Goal: Task Accomplishment & Management: Use online tool/utility

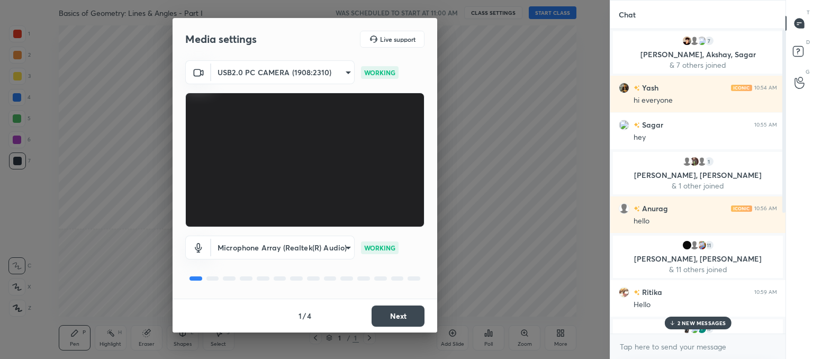
click at [413, 314] on button "Next" at bounding box center [398, 315] width 53 height 21
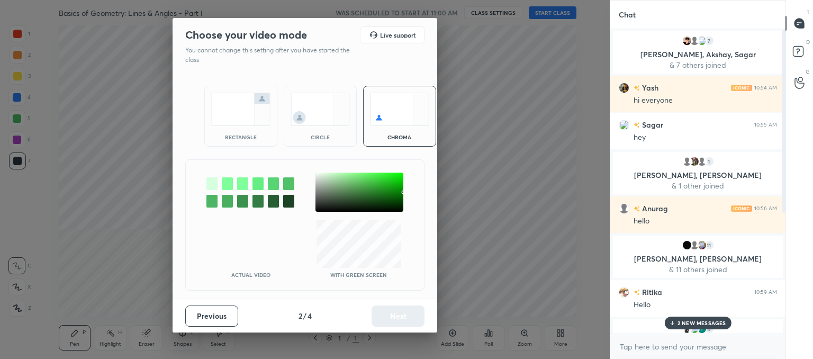
click at [299, 141] on div "circle" at bounding box center [320, 116] width 73 height 61
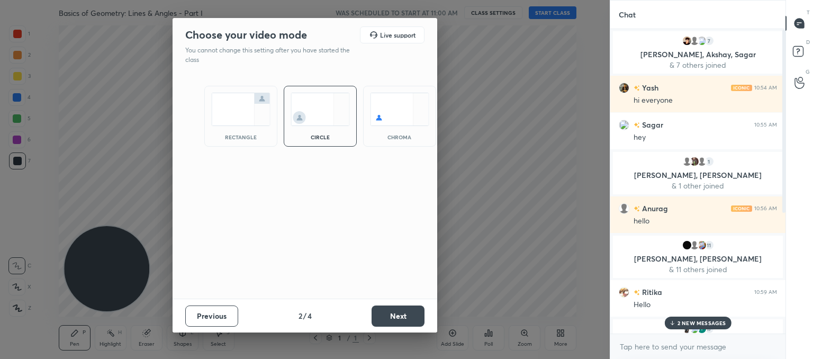
click at [407, 319] on button "Next" at bounding box center [398, 315] width 53 height 21
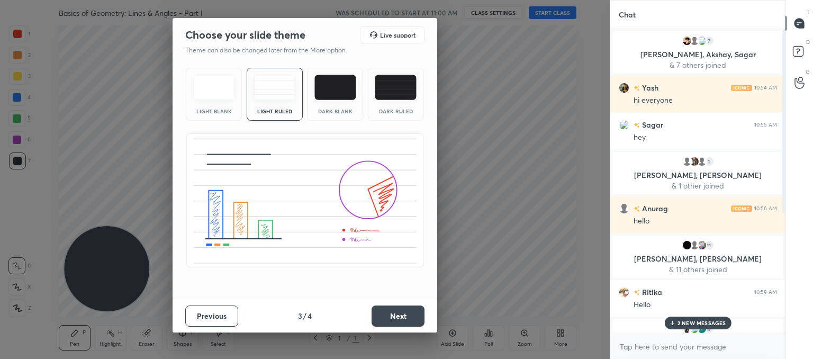
click at [405, 315] on button "Next" at bounding box center [398, 315] width 53 height 21
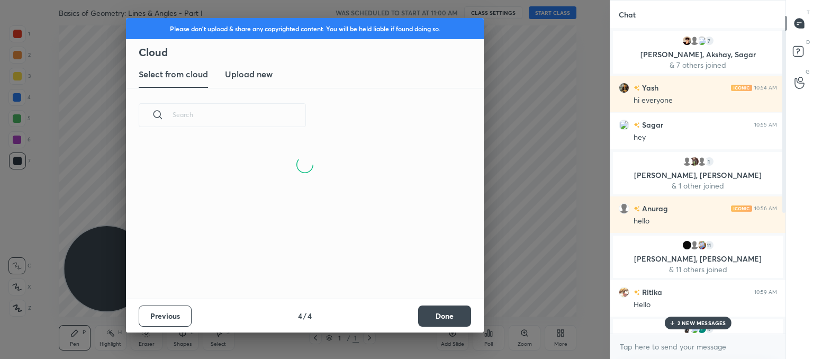
click at [264, 78] on h3 "Upload new" at bounding box center [249, 74] width 48 height 13
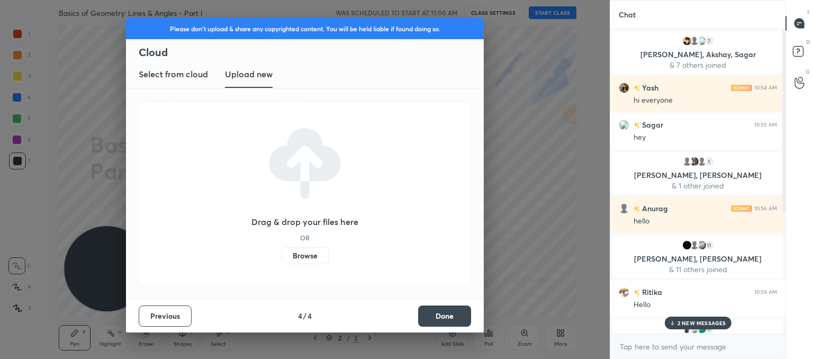
click at [289, 244] on div "Drag & drop your files here OR Browse" at bounding box center [304, 193] width 107 height 141
click at [293, 254] on label "Browse" at bounding box center [305, 255] width 47 height 17
click at [282, 254] on input "Browse" at bounding box center [282, 255] width 0 height 17
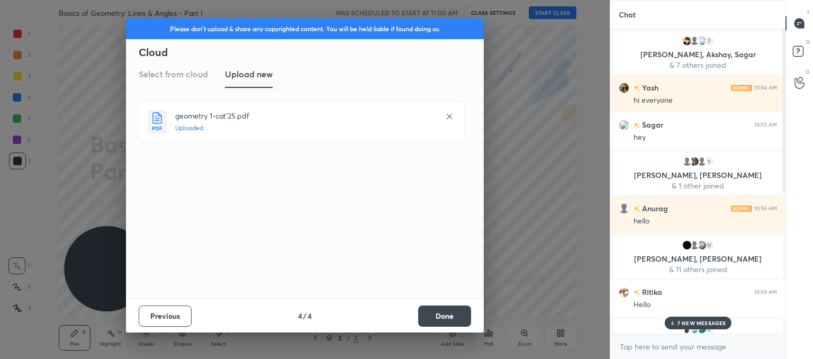
click at [447, 318] on button "Done" at bounding box center [444, 315] width 53 height 21
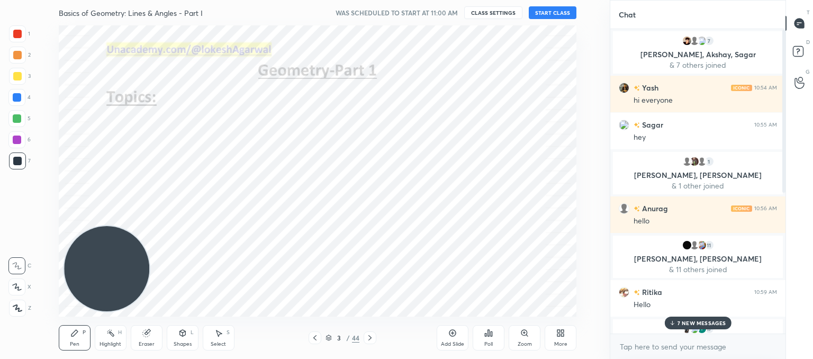
click at [681, 324] on p "7 NEW MESSAGES" at bounding box center [701, 323] width 49 height 6
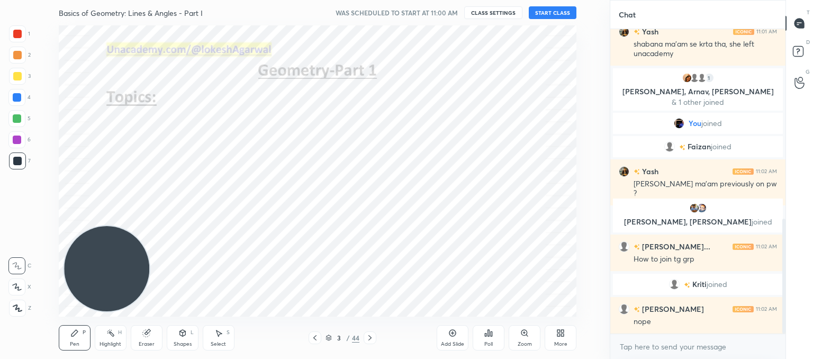
click at [315, 336] on icon at bounding box center [314, 337] width 3 height 5
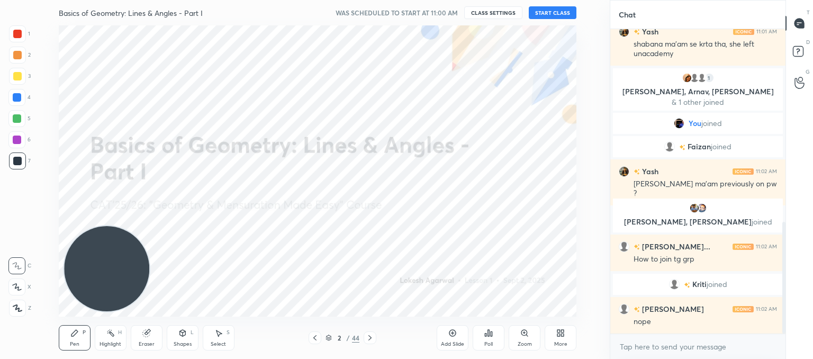
scroll to position [526, 0]
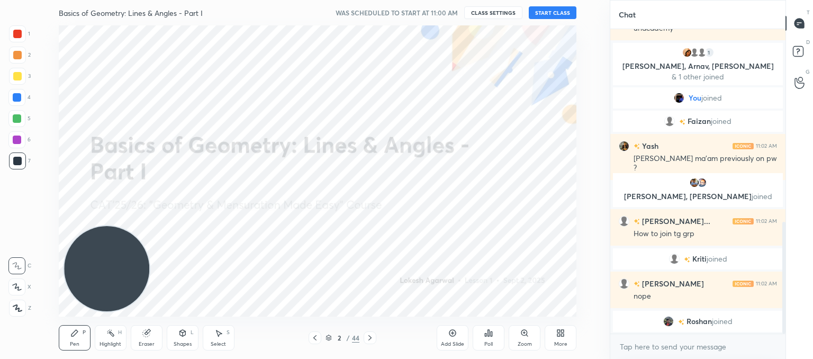
click at [553, 13] on button "START CLASS" at bounding box center [553, 12] width 48 height 13
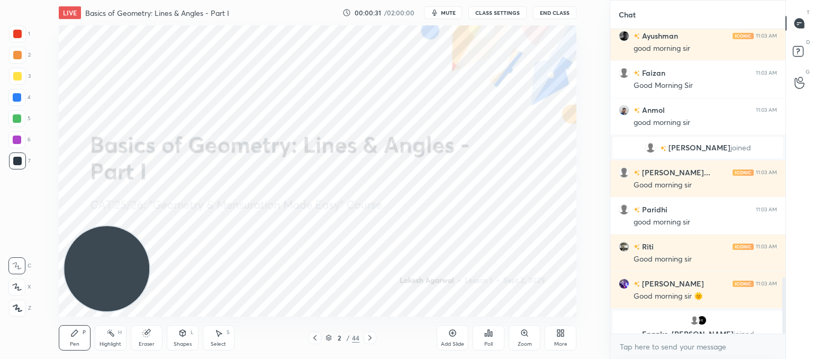
scroll to position [1344, 0]
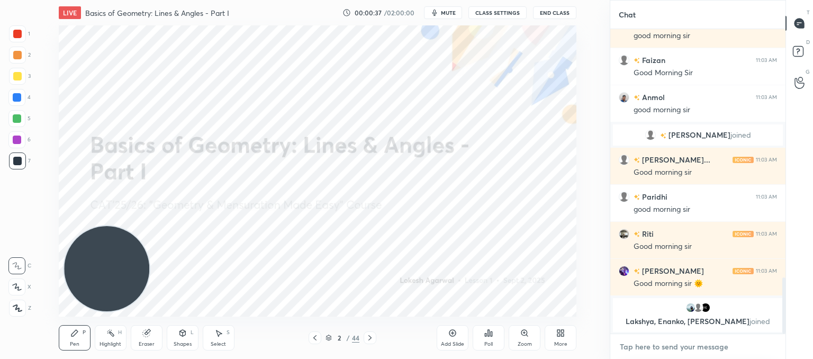
click at [677, 345] on textarea at bounding box center [698, 346] width 158 height 17
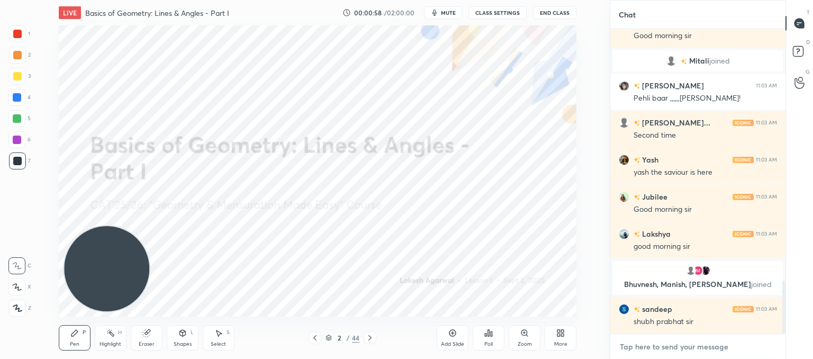
scroll to position [1456, 0]
click at [671, 346] on textarea at bounding box center [698, 346] width 158 height 17
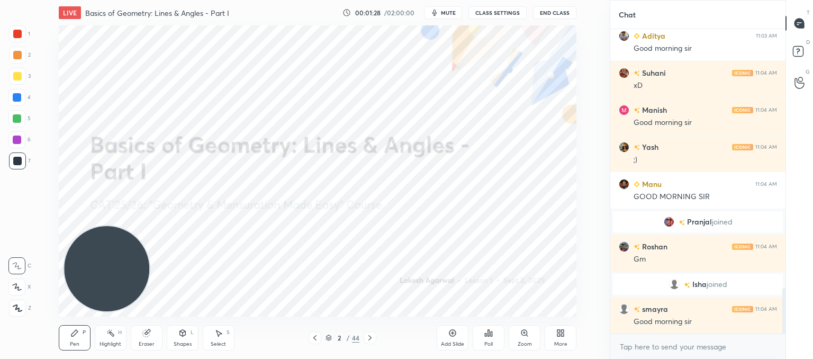
scroll to position [1770, 0]
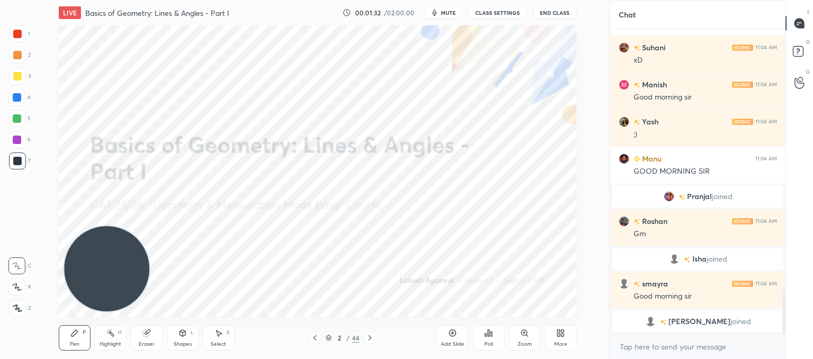
drag, startPoint x: 152, startPoint y: 340, endPoint x: 155, endPoint y: 320, distance: 20.3
click at [152, 338] on div "Eraser" at bounding box center [147, 337] width 32 height 25
click at [19, 231] on icon at bounding box center [18, 232] width 10 height 10
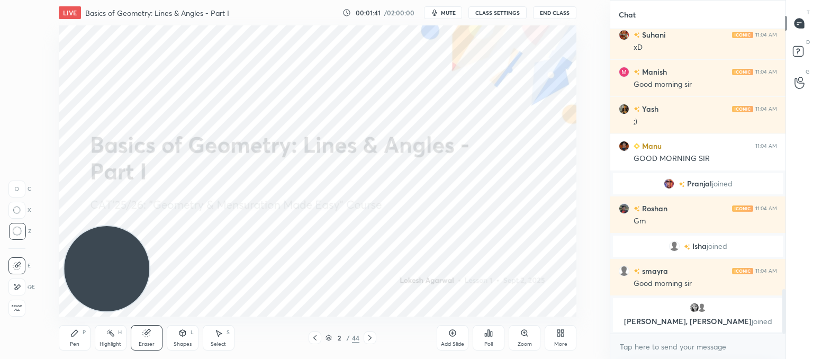
scroll to position [1789, 0]
click at [459, 338] on div "Add Slide" at bounding box center [453, 337] width 32 height 25
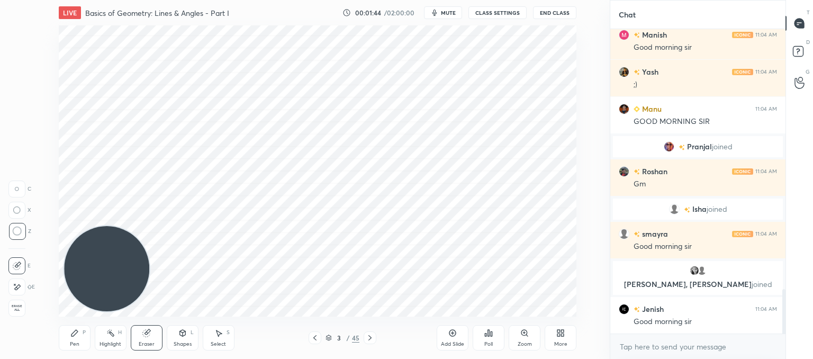
click at [75, 337] on div "Pen P" at bounding box center [75, 337] width 32 height 25
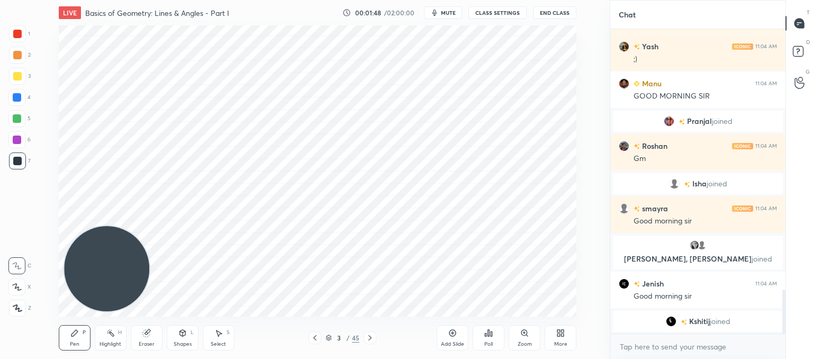
drag, startPoint x: 12, startPoint y: 305, endPoint x: 23, endPoint y: 293, distance: 16.5
click at [13, 305] on icon at bounding box center [18, 307] width 10 height 7
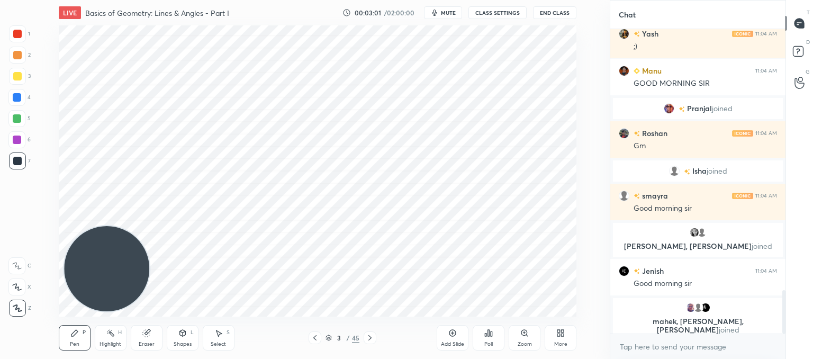
click at [314, 336] on icon at bounding box center [315, 337] width 8 height 8
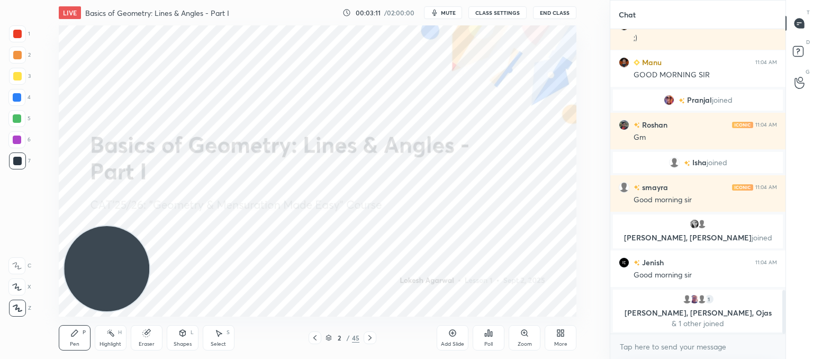
scroll to position [1862, 0]
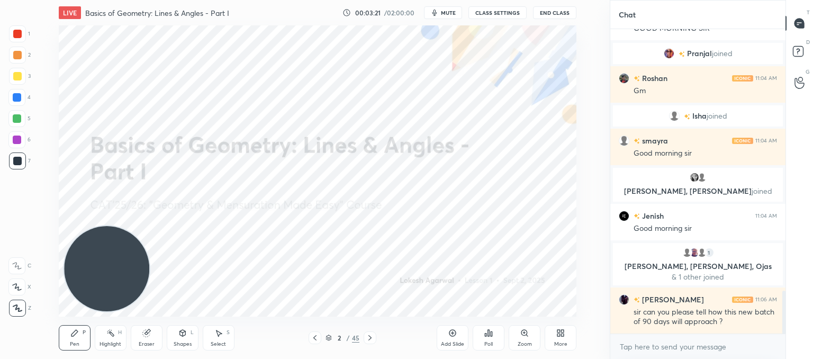
click at [459, 334] on div "Add Slide" at bounding box center [453, 337] width 32 height 25
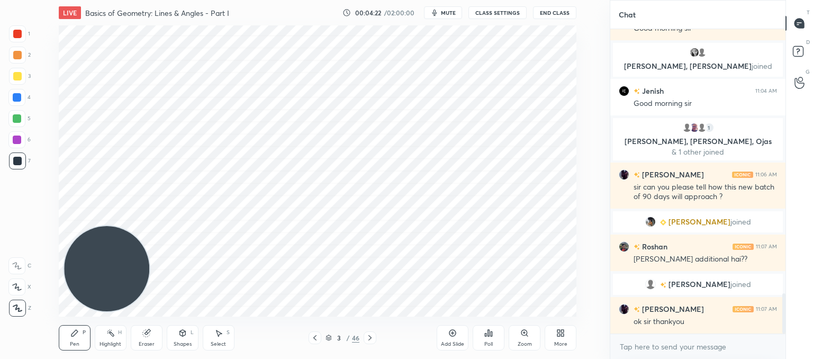
scroll to position [1991, 0]
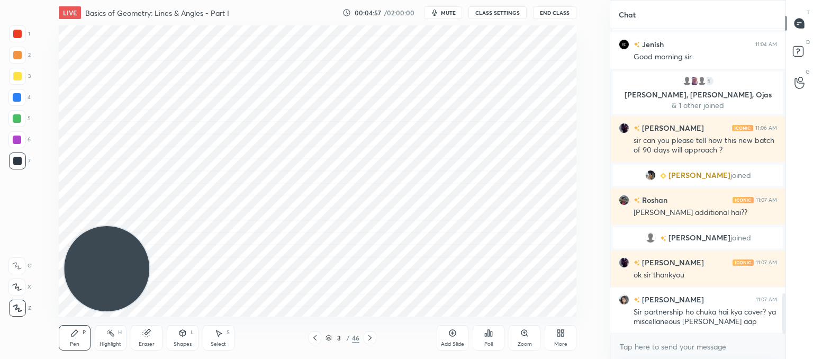
click at [312, 337] on icon at bounding box center [315, 337] width 8 height 8
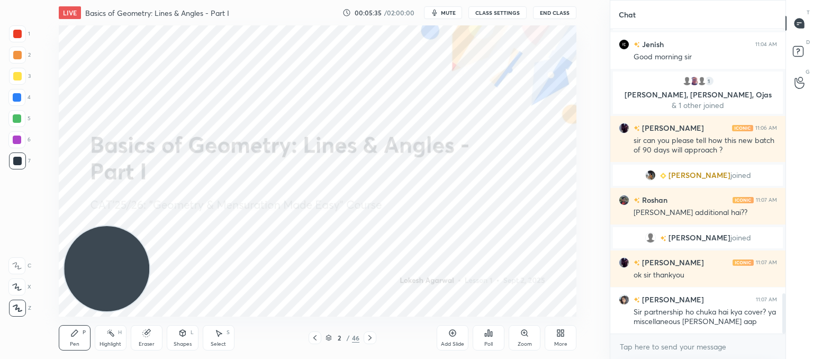
click at [369, 339] on icon at bounding box center [370, 337] width 8 height 8
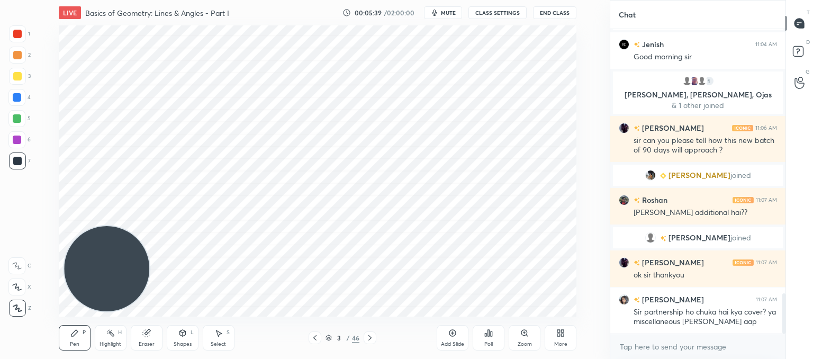
click at [449, 331] on icon at bounding box center [452, 333] width 8 height 8
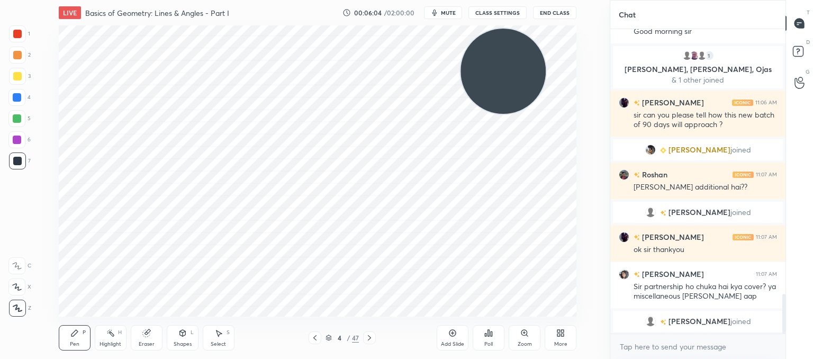
drag, startPoint x: 141, startPoint y: 274, endPoint x: 495, endPoint y: 89, distance: 399.3
click at [531, 80] on video at bounding box center [502, 71] width 85 height 85
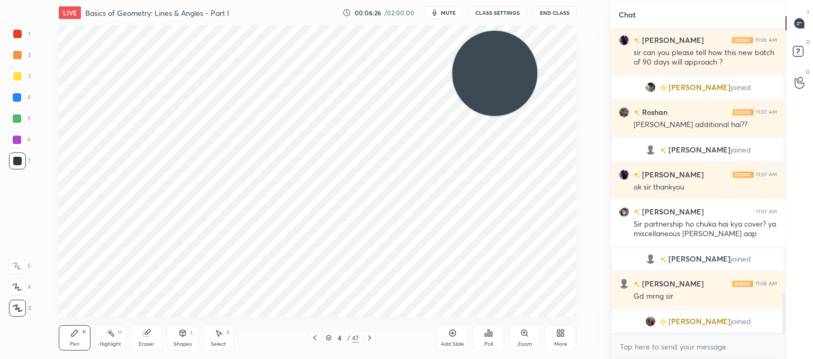
scroll to position [2074, 0]
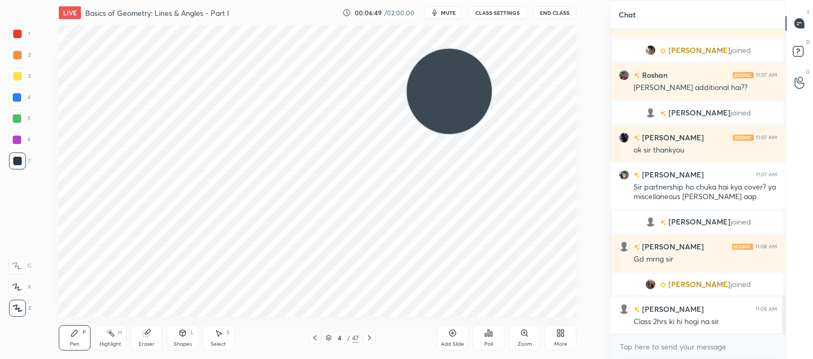
drag, startPoint x: 465, startPoint y: 90, endPoint x: 25, endPoint y: 343, distance: 507.2
click at [20, 349] on div "1 2 3 4 5 6 7 C X Z C X Z E E Erase all H H LIVE Basics of Geometry: Lines & An…" at bounding box center [300, 179] width 601 height 359
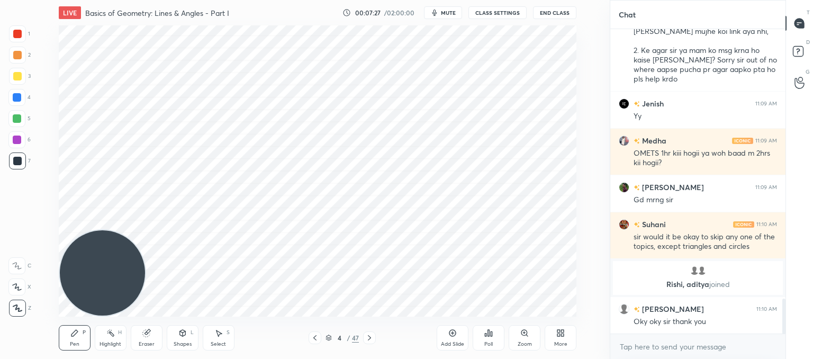
scroll to position [2401, 0]
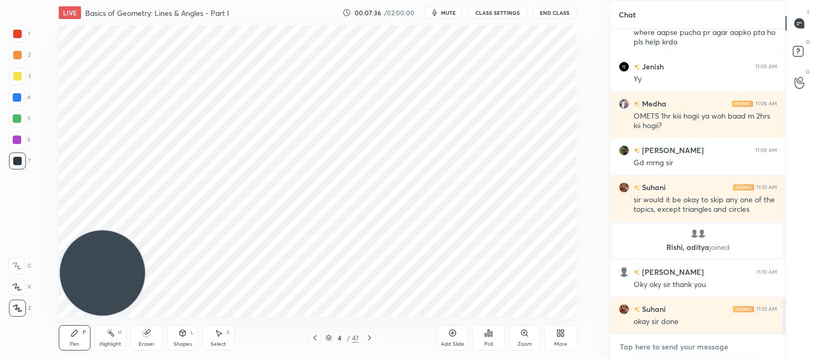
type textarea "x"
click at [675, 348] on textarea at bounding box center [698, 346] width 158 height 17
paste textarea "[URL][DOMAIN_NAME]"
type textarea "[URL][DOMAIN_NAME]"
type textarea "x"
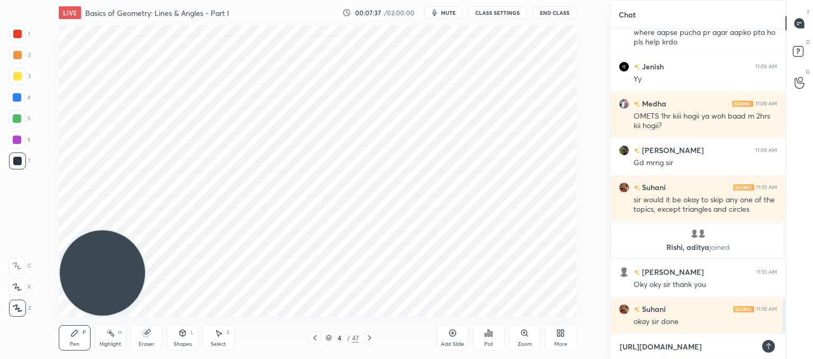
scroll to position [214, 172]
type textarea "x"
type textarea "\"
type textarea "x"
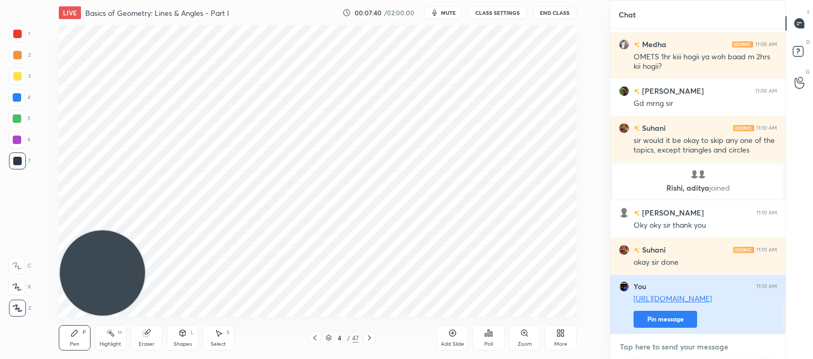
scroll to position [2485, 0]
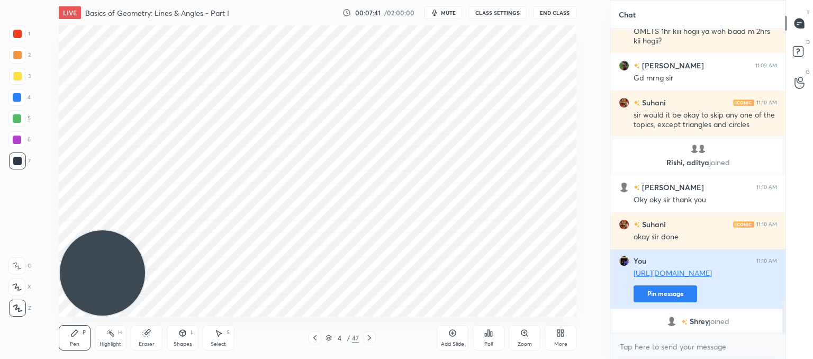
click at [659, 296] on button "Pin message" at bounding box center [665, 293] width 64 height 17
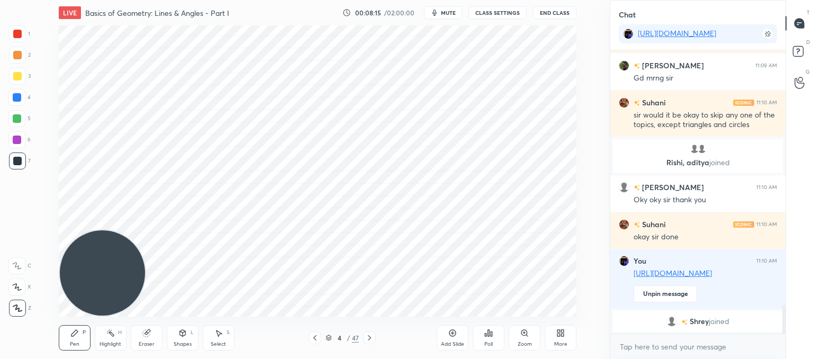
scroll to position [2539, 0]
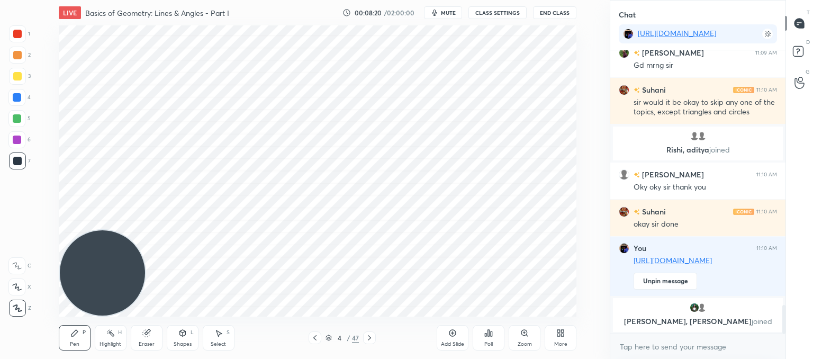
click at [489, 335] on icon at bounding box center [489, 333] width 2 height 6
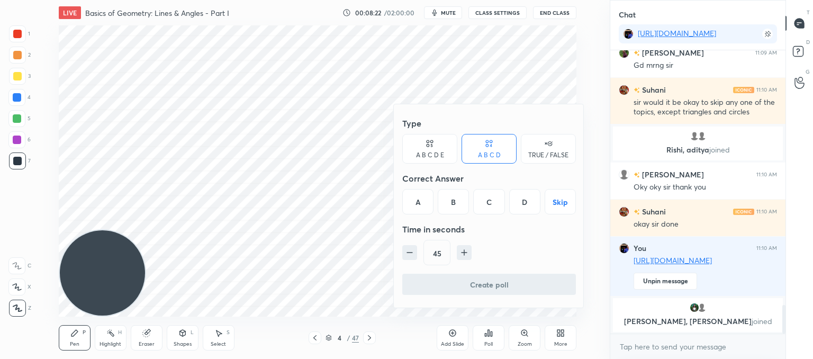
click at [320, 196] on div at bounding box center [406, 179] width 813 height 359
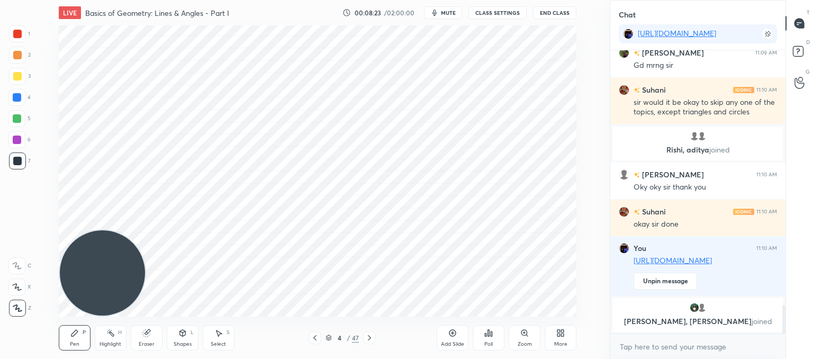
drag, startPoint x: 459, startPoint y: 339, endPoint x: 454, endPoint y: 311, distance: 29.2
click at [459, 339] on div "Add Slide" at bounding box center [453, 337] width 32 height 25
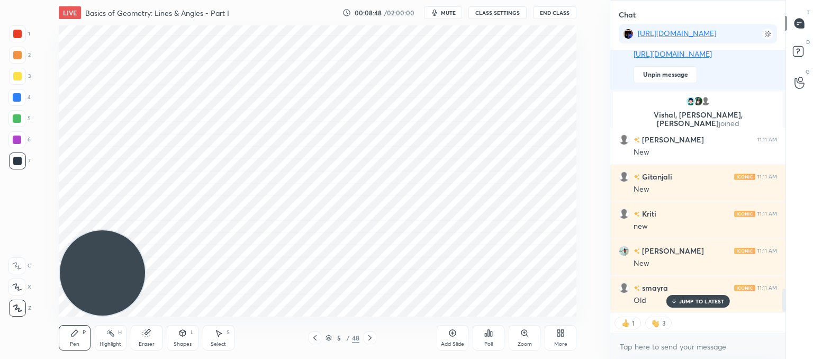
scroll to position [2752, 0]
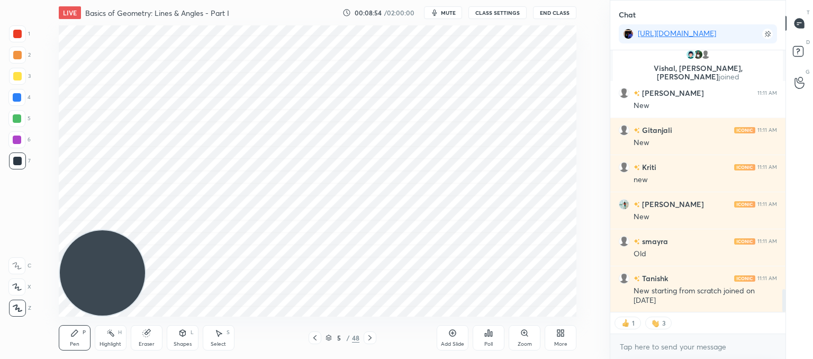
type textarea "x"
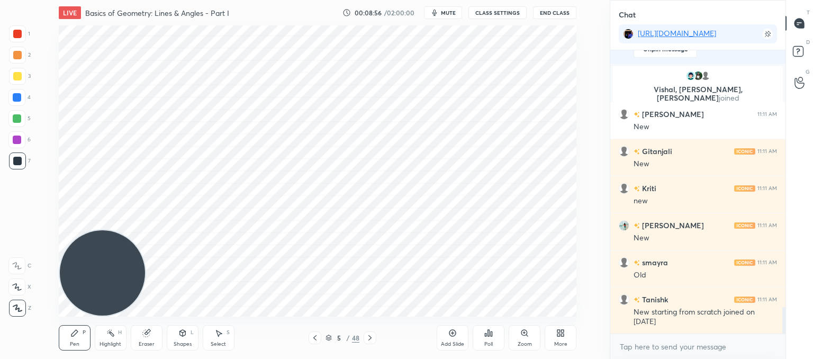
click at [498, 329] on div "Poll" at bounding box center [489, 337] width 32 height 25
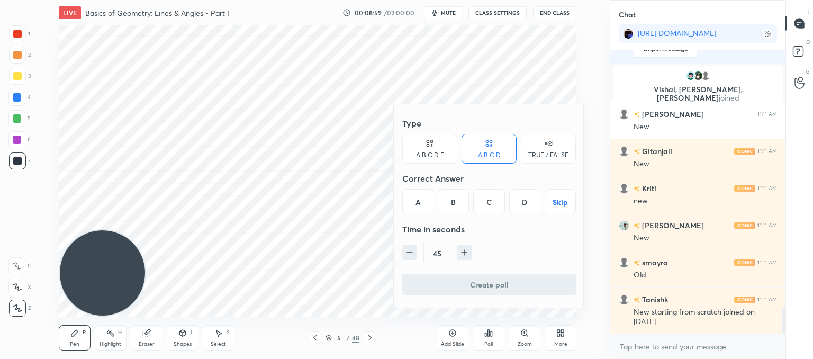
click at [411, 252] on icon "button" at bounding box center [409, 252] width 5 height 0
type input "30"
click at [415, 198] on div "A" at bounding box center [417, 201] width 31 height 25
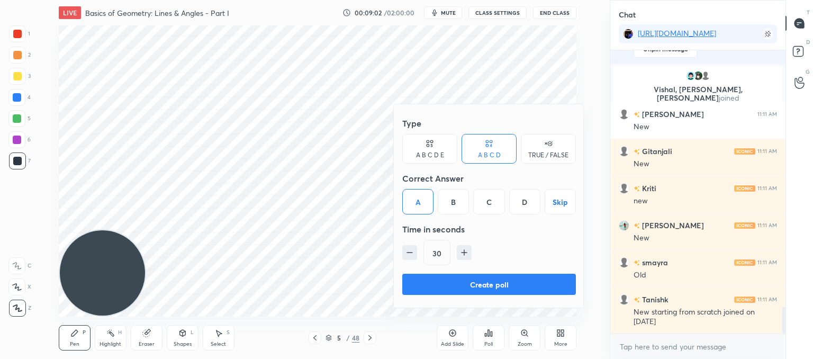
scroll to position [2768, 0]
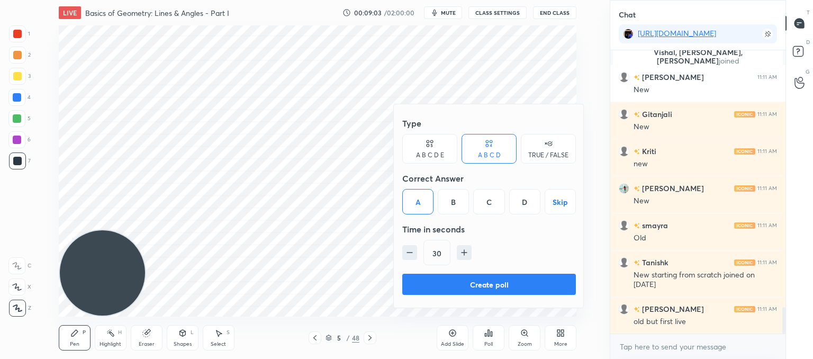
click at [449, 284] on button "Create poll" at bounding box center [489, 284] width 174 height 21
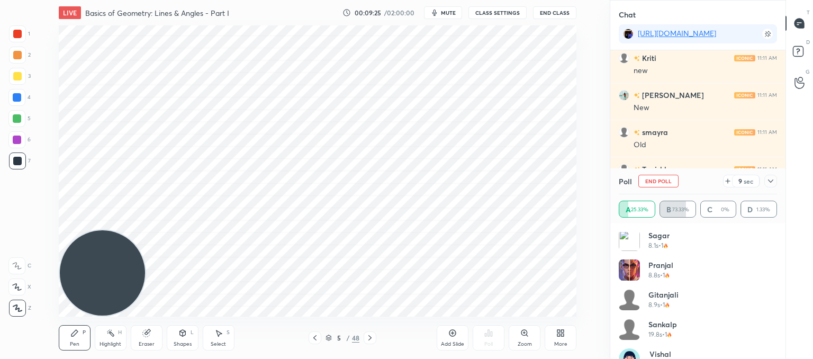
scroll to position [525, 0]
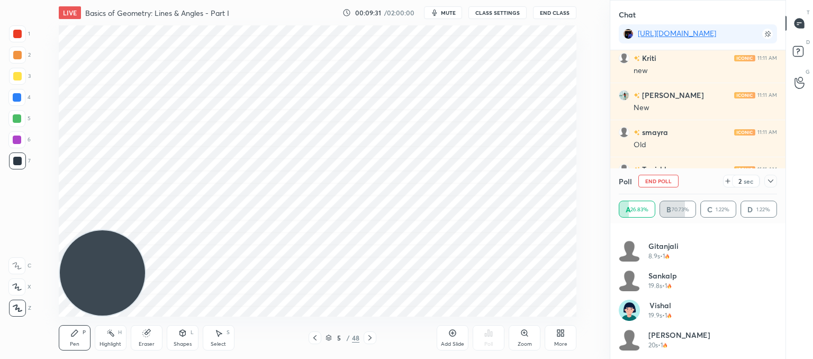
click at [728, 183] on icon at bounding box center [727, 181] width 8 height 8
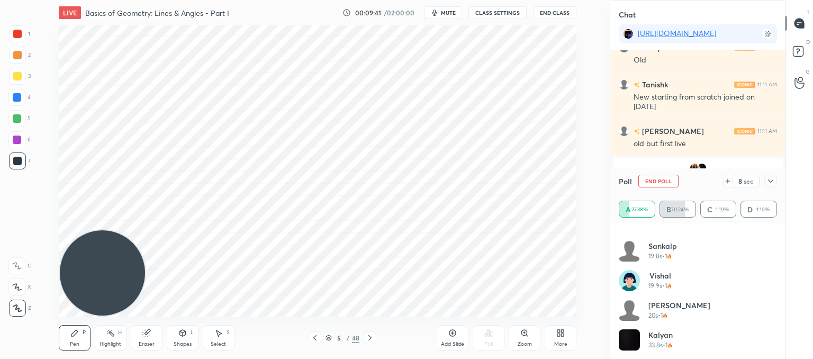
scroll to position [2945, 0]
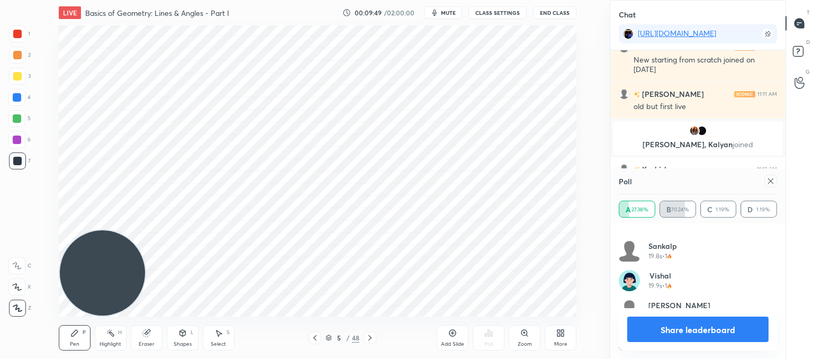
click at [774, 179] on icon at bounding box center [770, 181] width 8 height 8
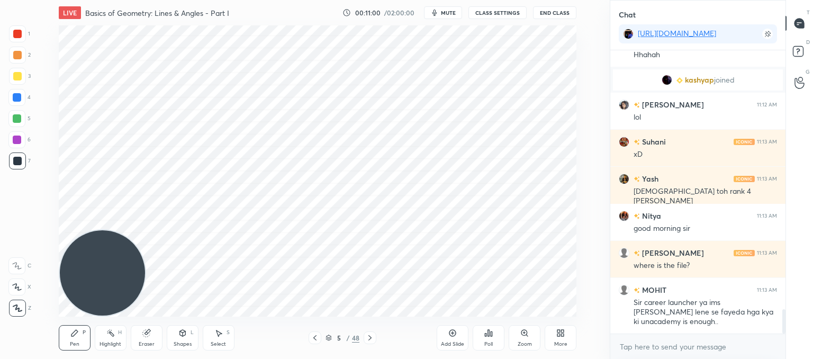
scroll to position [3044, 0]
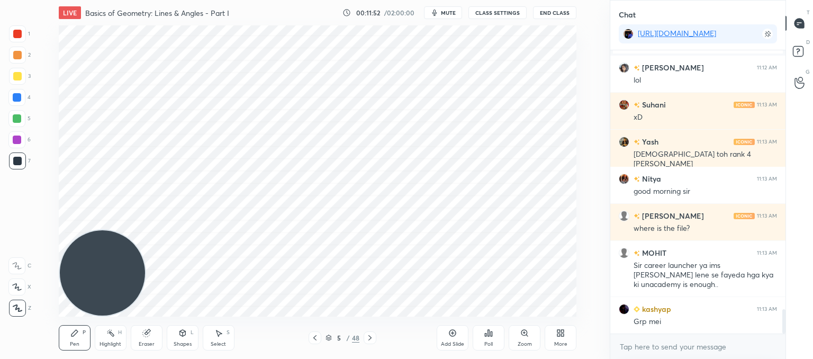
click at [479, 5] on div "LIVE Basics of Geometry: Lines & Angles - Part I 00:11:52 / 02:00:00 mute CLASS…" at bounding box center [318, 12] width 518 height 25
click at [483, 14] on button "CLASS SETTINGS" at bounding box center [497, 12] width 58 height 13
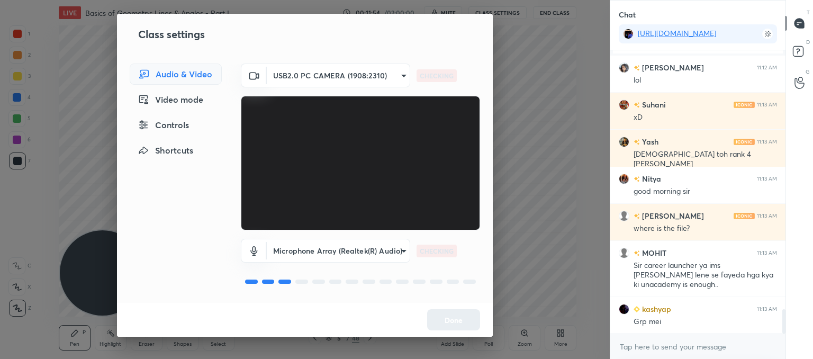
click at [157, 128] on div "Controls" at bounding box center [176, 124] width 92 height 21
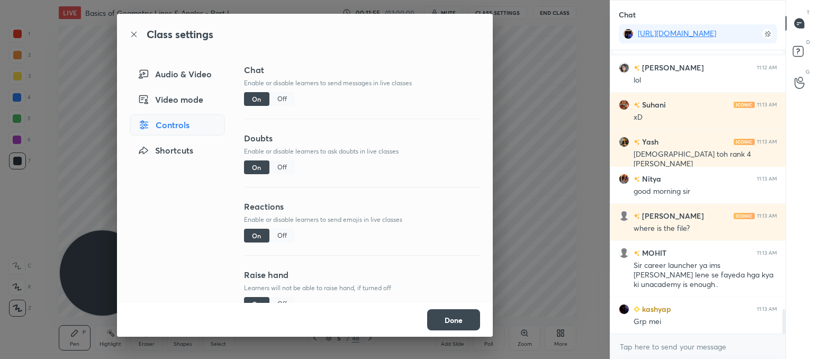
click at [282, 237] on div "Off" at bounding box center [281, 236] width 25 height 14
click at [455, 321] on button "Done" at bounding box center [453, 319] width 53 height 21
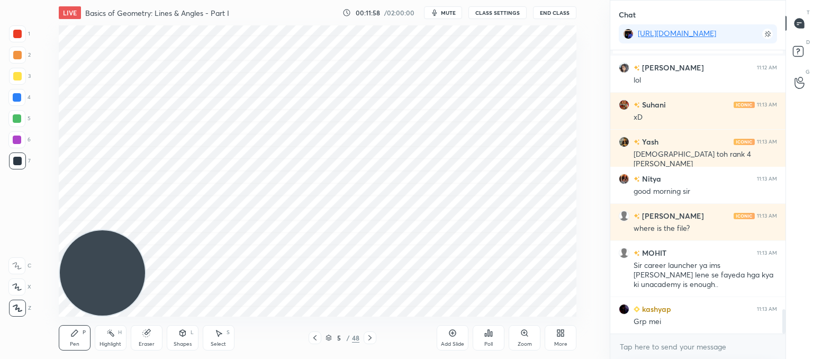
click at [372, 340] on icon at bounding box center [370, 337] width 8 height 8
click at [369, 341] on icon at bounding box center [370, 337] width 8 height 8
click at [369, 339] on icon at bounding box center [370, 337] width 8 height 8
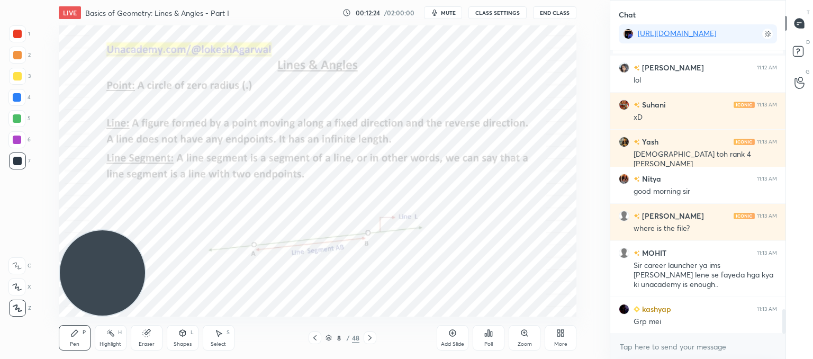
click at [149, 340] on div "Eraser" at bounding box center [147, 337] width 32 height 25
click at [74, 340] on div "Pen P" at bounding box center [75, 337] width 32 height 25
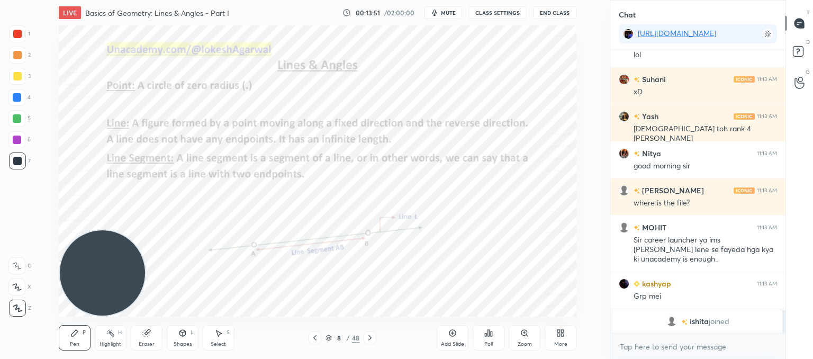
click at [373, 336] on icon at bounding box center [370, 337] width 8 height 8
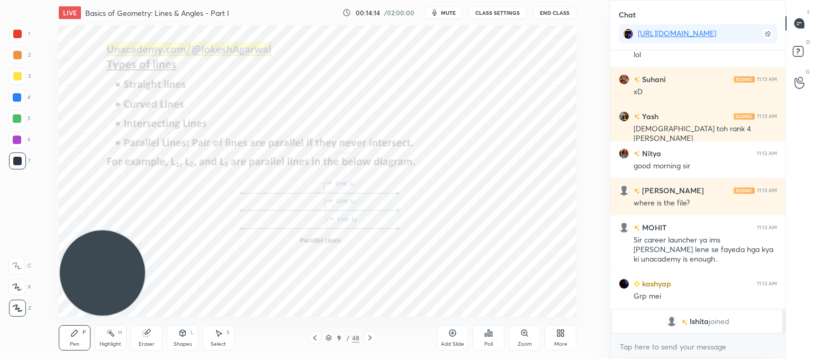
scroll to position [3082, 0]
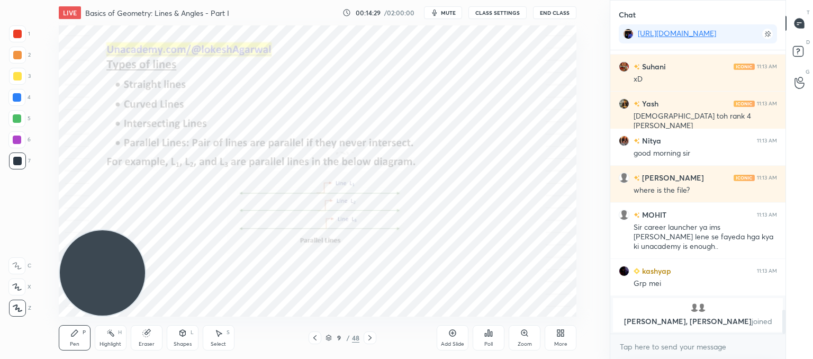
click at [373, 337] on icon at bounding box center [370, 337] width 8 height 8
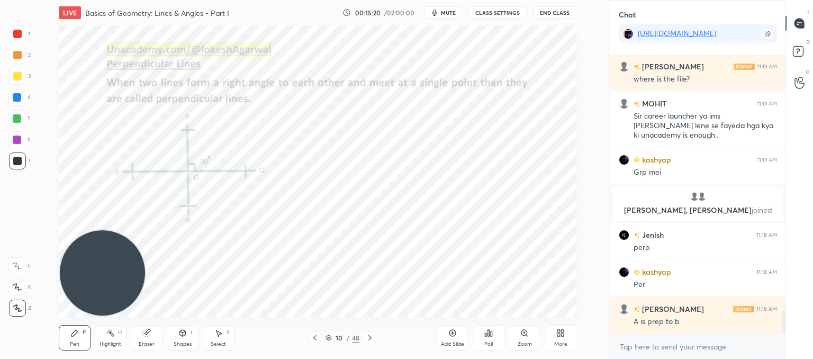
scroll to position [3134, 0]
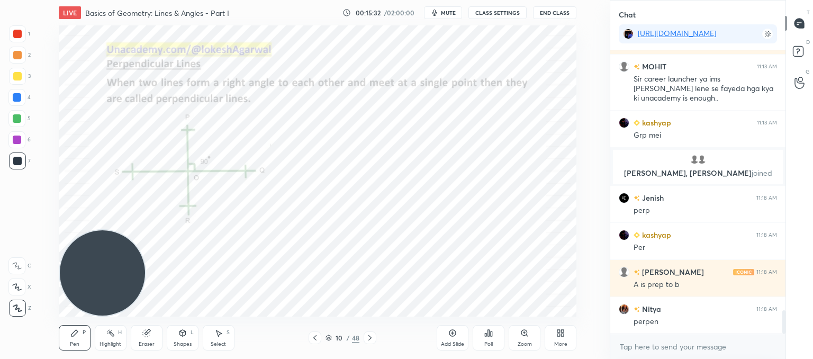
click at [373, 339] on icon at bounding box center [370, 337] width 8 height 8
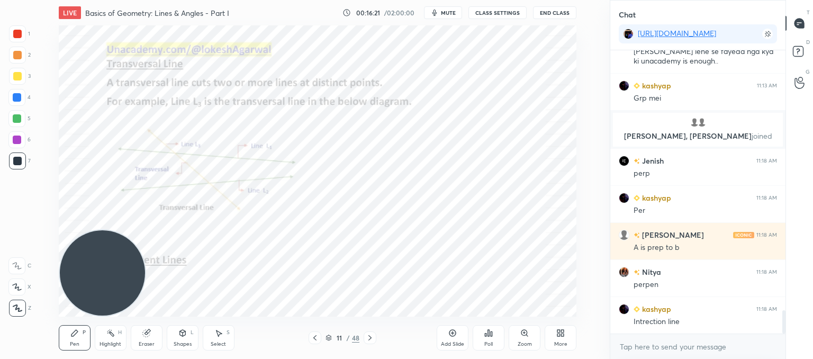
scroll to position [3197, 0]
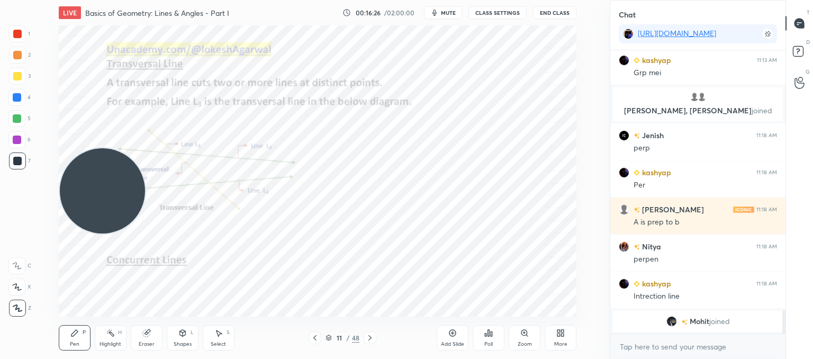
drag, startPoint x: 119, startPoint y: 276, endPoint x: 140, endPoint y: 22, distance: 255.4
click at [94, 0] on html "1 2 3 4 5 6 7 C X Z C X Z E E Erase all H H LIVE Basics of Geometry: Lines & An…" at bounding box center [406, 0] width 813 height 0
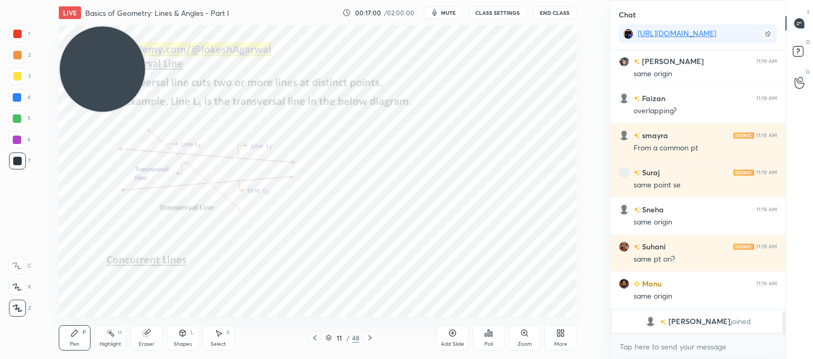
scroll to position [3399, 0]
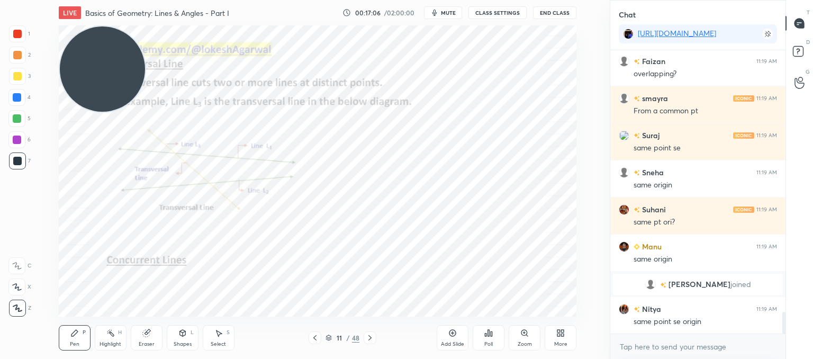
click at [218, 339] on div "Select S" at bounding box center [219, 337] width 32 height 25
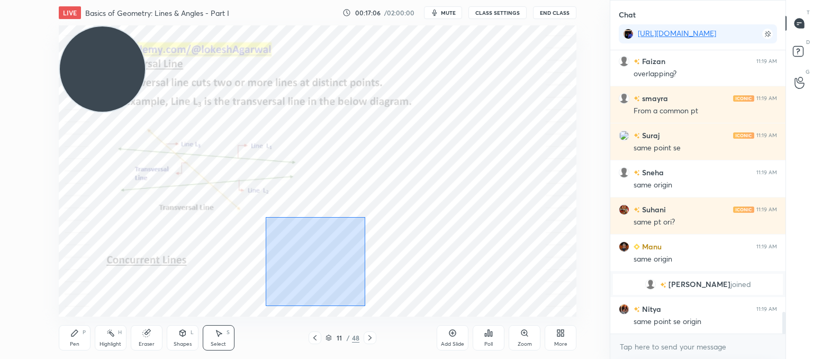
drag, startPoint x: 318, startPoint y: 284, endPoint x: 265, endPoint y: 205, distance: 95.3
click at [259, 204] on div "0 ° Undo Copy Duplicate Duplicate to new slide Delete" at bounding box center [318, 170] width 518 height 291
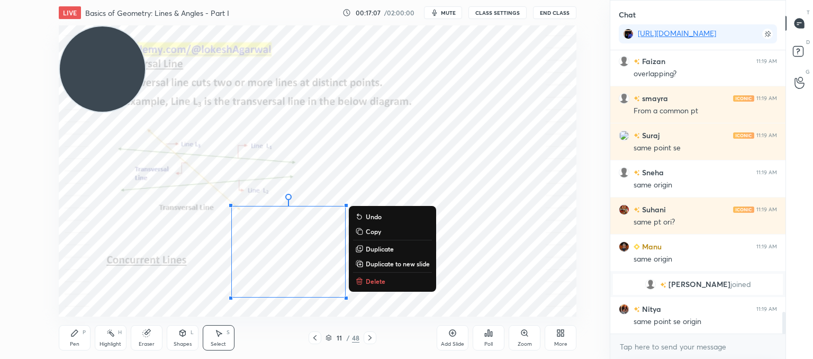
drag, startPoint x: 381, startPoint y: 278, endPoint x: 293, endPoint y: 302, distance: 90.5
click at [381, 278] on p "Delete" at bounding box center [376, 281] width 20 height 8
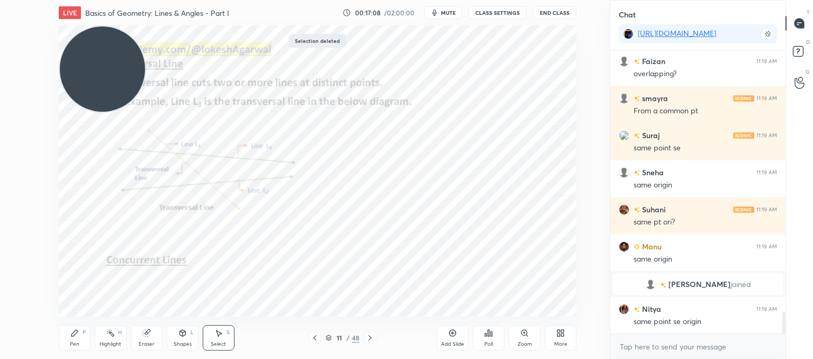
scroll to position [3436, 0]
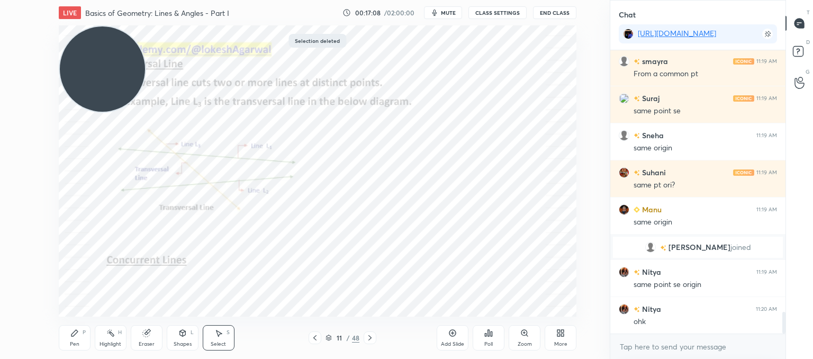
click at [178, 338] on div "Shapes L" at bounding box center [183, 337] width 32 height 25
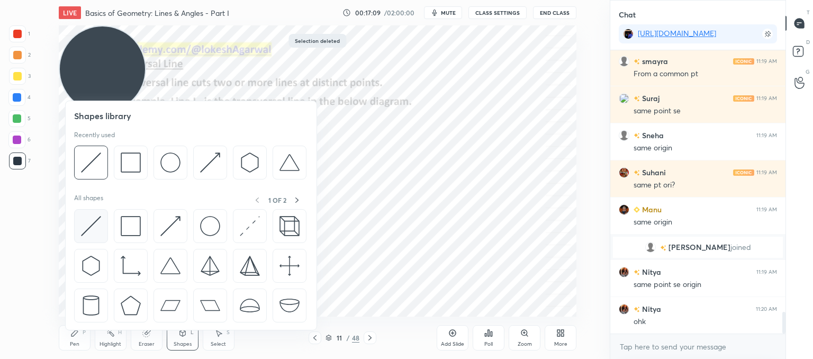
click at [88, 224] on img at bounding box center [91, 226] width 20 height 20
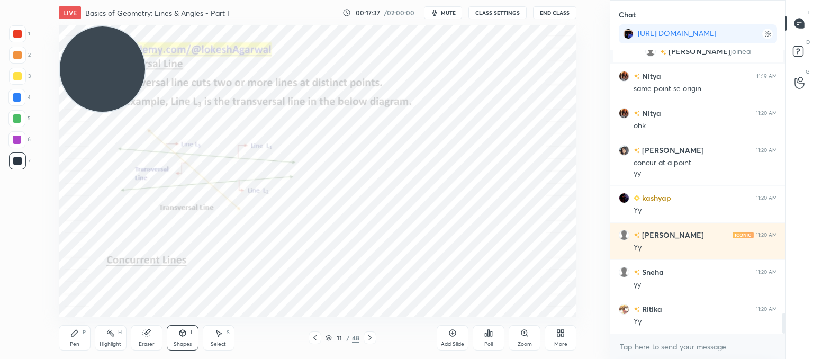
scroll to position [3706, 0]
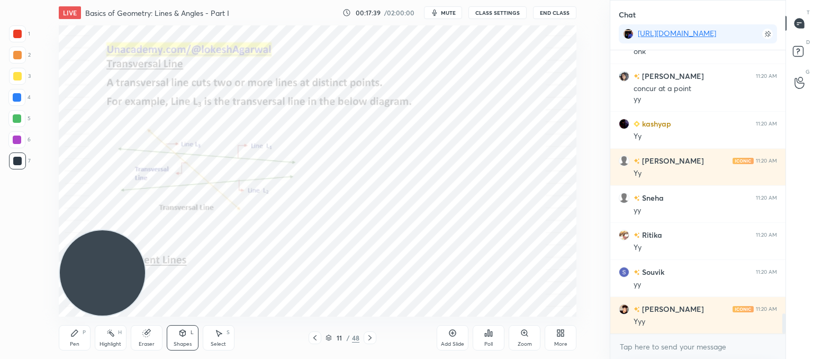
drag, startPoint x: 83, startPoint y: 68, endPoint x: 49, endPoint y: 283, distance: 217.0
click at [47, 286] on div "Setting up your live class Poll for secs No correct answer Start poll" at bounding box center [317, 170] width 567 height 291
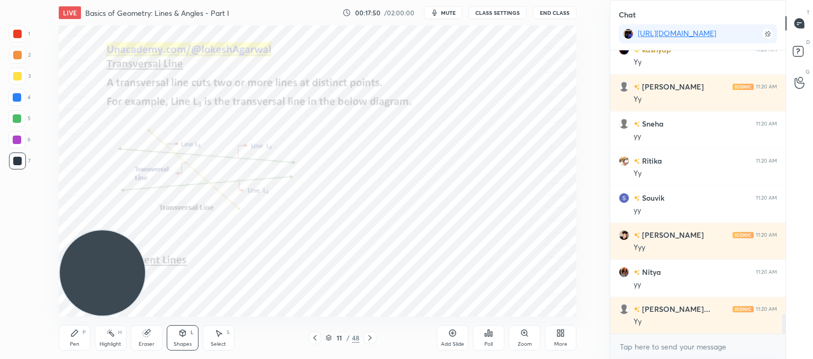
scroll to position [3817, 0]
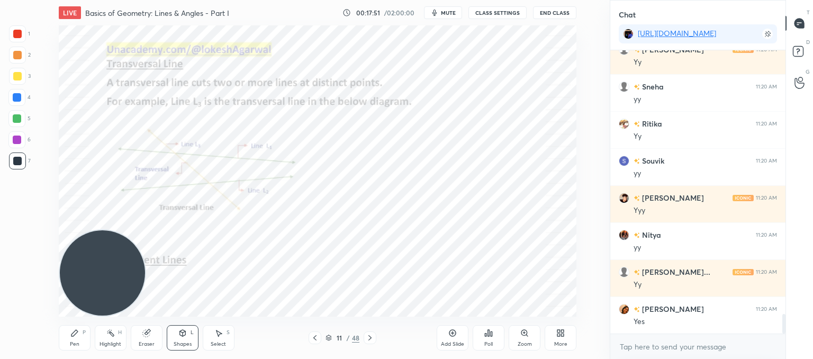
click at [366, 339] on icon at bounding box center [370, 337] width 8 height 8
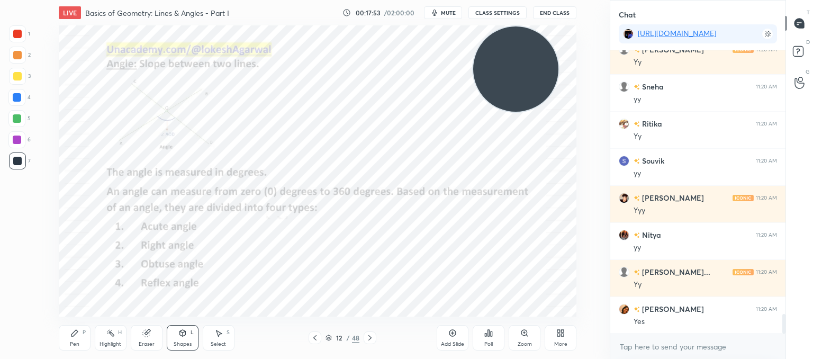
drag, startPoint x: 116, startPoint y: 284, endPoint x: 540, endPoint y: 42, distance: 487.3
click at [538, 42] on video at bounding box center [515, 68] width 85 height 85
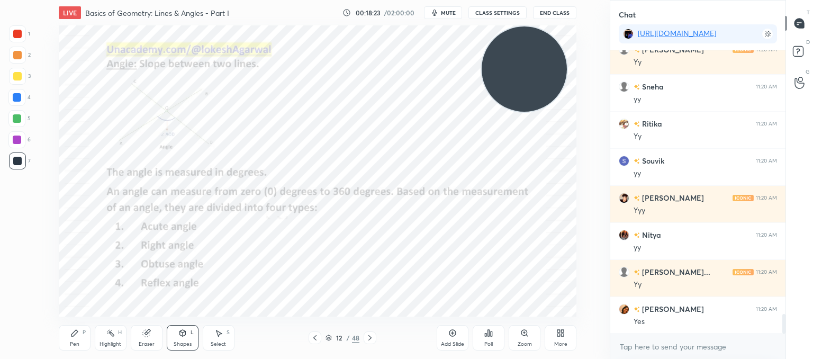
click at [73, 335] on icon at bounding box center [74, 333] width 8 height 8
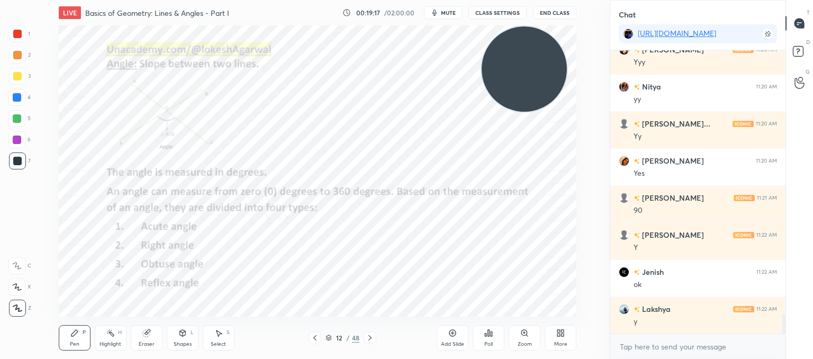
scroll to position [4002, 0]
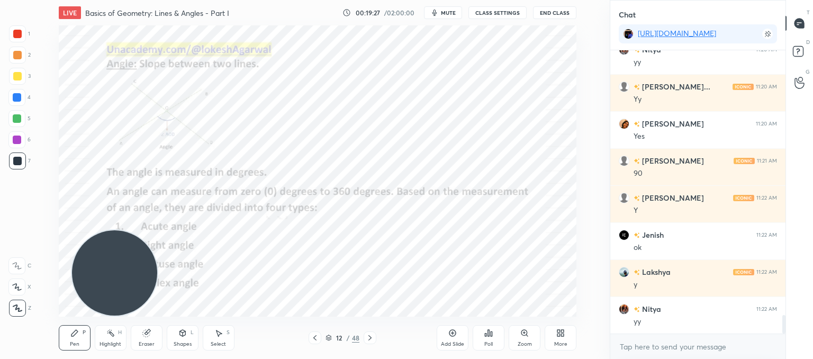
drag, startPoint x: 541, startPoint y: 62, endPoint x: 134, endPoint y: 272, distance: 458.0
click at [27, 0] on html "1 2 3 4 5 6 7 C X Z C X Z E E Erase all H H LIVE Basics of Geometry: Lines & An…" at bounding box center [406, 0] width 813 height 0
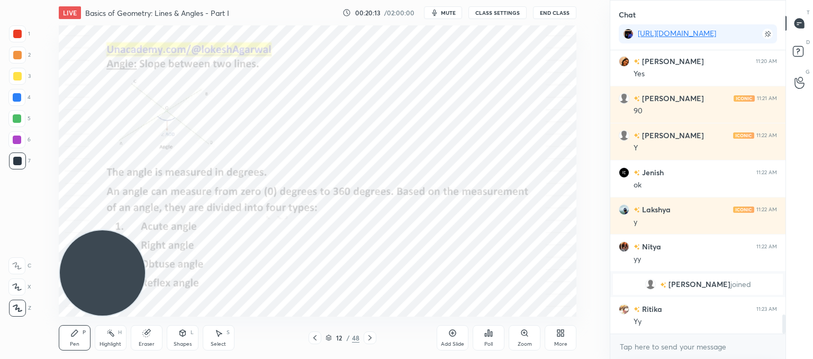
scroll to position [3890, 0]
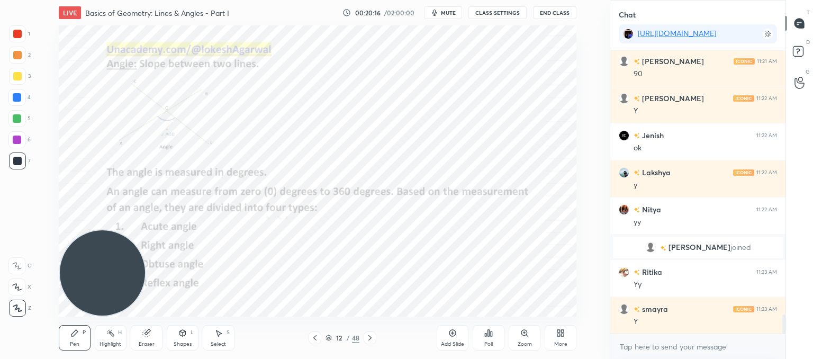
click at [372, 335] on icon at bounding box center [370, 337] width 8 height 8
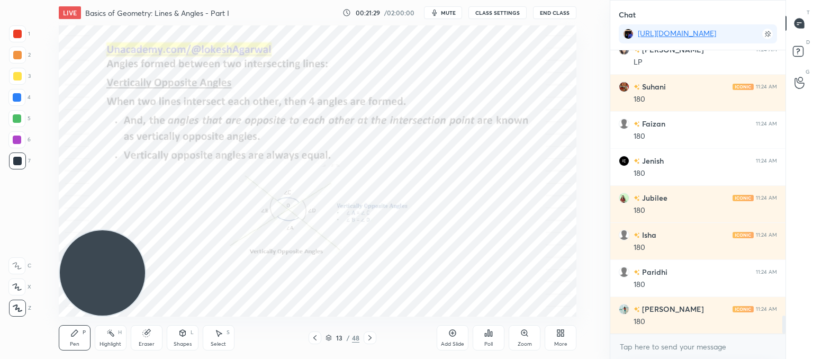
scroll to position [4260, 0]
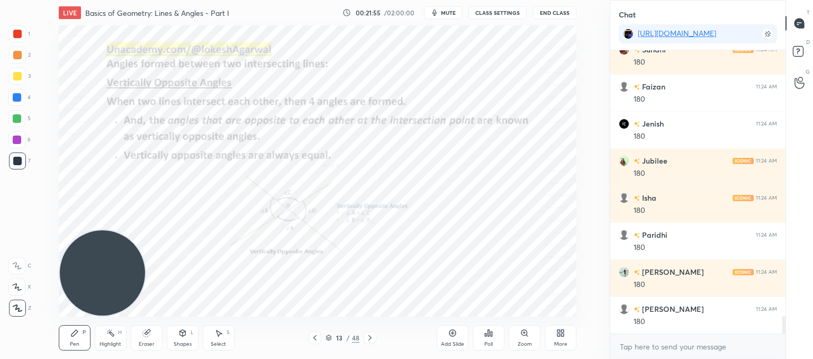
click at [367, 338] on icon at bounding box center [370, 337] width 8 height 8
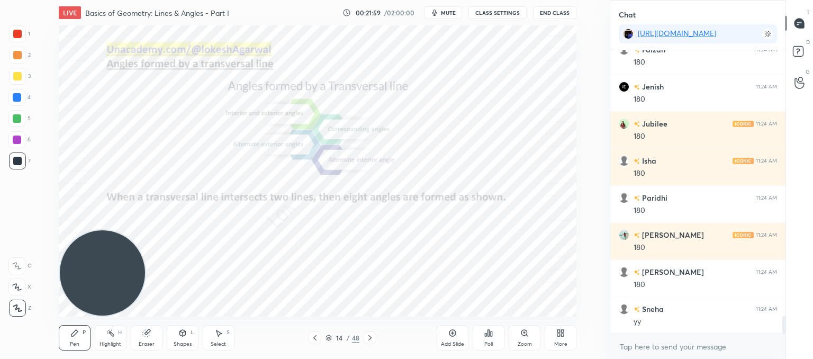
click at [315, 338] on icon at bounding box center [315, 337] width 8 height 8
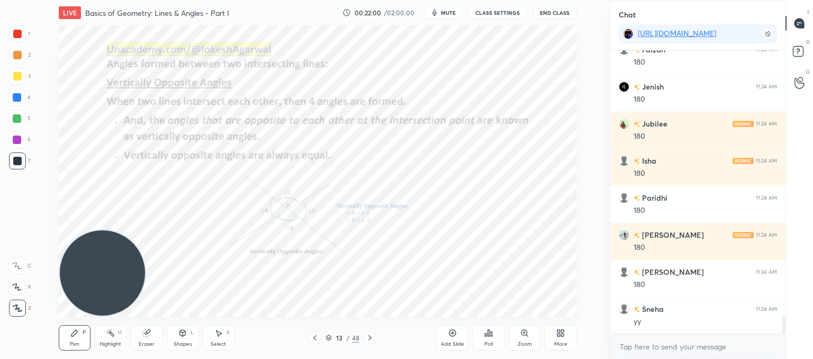
scroll to position [4334, 0]
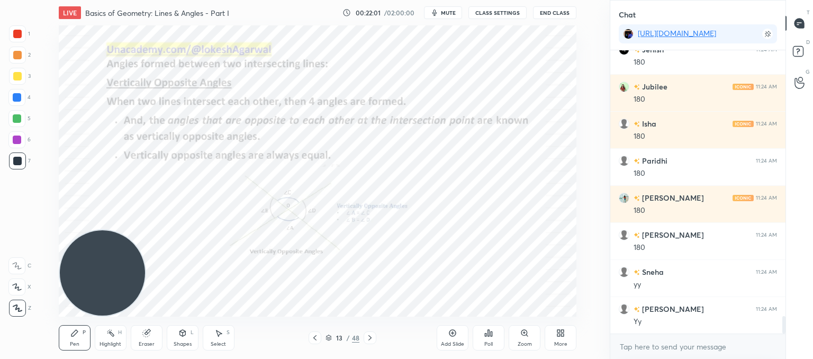
drag, startPoint x: 459, startPoint y: 336, endPoint x: 447, endPoint y: 325, distance: 16.1
click at [460, 336] on div "Add Slide" at bounding box center [453, 337] width 32 height 25
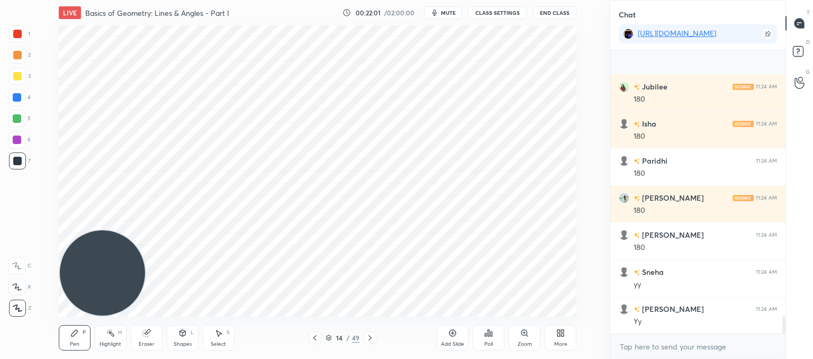
scroll to position [4408, 0]
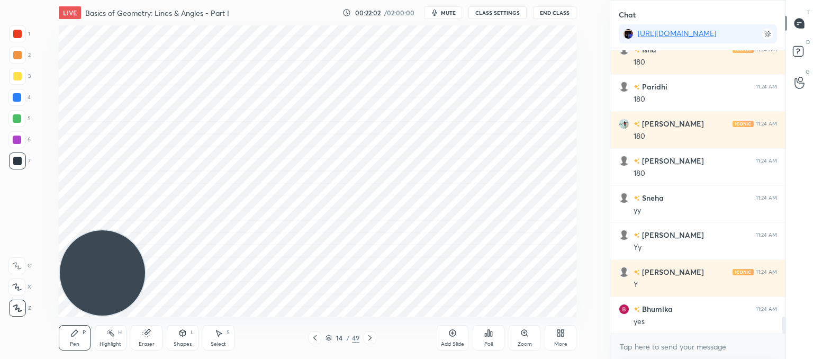
click at [178, 339] on div "Shapes L" at bounding box center [183, 337] width 32 height 25
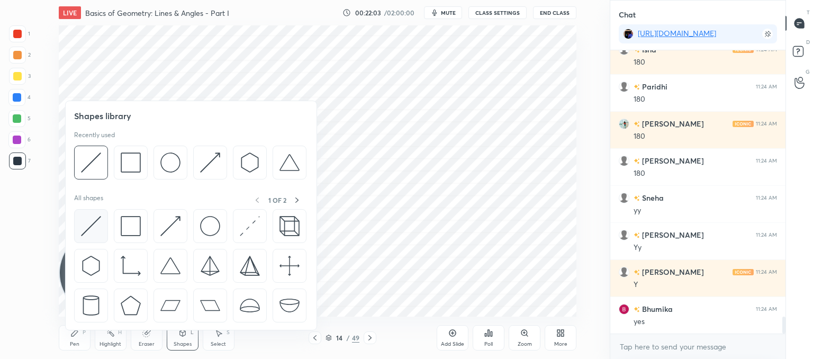
click at [84, 229] on img at bounding box center [91, 226] width 20 height 20
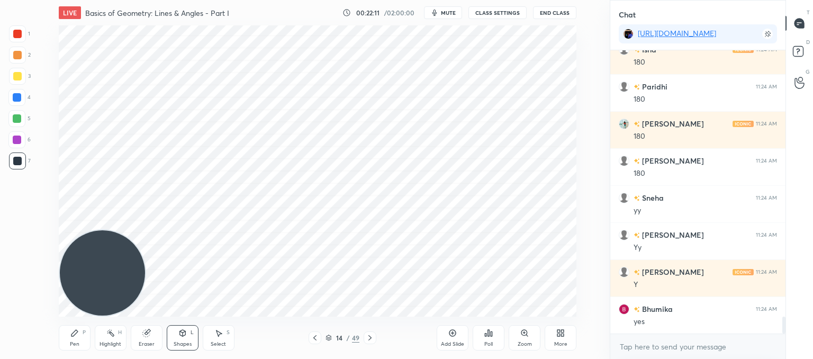
click at [79, 337] on div "Pen P" at bounding box center [75, 337] width 32 height 25
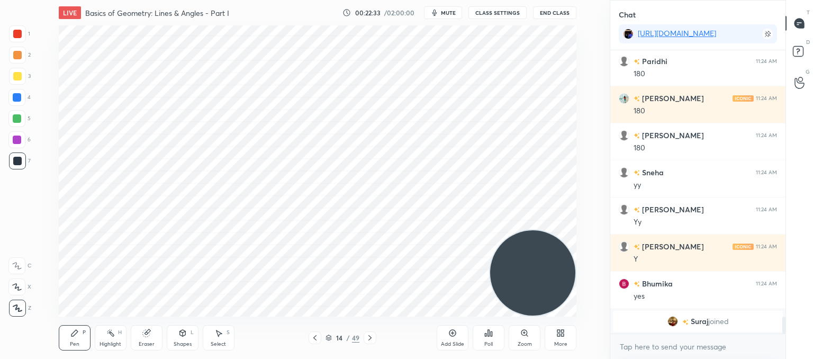
drag, startPoint x: 102, startPoint y: 265, endPoint x: 622, endPoint y: 342, distance: 526.5
click at [623, 342] on div "1 2 3 4 5 6 7 C X Z C X Z E E Erase all H H LIVE Basics of Geometry: Lines & An…" at bounding box center [406, 179] width 813 height 359
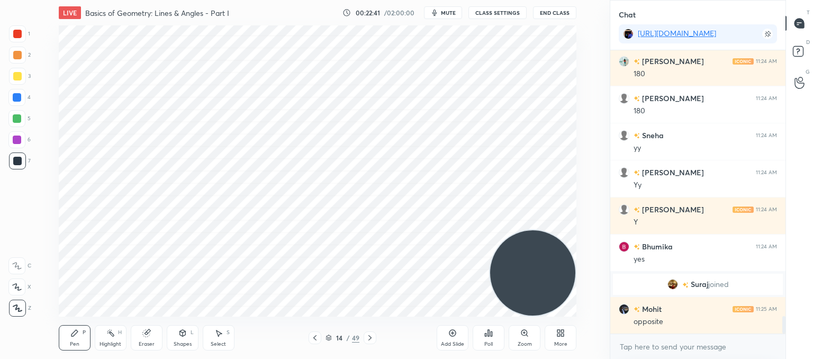
scroll to position [4356, 0]
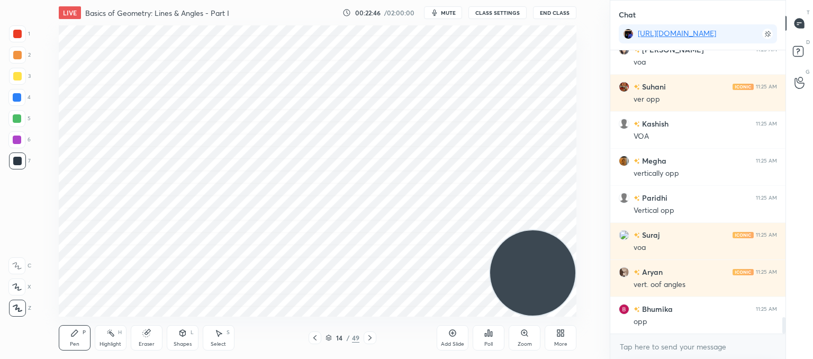
drag, startPoint x: 152, startPoint y: 337, endPoint x: 150, endPoint y: 325, distance: 11.8
click at [152, 335] on div "Eraser" at bounding box center [147, 337] width 32 height 25
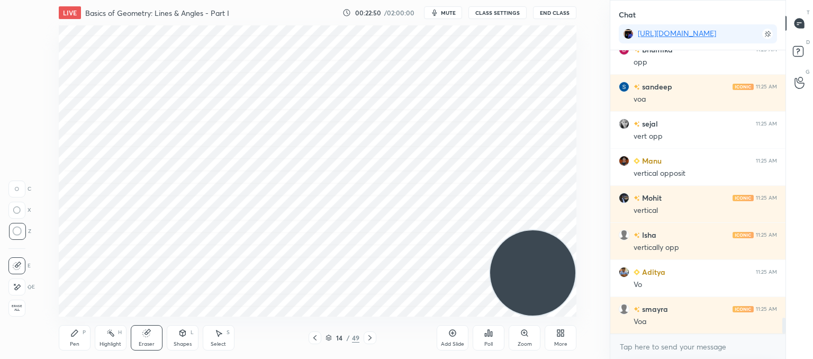
scroll to position [4874, 0]
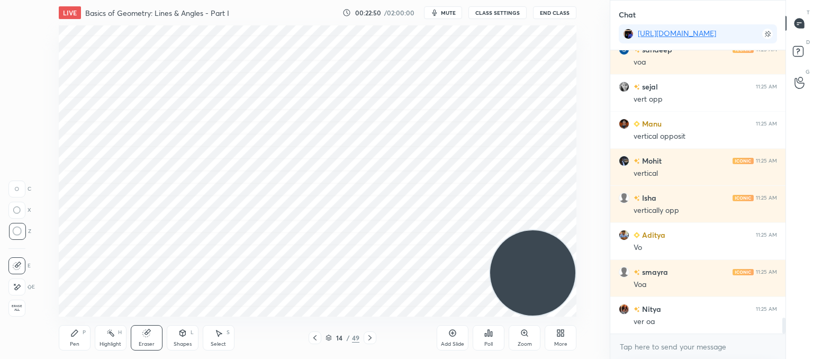
click at [78, 334] on div "Pen P" at bounding box center [75, 337] width 32 height 25
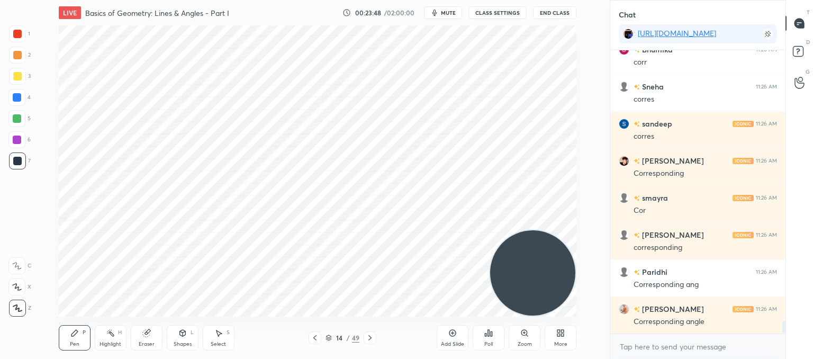
scroll to position [5959, 0]
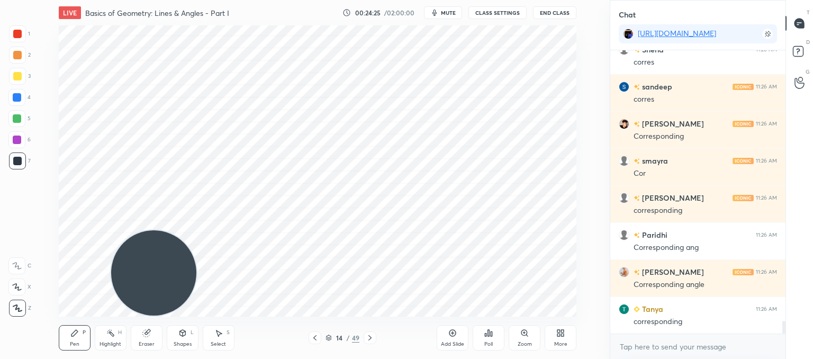
drag, startPoint x: 543, startPoint y: 259, endPoint x: 131, endPoint y: 287, distance: 413.3
click at [125, 289] on video at bounding box center [153, 272] width 85 height 85
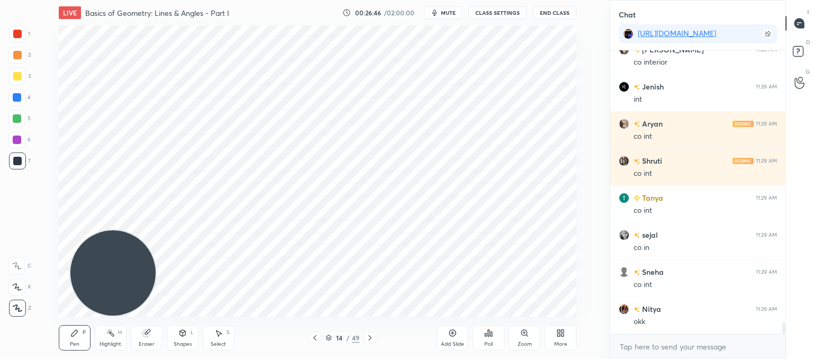
scroll to position [7108, 0]
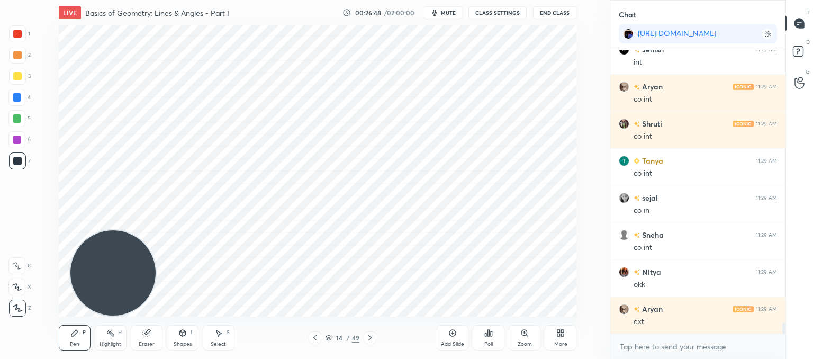
click at [133, 349] on div "Eraser" at bounding box center [147, 337] width 32 height 25
click at [140, 337] on div "Eraser" at bounding box center [147, 337] width 32 height 25
drag, startPoint x: 76, startPoint y: 337, endPoint x: 115, endPoint y: 324, distance: 40.7
click at [76, 338] on div "Pen P" at bounding box center [75, 337] width 32 height 25
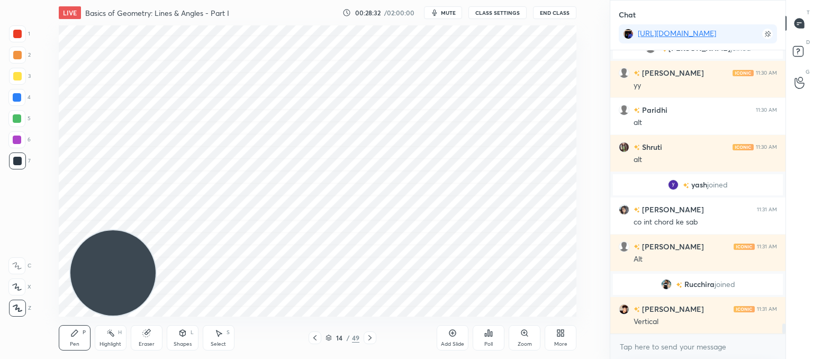
scroll to position [7546, 0]
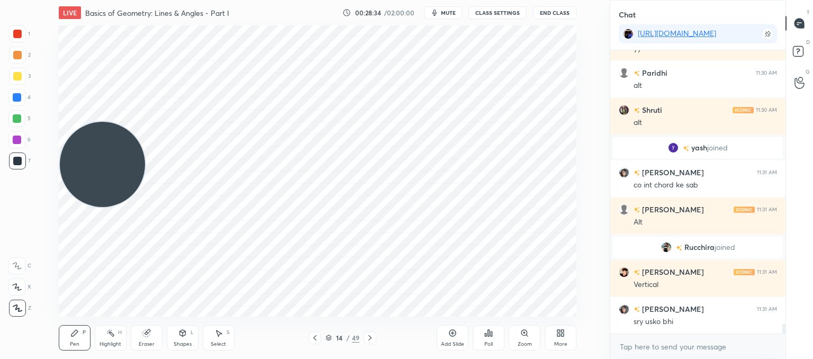
drag, startPoint x: 130, startPoint y: 267, endPoint x: 64, endPoint y: -20, distance: 294.3
click at [64, 0] on html "1 2 3 4 5 6 7 C X Z C X Z E E Erase all H H LIVE Basics of Geometry: Lines & An…" at bounding box center [406, 0] width 813 height 0
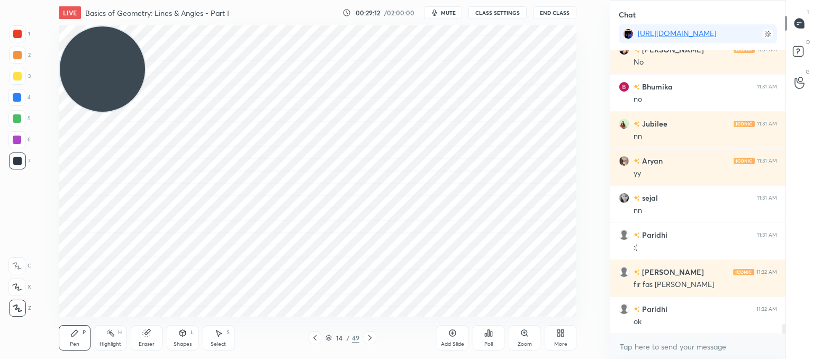
scroll to position [8064, 0]
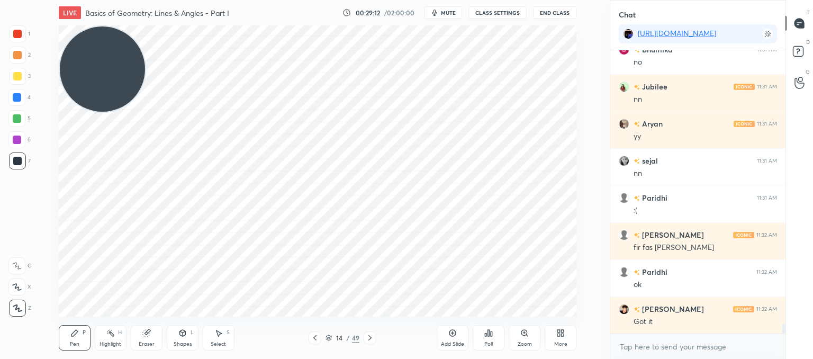
click at [149, 338] on div "Eraser" at bounding box center [147, 337] width 32 height 25
click at [16, 184] on div at bounding box center [16, 188] width 17 height 17
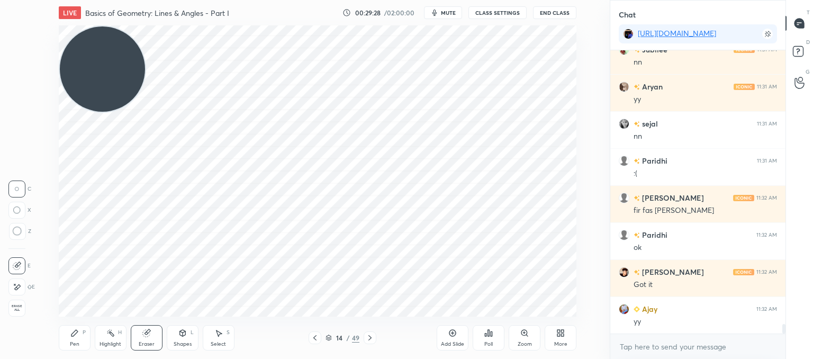
drag, startPoint x: 449, startPoint y: 339, endPoint x: 415, endPoint y: 320, distance: 38.6
click at [443, 334] on div "Add Slide" at bounding box center [453, 337] width 32 height 25
click at [184, 337] on icon at bounding box center [182, 333] width 8 height 8
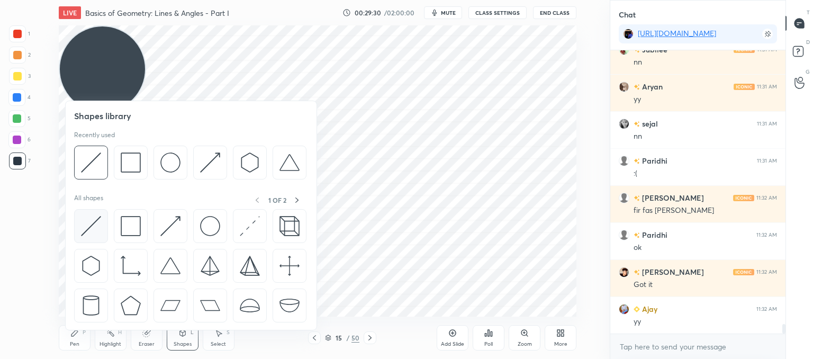
click at [93, 222] on img at bounding box center [91, 226] width 20 height 20
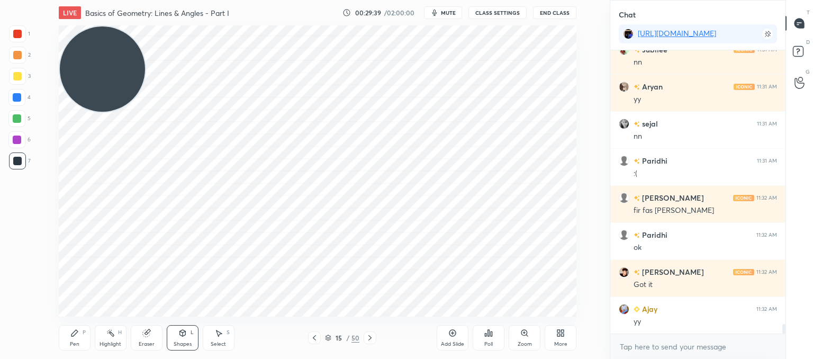
click at [78, 334] on icon at bounding box center [74, 333] width 8 height 8
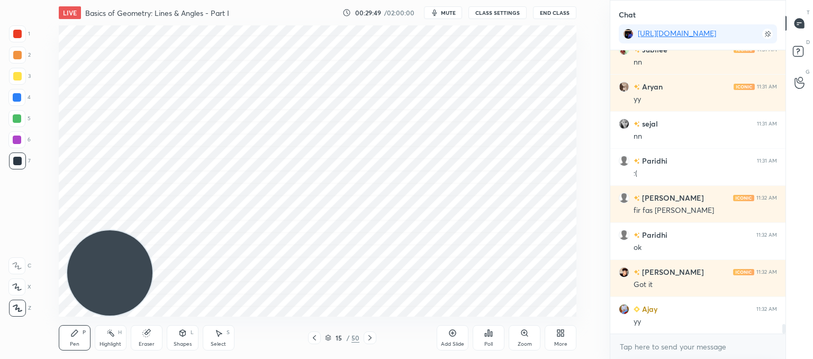
drag, startPoint x: 106, startPoint y: 304, endPoint x: 110, endPoint y: 254, distance: 51.0
click at [108, 310] on video at bounding box center [109, 272] width 85 height 85
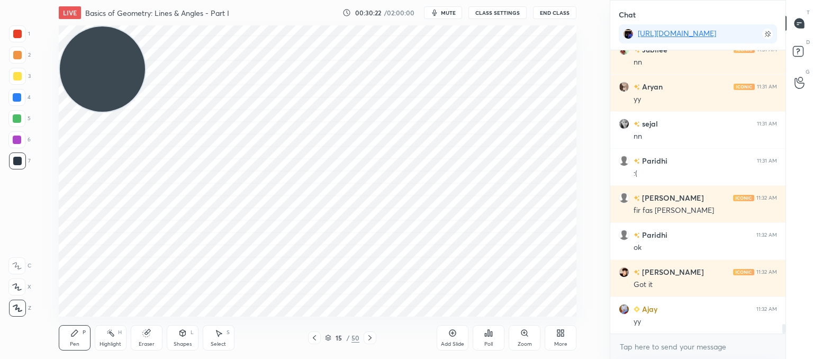
drag, startPoint x: 97, startPoint y: 10, endPoint x: 92, endPoint y: -40, distance: 49.5
click at [92, 0] on html "1 2 3 4 5 6 7 C X Z C X Z E E Erase all H H LIVE Basics of Geometry: Lines & An…" at bounding box center [406, 0] width 813 height 0
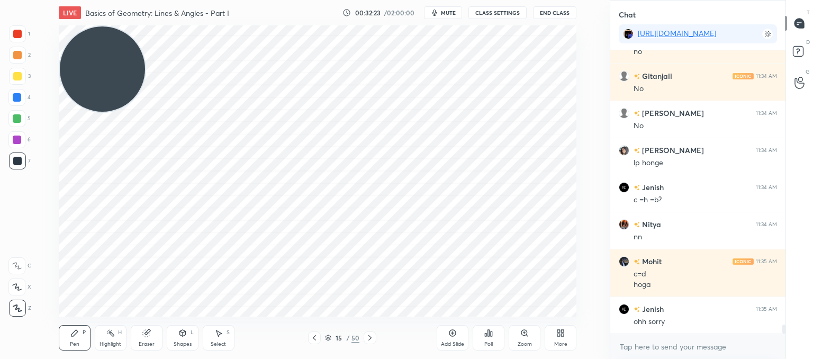
scroll to position [8927, 0]
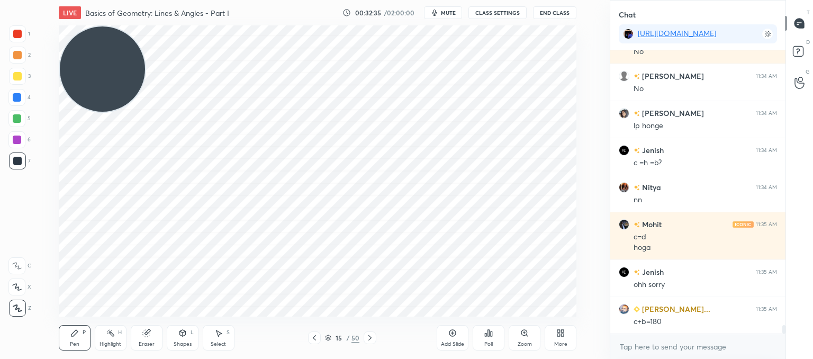
click at [152, 337] on div "Eraser" at bounding box center [147, 337] width 32 height 25
click at [21, 227] on div at bounding box center [17, 231] width 17 height 17
click at [221, 341] on div "Select" at bounding box center [218, 343] width 15 height 5
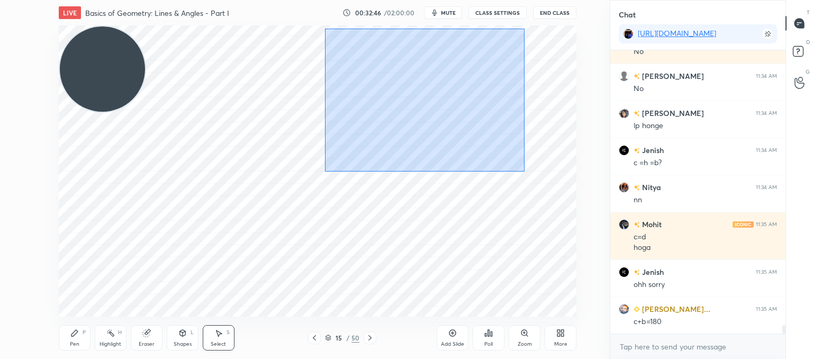
drag, startPoint x: 325, startPoint y: 28, endPoint x: 524, endPoint y: 171, distance: 245.7
click at [524, 171] on div "0 ° Undo Copy Duplicate Duplicate to new slide Delete" at bounding box center [318, 170] width 518 height 291
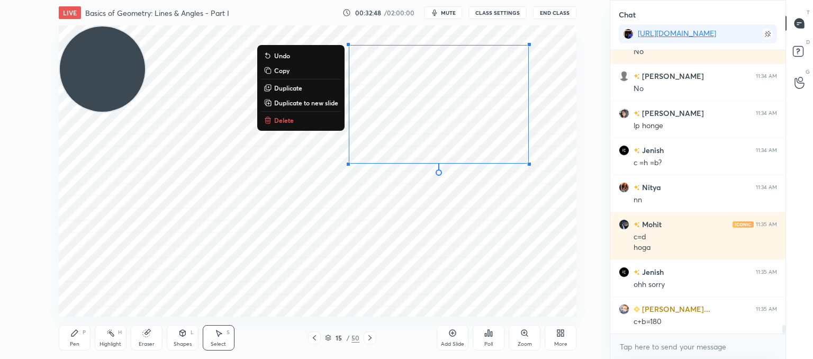
click at [283, 75] on button "Copy" at bounding box center [300, 70] width 79 height 13
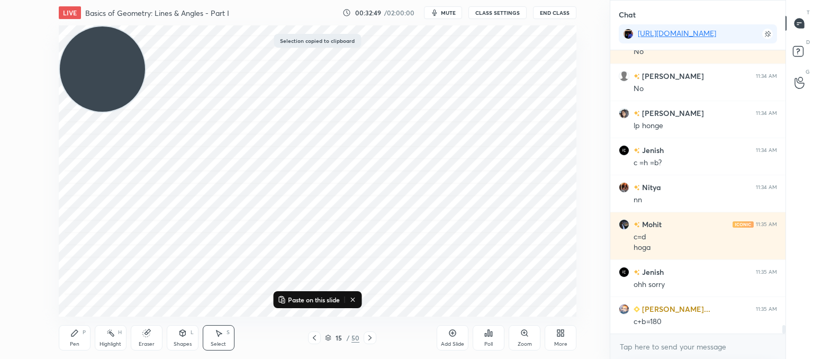
drag, startPoint x: 448, startPoint y: 338, endPoint x: 337, endPoint y: 276, distance: 127.0
click at [448, 337] on div "Add Slide" at bounding box center [453, 337] width 32 height 25
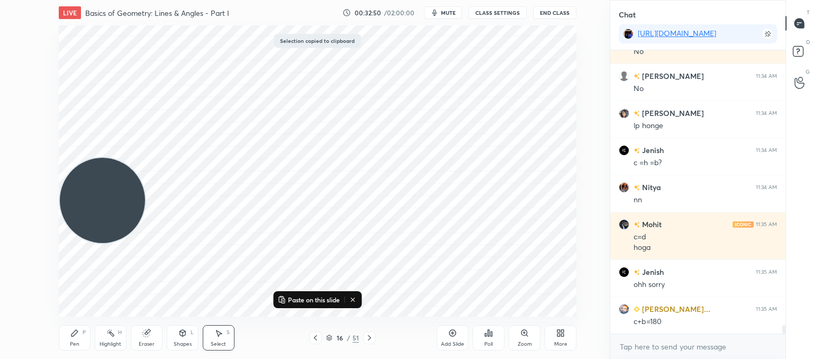
drag, startPoint x: 121, startPoint y: 62, endPoint x: 107, endPoint y: 170, distance: 108.8
click at [62, 243] on video at bounding box center [102, 200] width 85 height 85
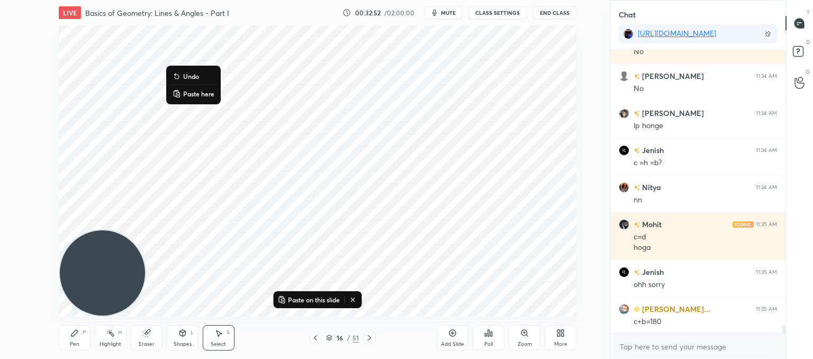
click at [197, 94] on p "Paste here" at bounding box center [198, 93] width 31 height 8
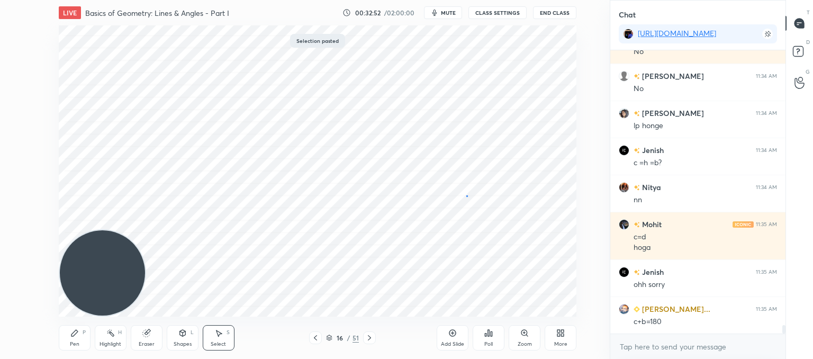
click at [466, 196] on div "0 ° Undo Copy Paste here Duplicate Duplicate to new slide Delete" at bounding box center [318, 170] width 518 height 291
click at [86, 335] on div "Pen P" at bounding box center [75, 337] width 32 height 25
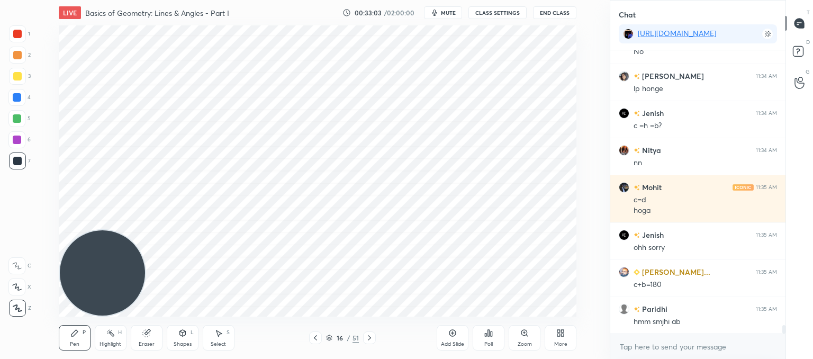
scroll to position [9001, 0]
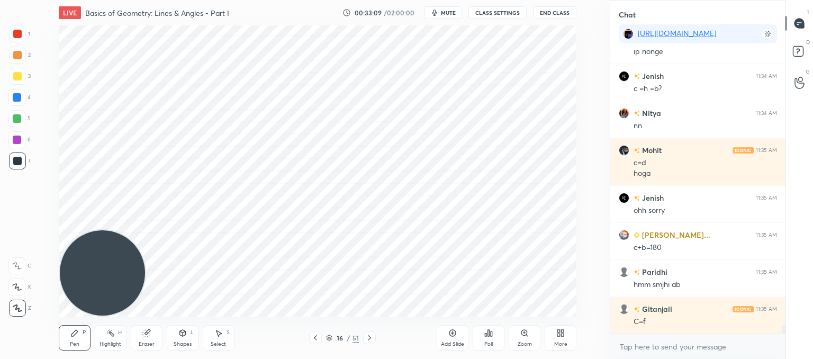
drag, startPoint x: 316, startPoint y: 338, endPoint x: 333, endPoint y: 336, distance: 17.1
click at [318, 337] on icon at bounding box center [315, 337] width 8 height 8
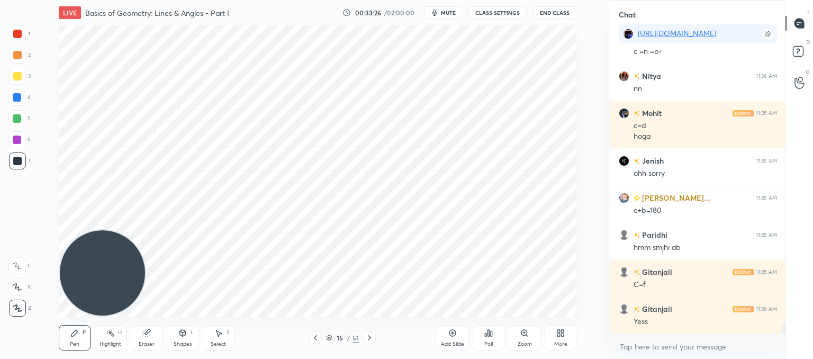
click at [366, 336] on icon at bounding box center [369, 337] width 8 height 8
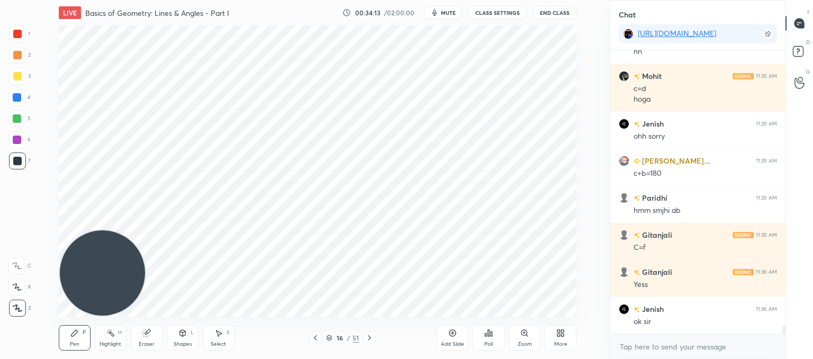
click at [218, 337] on div "Select S" at bounding box center [219, 337] width 32 height 25
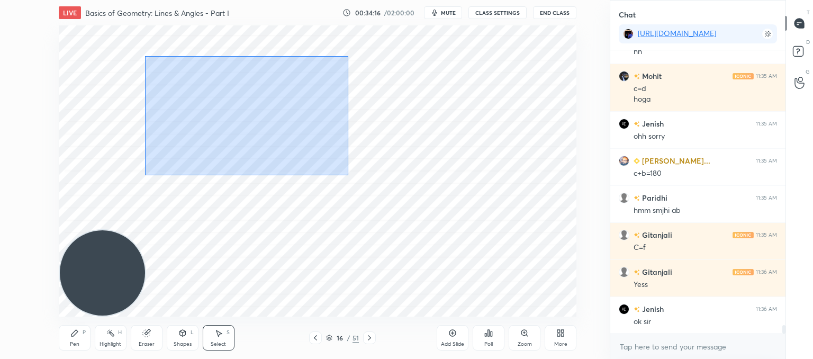
drag, startPoint x: 144, startPoint y: 56, endPoint x: 348, endPoint y: 175, distance: 236.0
click at [348, 175] on div "0 ° Undo Copy Paste here Duplicate Duplicate to new slide Delete" at bounding box center [318, 170] width 518 height 291
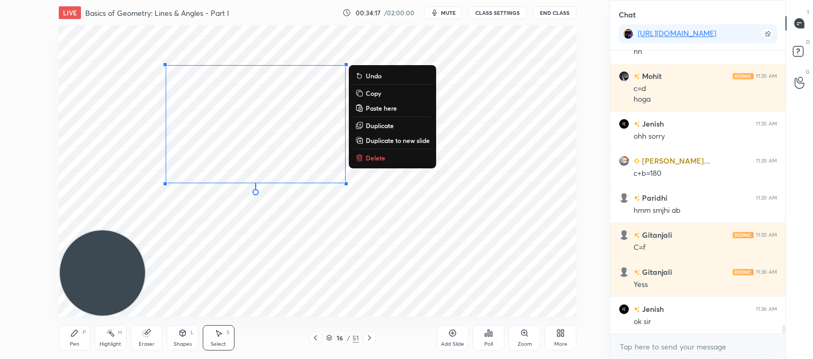
click at [370, 92] on p "Copy" at bounding box center [373, 93] width 15 height 8
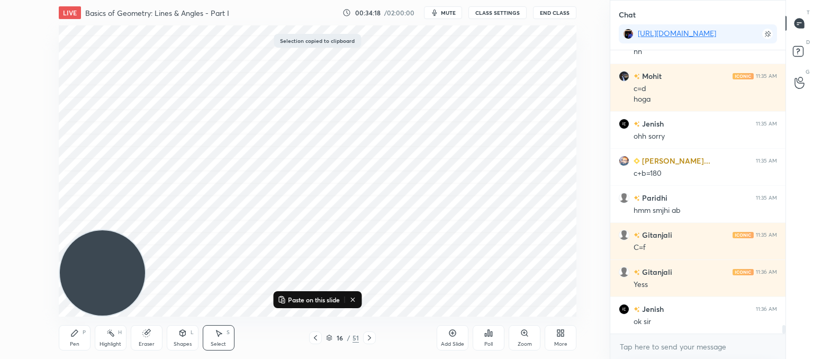
click at [446, 341] on div "Add Slide" at bounding box center [452, 343] width 23 height 5
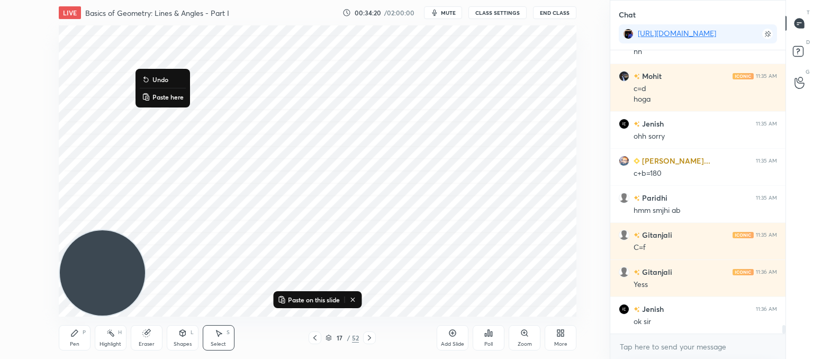
click at [163, 101] on p "Paste here" at bounding box center [167, 97] width 31 height 8
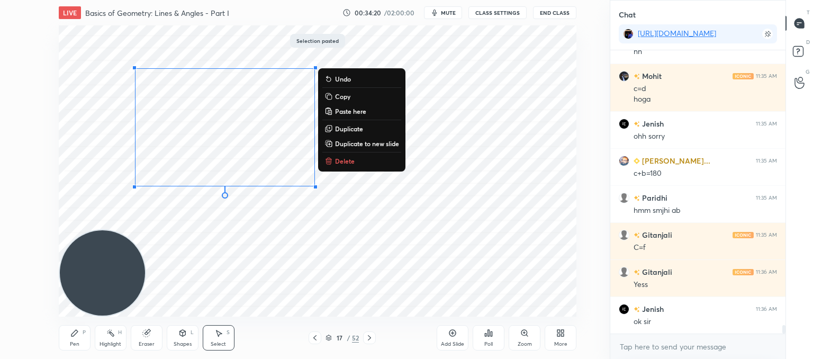
click at [434, 202] on div "0 ° Undo Copy Paste here Duplicate Duplicate to new slide Delete" at bounding box center [318, 170] width 518 height 291
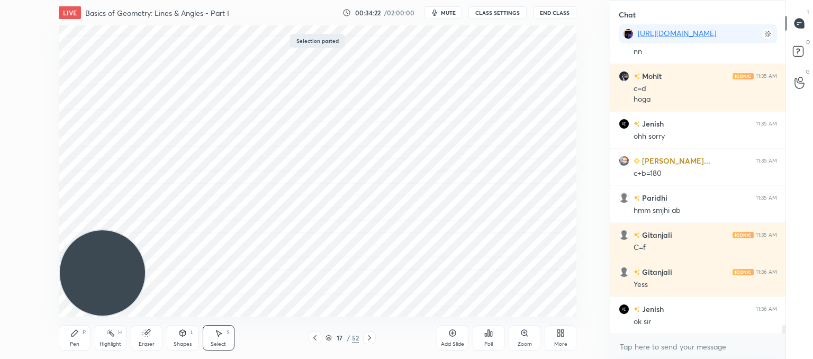
drag, startPoint x: 73, startPoint y: 331, endPoint x: 125, endPoint y: 276, distance: 76.0
click at [74, 331] on icon at bounding box center [74, 333] width 8 height 8
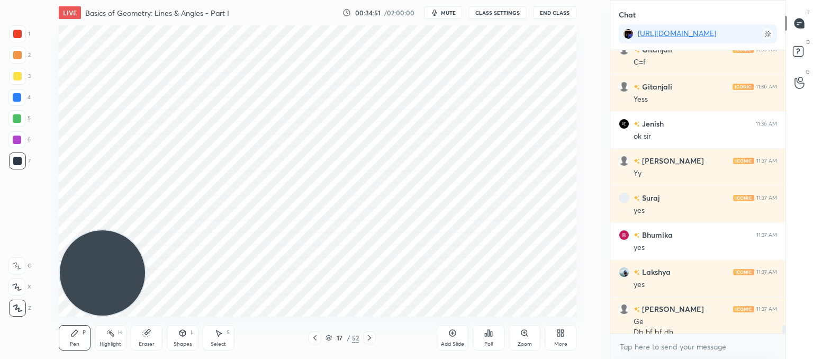
scroll to position [9271, 0]
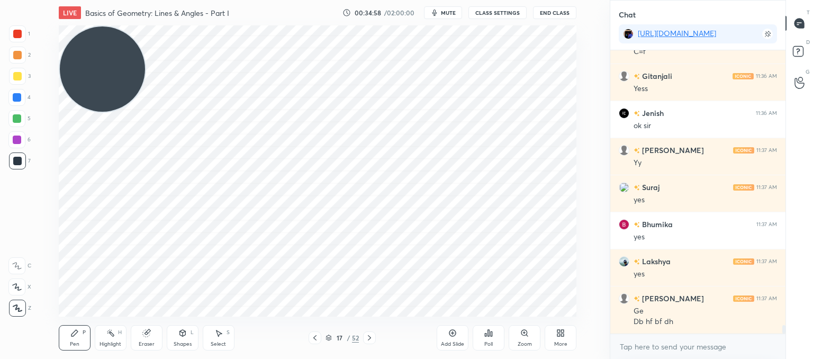
drag, startPoint x: 42, startPoint y: 102, endPoint x: 0, endPoint y: -2, distance: 111.8
click at [0, 0] on html "1 2 3 4 5 6 7 C X Z C X Z E E Erase all H H LIVE Basics of Geometry: Lines & An…" at bounding box center [406, 0] width 813 height 0
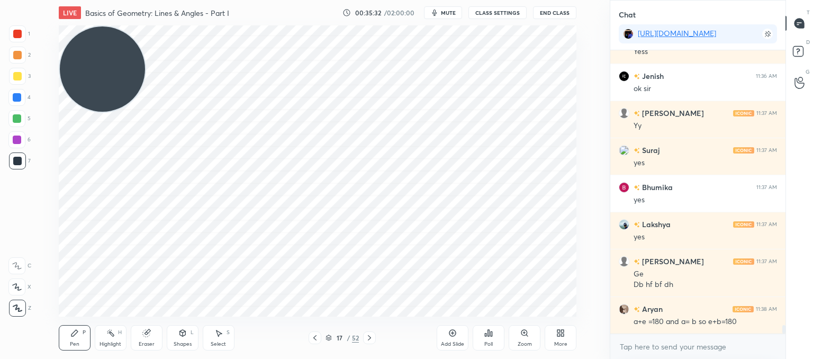
click at [150, 336] on icon at bounding box center [146, 333] width 8 height 8
click at [75, 338] on div "Pen P" at bounding box center [75, 337] width 32 height 25
click at [145, 339] on div "Eraser" at bounding box center [147, 337] width 32 height 25
click at [78, 337] on div "Pen P" at bounding box center [75, 337] width 32 height 25
click at [152, 335] on div "Eraser" at bounding box center [147, 337] width 32 height 25
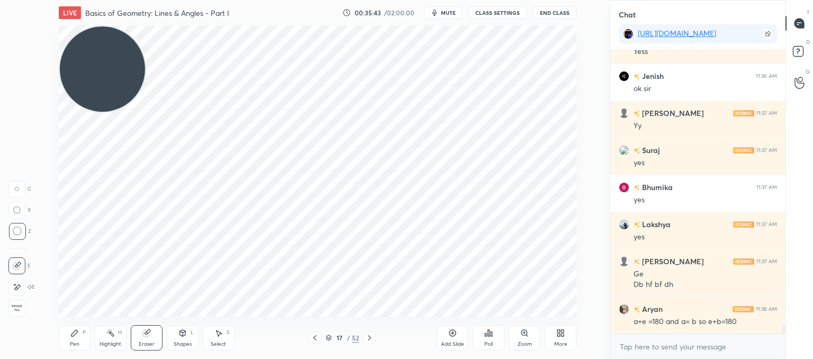
drag, startPoint x: 77, startPoint y: 341, endPoint x: 84, endPoint y: 335, distance: 9.0
click at [78, 339] on div "Pen P" at bounding box center [75, 337] width 32 height 25
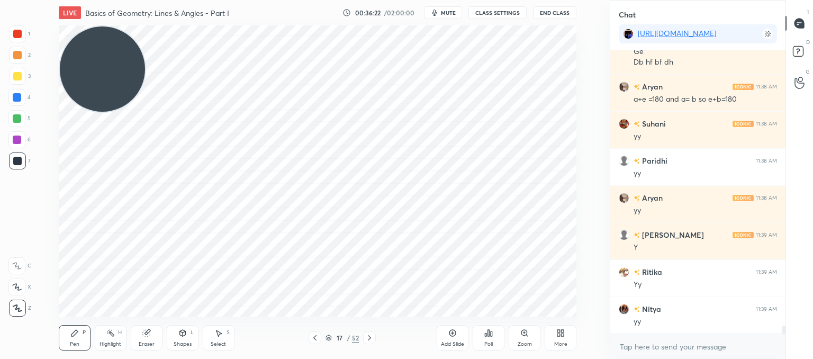
scroll to position [9556, 0]
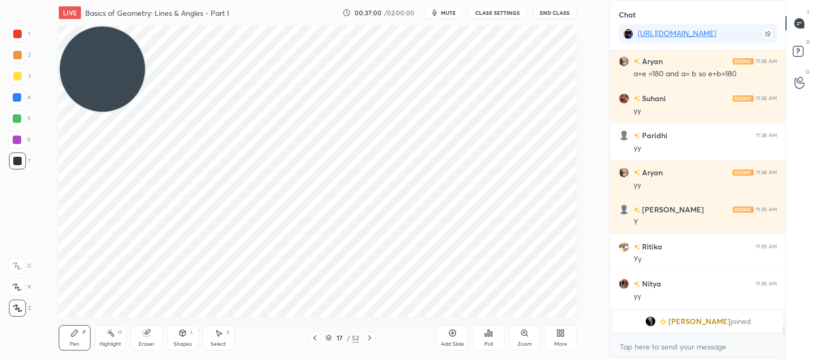
click at [315, 339] on icon at bounding box center [315, 337] width 8 height 8
click at [316, 338] on icon at bounding box center [315, 337] width 8 height 8
click at [317, 338] on icon at bounding box center [315, 337] width 8 height 8
click at [318, 339] on icon at bounding box center [315, 337] width 8 height 8
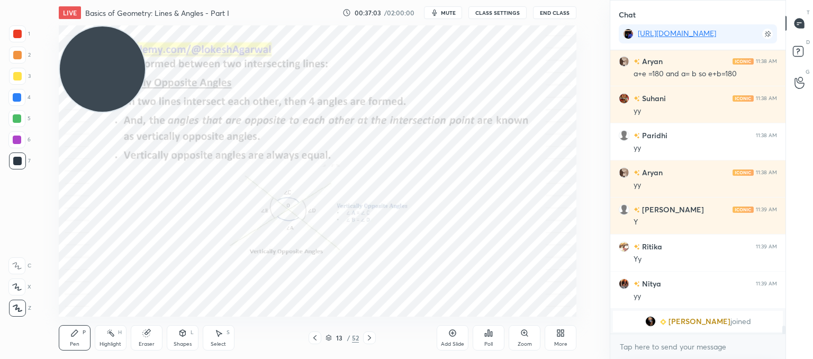
click at [319, 339] on icon at bounding box center [315, 337] width 8 height 8
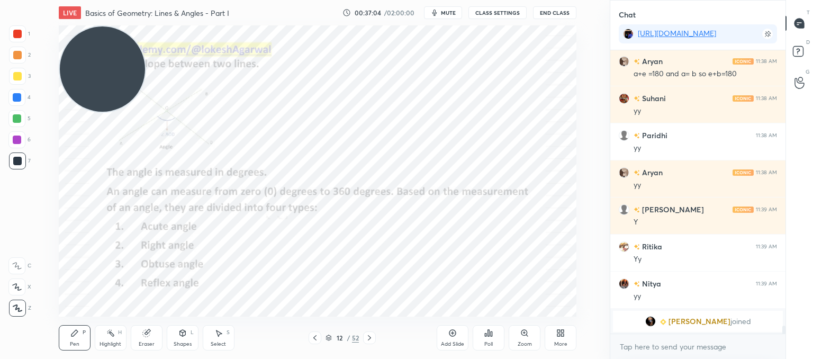
click at [370, 340] on icon at bounding box center [369, 337] width 8 height 8
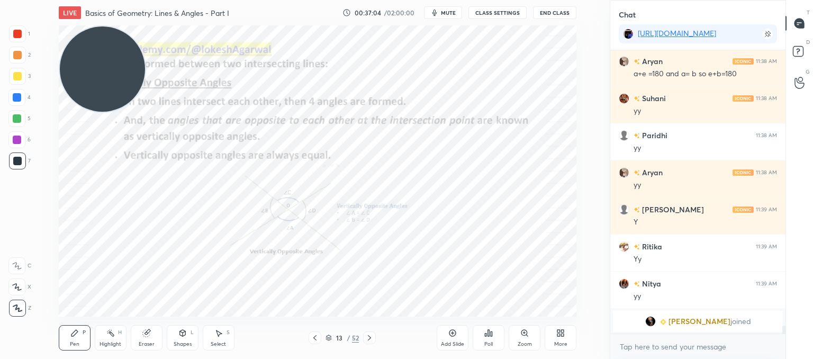
click at [371, 339] on icon at bounding box center [369, 337] width 8 height 8
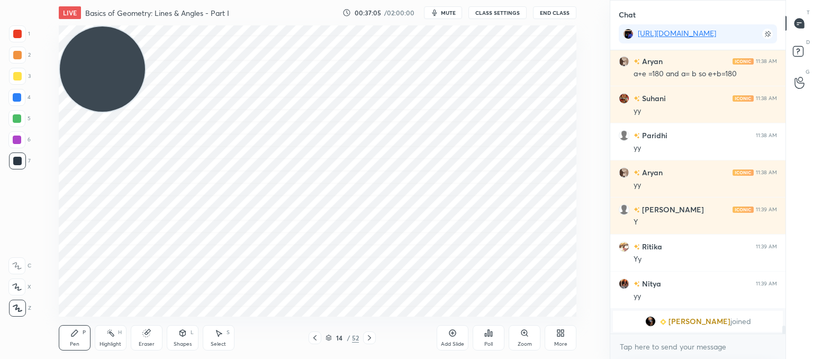
click at [374, 339] on div at bounding box center [369, 337] width 13 height 13
click at [375, 338] on div at bounding box center [369, 337] width 13 height 13
click at [376, 338] on div "17 / 52" at bounding box center [342, 337] width 189 height 13
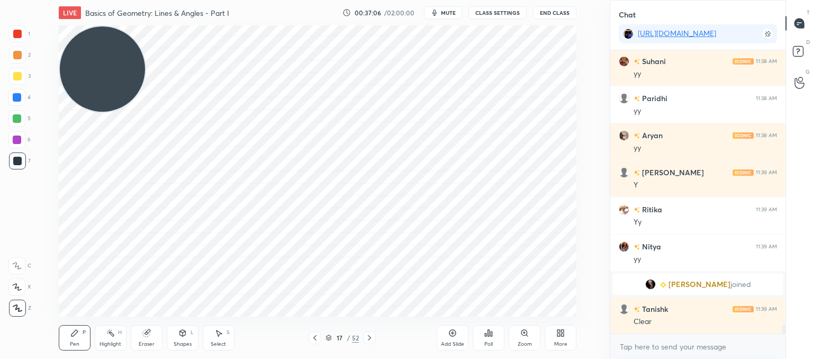
scroll to position [9024, 0]
click at [369, 337] on icon at bounding box center [369, 337] width 3 height 5
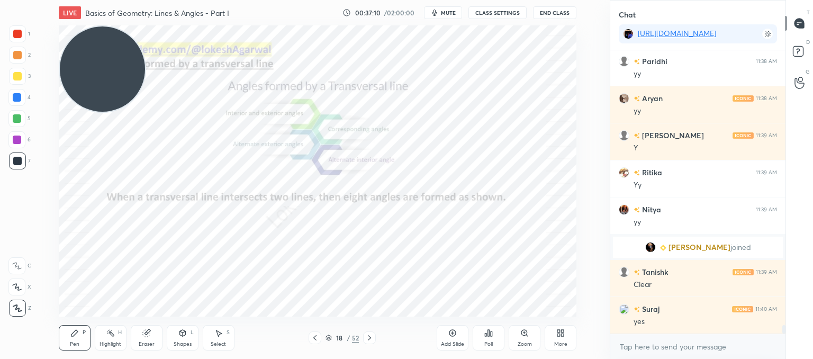
scroll to position [9099, 0]
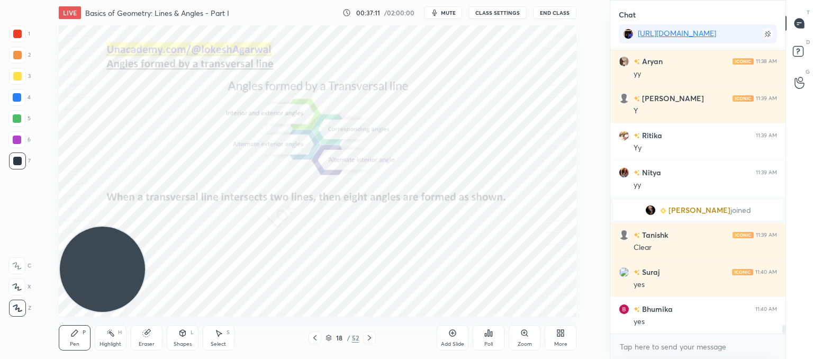
drag, startPoint x: 109, startPoint y: 39, endPoint x: 75, endPoint y: 330, distance: 293.0
click at [75, 330] on div "LIVE Basics of Geometry: Lines & Angles - Part I 00:37:11 / 02:00:00 mute CLASS…" at bounding box center [317, 179] width 567 height 359
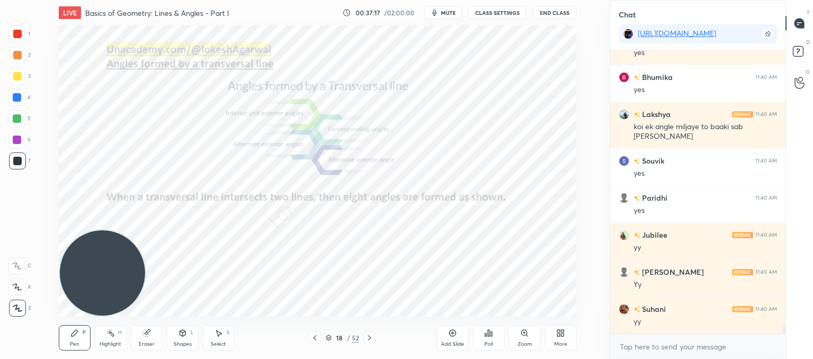
scroll to position [9367, 0]
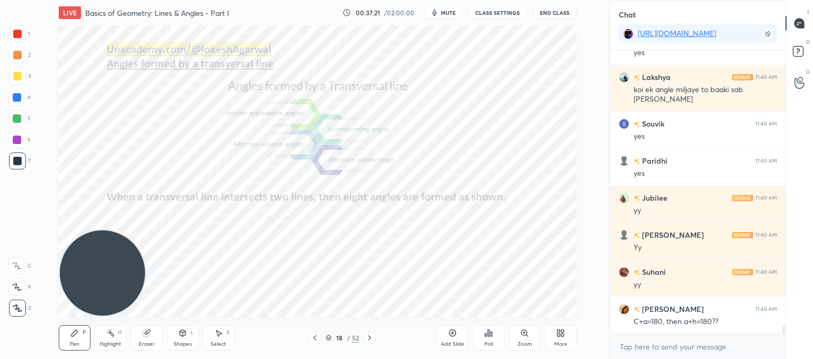
click at [316, 335] on icon at bounding box center [315, 337] width 8 height 8
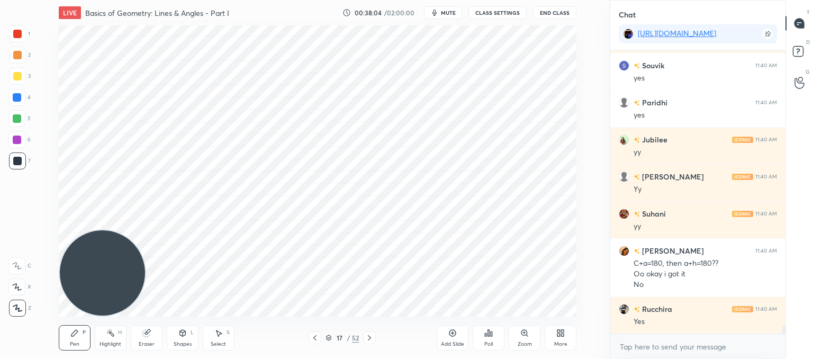
scroll to position [9463, 0]
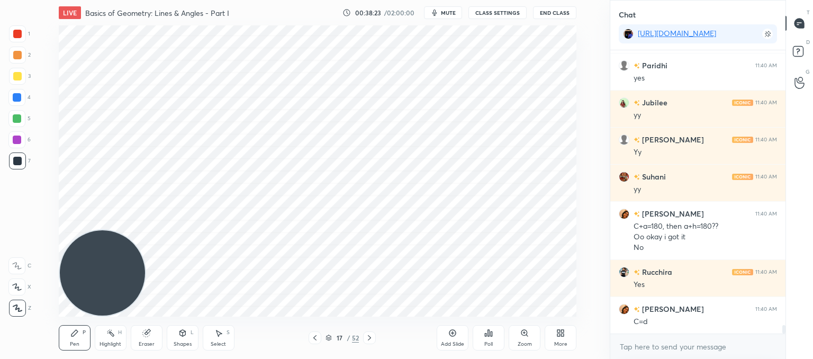
click at [368, 337] on icon at bounding box center [369, 337] width 8 height 8
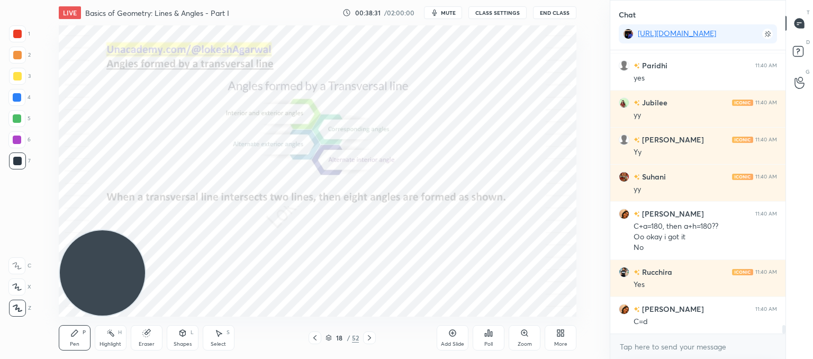
click at [372, 335] on icon at bounding box center [369, 337] width 8 height 8
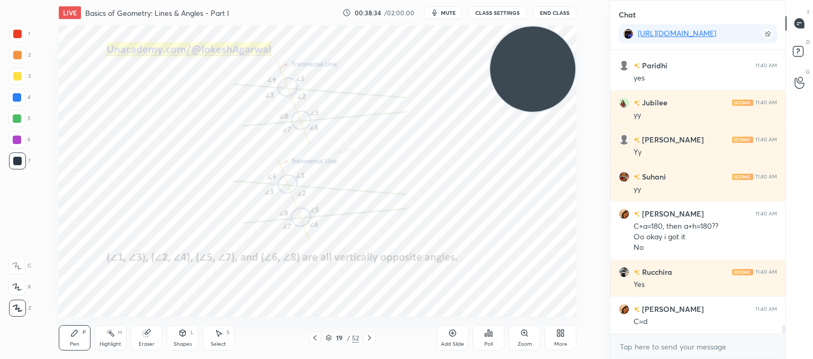
drag, startPoint x: 106, startPoint y: 259, endPoint x: 536, endPoint y: 104, distance: 456.7
click at [599, 56] on div "Setting up your live class Poll for secs No correct answer Start poll" at bounding box center [317, 170] width 567 height 291
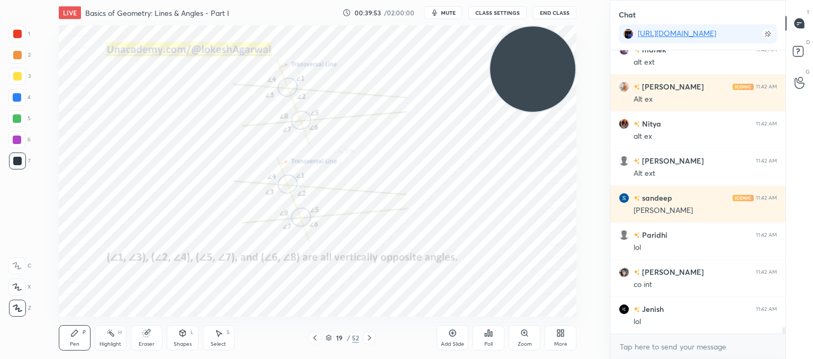
scroll to position [12167, 0]
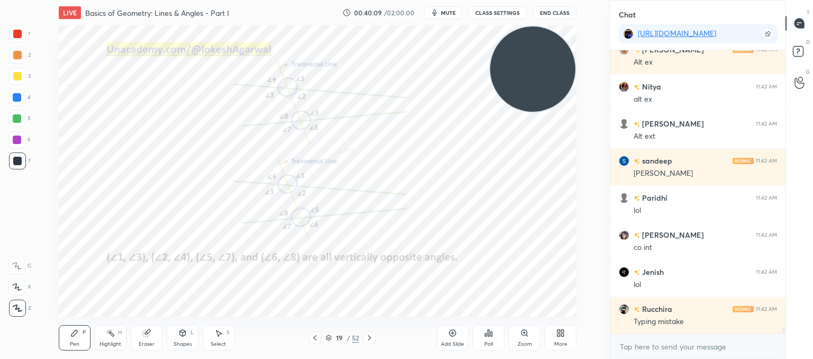
click at [577, 184] on div "Setting up your live class Poll for secs No correct answer Start poll" at bounding box center [317, 170] width 567 height 291
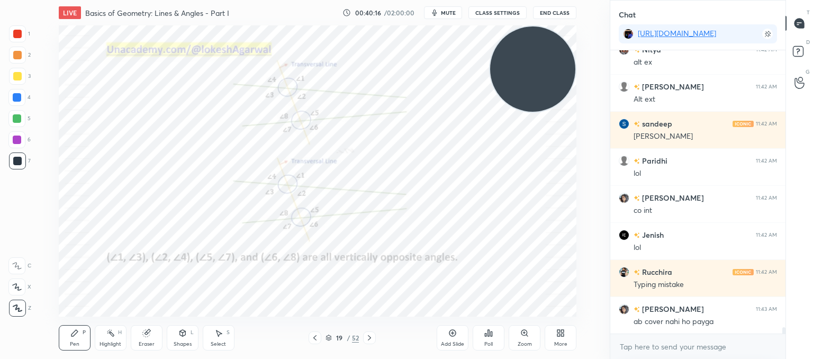
click at [150, 335] on div "Eraser" at bounding box center [147, 337] width 32 height 25
click at [77, 338] on div "Pen P" at bounding box center [75, 337] width 32 height 25
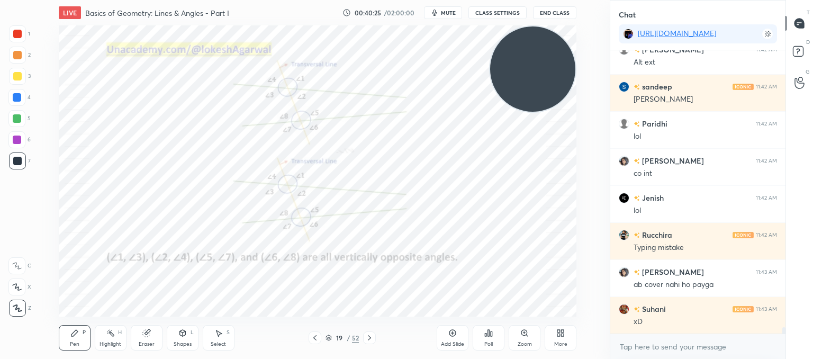
click at [369, 336] on icon at bounding box center [369, 337] width 8 height 8
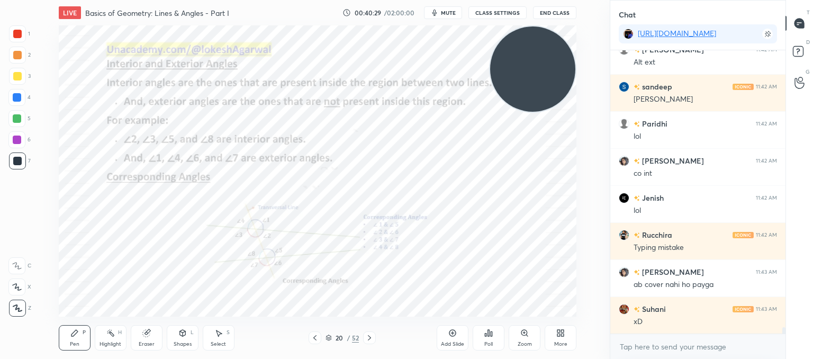
click at [369, 337] on icon at bounding box center [369, 337] width 3 height 5
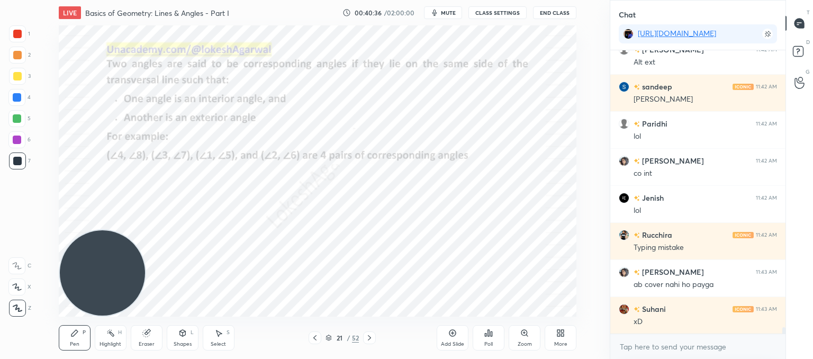
drag, startPoint x: 529, startPoint y: 39, endPoint x: 4, endPoint y: 265, distance: 571.8
click at [2, 266] on div "1 2 3 4 5 6 7 C X Z C X Z E E Erase all H H LIVE Basics of Geometry: Lines & An…" at bounding box center [300, 179] width 601 height 359
click at [370, 337] on icon at bounding box center [369, 337] width 3 height 5
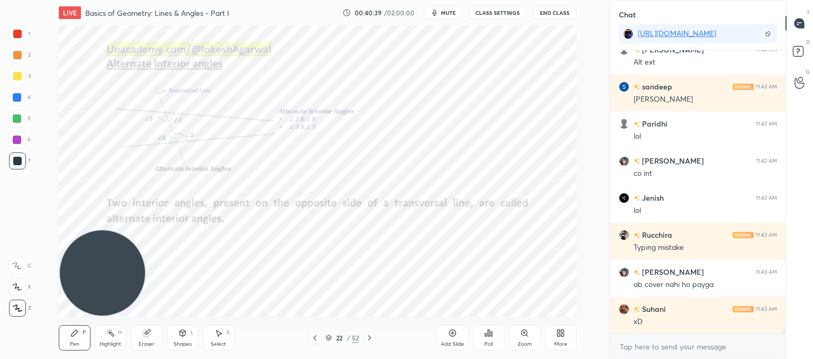
scroll to position [12278, 0]
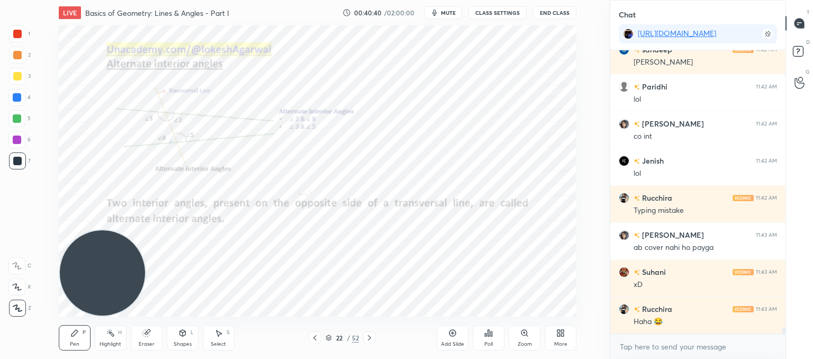
click at [370, 337] on icon at bounding box center [369, 337] width 3 height 5
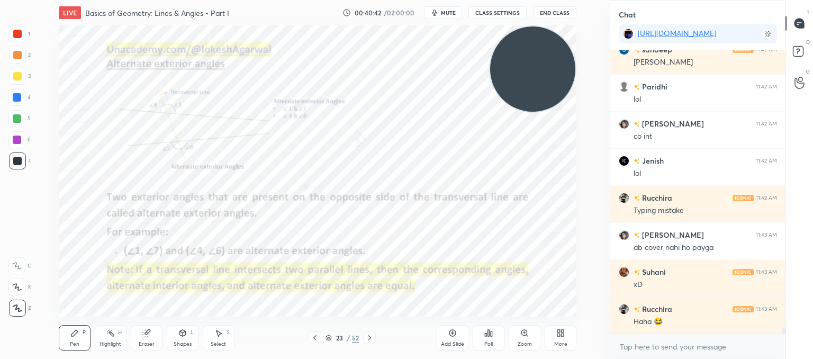
drag, startPoint x: 98, startPoint y: 269, endPoint x: 558, endPoint y: 18, distance: 523.9
click at [558, 18] on div "LIVE Basics of Geometry: Lines & Angles - Part I 00:40:42 / 02:00:00 mute CLASS…" at bounding box center [317, 179] width 567 height 359
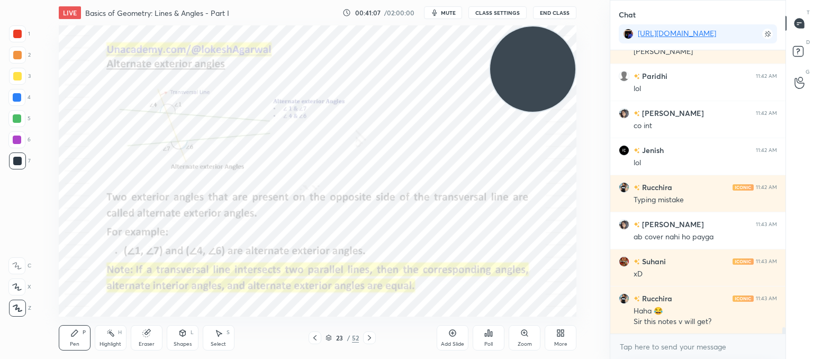
drag, startPoint x: 520, startPoint y: 50, endPoint x: 466, endPoint y: 51, distance: 54.0
click at [490, 53] on video at bounding box center [532, 68] width 85 height 85
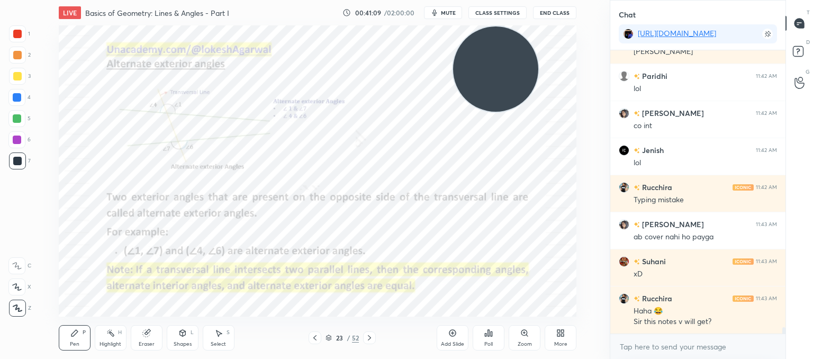
drag, startPoint x: 453, startPoint y: 86, endPoint x: 483, endPoint y: 75, distance: 31.7
click at [485, 75] on video at bounding box center [495, 68] width 85 height 85
click at [315, 337] on icon at bounding box center [315, 337] width 8 height 8
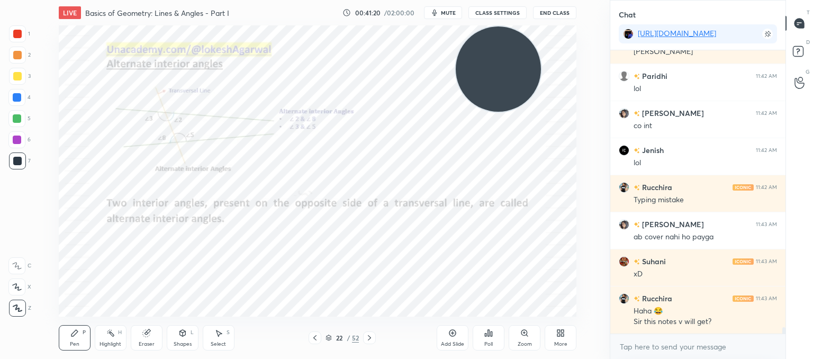
click at [319, 336] on div at bounding box center [315, 337] width 13 height 13
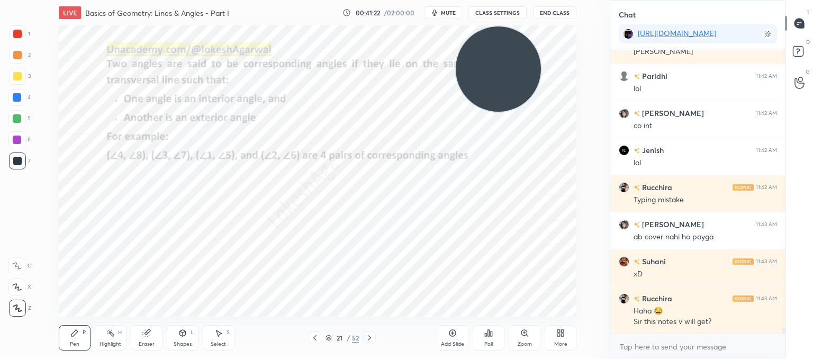
click at [368, 337] on icon at bounding box center [369, 337] width 8 height 8
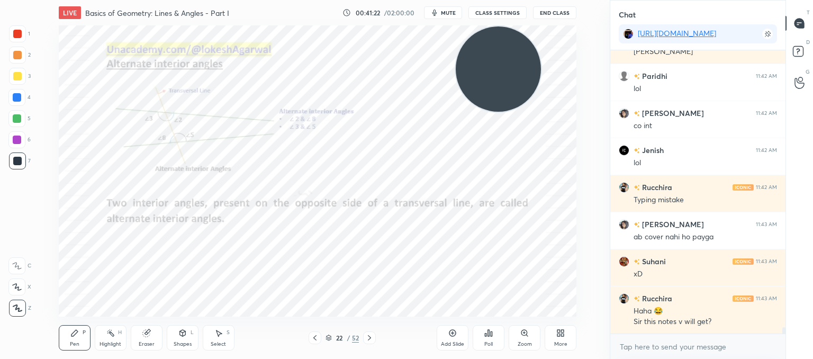
click at [371, 336] on icon at bounding box center [369, 337] width 8 height 8
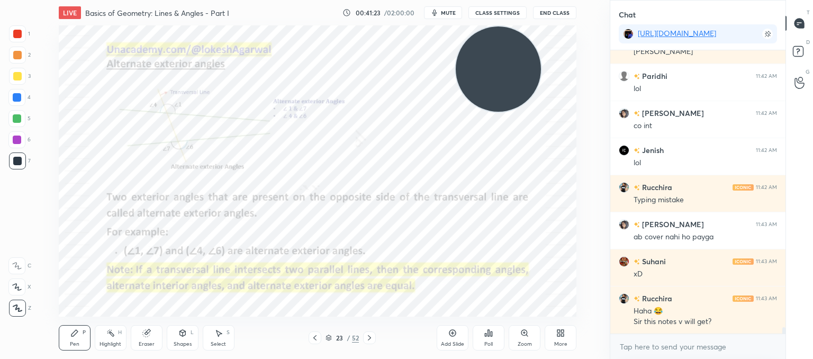
click at [375, 335] on div at bounding box center [369, 337] width 13 height 13
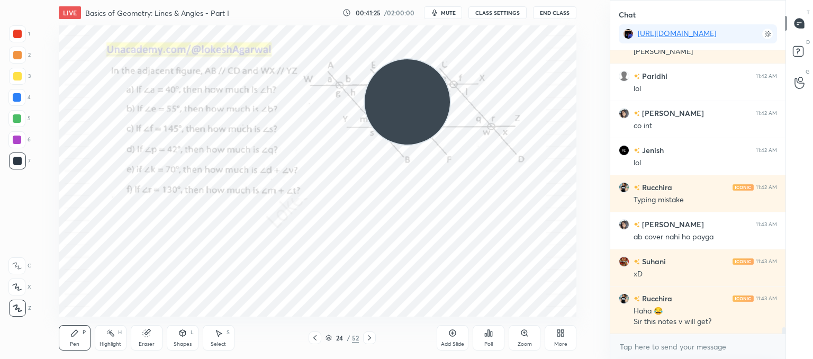
drag, startPoint x: 424, startPoint y: 73, endPoint x: 25, endPoint y: 378, distance: 502.4
click at [25, 0] on html "1 2 3 4 5 6 7 C X Z C X Z E E Erase all H H LIVE Basics of Geometry: Lines & An…" at bounding box center [406, 0] width 813 height 0
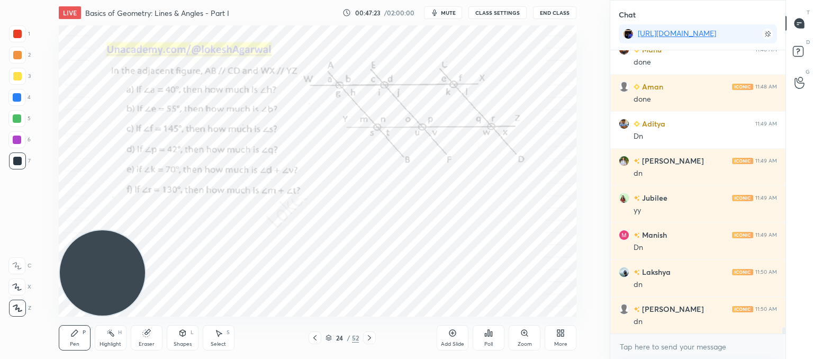
scroll to position [12837, 0]
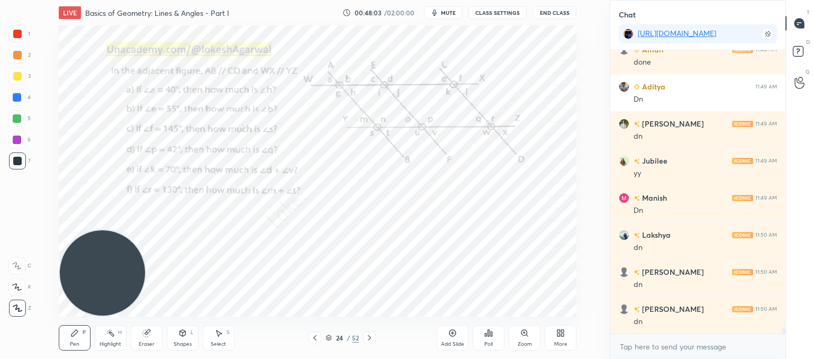
click at [485, 333] on icon at bounding box center [486, 334] width 2 height 3
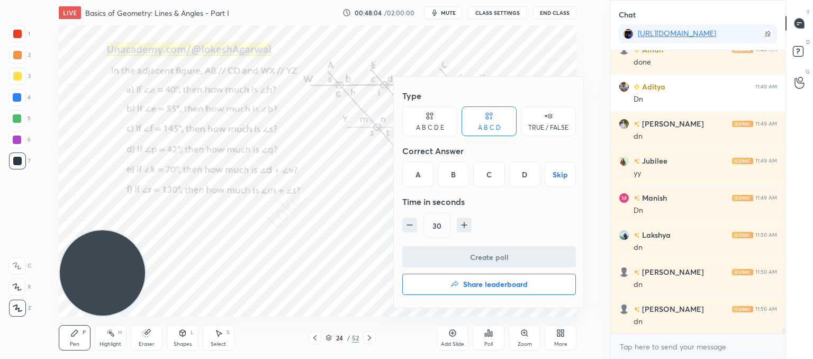
click at [420, 125] on div "A B C D E" at bounding box center [430, 127] width 28 height 6
click at [415, 169] on div "A" at bounding box center [414, 173] width 25 height 25
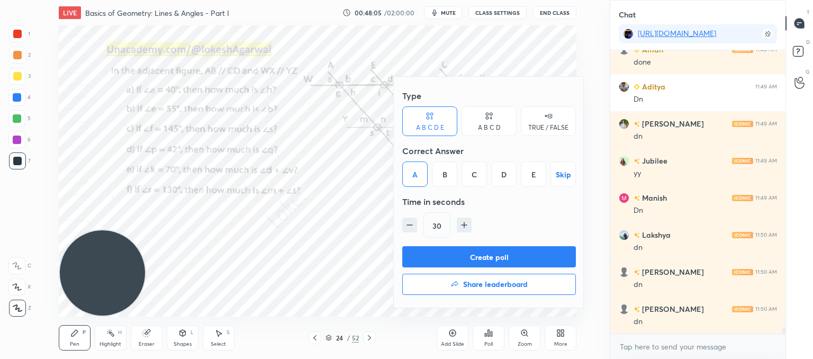
click at [448, 256] on button "Create poll" at bounding box center [489, 256] width 174 height 21
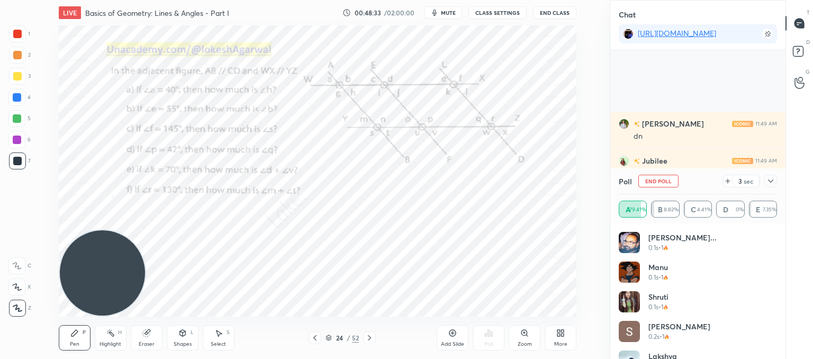
scroll to position [12939, 0]
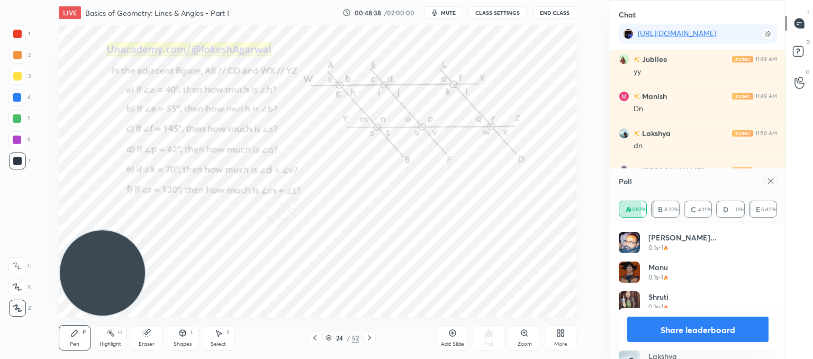
click at [767, 179] on icon at bounding box center [770, 181] width 8 height 8
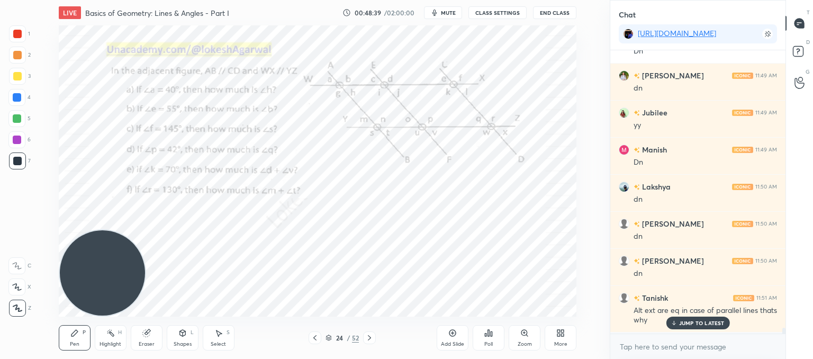
scroll to position [280, 172]
click at [488, 332] on icon at bounding box center [489, 333] width 2 height 6
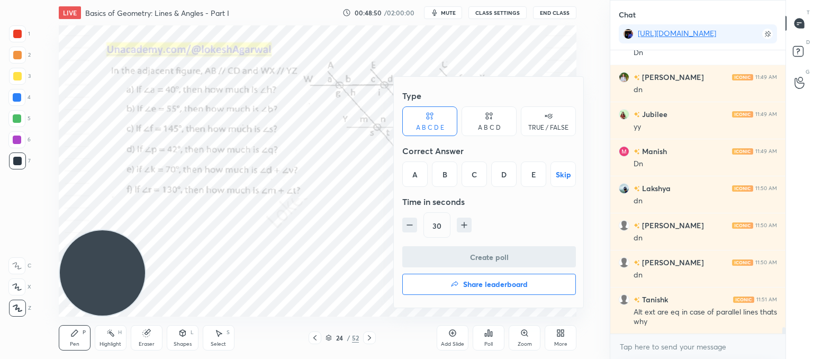
click at [510, 171] on div "D" at bounding box center [503, 173] width 25 height 25
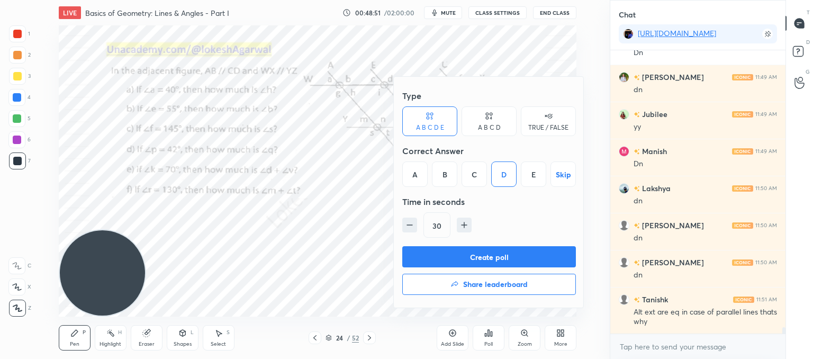
click at [480, 257] on button "Create poll" at bounding box center [489, 256] width 174 height 21
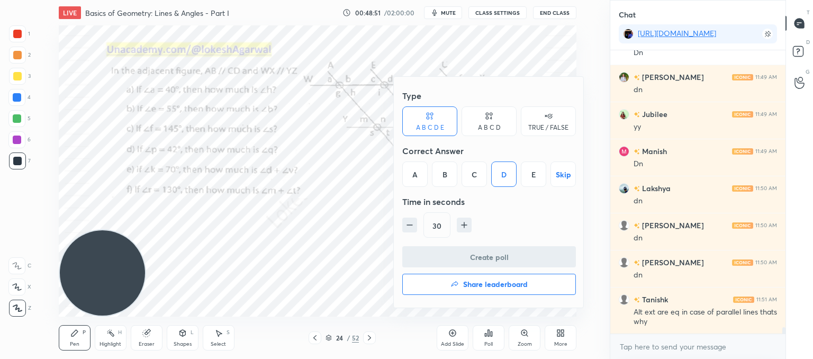
scroll to position [175, 172]
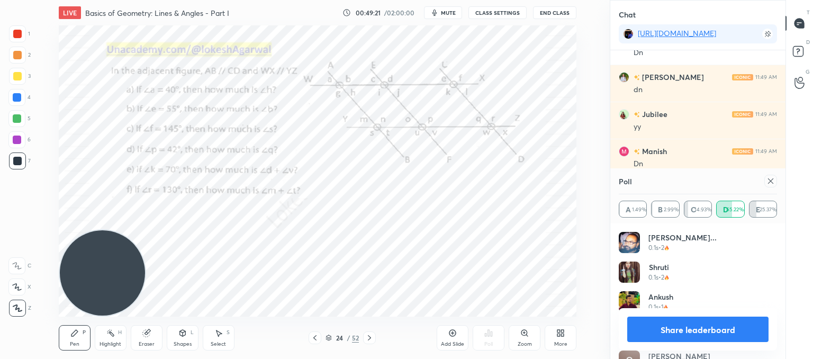
click at [770, 183] on icon at bounding box center [770, 181] width 8 height 8
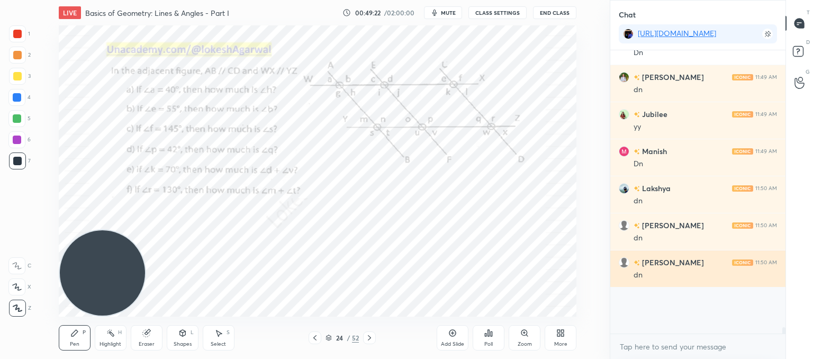
scroll to position [242, 172]
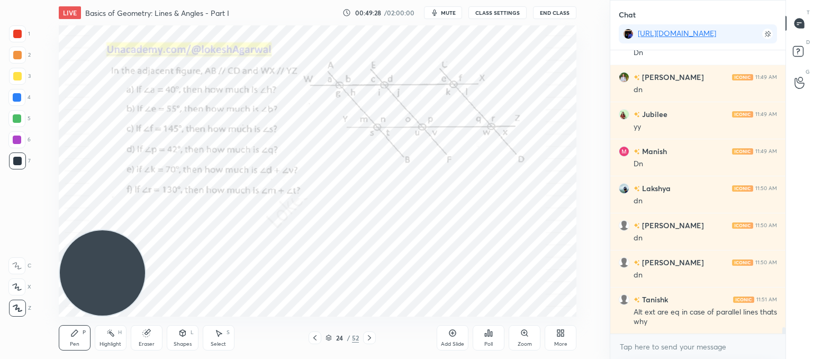
click at [488, 332] on icon at bounding box center [489, 333] width 2 height 6
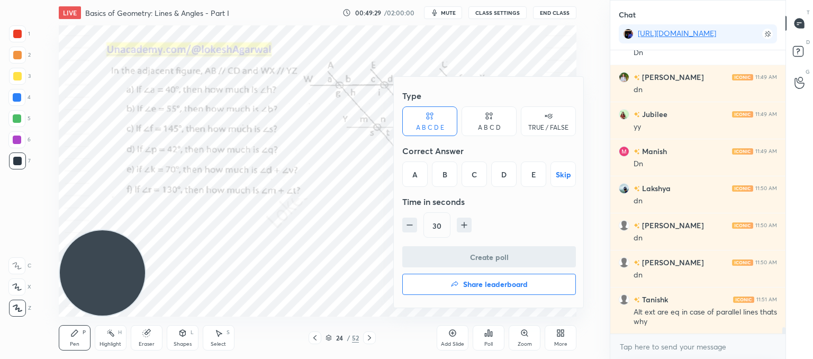
click at [452, 170] on div "B" at bounding box center [444, 173] width 25 height 25
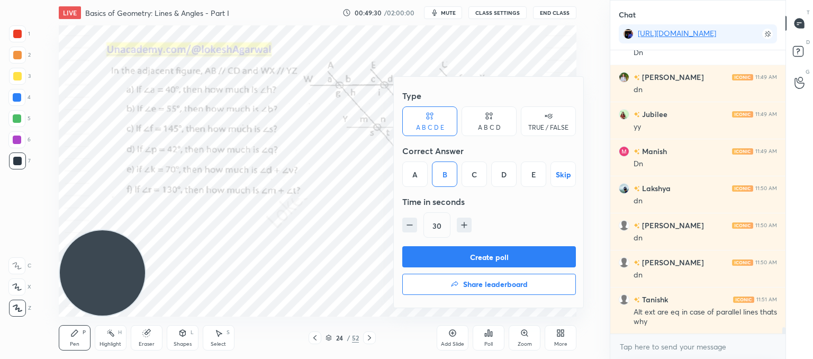
click at [462, 251] on button "Create poll" at bounding box center [489, 256] width 174 height 21
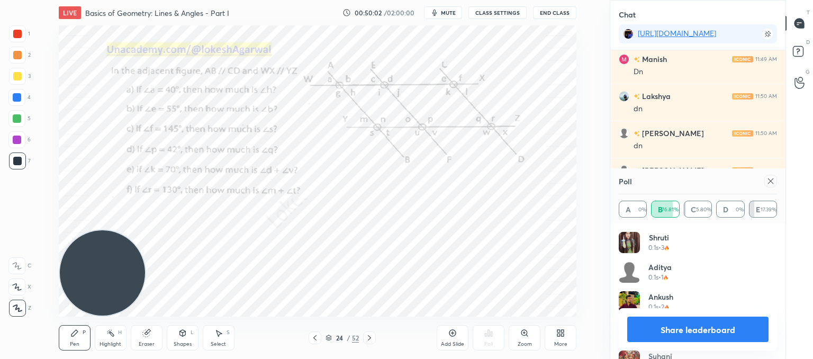
click at [767, 177] on icon at bounding box center [770, 181] width 8 height 8
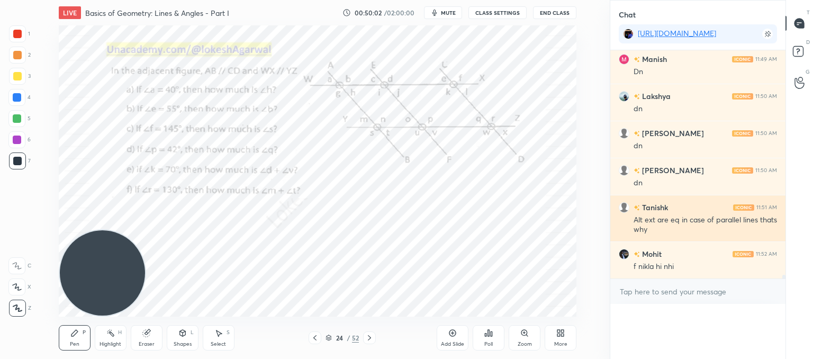
scroll to position [3, 3]
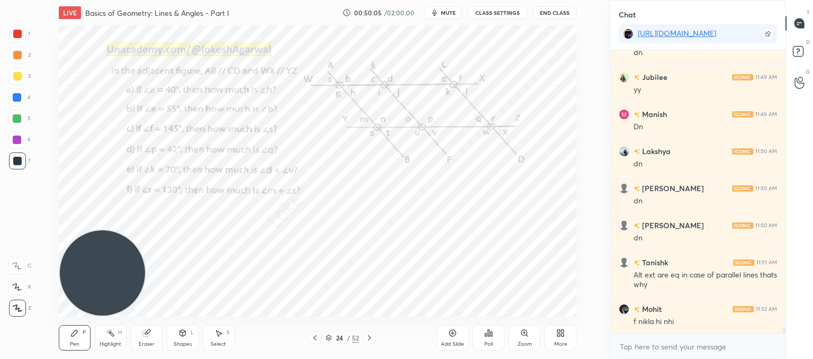
click at [222, 334] on icon at bounding box center [218, 333] width 8 height 8
drag, startPoint x: 563, startPoint y: 310, endPoint x: 396, endPoint y: 217, distance: 191.2
click at [396, 217] on div "LIVE Basics of Geometry: Lines & Angles - Part I 00:50:08 / 02:00:00 mute CLASS…" at bounding box center [317, 179] width 567 height 359
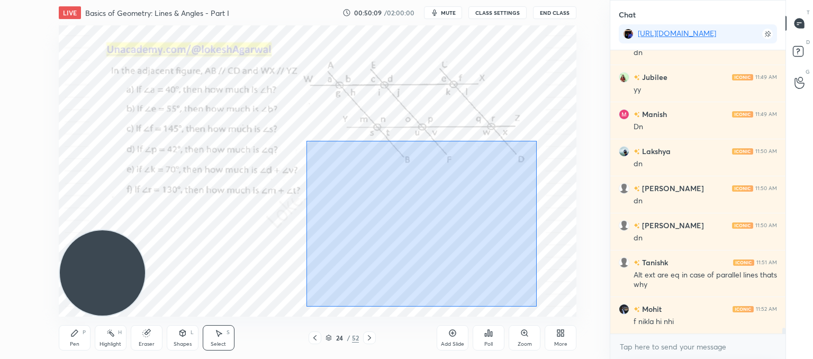
drag, startPoint x: 536, startPoint y: 306, endPoint x: 311, endPoint y: 136, distance: 282.2
click at [306, 136] on div "0 ° Undo Copy Paste here Duplicate Duplicate to new slide Delete" at bounding box center [318, 170] width 518 height 291
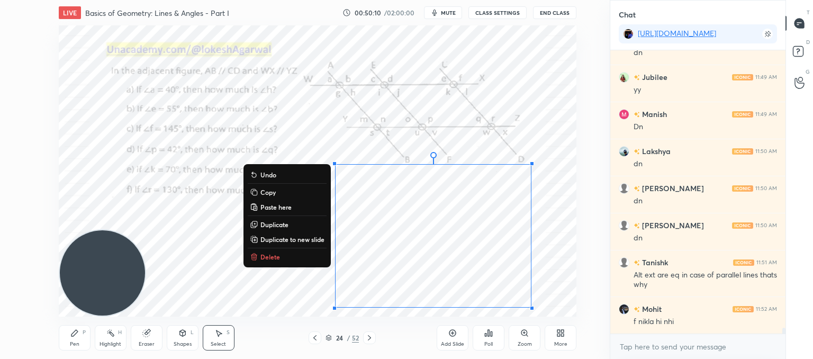
click at [259, 252] on button "Delete" at bounding box center [287, 256] width 79 height 13
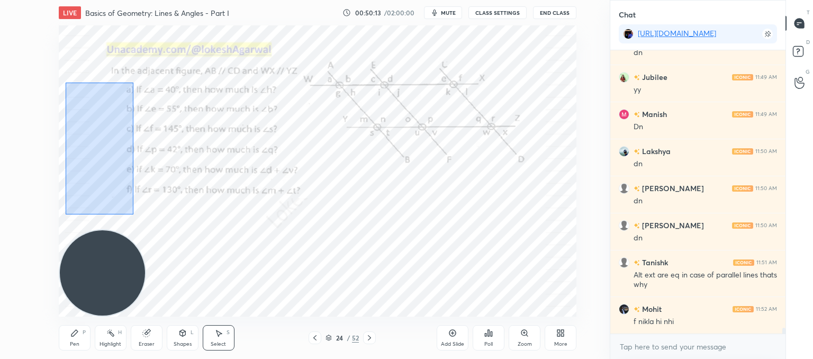
drag, startPoint x: 132, startPoint y: 213, endPoint x: 64, endPoint y: 88, distance: 141.9
click at [64, 88] on div "0 ° Undo Copy Paste here Duplicate Duplicate to new slide Delete" at bounding box center [318, 170] width 518 height 291
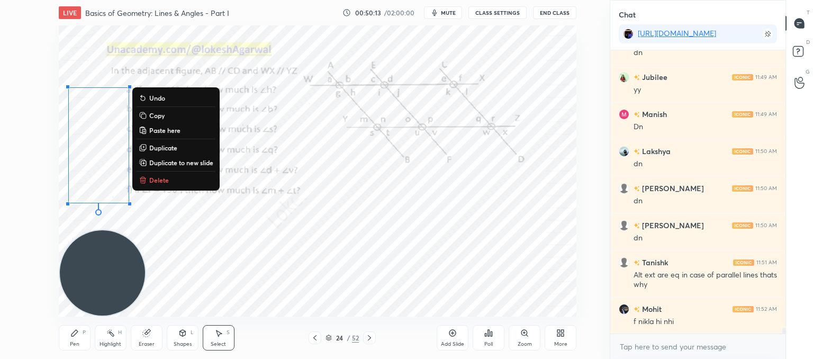
click at [153, 178] on p "Delete" at bounding box center [159, 180] width 20 height 8
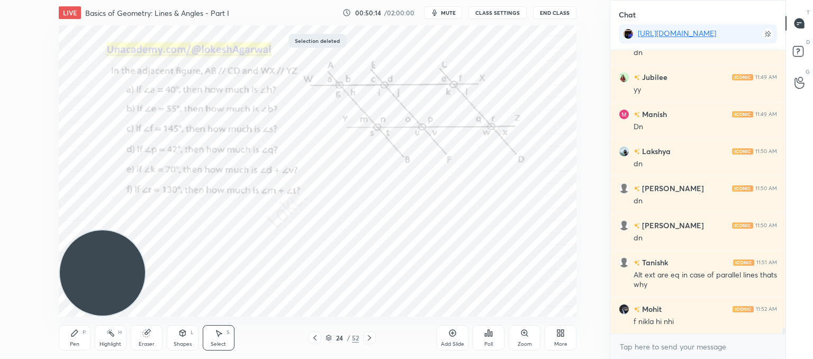
drag, startPoint x: 68, startPoint y: 333, endPoint x: 86, endPoint y: 287, distance: 49.1
click at [72, 330] on div "Pen P" at bounding box center [75, 337] width 32 height 25
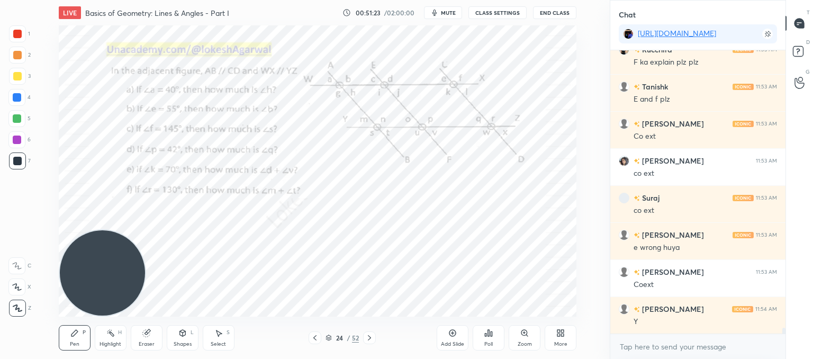
scroll to position [13857, 0]
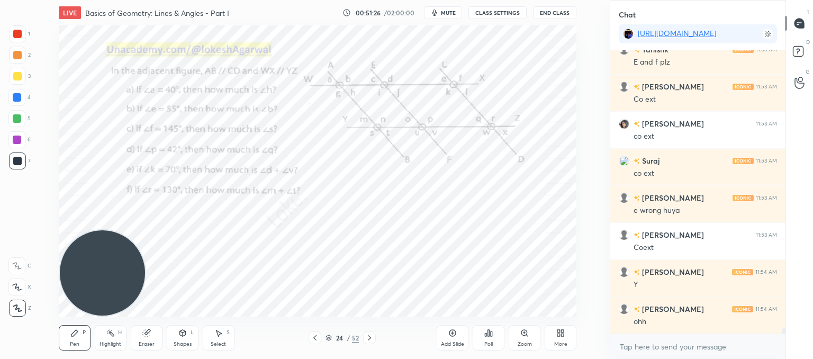
click at [148, 334] on div "Eraser" at bounding box center [147, 337] width 32 height 25
drag, startPoint x: 146, startPoint y: 336, endPoint x: 152, endPoint y: 338, distance: 6.5
click at [141, 343] on div "Eraser" at bounding box center [147, 337] width 32 height 25
click at [77, 341] on div "Pen" at bounding box center [75, 343] width 10 height 5
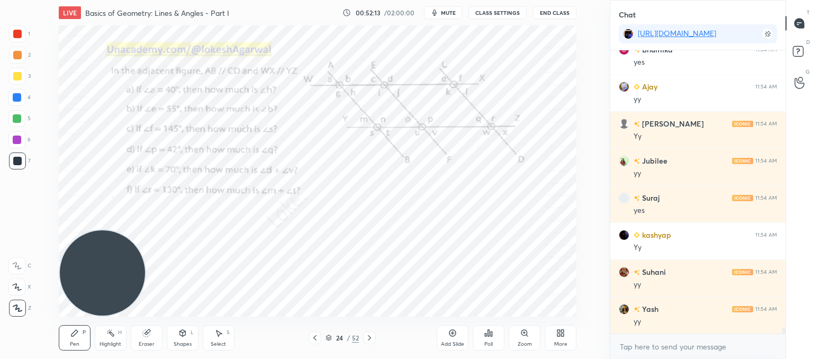
scroll to position [12777, 0]
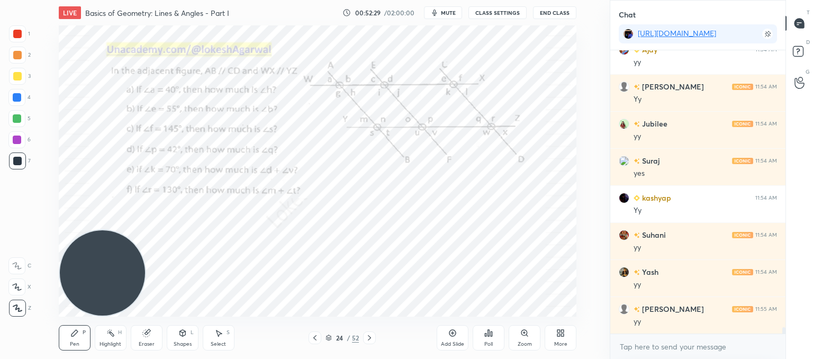
drag, startPoint x: 148, startPoint y: 336, endPoint x: 158, endPoint y: 318, distance: 20.8
click at [153, 329] on div "Eraser" at bounding box center [147, 337] width 32 height 25
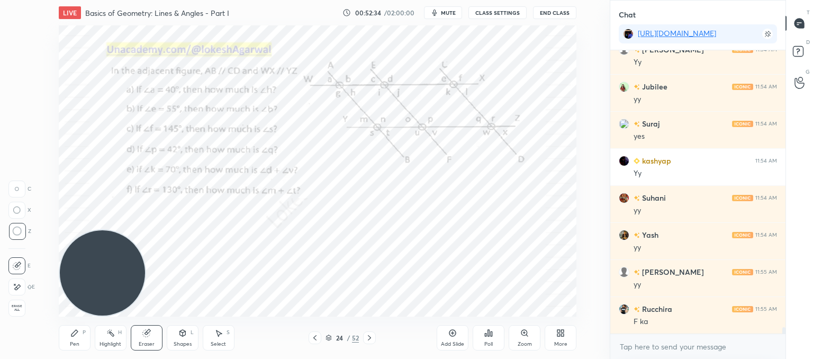
click at [71, 340] on div "Pen P" at bounding box center [75, 337] width 32 height 25
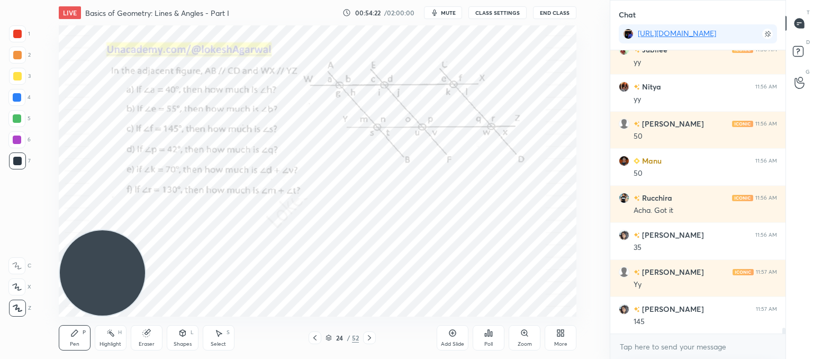
scroll to position [13332, 0]
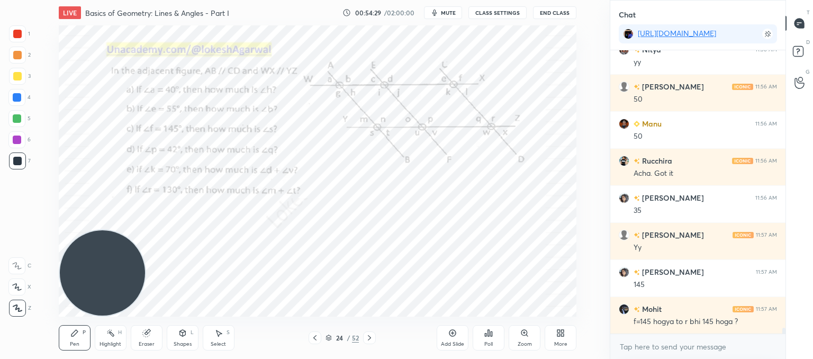
click at [152, 338] on div "Eraser" at bounding box center [147, 337] width 32 height 25
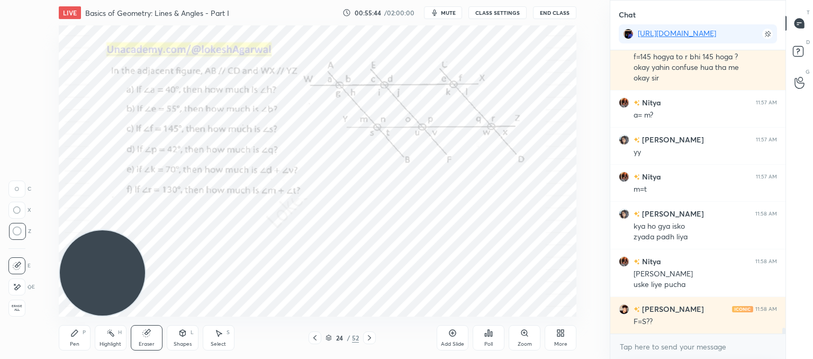
scroll to position [13634, 0]
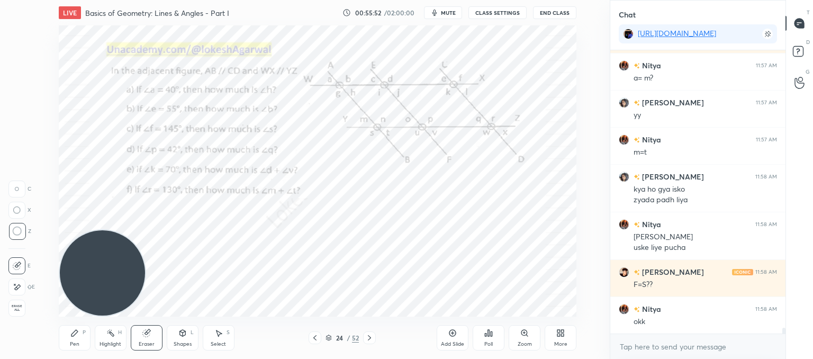
click at [65, 339] on div "Pen P" at bounding box center [75, 337] width 32 height 25
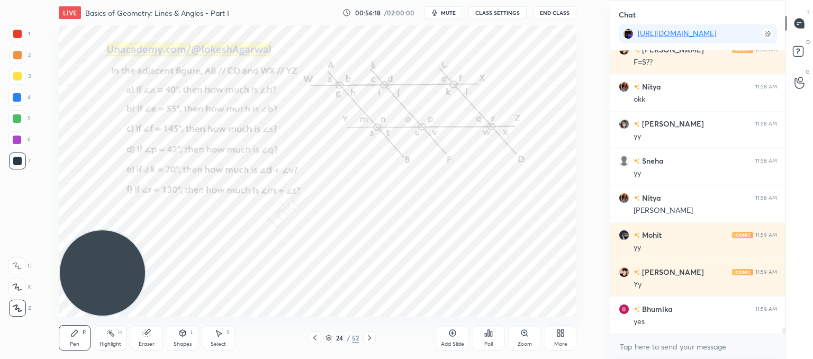
scroll to position [13893, 0]
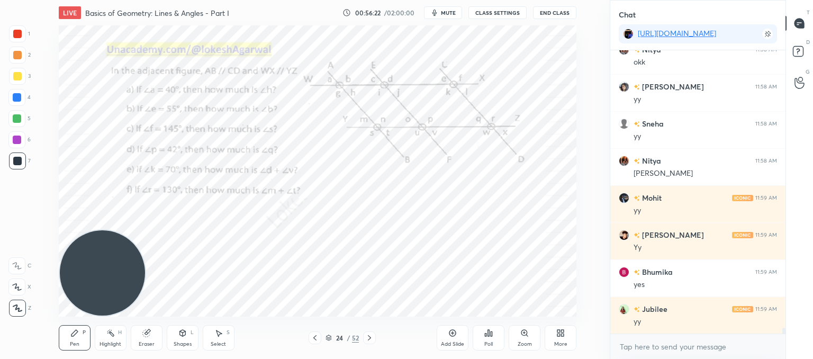
click at [225, 0] on html "1 2 3 4 5 6 7 C X Z C X Z E E Erase all H H LIVE Basics of Geometry: Lines & An…" at bounding box center [406, 0] width 813 height 0
click at [220, 333] on icon at bounding box center [219, 333] width 6 height 6
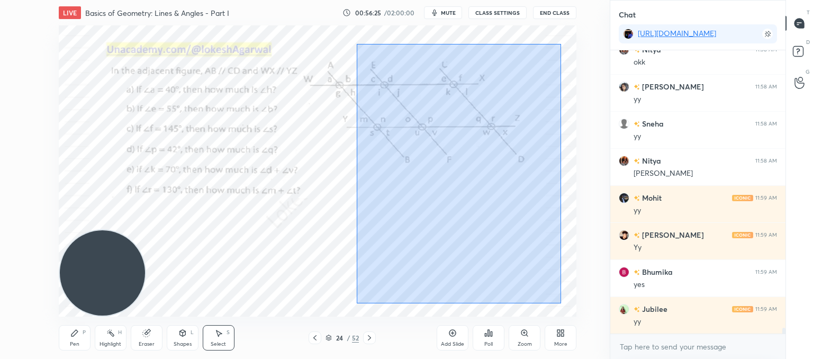
scroll to position [13930, 0]
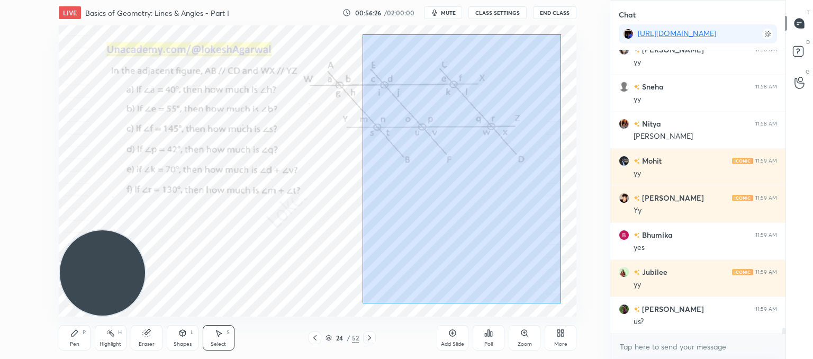
drag, startPoint x: 560, startPoint y: 301, endPoint x: 360, endPoint y: 33, distance: 334.3
click at [361, 36] on div "0 ° Undo Copy Paste here Duplicate Duplicate to new slide Delete" at bounding box center [318, 170] width 518 height 291
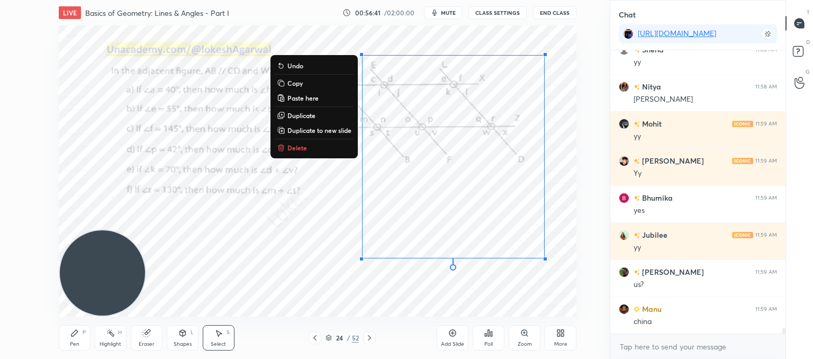
scroll to position [14005, 0]
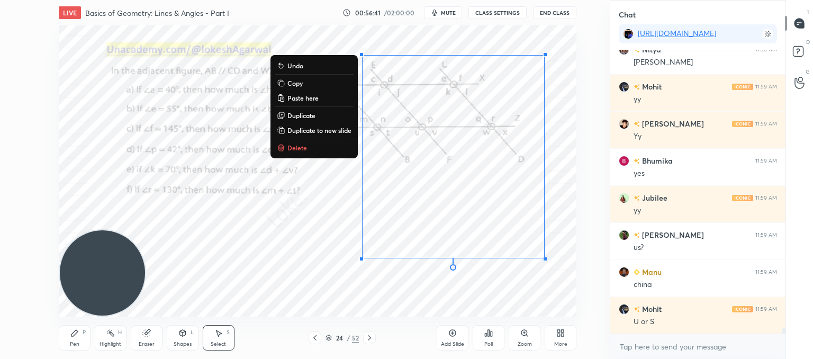
click at [293, 144] on p "Delete" at bounding box center [297, 147] width 20 height 8
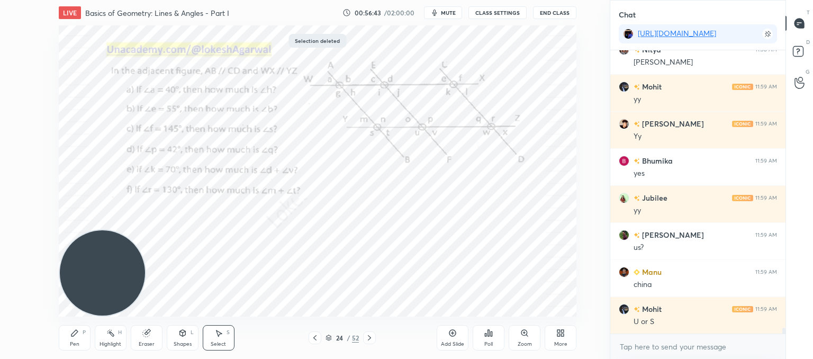
scroll to position [14030, 0]
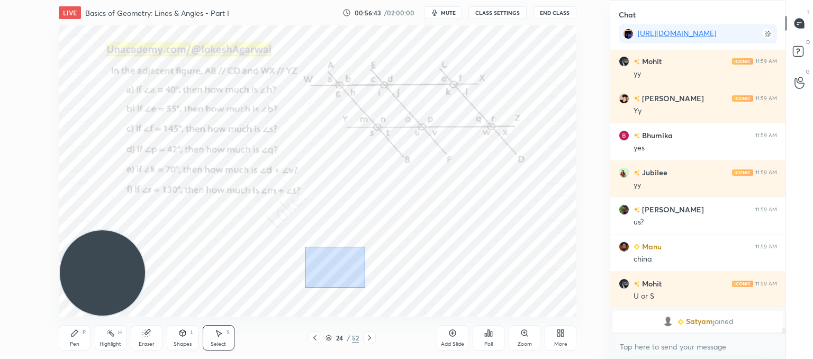
drag, startPoint x: 365, startPoint y: 286, endPoint x: 307, endPoint y: 248, distance: 69.1
click at [307, 248] on div "0 ° Undo Copy Paste here Duplicate Duplicate to new slide Delete" at bounding box center [318, 170] width 518 height 291
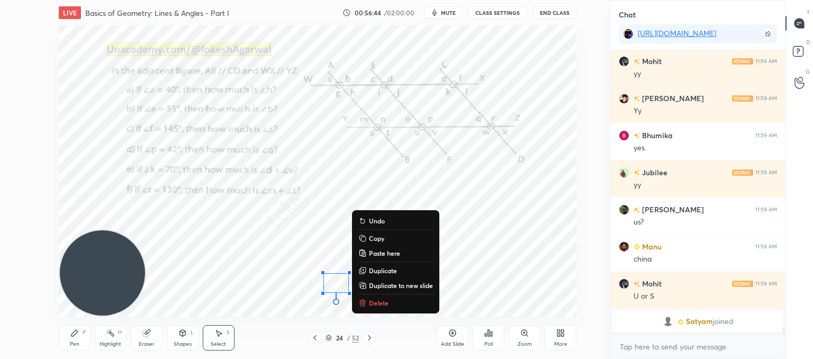
scroll to position [13645, 0]
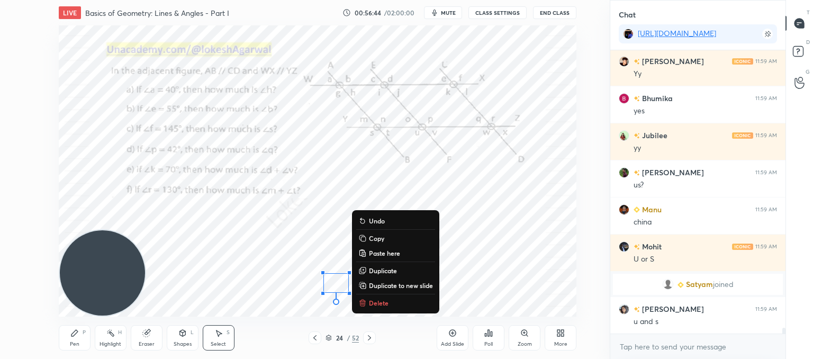
click at [381, 303] on p "Delete" at bounding box center [379, 302] width 20 height 8
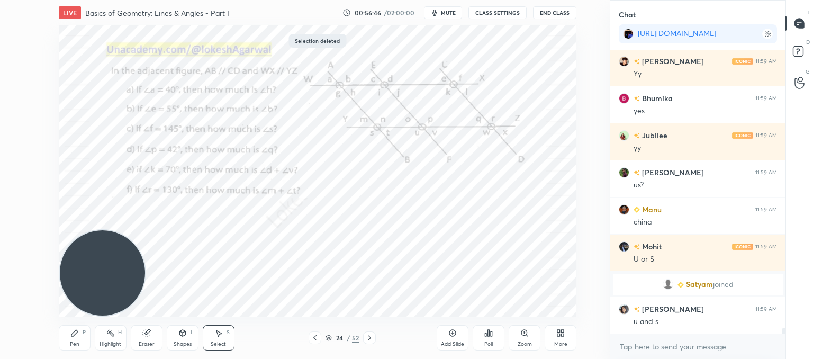
drag, startPoint x: 70, startPoint y: 338, endPoint x: 117, endPoint y: 315, distance: 52.3
click at [73, 338] on div "Pen P" at bounding box center [75, 337] width 32 height 25
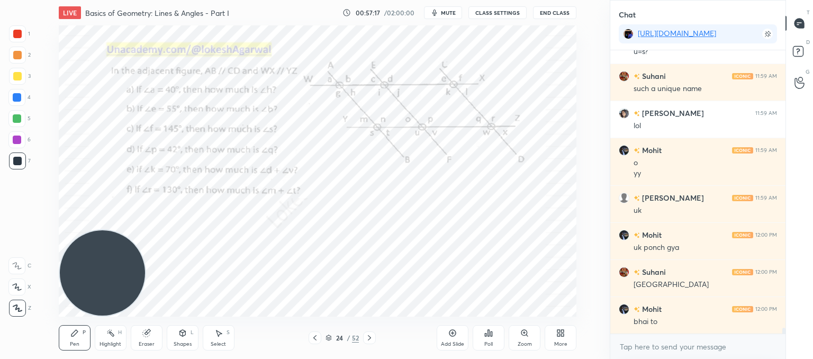
scroll to position [13989, 0]
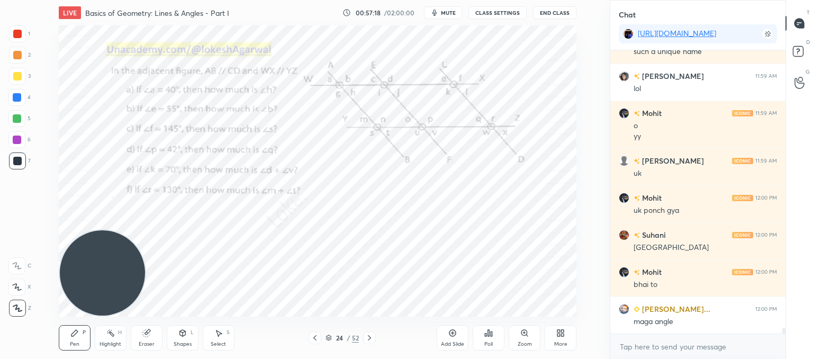
drag, startPoint x: 146, startPoint y: 337, endPoint x: 158, endPoint y: 322, distance: 18.8
click at [148, 333] on div "Eraser" at bounding box center [147, 337] width 32 height 25
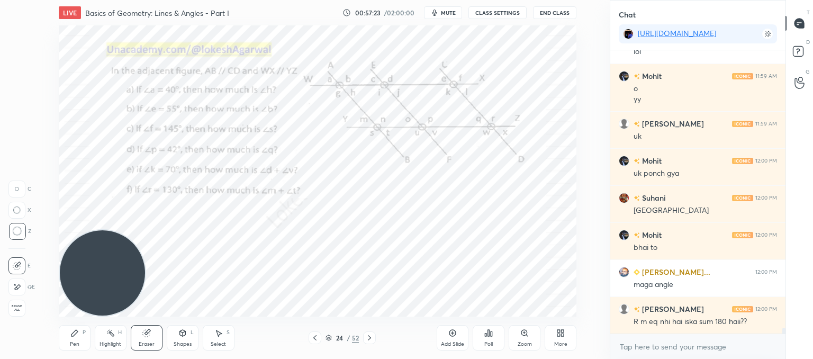
click at [75, 341] on div "Pen" at bounding box center [75, 343] width 10 height 5
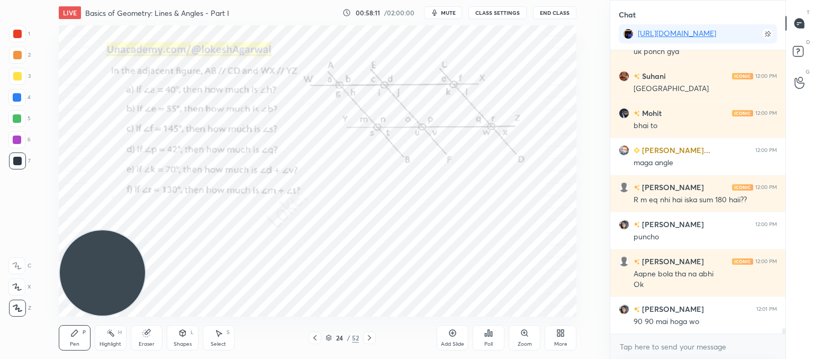
scroll to position [14184, 0]
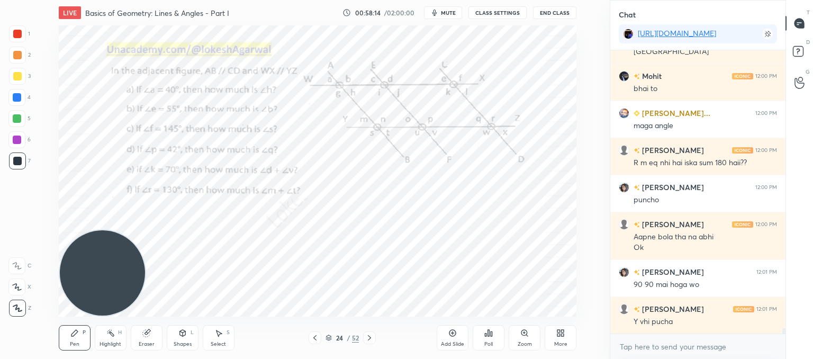
drag, startPoint x: 144, startPoint y: 333, endPoint x: 162, endPoint y: 316, distance: 24.7
click at [146, 333] on icon at bounding box center [145, 333] width 7 height 7
drag, startPoint x: 73, startPoint y: 339, endPoint x: 112, endPoint y: 314, distance: 45.9
click at [76, 339] on div "Pen P" at bounding box center [75, 337] width 32 height 25
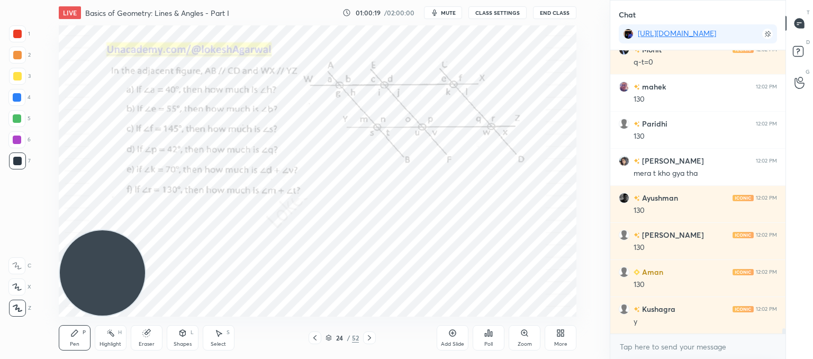
scroll to position [15259, 0]
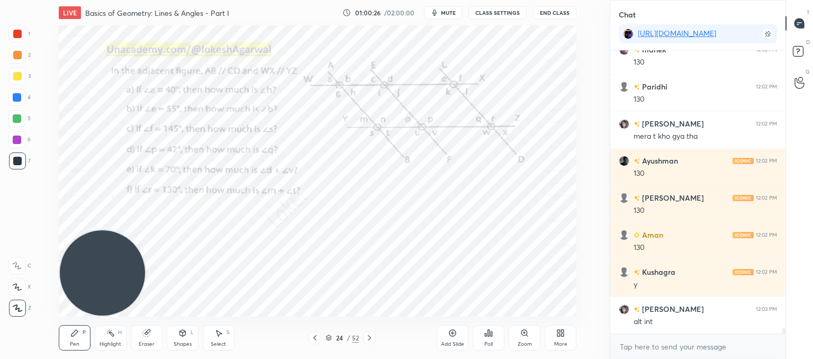
drag, startPoint x: 220, startPoint y: 338, endPoint x: 250, endPoint y: 321, distance: 34.4
click at [220, 338] on div "Select S" at bounding box center [219, 337] width 32 height 25
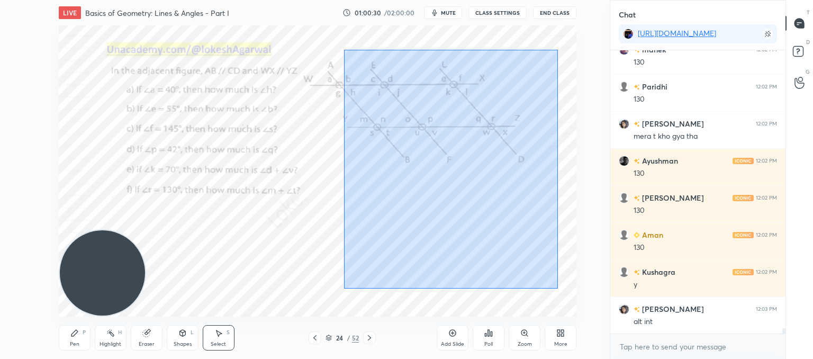
drag, startPoint x: 557, startPoint y: 288, endPoint x: 387, endPoint y: 58, distance: 286.9
click at [345, 49] on div "0 ° Undo Copy Paste here Duplicate Duplicate to new slide Delete" at bounding box center [318, 170] width 518 height 291
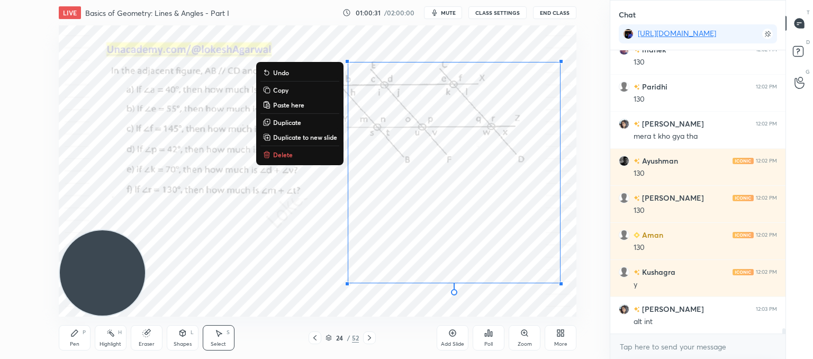
click at [273, 155] on p "Delete" at bounding box center [283, 154] width 20 height 8
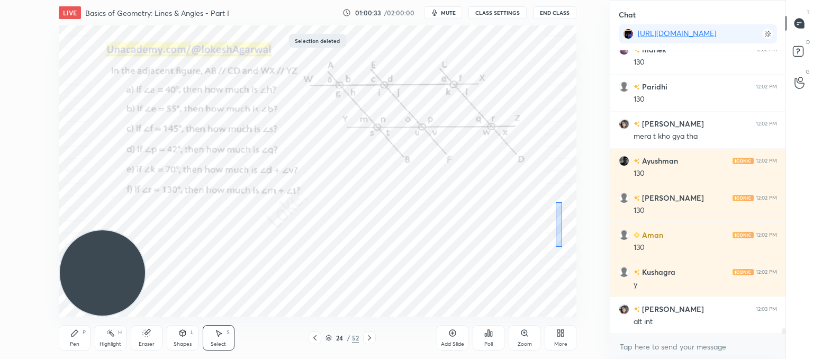
drag, startPoint x: 567, startPoint y: 244, endPoint x: 554, endPoint y: 189, distance: 56.0
click at [554, 188] on div "0 ° Undo Copy Paste here Duplicate Duplicate to new slide Delete" at bounding box center [318, 170] width 518 height 291
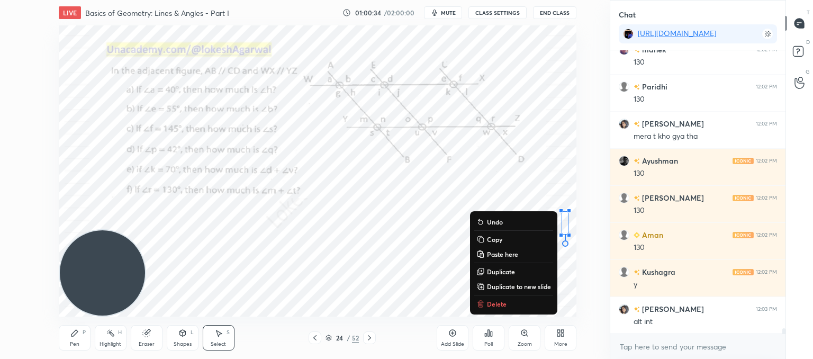
drag, startPoint x: 550, startPoint y: 195, endPoint x: 583, endPoint y: 259, distance: 71.5
click at [583, 257] on div "0 ° Undo Copy Paste here Duplicate Duplicate to new slide Delete Setting up you…" at bounding box center [317, 170] width 567 height 291
click at [492, 303] on p "Delete" at bounding box center [497, 304] width 20 height 8
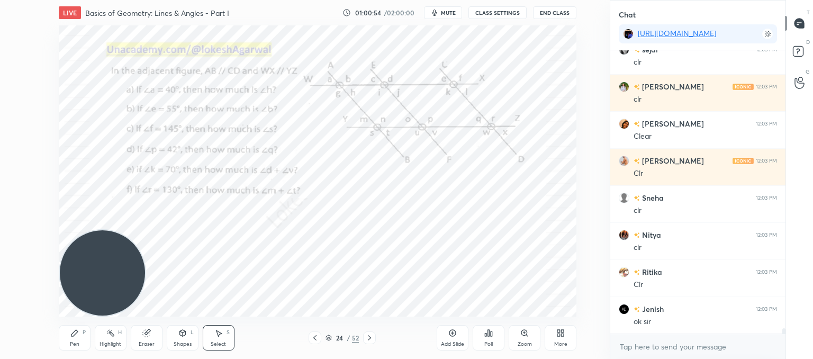
scroll to position [15640, 0]
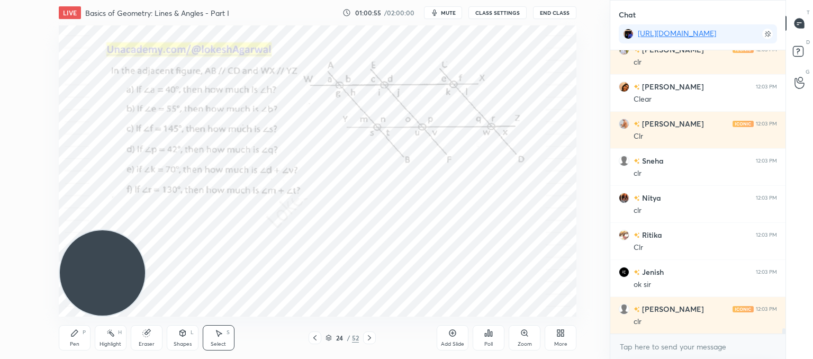
click at [372, 341] on icon at bounding box center [369, 337] width 8 height 8
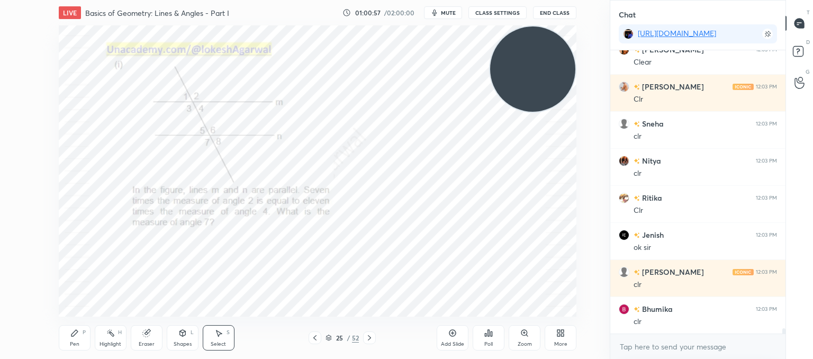
drag, startPoint x: 104, startPoint y: 265, endPoint x: 555, endPoint y: 21, distance: 512.4
click at [555, 21] on div "LIVE Basics of Geometry: Lines & Angles - Part I 01:00:57 / 02:00:00 mute CLASS…" at bounding box center [317, 179] width 567 height 359
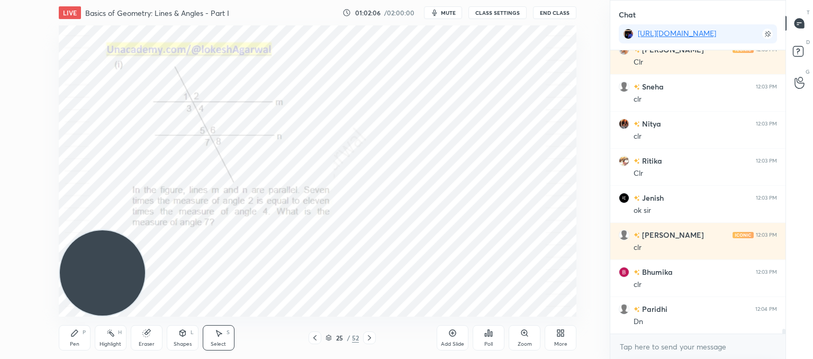
drag, startPoint x: 518, startPoint y: 65, endPoint x: 60, endPoint y: 326, distance: 526.9
click at [60, 326] on div "LIVE Basics of Geometry: Lines & Angles - Part I 01:02:06 / 02:00:00 mute CLASS…" at bounding box center [317, 179] width 567 height 359
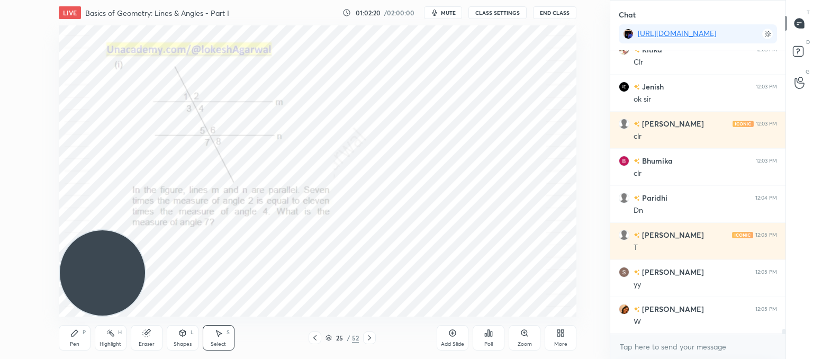
scroll to position [15862, 0]
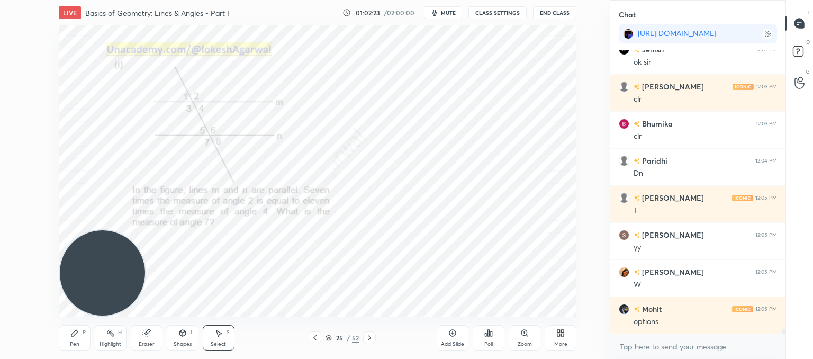
drag, startPoint x: 78, startPoint y: 337, endPoint x: 123, endPoint y: 280, distance: 72.7
click at [80, 336] on div "Pen P" at bounding box center [75, 337] width 32 height 25
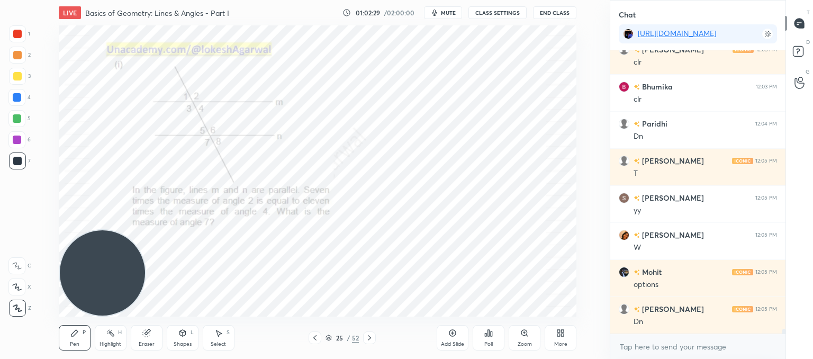
scroll to position [15936, 0]
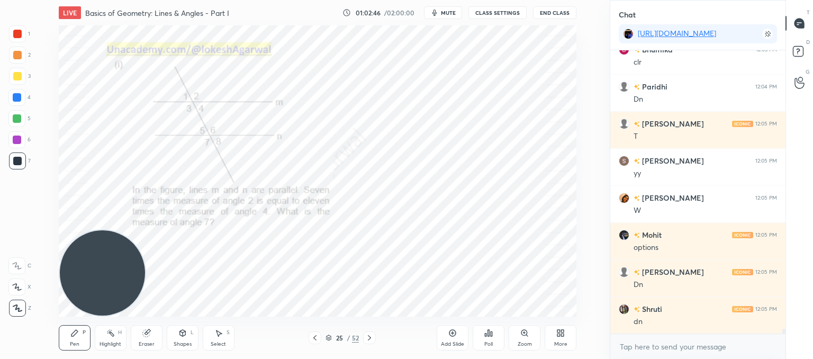
click at [496, 337] on div "Poll" at bounding box center [489, 337] width 32 height 25
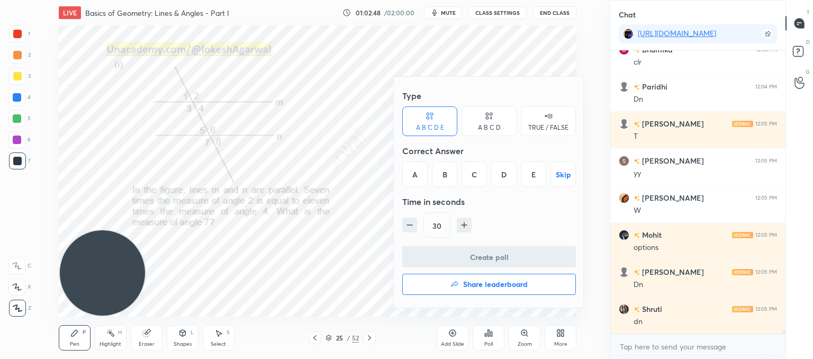
click at [511, 172] on div "D" at bounding box center [503, 173] width 25 height 25
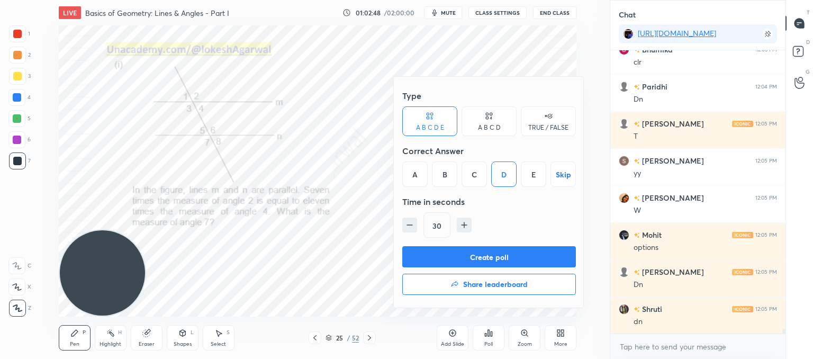
scroll to position [15973, 0]
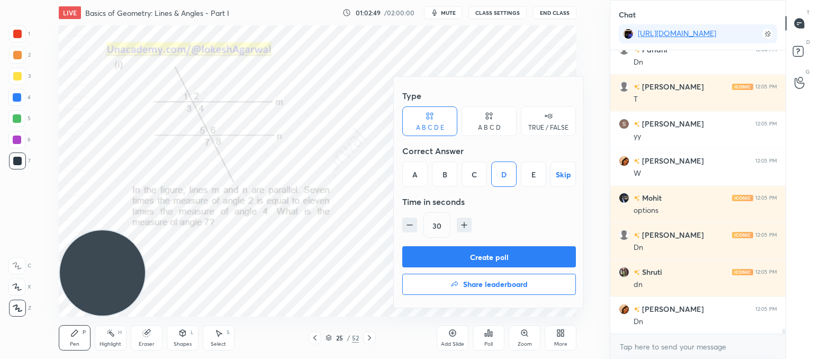
click at [460, 249] on button "Create poll" at bounding box center [489, 256] width 174 height 21
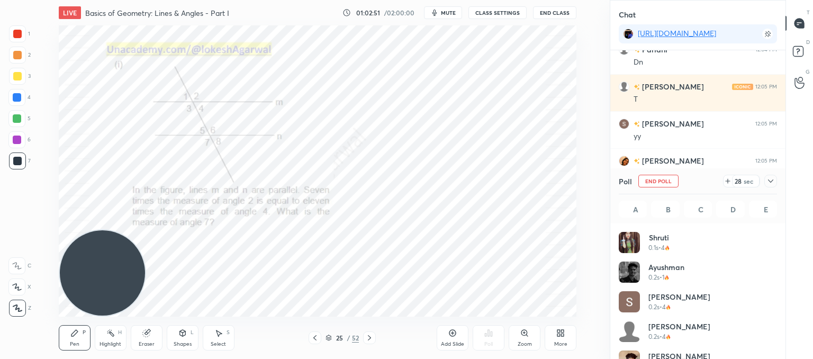
scroll to position [3, 3]
click at [730, 181] on icon at bounding box center [727, 181] width 8 height 8
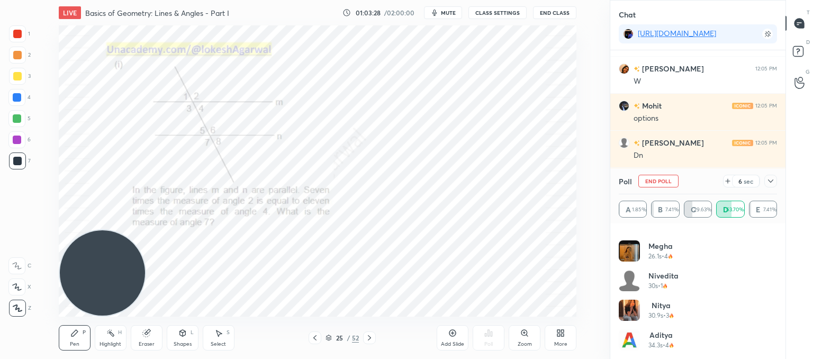
scroll to position [16102, 0]
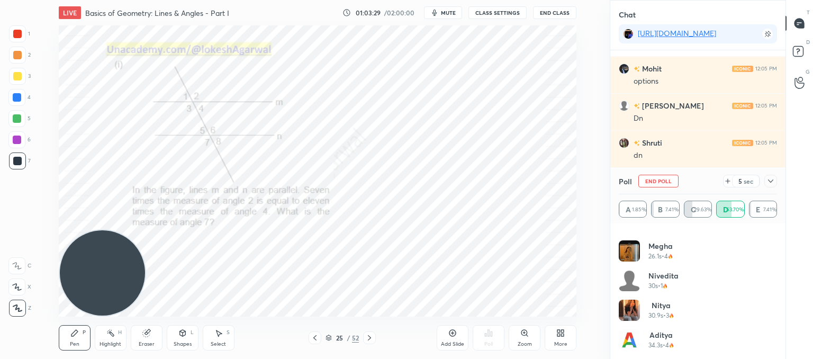
click at [766, 179] on div at bounding box center [770, 181] width 13 height 13
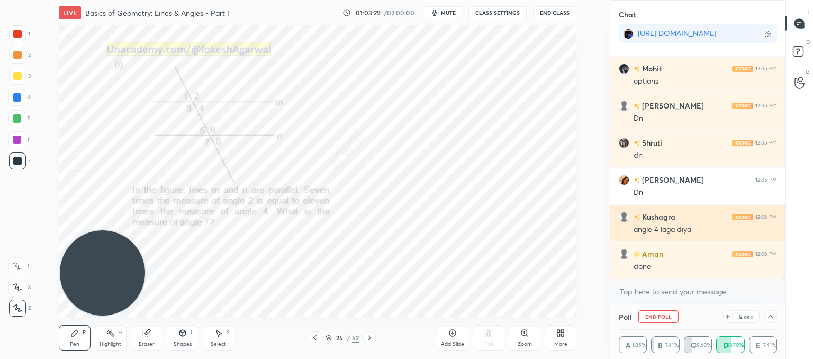
scroll to position [0, 0]
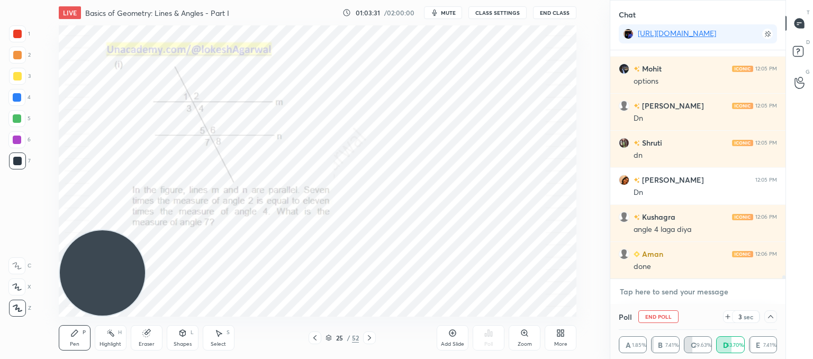
click at [674, 296] on textarea at bounding box center [698, 291] width 158 height 17
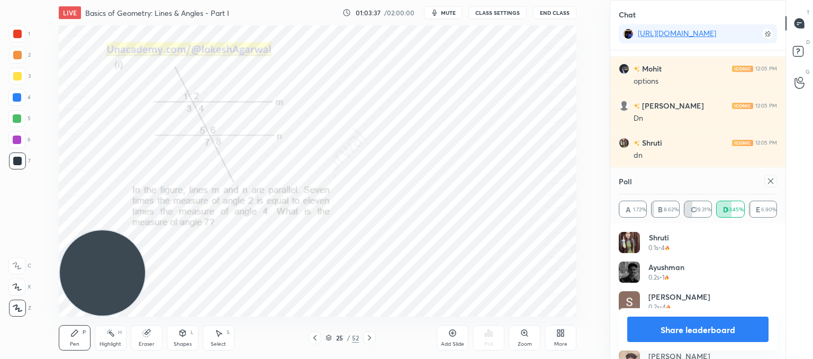
click at [769, 183] on icon at bounding box center [770, 180] width 5 height 5
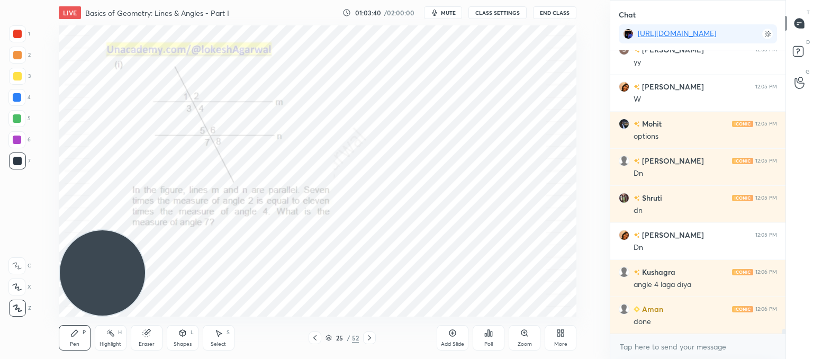
click at [215, 341] on div "Select" at bounding box center [218, 343] width 15 height 5
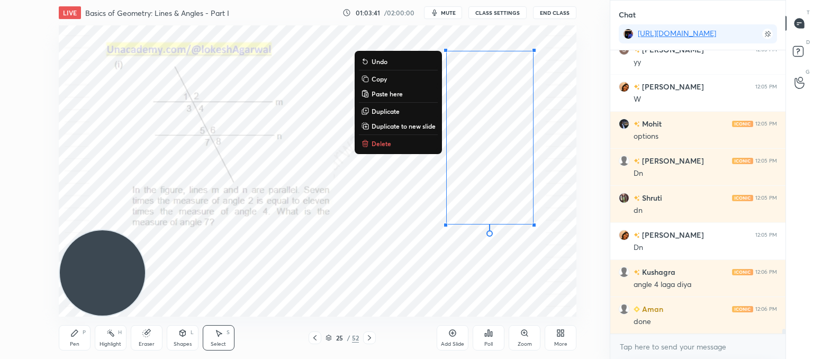
drag, startPoint x: 540, startPoint y: 240, endPoint x: 395, endPoint y: 26, distance: 258.3
click at [384, 12] on div "LIVE Basics of Geometry: Lines & Angles - Part I 01:03:41 / 02:00:00 mute CLASS…" at bounding box center [317, 179] width 567 height 359
drag, startPoint x: 381, startPoint y: 140, endPoint x: 344, endPoint y: 163, distance: 43.5
click at [381, 141] on p "Delete" at bounding box center [382, 143] width 20 height 8
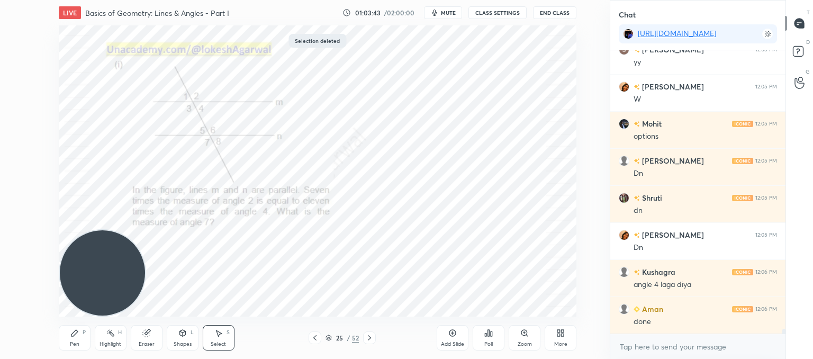
click at [77, 342] on div "Pen" at bounding box center [75, 343] width 10 height 5
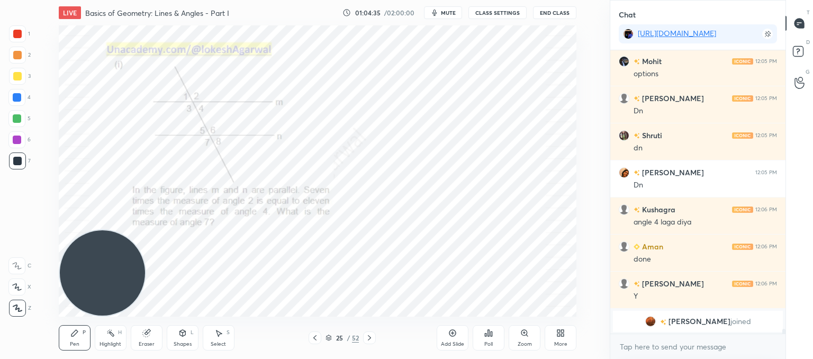
scroll to position [16122, 0]
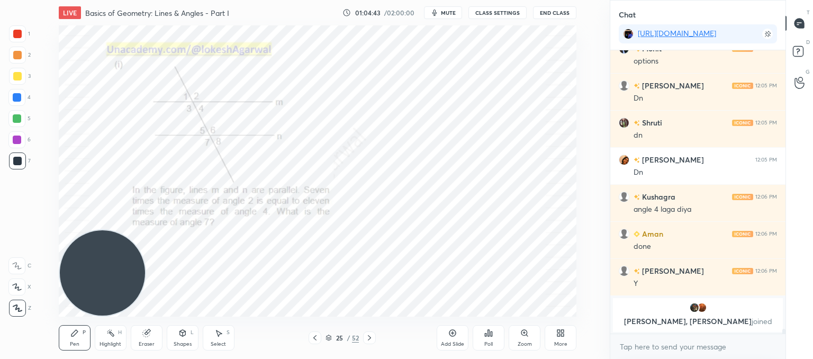
drag, startPoint x: 218, startPoint y: 330, endPoint x: 224, endPoint y: 320, distance: 11.9
click at [220, 327] on div "Select S" at bounding box center [219, 337] width 32 height 25
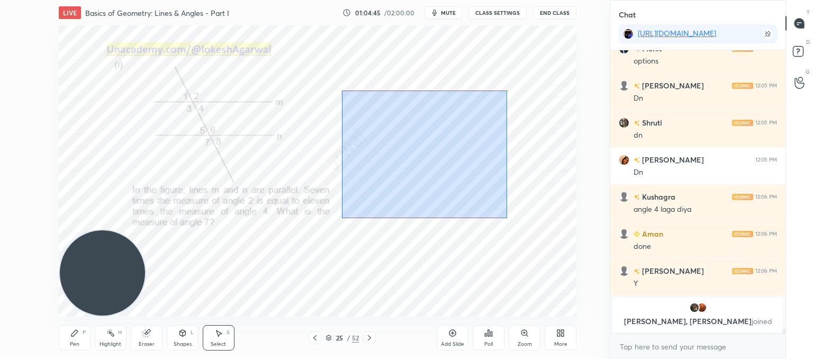
drag, startPoint x: 508, startPoint y: 218, endPoint x: 341, endPoint y: 88, distance: 211.2
click at [341, 88] on div "0 ° Undo Copy Paste here Duplicate Duplicate to new slide Delete" at bounding box center [318, 170] width 518 height 291
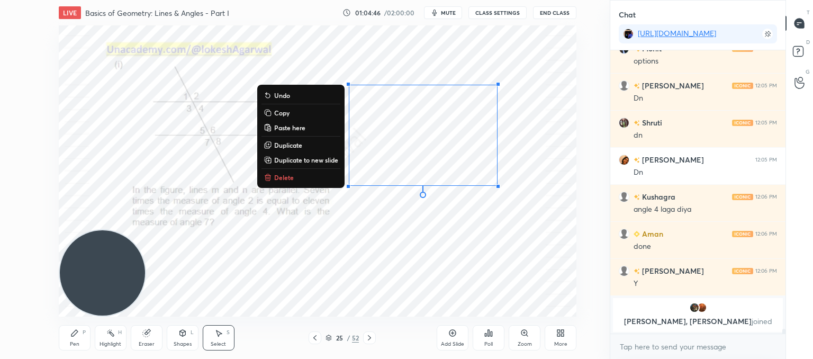
drag, startPoint x: 277, startPoint y: 176, endPoint x: 284, endPoint y: 172, distance: 7.4
click at [277, 176] on p "Delete" at bounding box center [284, 177] width 20 height 8
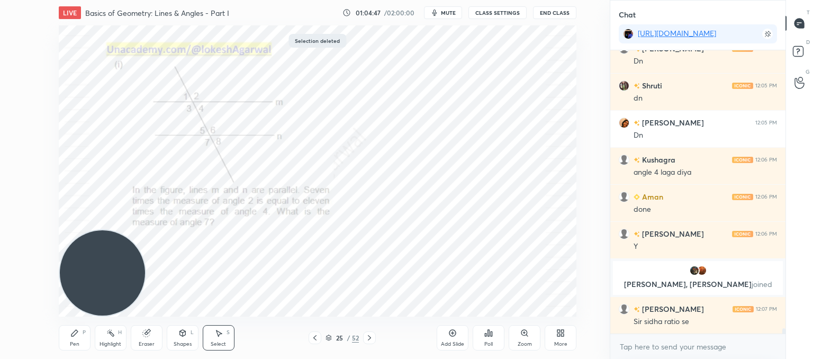
scroll to position [15404, 0]
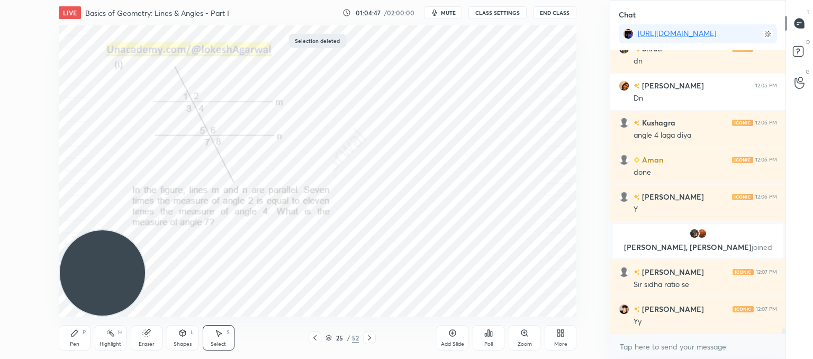
click at [73, 339] on div "Pen P" at bounding box center [75, 337] width 32 height 25
click at [151, 337] on div "Eraser" at bounding box center [147, 337] width 32 height 25
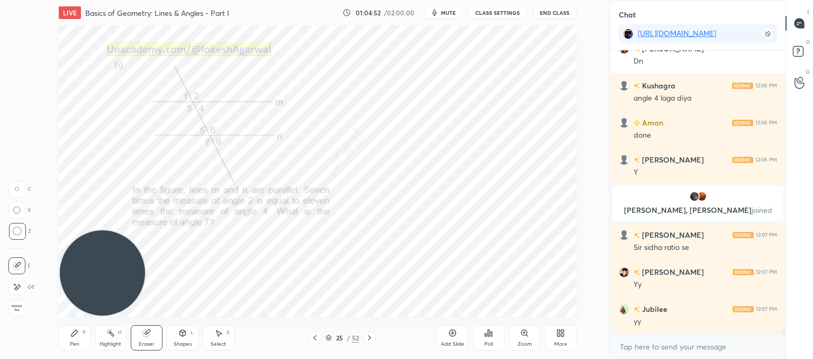
click at [66, 337] on div "Pen P" at bounding box center [75, 337] width 32 height 25
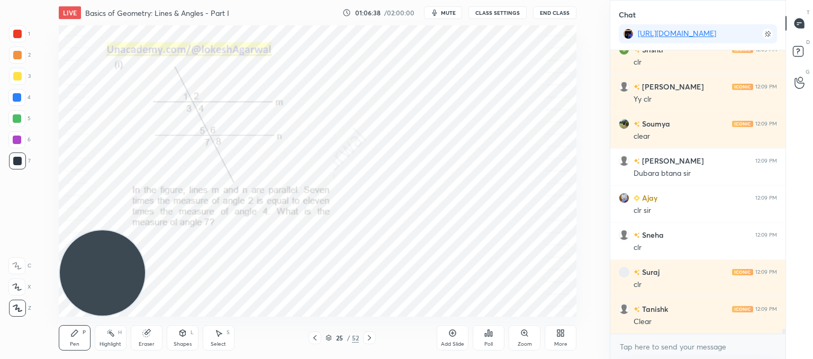
scroll to position [16011, 0]
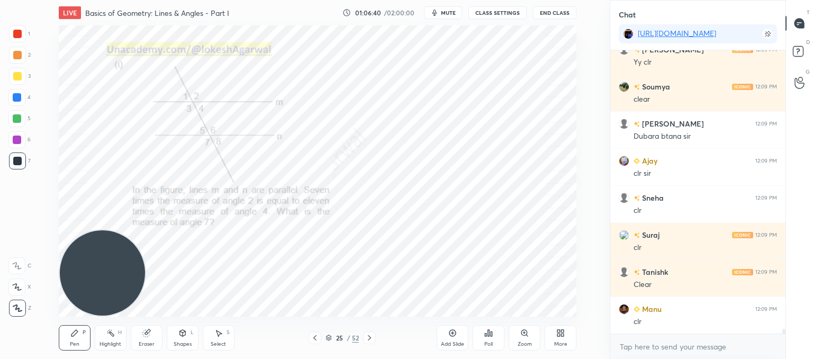
click at [222, 342] on div "Select" at bounding box center [218, 343] width 15 height 5
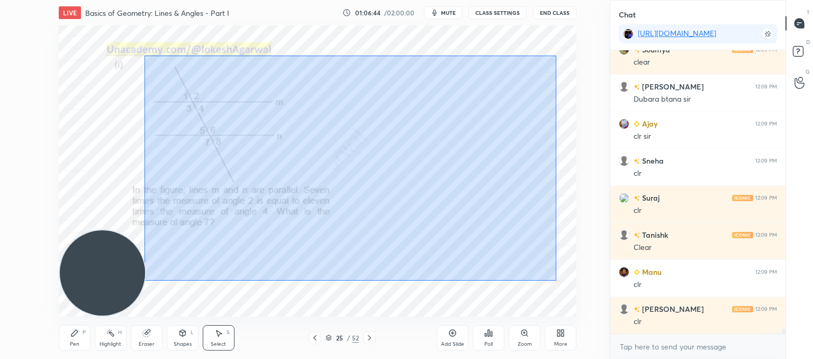
drag, startPoint x: 556, startPoint y: 280, endPoint x: 142, endPoint y: 39, distance: 479.5
click at [134, 37] on div "0 ° Undo Copy Paste here Duplicate Duplicate to new slide Delete" at bounding box center [318, 170] width 518 height 291
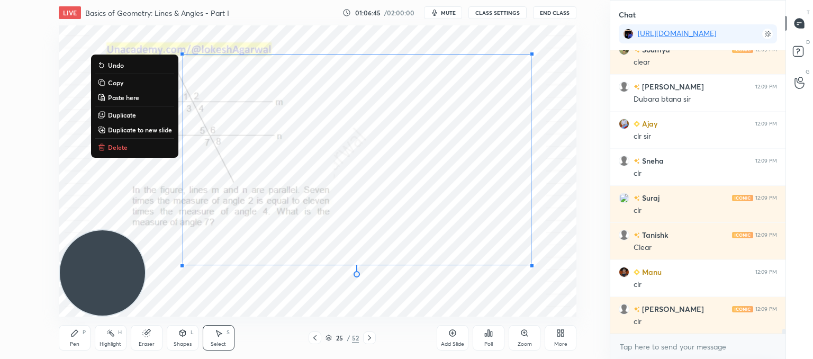
click at [116, 143] on p "Delete" at bounding box center [118, 147] width 20 height 8
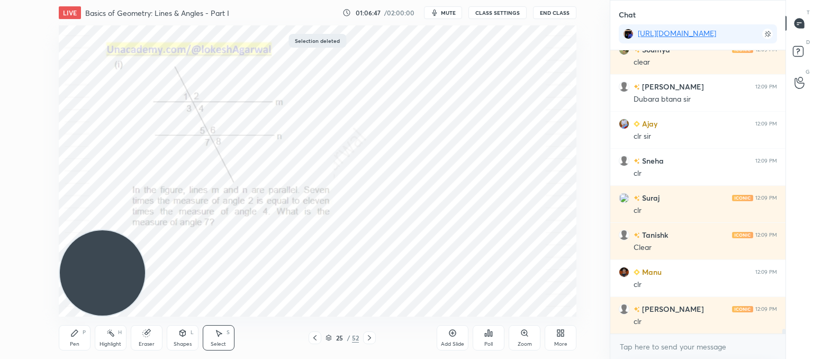
drag, startPoint x: 81, startPoint y: 337, endPoint x: 89, endPoint y: 332, distance: 10.0
click at [81, 338] on div "Pen P" at bounding box center [75, 337] width 32 height 25
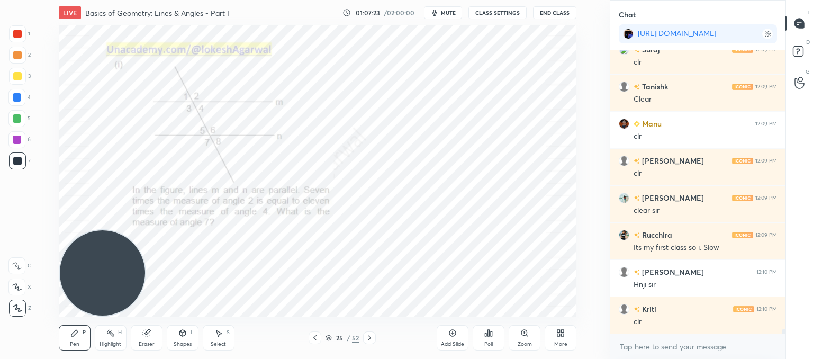
scroll to position [16234, 0]
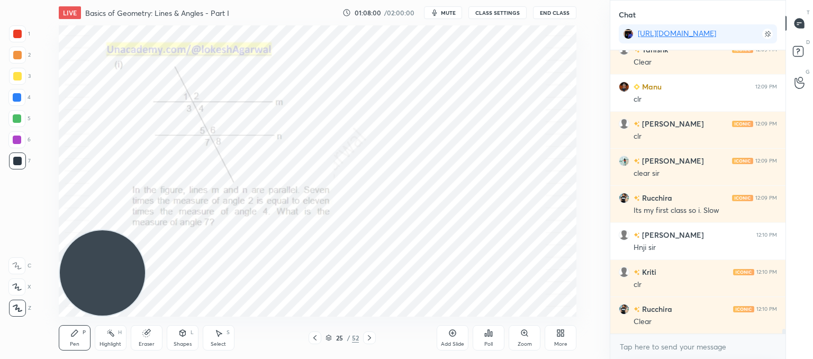
click at [156, 337] on div "Eraser" at bounding box center [147, 337] width 32 height 25
drag, startPoint x: 69, startPoint y: 339, endPoint x: 112, endPoint y: 246, distance: 102.5
click at [70, 339] on div "Pen P" at bounding box center [75, 337] width 32 height 25
click at [372, 334] on icon at bounding box center [369, 337] width 8 height 8
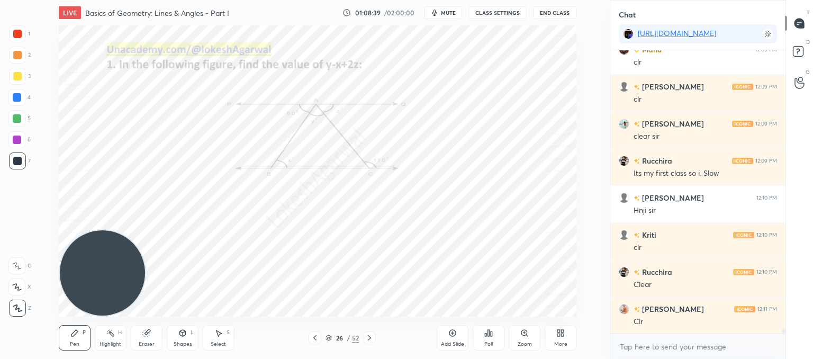
click at [526, 339] on div "Zoom" at bounding box center [525, 337] width 32 height 25
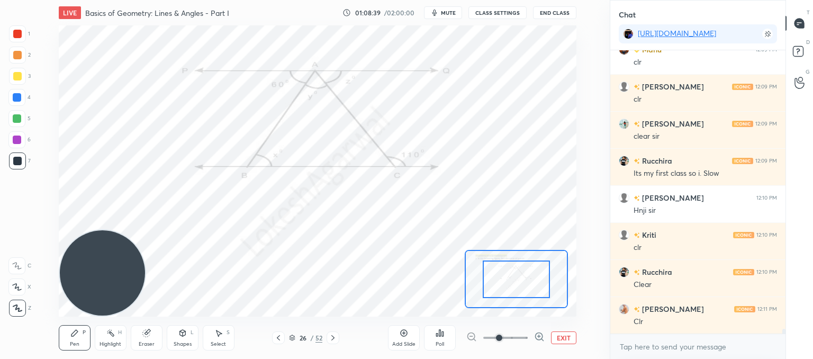
scroll to position [16308, 0]
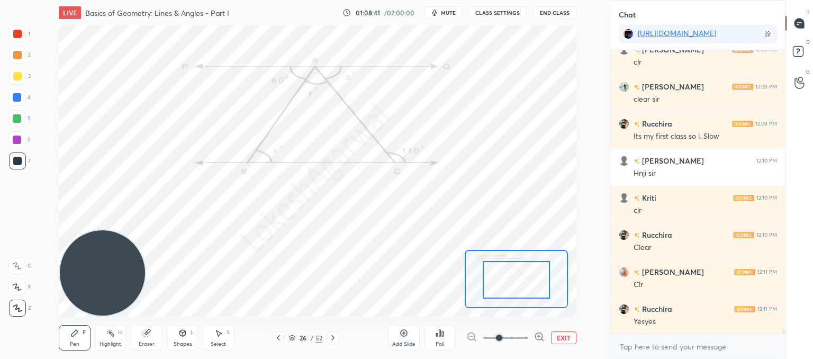
drag, startPoint x: 537, startPoint y: 291, endPoint x: 528, endPoint y: 283, distance: 12.4
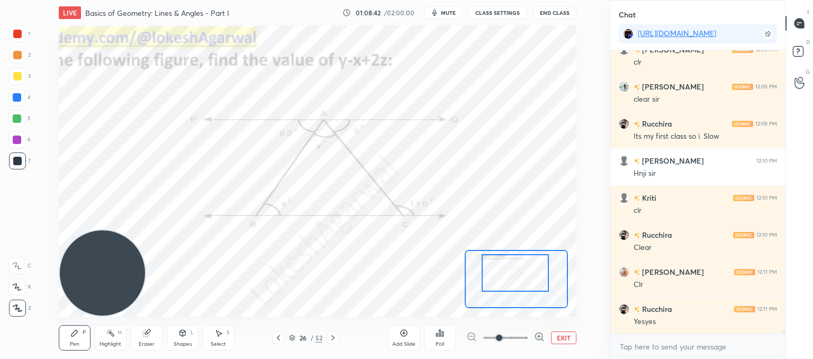
drag, startPoint x: 528, startPoint y: 287, endPoint x: 527, endPoint y: 280, distance: 7.0
click at [527, 280] on div at bounding box center [516, 273] width 68 height 38
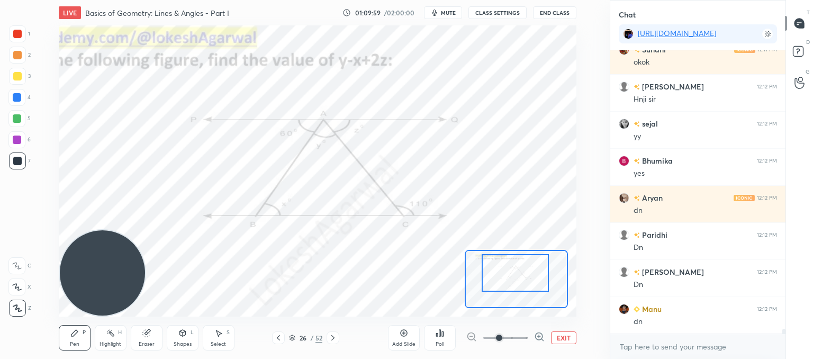
scroll to position [16698, 0]
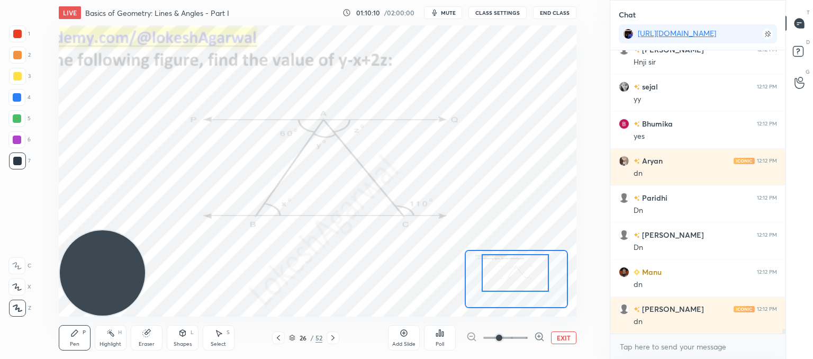
drag, startPoint x: 221, startPoint y: 335, endPoint x: 235, endPoint y: 321, distance: 19.8
click at [221, 335] on icon at bounding box center [218, 333] width 8 height 8
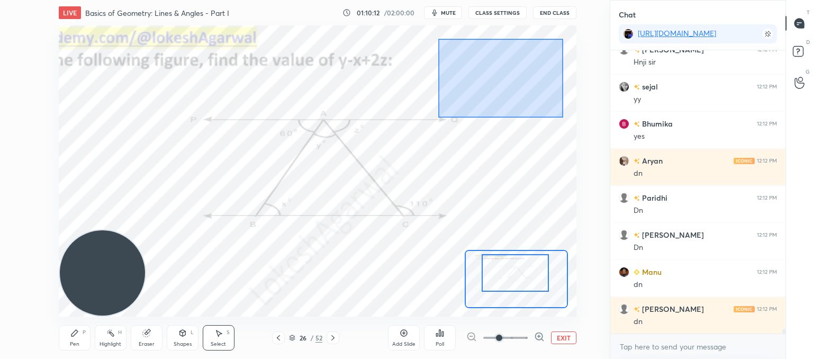
drag, startPoint x: 536, startPoint y: 86, endPoint x: 482, endPoint y: 85, distance: 53.5
click at [438, 41] on div "0 ° Undo Copy Paste here Duplicate Duplicate to new slide Delete" at bounding box center [326, 220] width 776 height 437
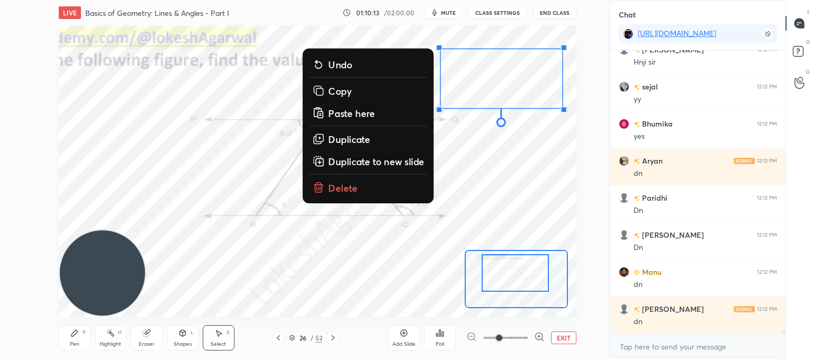
drag, startPoint x: 340, startPoint y: 187, endPoint x: 512, endPoint y: 97, distance: 193.4
click at [343, 186] on p "Delete" at bounding box center [343, 186] width 30 height 13
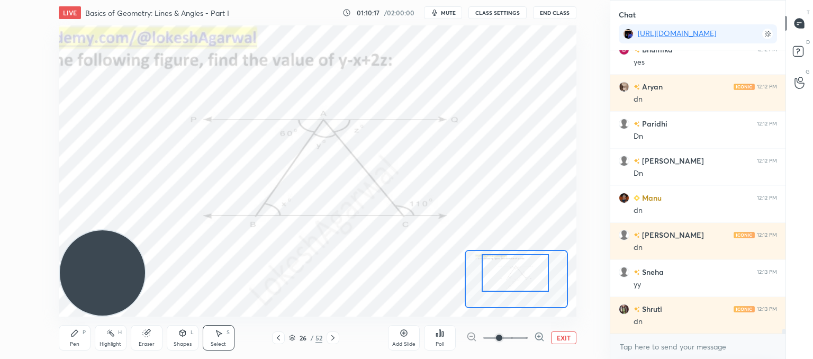
scroll to position [16809, 0]
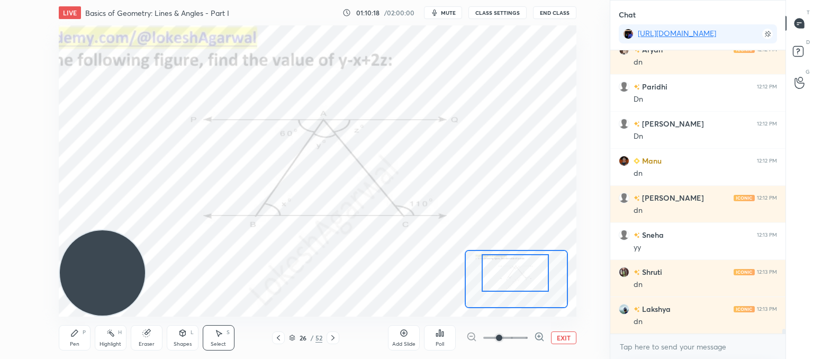
click at [73, 338] on div "Pen P" at bounding box center [75, 337] width 32 height 25
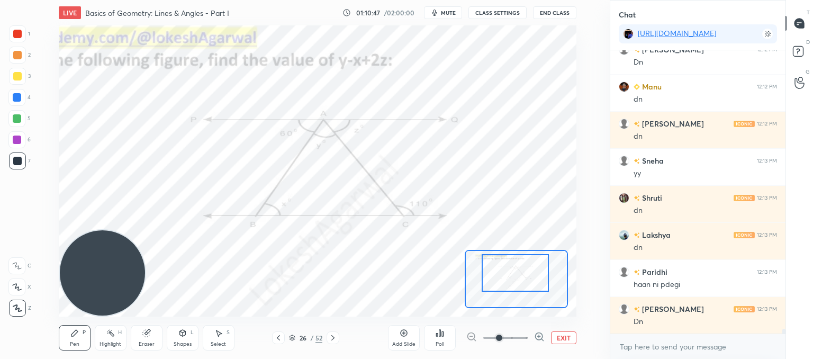
scroll to position [16921, 0]
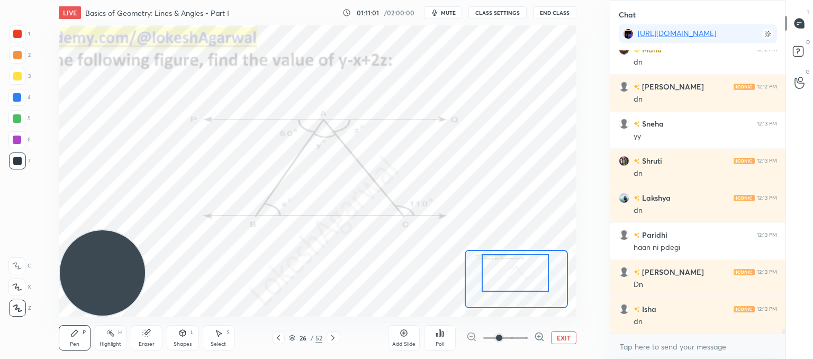
click at [445, 339] on div "Poll" at bounding box center [440, 337] width 32 height 25
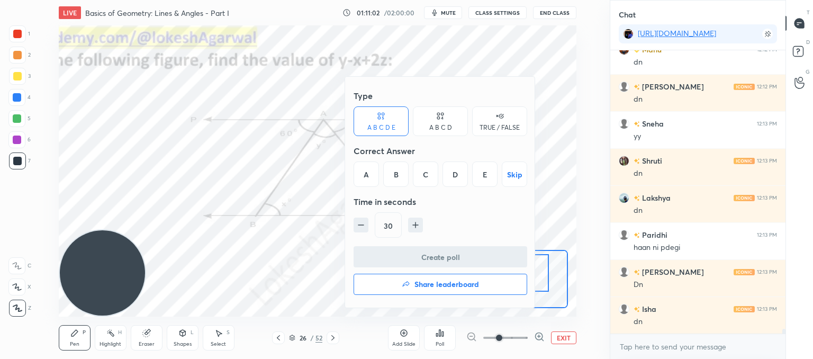
click at [431, 176] on div "C" at bounding box center [425, 173] width 25 height 25
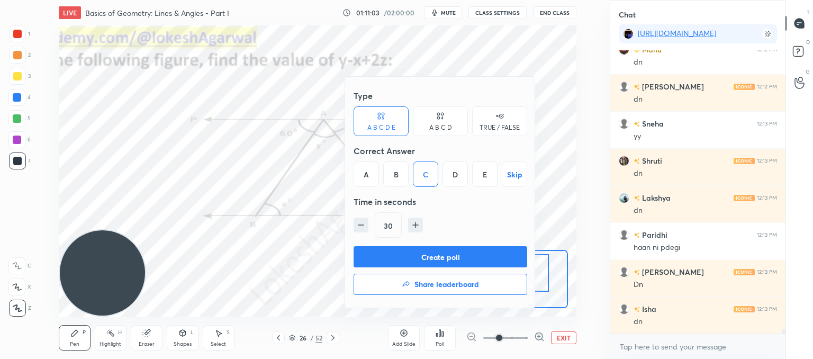
click at [429, 257] on button "Create poll" at bounding box center [441, 256] width 174 height 21
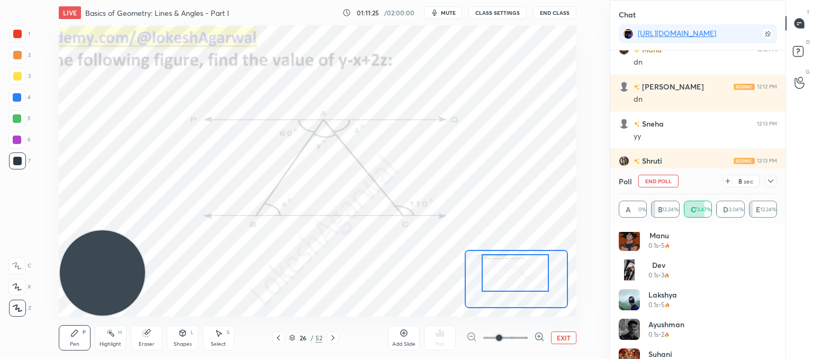
scroll to position [0, 0]
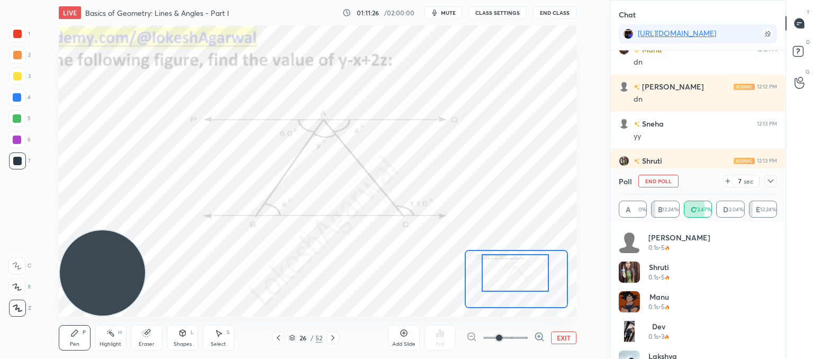
click at [769, 183] on icon at bounding box center [770, 181] width 8 height 8
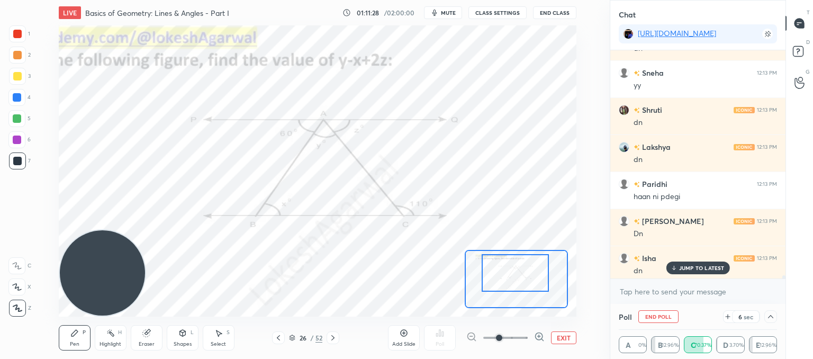
scroll to position [16976, 0]
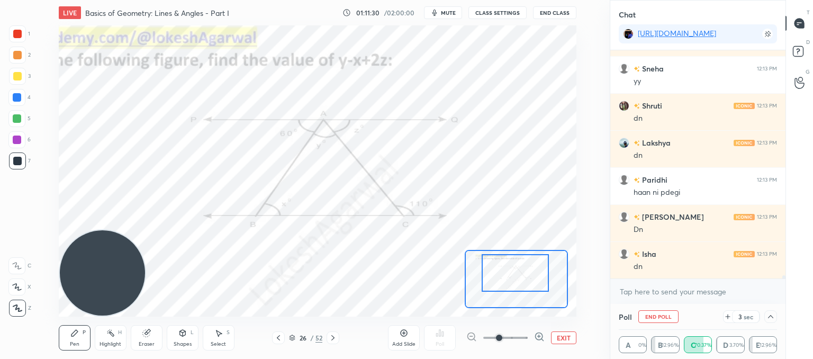
click at [562, 339] on button "EXIT" at bounding box center [563, 337] width 25 height 13
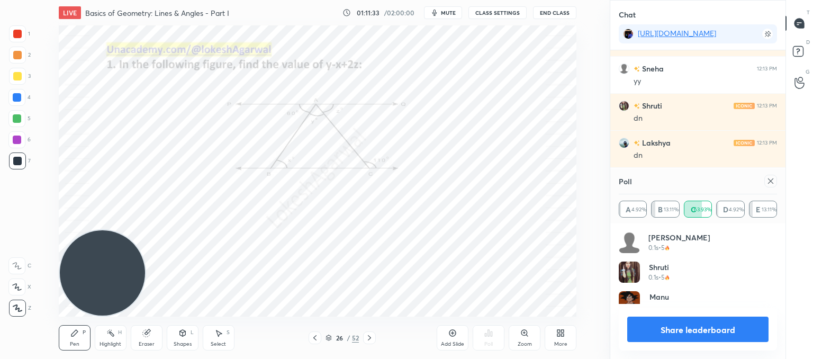
scroll to position [124, 155]
click at [772, 176] on div at bounding box center [770, 181] width 13 height 13
type textarea "x"
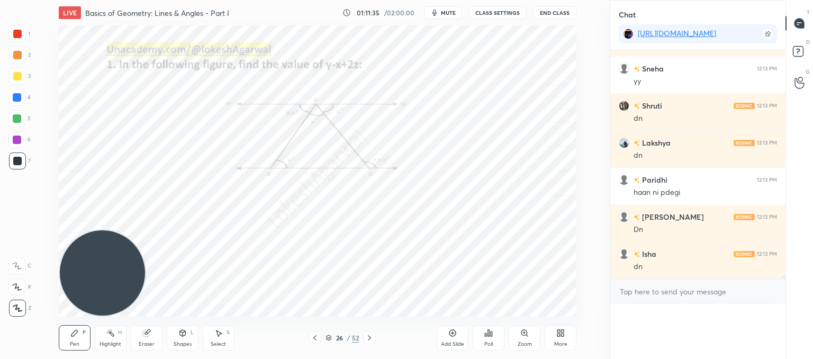
scroll to position [0, 0]
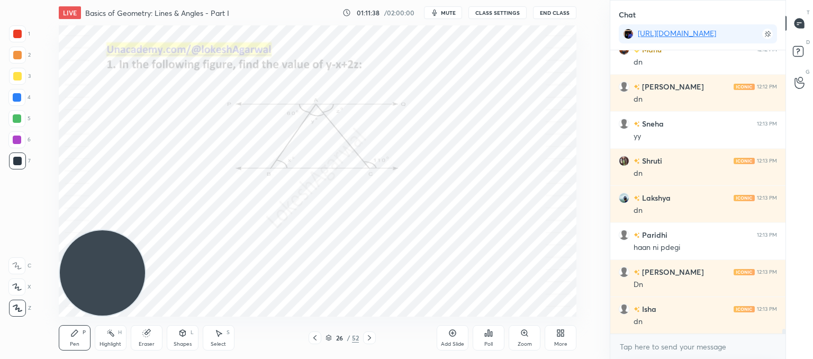
click at [178, 336] on icon at bounding box center [182, 333] width 8 height 8
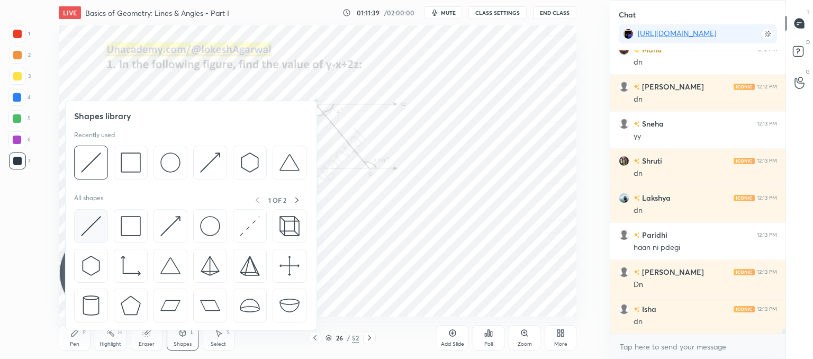
click at [88, 227] on img at bounding box center [91, 226] width 20 height 20
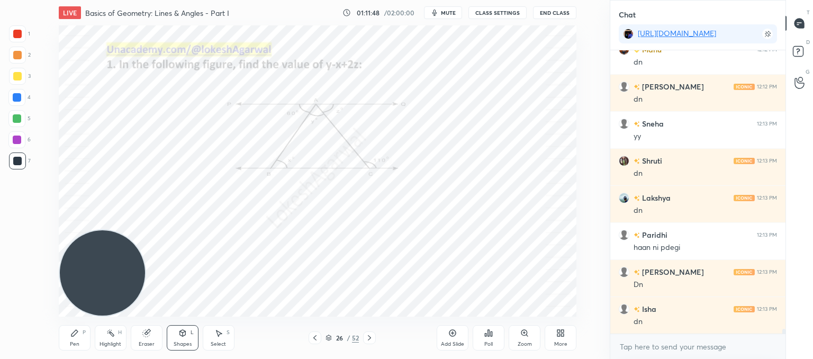
click at [73, 332] on icon at bounding box center [74, 333] width 8 height 8
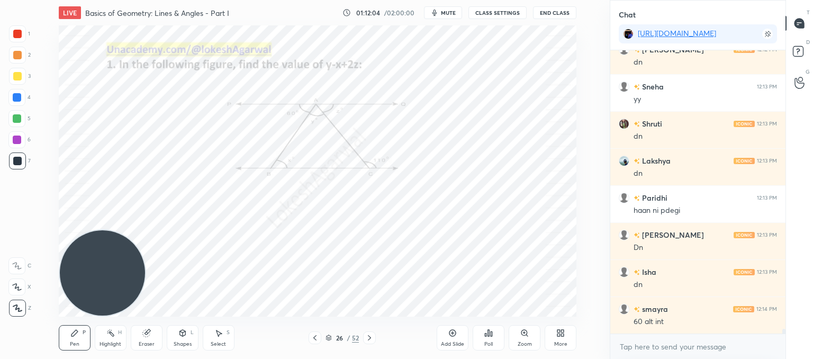
click at [152, 336] on div "Eraser" at bounding box center [147, 337] width 32 height 25
click at [189, 330] on div "Shapes L" at bounding box center [183, 337] width 32 height 25
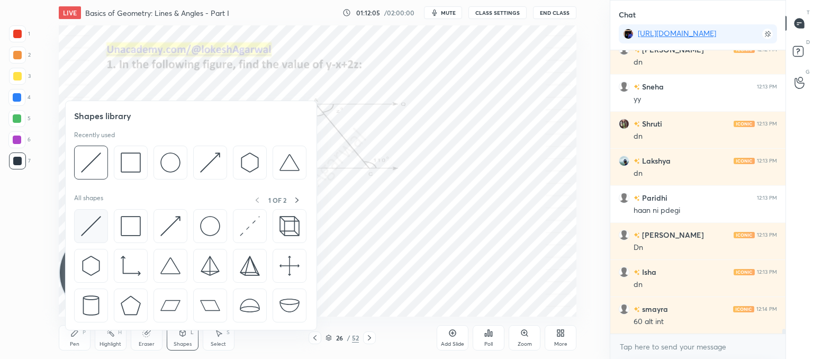
click at [99, 224] on img at bounding box center [91, 226] width 20 height 20
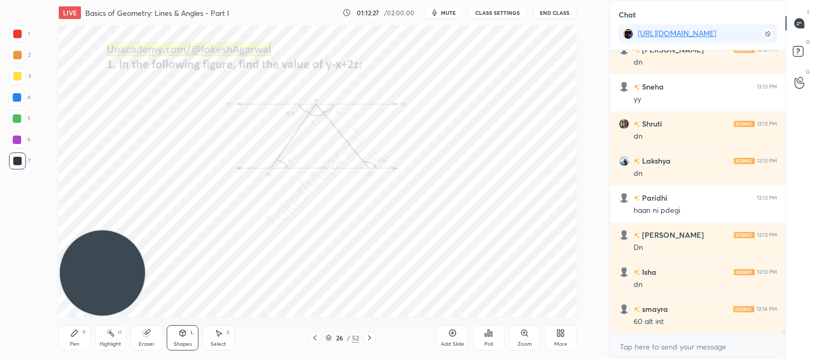
click at [75, 335] on icon at bounding box center [74, 333] width 8 height 8
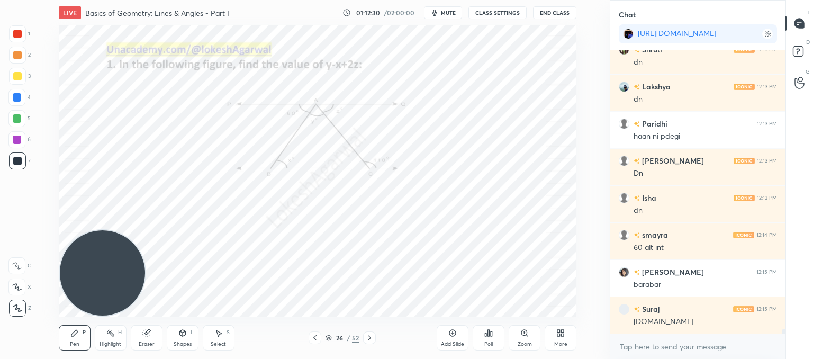
scroll to position [17069, 0]
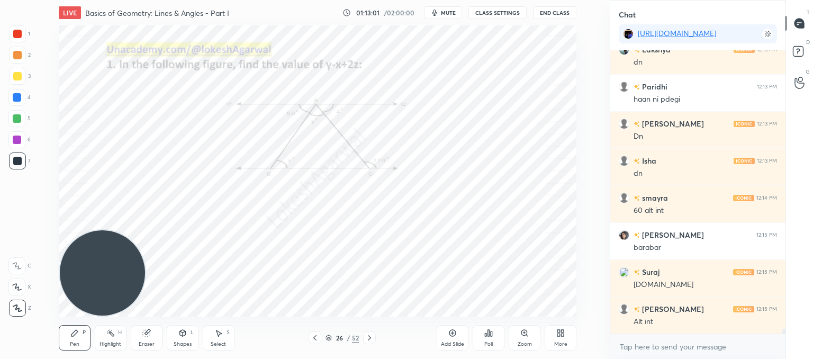
click at [368, 337] on icon at bounding box center [369, 337] width 8 height 8
click at [523, 338] on div "Zoom" at bounding box center [525, 337] width 32 height 25
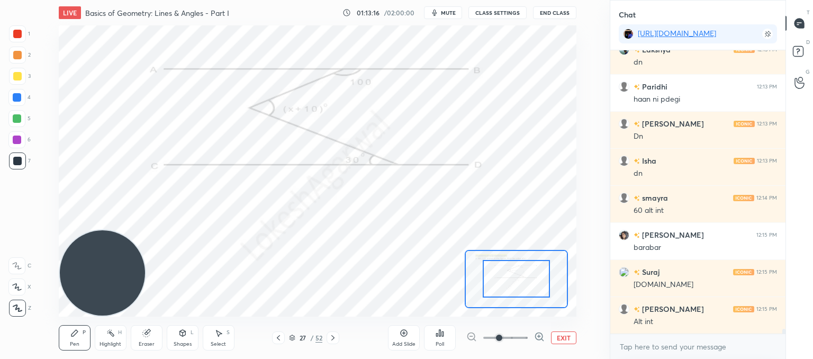
drag, startPoint x: 515, startPoint y: 296, endPoint x: 515, endPoint y: 271, distance: 24.9
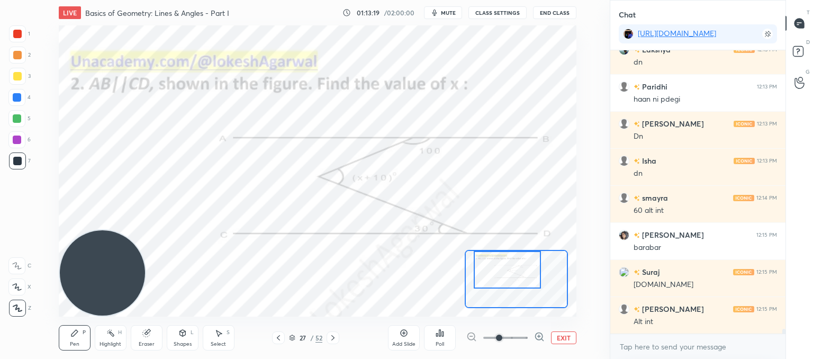
drag, startPoint x: 525, startPoint y: 288, endPoint x: 515, endPoint y: 278, distance: 14.6
click at [515, 278] on div at bounding box center [508, 270] width 68 height 38
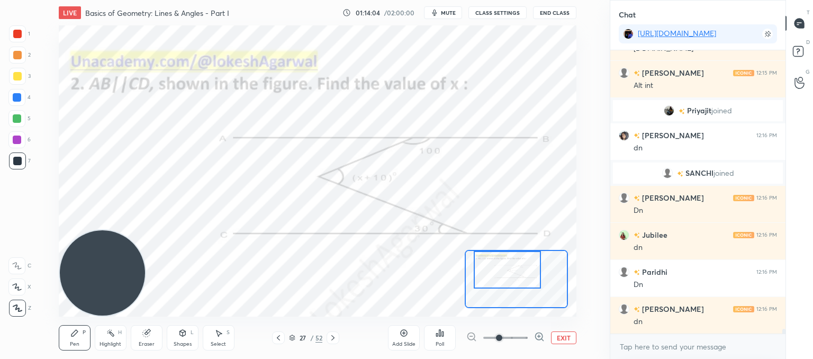
scroll to position [16877, 0]
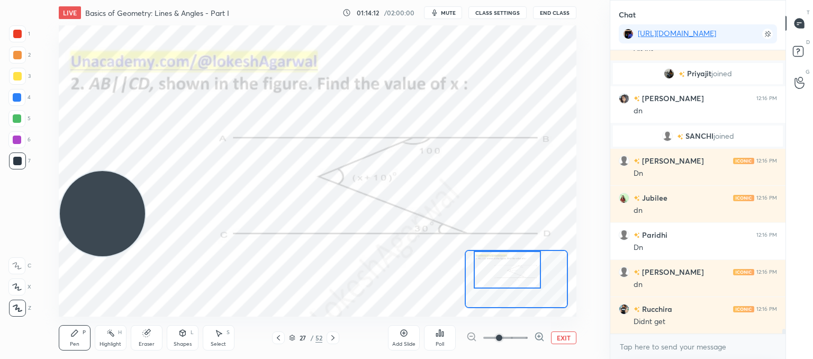
drag, startPoint x: 94, startPoint y: 236, endPoint x: 70, endPoint y: 17, distance: 219.9
click at [70, 13] on div "LIVE Basics of Geometry: Lines & Angles - Part I 01:14:12 / 02:00:00 mute CLASS…" at bounding box center [317, 179] width 567 height 359
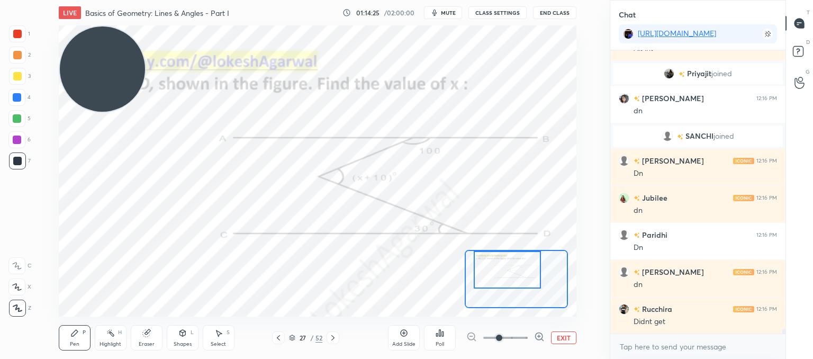
click at [434, 341] on div "Poll" at bounding box center [440, 337] width 32 height 25
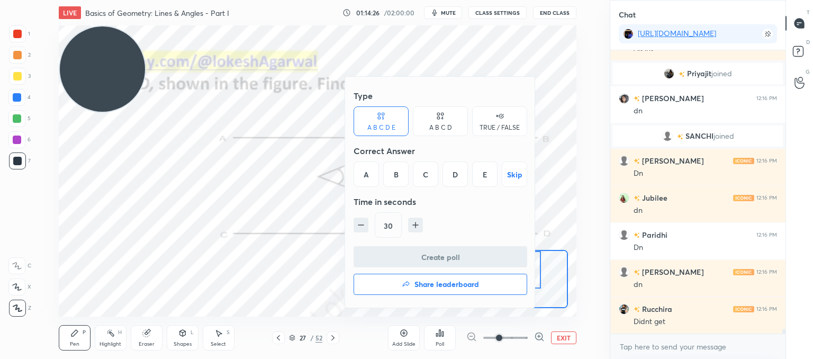
click at [489, 173] on div "E" at bounding box center [484, 173] width 25 height 25
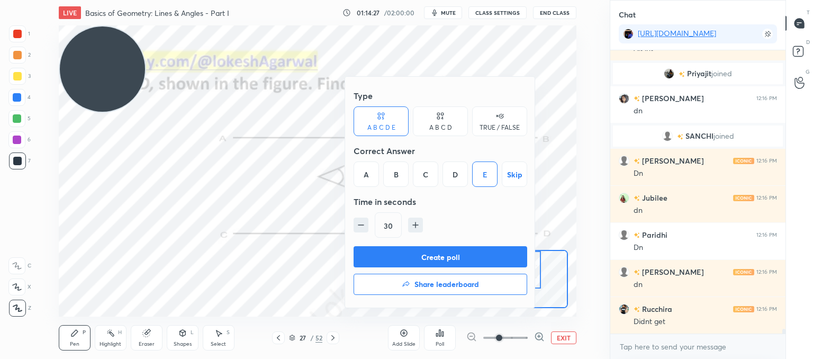
click at [418, 227] on icon "button" at bounding box center [415, 225] width 11 height 11
type input "45"
click at [423, 255] on button "Create poll" at bounding box center [441, 256] width 174 height 21
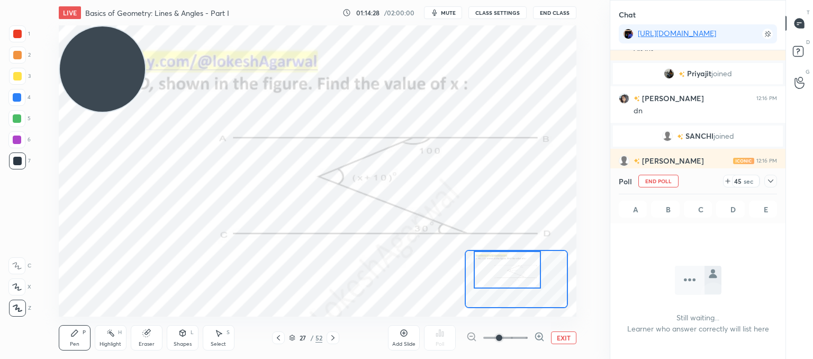
scroll to position [138, 172]
click at [158, 338] on div "Eraser" at bounding box center [147, 337] width 32 height 25
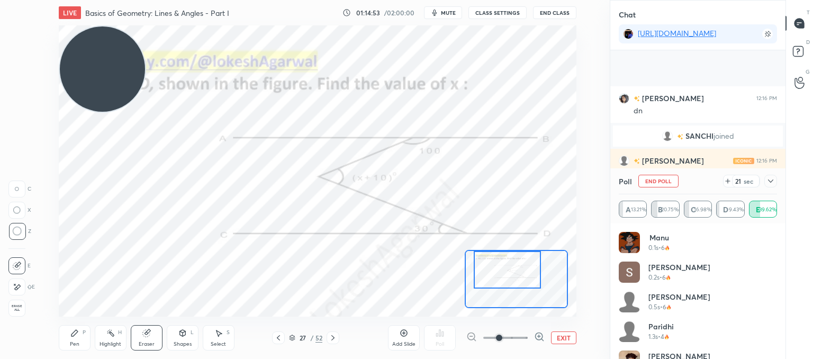
scroll to position [16969, 0]
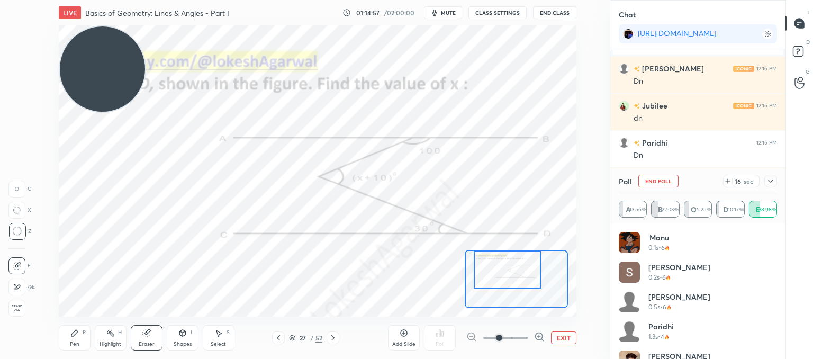
click at [768, 180] on icon at bounding box center [770, 180] width 5 height 3
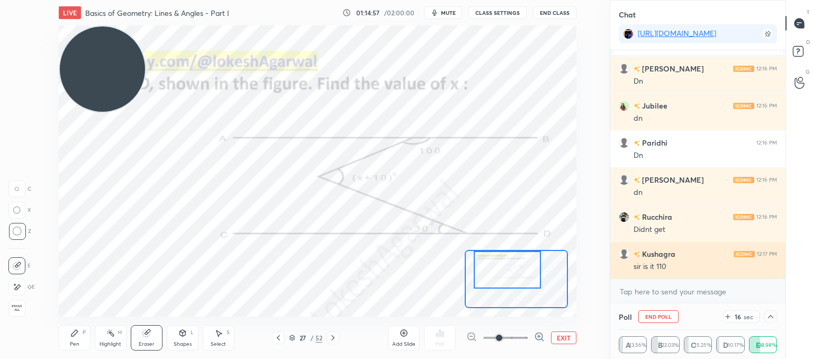
scroll to position [0, 0]
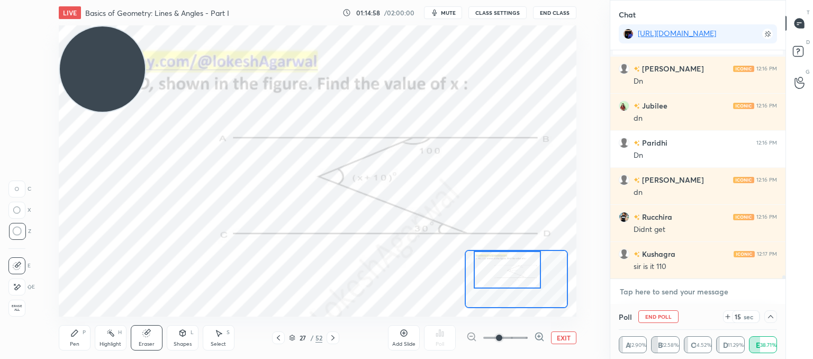
click at [654, 284] on textarea at bounding box center [698, 291] width 158 height 17
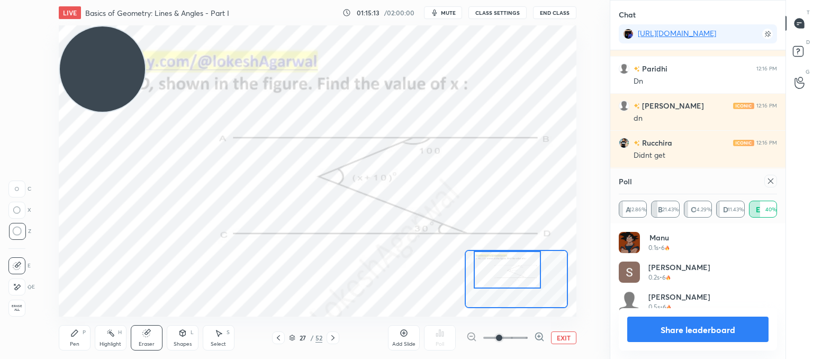
scroll to position [124, 155]
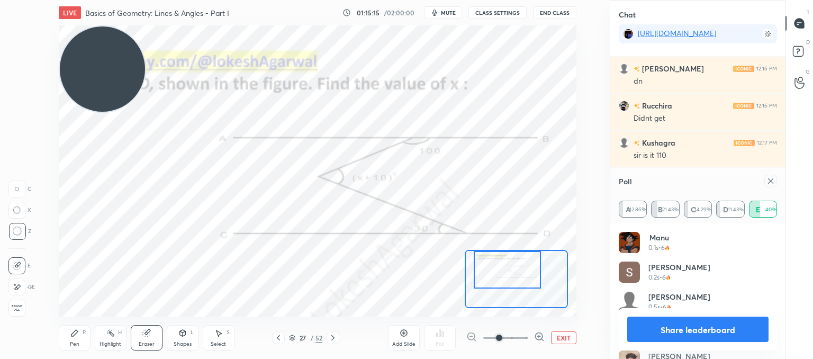
click at [772, 186] on div at bounding box center [770, 181] width 13 height 13
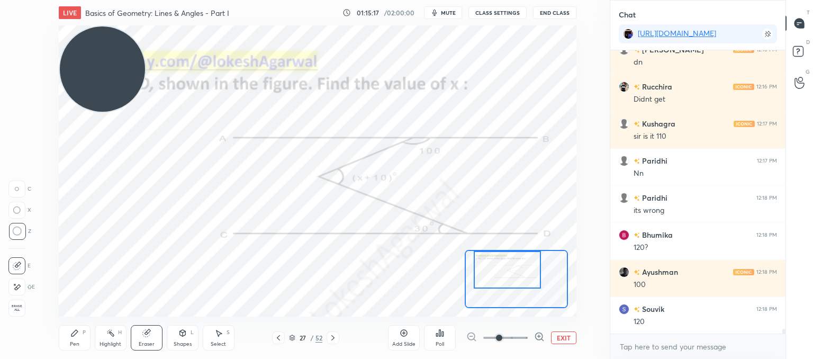
click at [562, 340] on button "EXIT" at bounding box center [563, 337] width 25 height 13
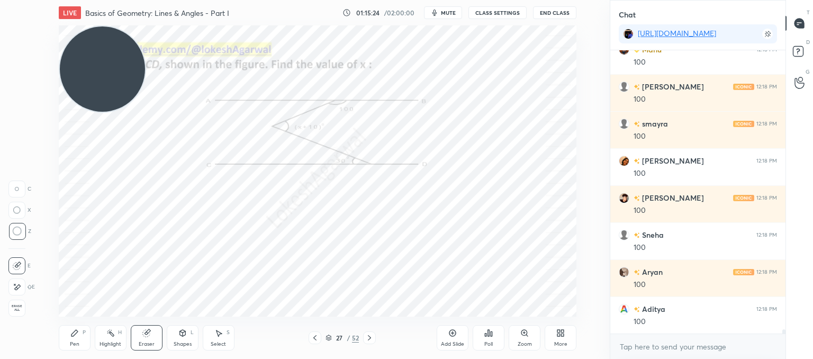
click at [75, 344] on div "Pen" at bounding box center [75, 343] width 10 height 5
click at [531, 343] on div "Zoom" at bounding box center [525, 343] width 14 height 5
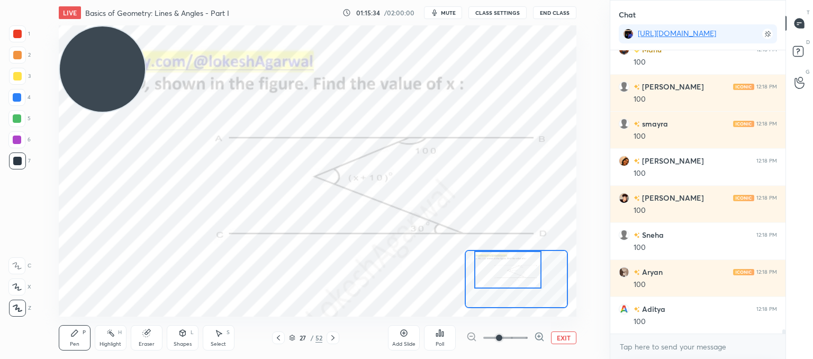
drag, startPoint x: 534, startPoint y: 293, endPoint x: 525, endPoint y: 282, distance: 13.9
click at [525, 282] on div at bounding box center [508, 270] width 68 height 38
drag, startPoint x: 191, startPoint y: 340, endPoint x: 188, endPoint y: 330, distance: 10.0
click at [192, 340] on div "Shapes L" at bounding box center [183, 337] width 32 height 25
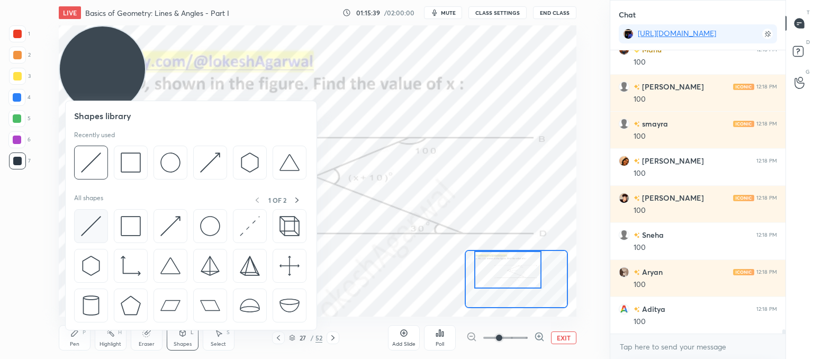
click at [89, 222] on img at bounding box center [91, 226] width 20 height 20
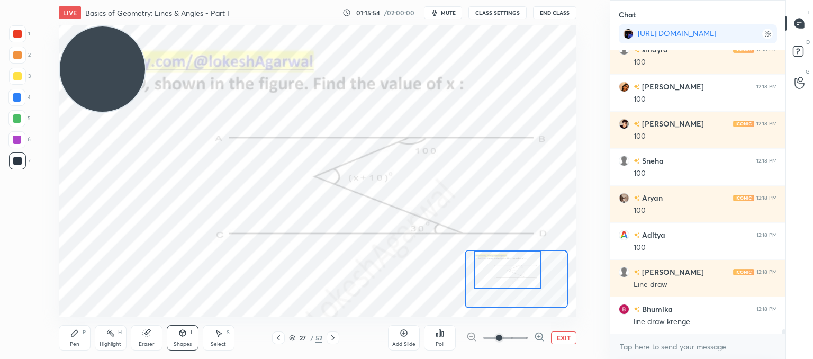
drag, startPoint x: 82, startPoint y: 337, endPoint x: 113, endPoint y: 319, distance: 36.3
click at [83, 337] on div "Pen P" at bounding box center [75, 337] width 32 height 25
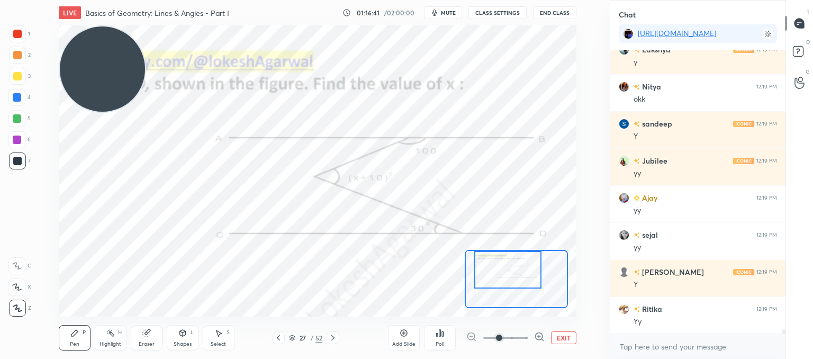
scroll to position [18100, 0]
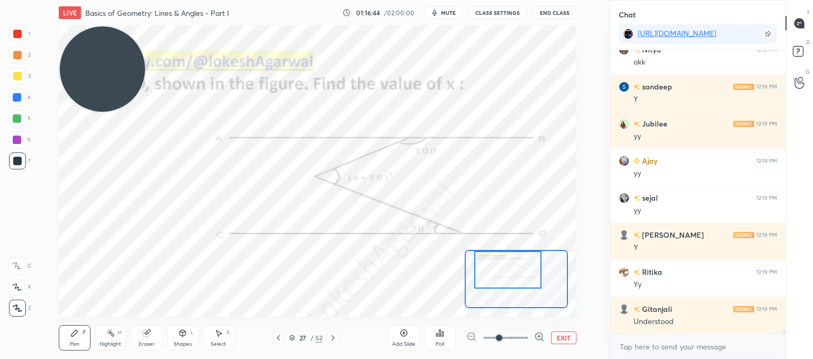
click at [565, 340] on button "EXIT" at bounding box center [563, 337] width 25 height 13
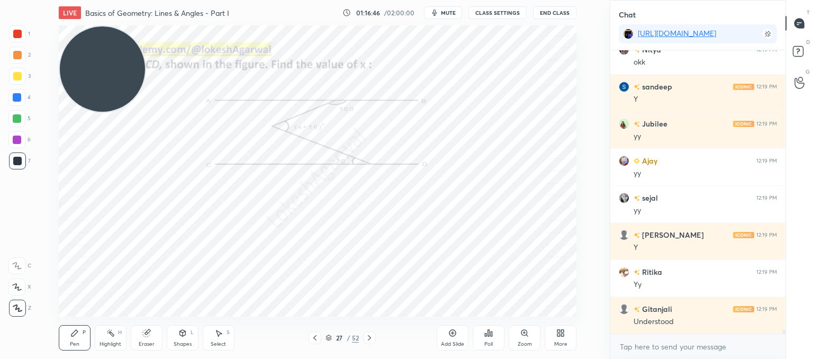
click at [368, 335] on icon at bounding box center [369, 337] width 8 height 8
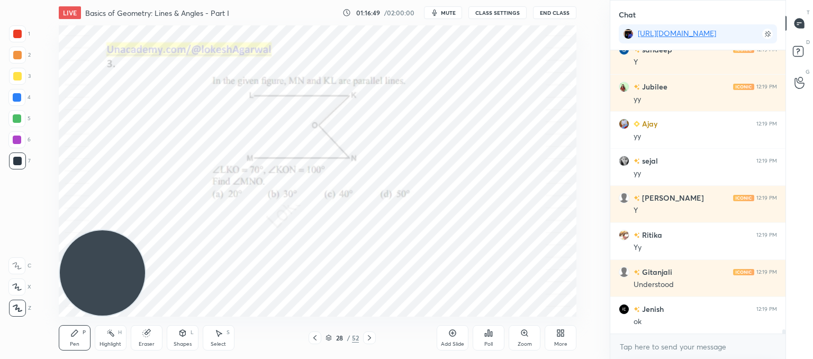
drag, startPoint x: 114, startPoint y: 66, endPoint x: 105, endPoint y: 347, distance: 280.7
click at [106, 350] on div "LIVE Basics of Geometry: Lines & Angles - Part I 01:16:49 / 02:00:00 mute CLASS…" at bounding box center [317, 179] width 567 height 359
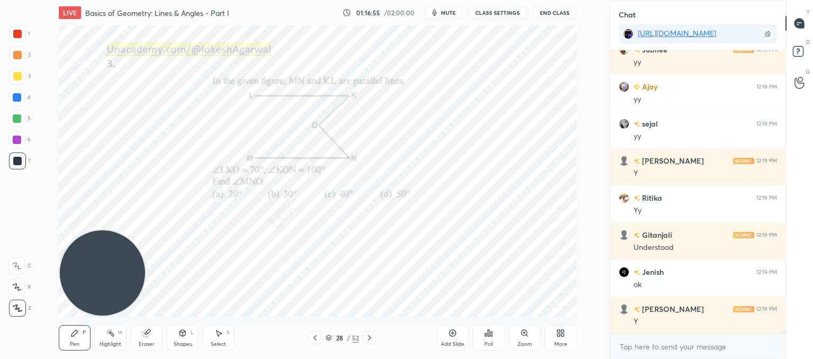
click at [375, 340] on div at bounding box center [369, 337] width 13 height 13
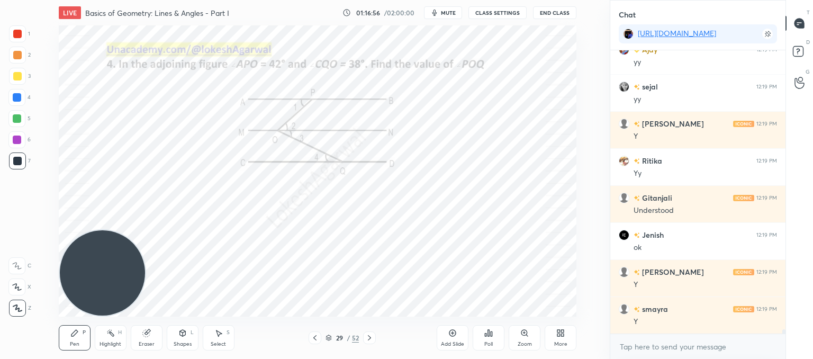
scroll to position [18248, 0]
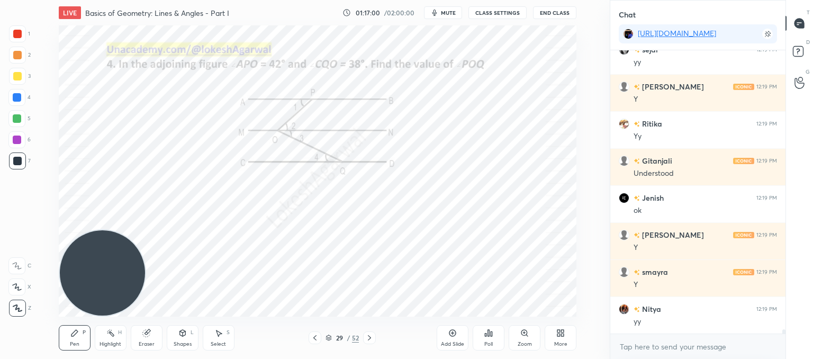
click at [366, 337] on icon at bounding box center [369, 337] width 8 height 8
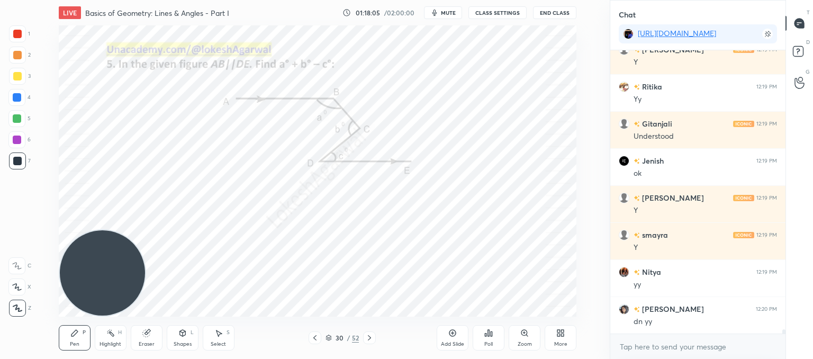
click at [151, 332] on div "Eraser" at bounding box center [147, 337] width 32 height 25
click at [77, 337] on icon at bounding box center [74, 333] width 8 height 8
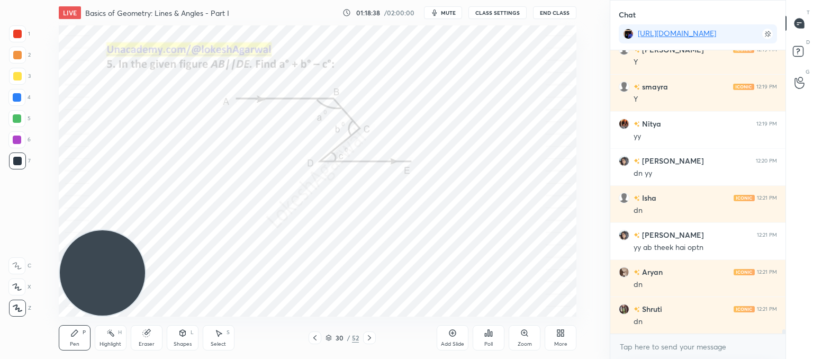
scroll to position [18470, 0]
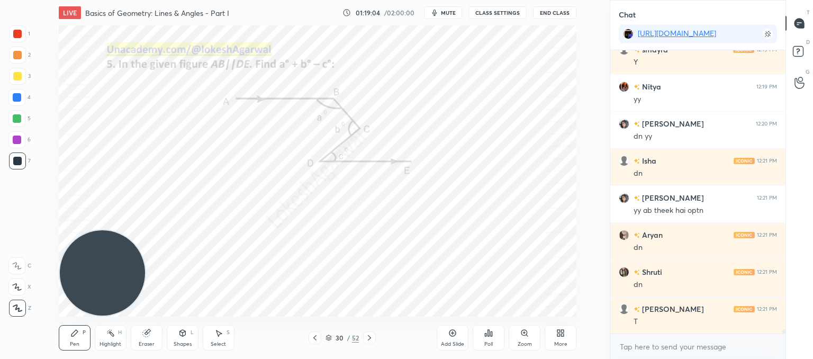
click at [487, 341] on div "Poll" at bounding box center [488, 343] width 8 height 5
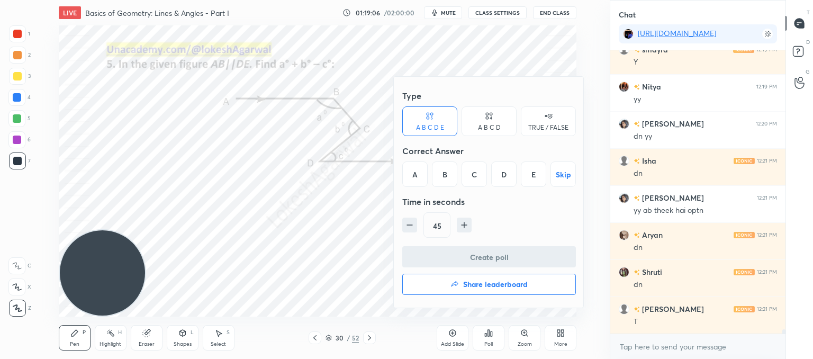
click at [495, 105] on div "Type" at bounding box center [489, 95] width 174 height 21
click at [489, 121] on icon at bounding box center [489, 116] width 8 height 11
click at [413, 165] on div "A" at bounding box center [417, 173] width 31 height 25
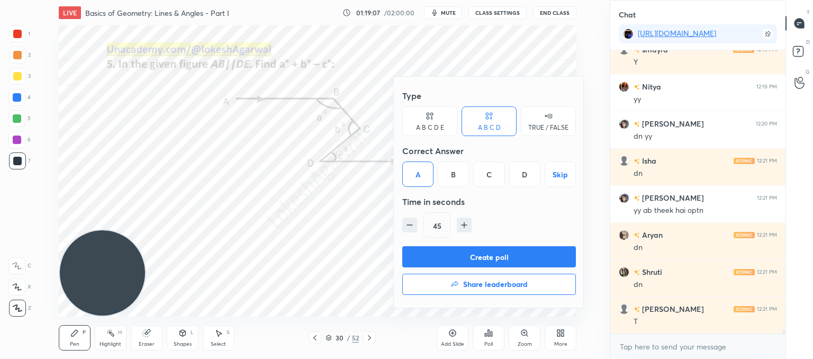
scroll to position [18507, 0]
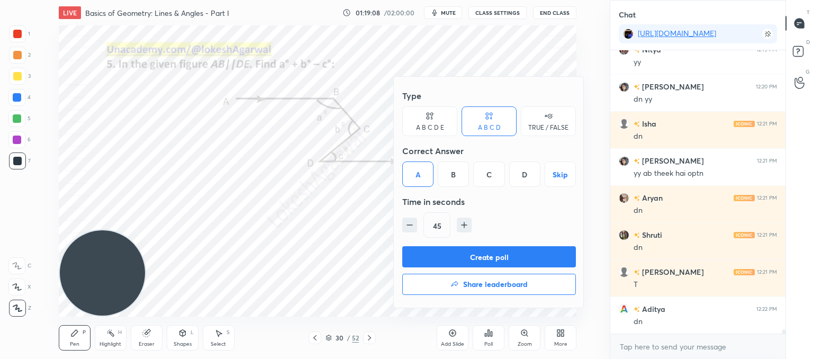
click at [451, 251] on button "Create poll" at bounding box center [489, 256] width 174 height 21
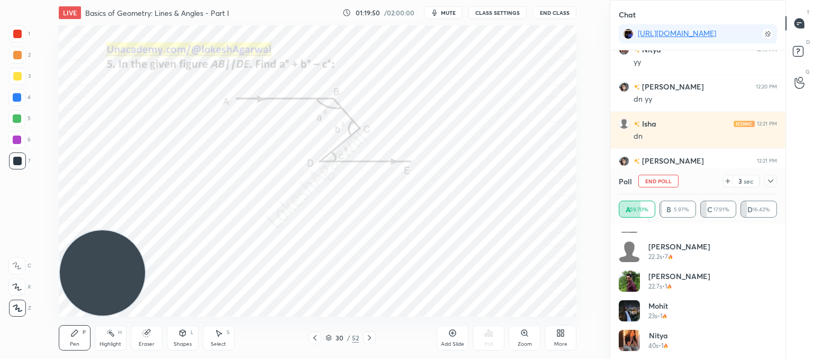
scroll to position [1058, 0]
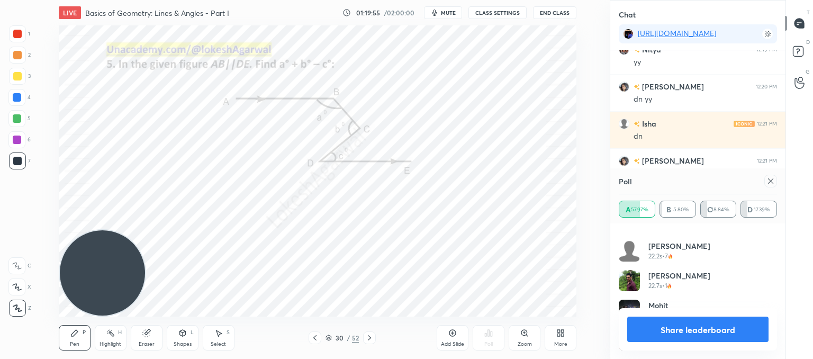
click at [771, 181] on icon at bounding box center [770, 180] width 5 height 5
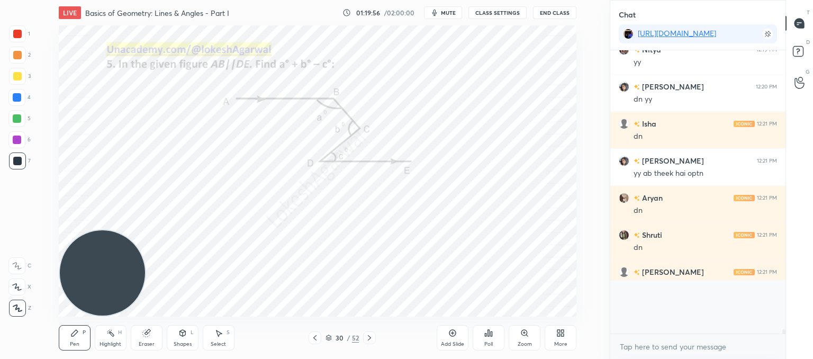
scroll to position [4, 3]
click at [188, 342] on div "Shapes" at bounding box center [183, 343] width 18 height 5
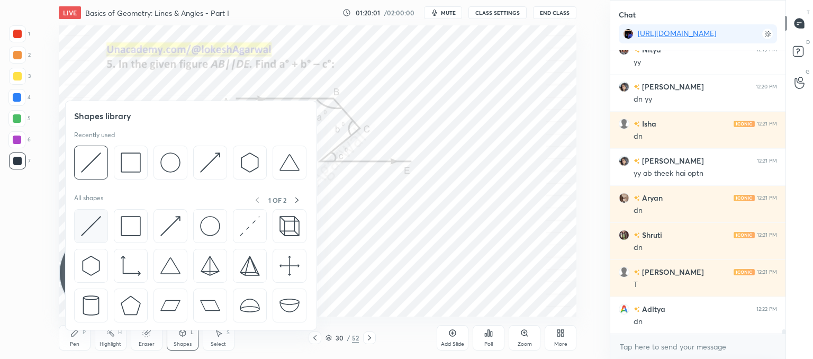
click at [86, 229] on img at bounding box center [91, 226] width 20 height 20
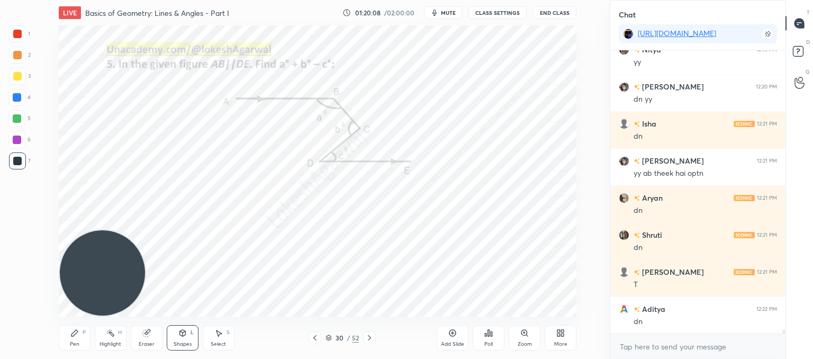
click at [72, 343] on div "Pen" at bounding box center [75, 343] width 10 height 5
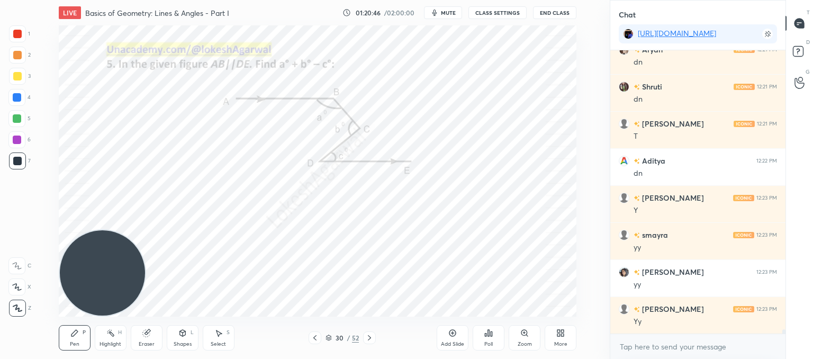
scroll to position [18692, 0]
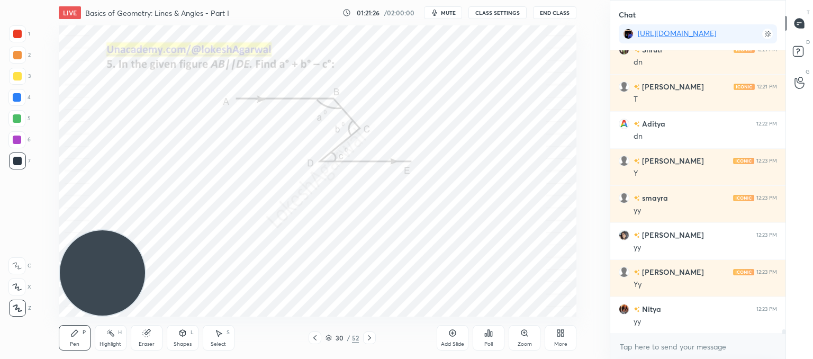
click at [370, 339] on icon at bounding box center [369, 337] width 8 height 8
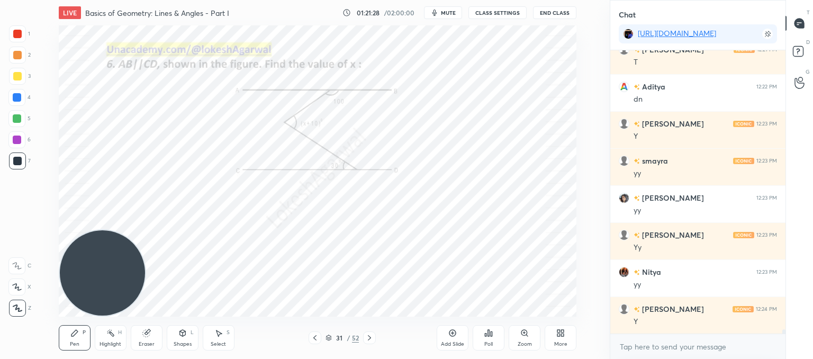
scroll to position [18804, 0]
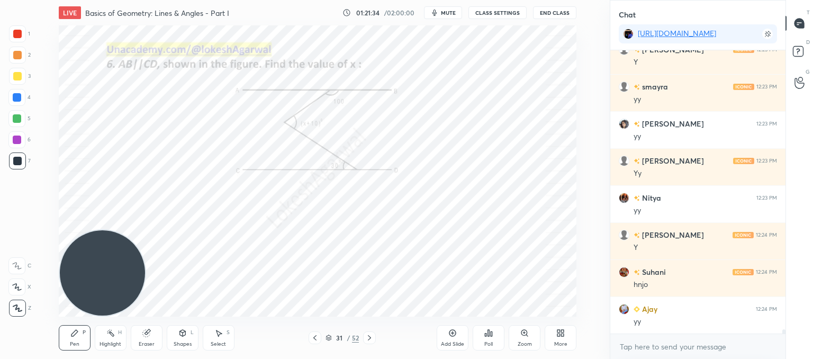
click at [369, 336] on icon at bounding box center [369, 337] width 3 height 5
click at [530, 340] on div "Zoom" at bounding box center [525, 337] width 32 height 25
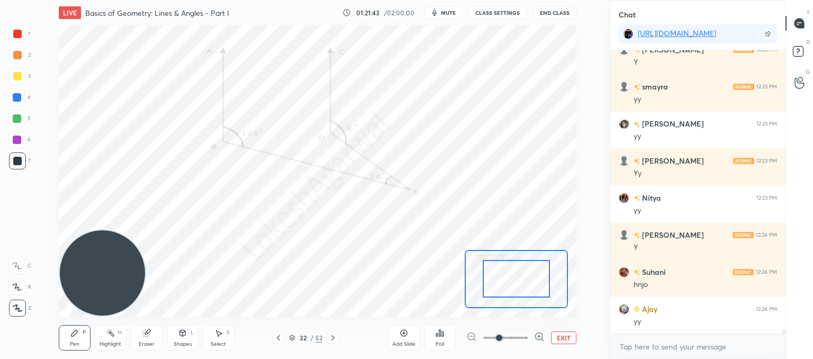
drag, startPoint x: 534, startPoint y: 282, endPoint x: 532, endPoint y: 261, distance: 20.2
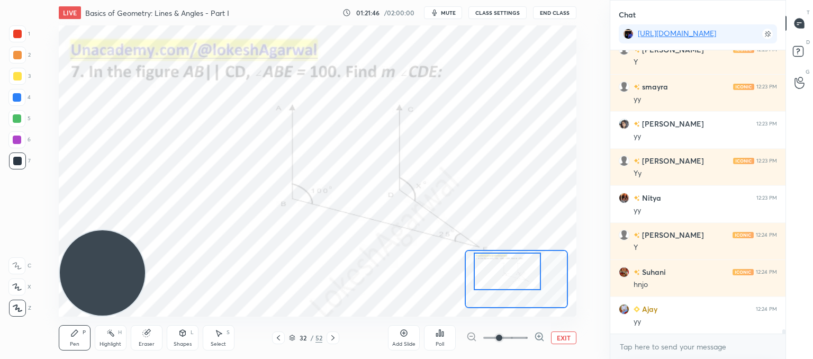
drag, startPoint x: 536, startPoint y: 289, endPoint x: 527, endPoint y: 282, distance: 11.7
click at [527, 282] on div at bounding box center [508, 271] width 68 height 38
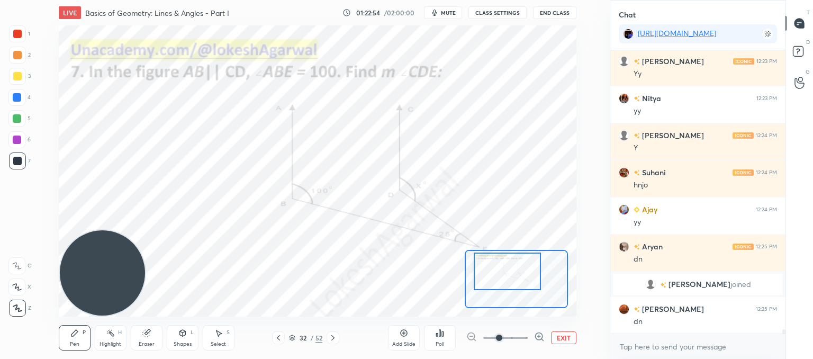
scroll to position [18328, 0]
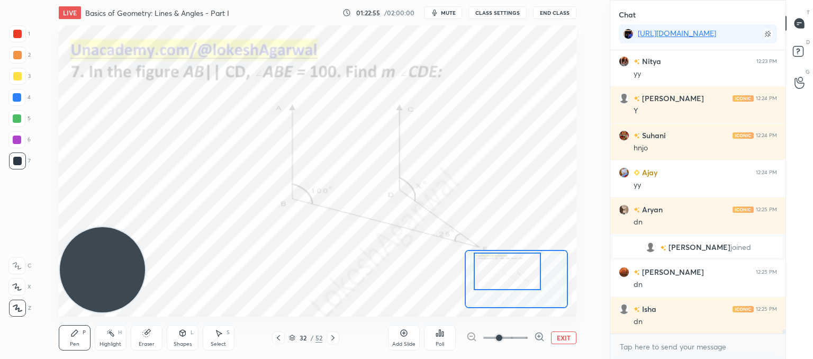
drag, startPoint x: 121, startPoint y: 270, endPoint x: 61, endPoint y: 57, distance: 221.4
click at [61, 227] on video at bounding box center [102, 269] width 85 height 85
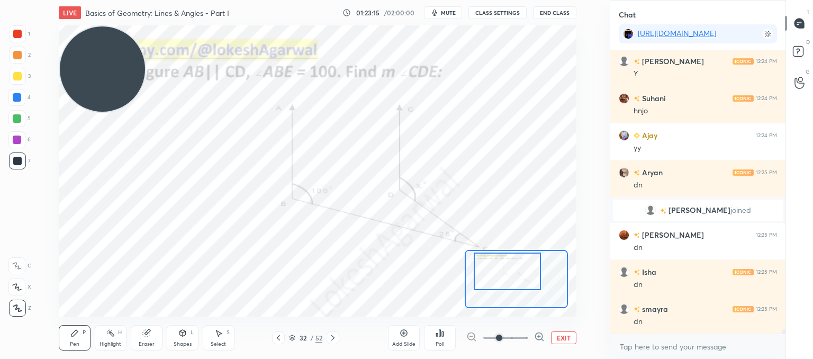
scroll to position [18402, 0]
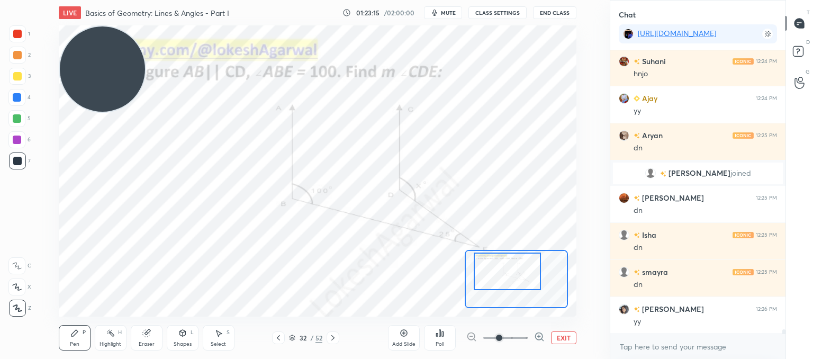
click at [445, 337] on div "Poll" at bounding box center [440, 337] width 32 height 25
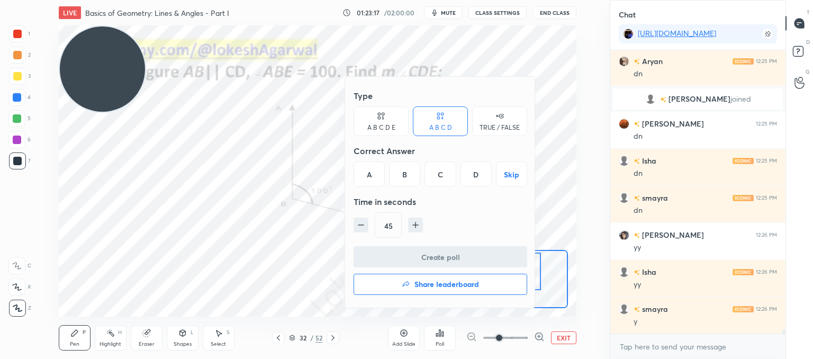
click at [385, 117] on div "A B C D E" at bounding box center [381, 121] width 55 height 30
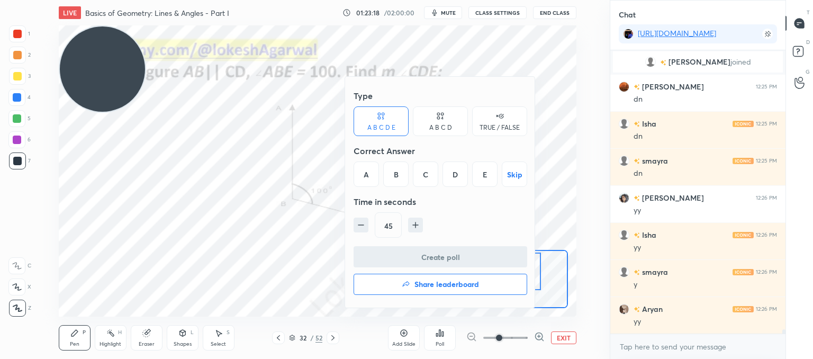
click at [487, 172] on div "E" at bounding box center [484, 173] width 25 height 25
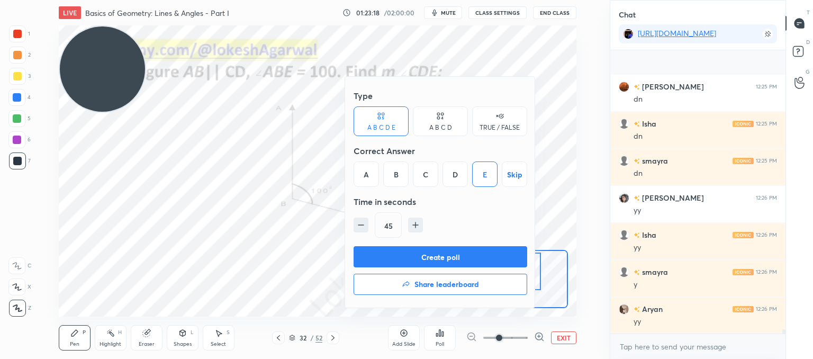
scroll to position [18588, 0]
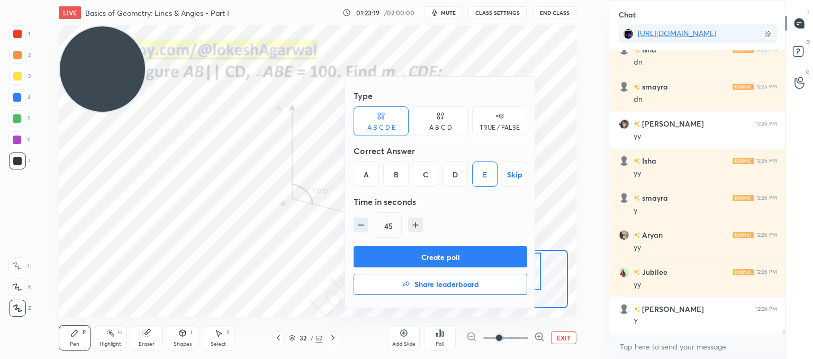
click at [427, 258] on button "Create poll" at bounding box center [441, 256] width 174 height 21
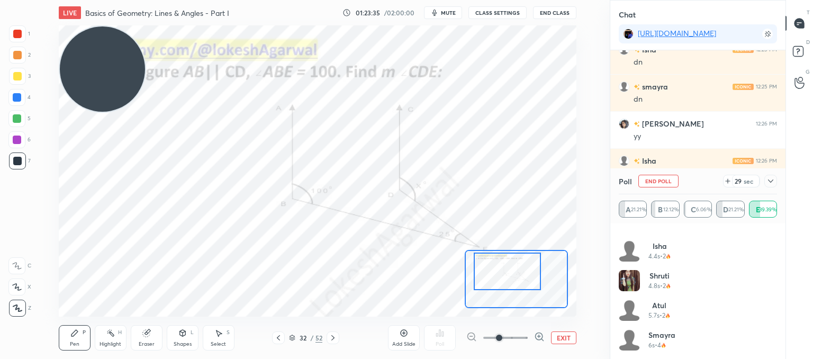
scroll to position [288, 0]
click at [727, 178] on icon at bounding box center [727, 181] width 8 height 8
click at [773, 182] on icon at bounding box center [770, 181] width 8 height 8
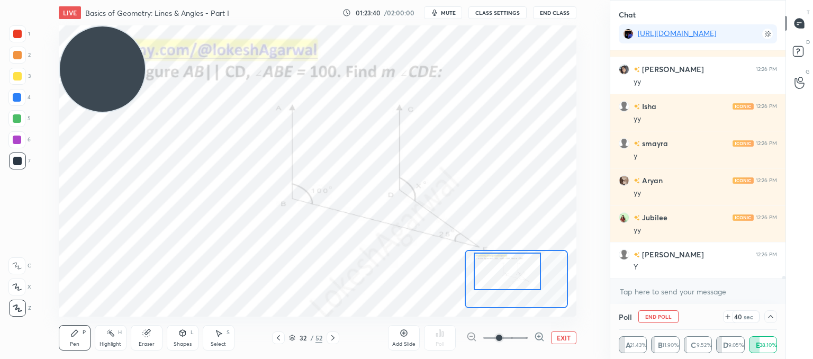
scroll to position [18643, 0]
click at [669, 293] on textarea at bounding box center [698, 291] width 158 height 17
click at [773, 320] on icon at bounding box center [770, 316] width 8 height 8
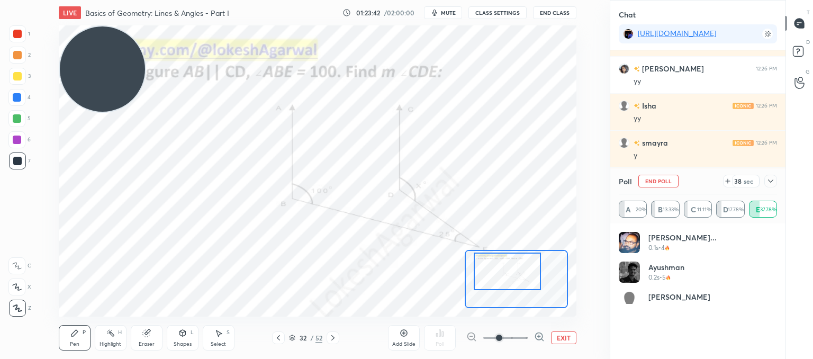
scroll to position [3, 3]
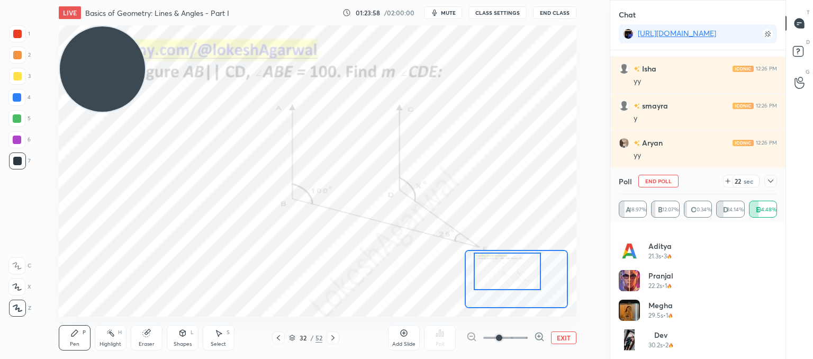
click at [768, 183] on icon at bounding box center [770, 181] width 8 height 8
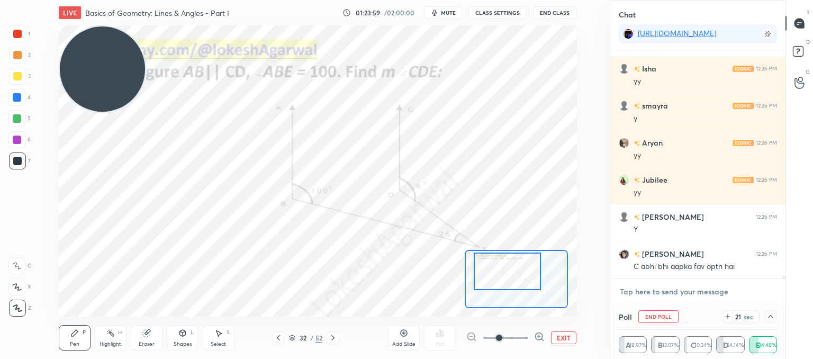
click at [664, 283] on textarea at bounding box center [698, 291] width 158 height 17
click at [650, 297] on textarea at bounding box center [698, 291] width 158 height 17
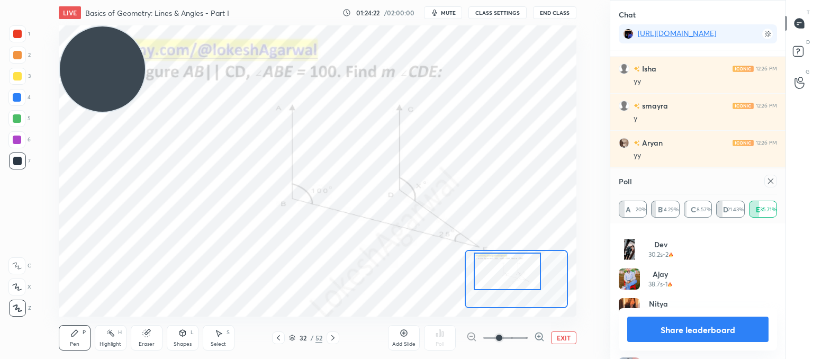
scroll to position [614, 0]
click at [768, 180] on icon at bounding box center [770, 181] width 8 height 8
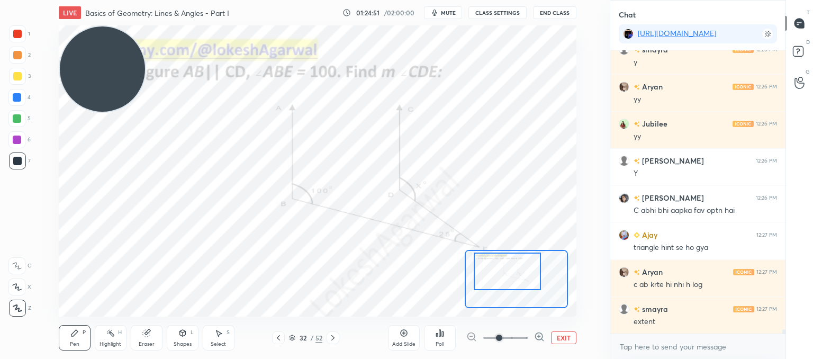
click at [180, 334] on icon at bounding box center [182, 333] width 6 height 6
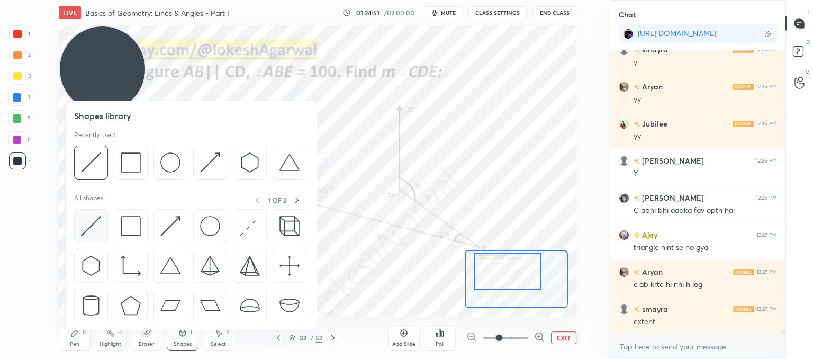
click at [92, 231] on img at bounding box center [91, 226] width 20 height 20
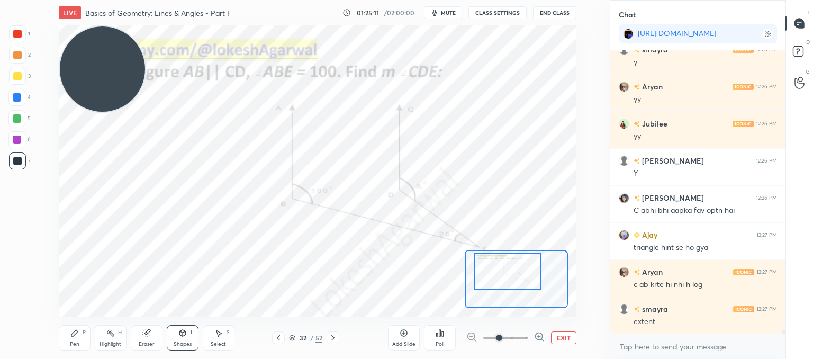
click at [78, 331] on div "Pen P" at bounding box center [75, 337] width 32 height 25
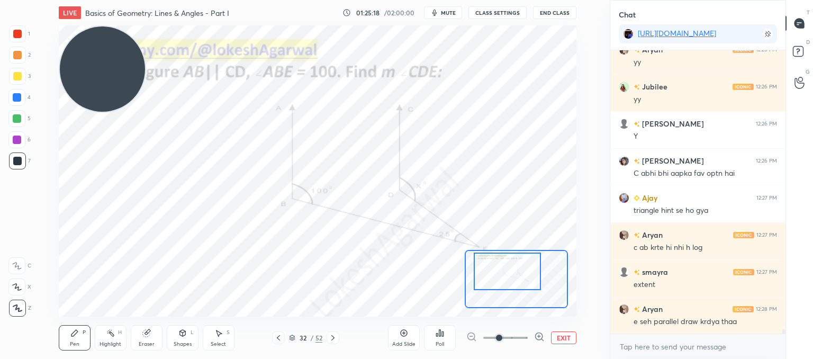
click at [563, 337] on button "EXIT" at bounding box center [563, 337] width 25 height 13
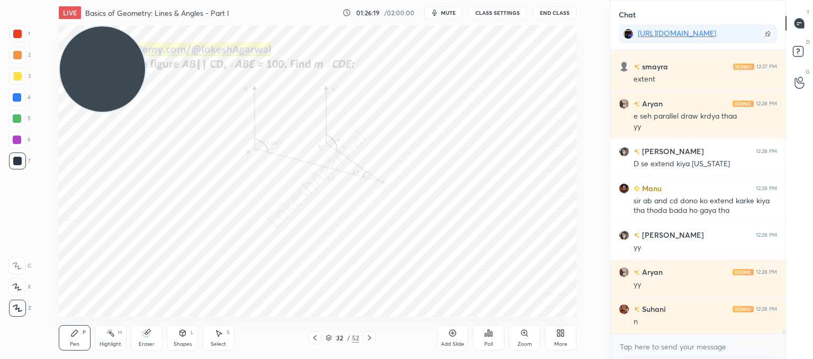
scroll to position [19015, 0]
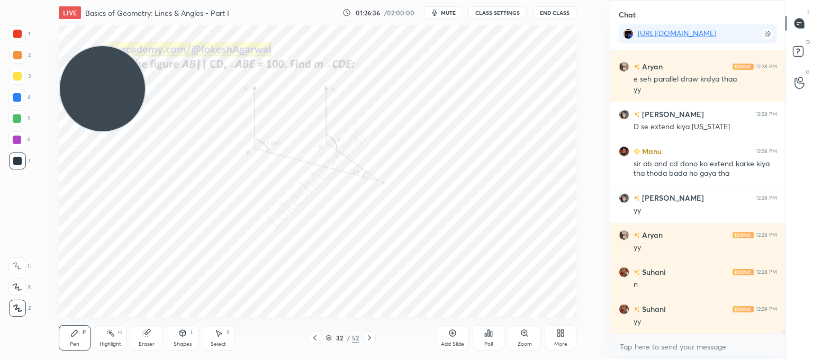
drag, startPoint x: 97, startPoint y: 76, endPoint x: 99, endPoint y: 202, distance: 126.5
click at [96, 131] on video at bounding box center [102, 88] width 85 height 85
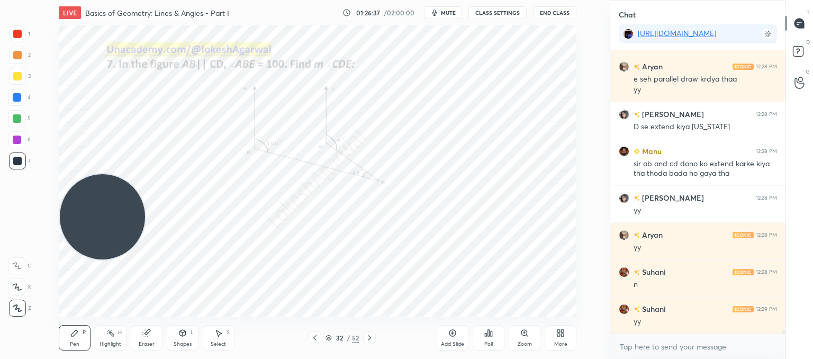
scroll to position [19052, 0]
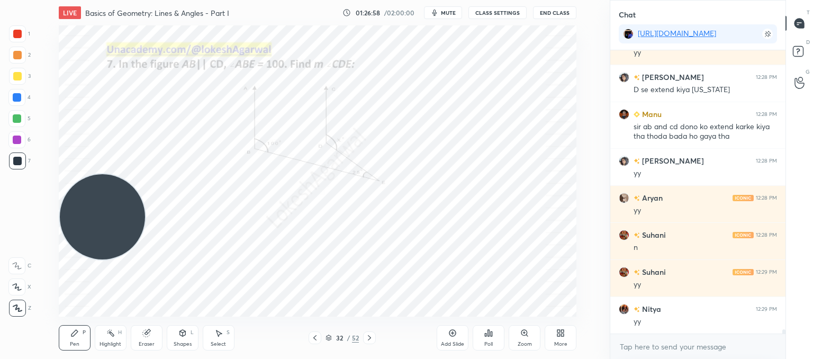
click at [366, 336] on icon at bounding box center [369, 337] width 8 height 8
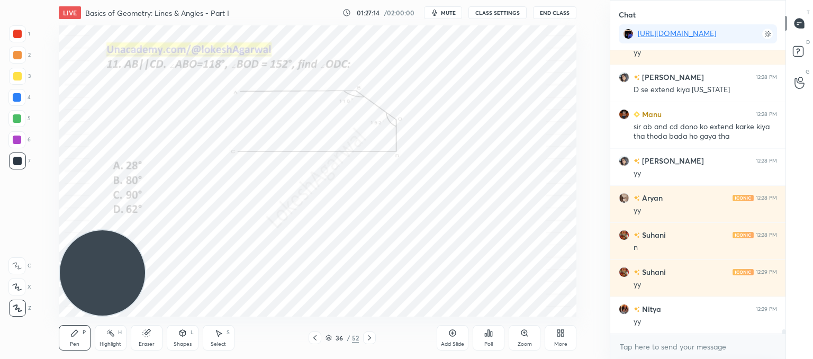
drag, startPoint x: 49, startPoint y: 337, endPoint x: 34, endPoint y: 362, distance: 29.7
click at [34, 0] on html "1 2 3 4 5 6 7 C X Z C X Z E E Erase all H H LIVE Basics of Geometry: Lines & An…" at bounding box center [406, 0] width 813 height 0
click at [314, 337] on icon at bounding box center [314, 337] width 3 height 5
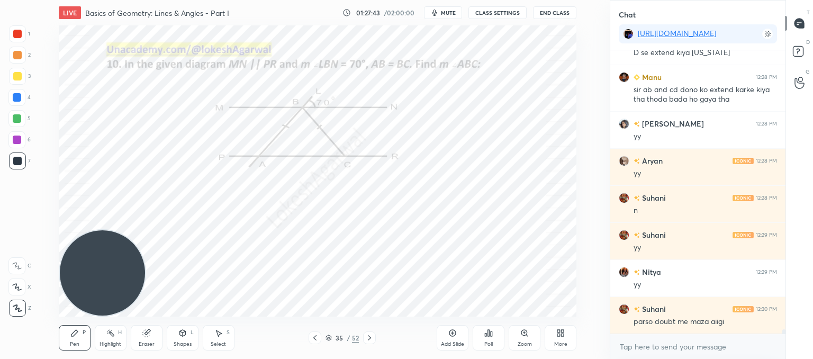
click at [312, 339] on icon at bounding box center [315, 337] width 8 height 8
click at [368, 339] on icon at bounding box center [369, 337] width 8 height 8
click at [370, 338] on icon at bounding box center [369, 337] width 8 height 8
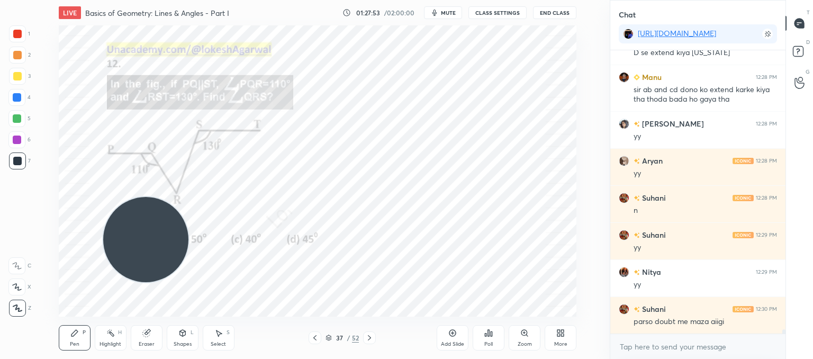
drag, startPoint x: 119, startPoint y: 260, endPoint x: 581, endPoint y: 41, distance: 512.0
click at [590, 36] on div "Setting up your live class Poll for secs No correct answer Start poll" at bounding box center [317, 170] width 567 height 291
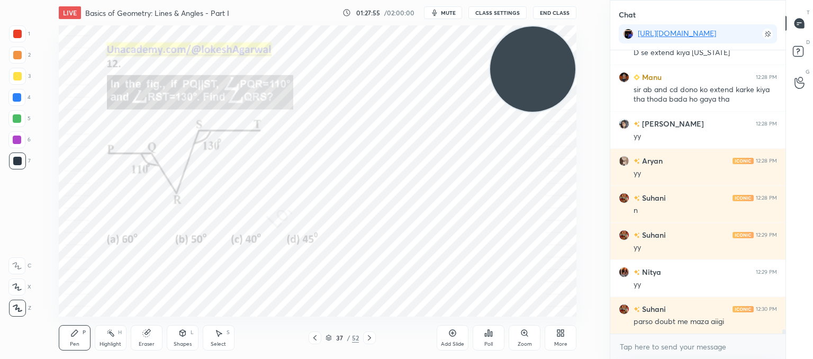
click at [368, 339] on icon at bounding box center [369, 337] width 8 height 8
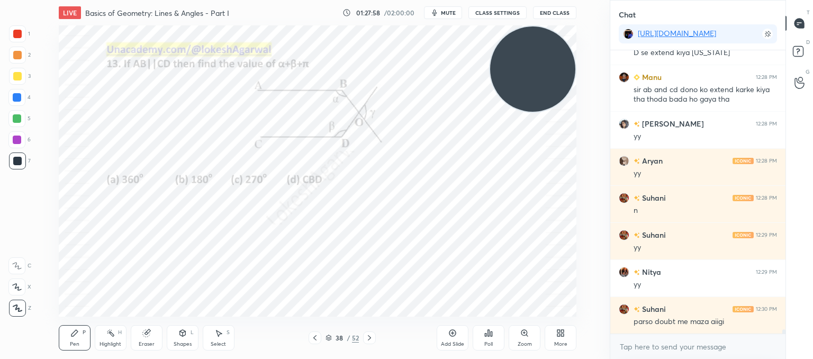
click at [315, 338] on icon at bounding box center [315, 337] width 8 height 8
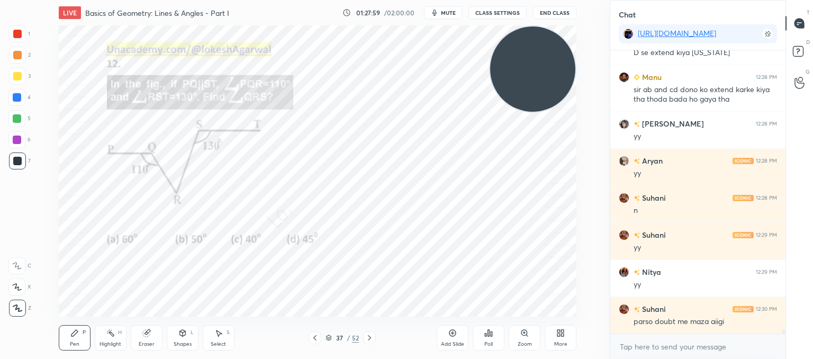
click at [315, 338] on icon at bounding box center [315, 337] width 8 height 8
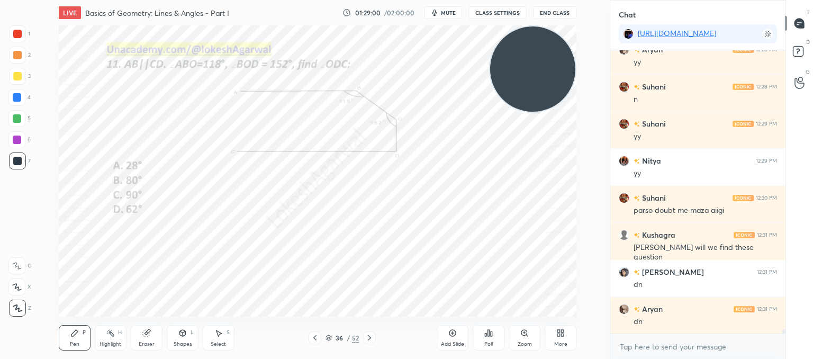
scroll to position [19238, 0]
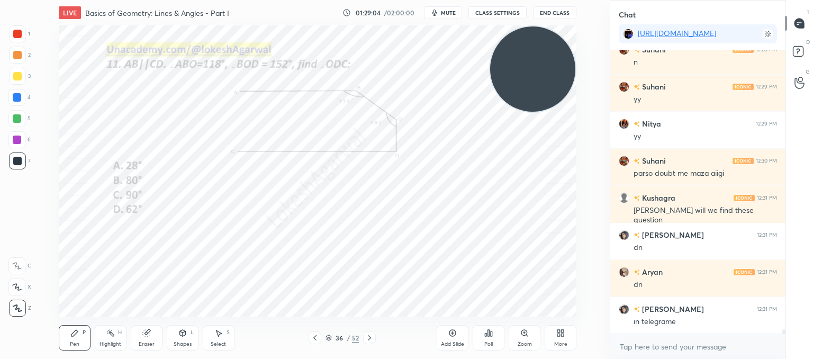
click at [493, 339] on div "Poll" at bounding box center [489, 337] width 32 height 25
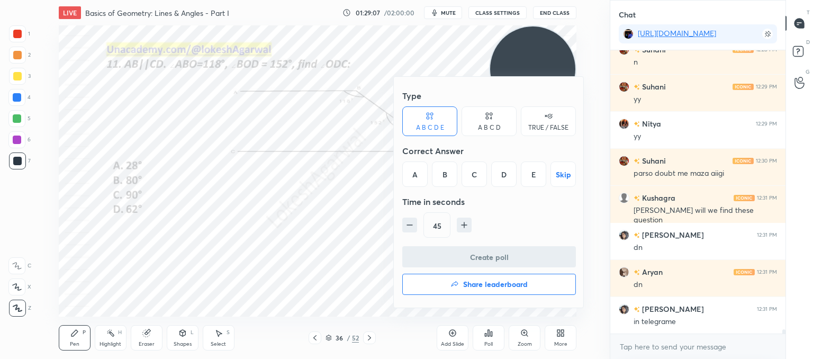
click at [501, 119] on div "A B C D" at bounding box center [488, 121] width 55 height 30
click at [488, 172] on div "C" at bounding box center [488, 173] width 31 height 25
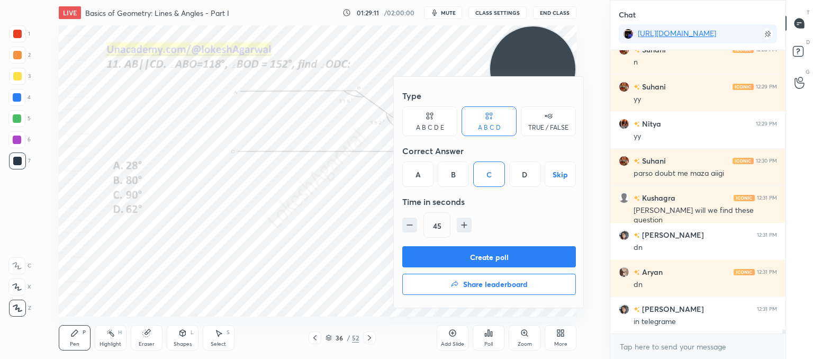
click at [461, 255] on button "Create poll" at bounding box center [489, 256] width 174 height 21
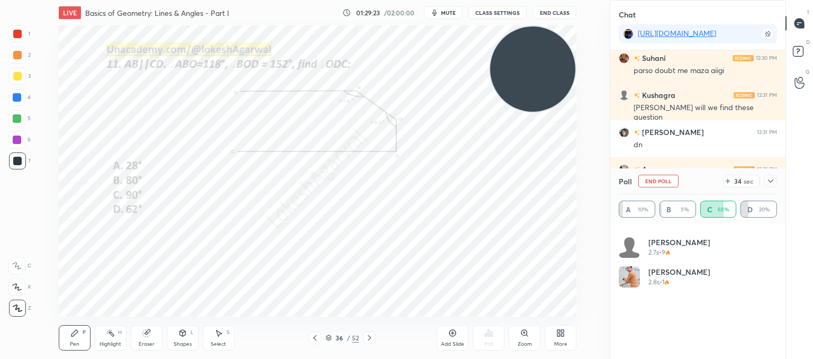
scroll to position [0, 0]
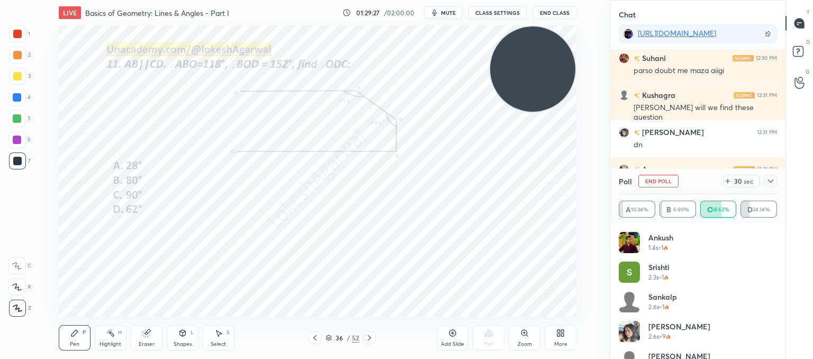
click at [772, 183] on icon at bounding box center [770, 181] width 8 height 8
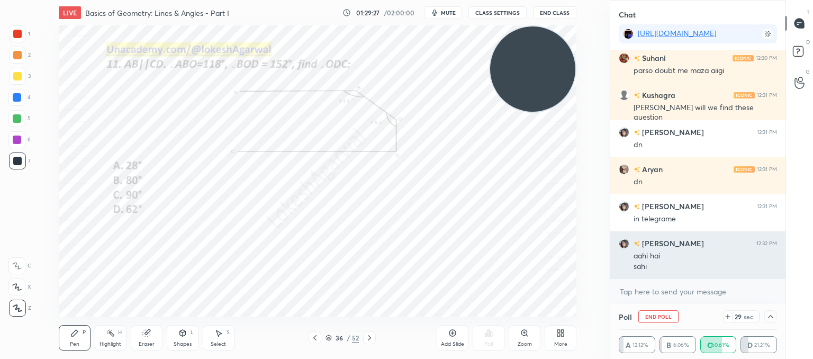
scroll to position [0, 3]
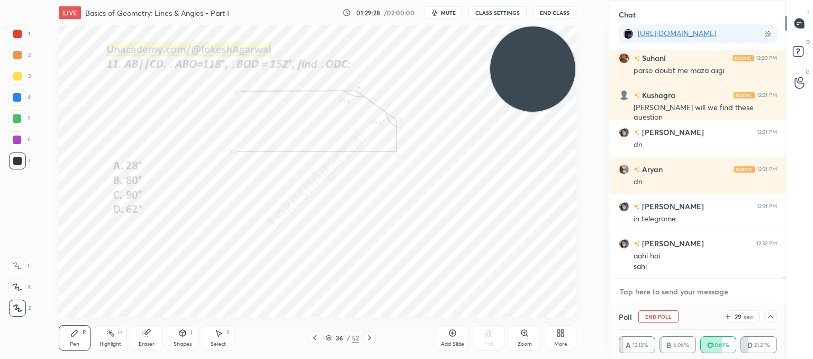
click at [639, 292] on textarea at bounding box center [698, 291] width 158 height 17
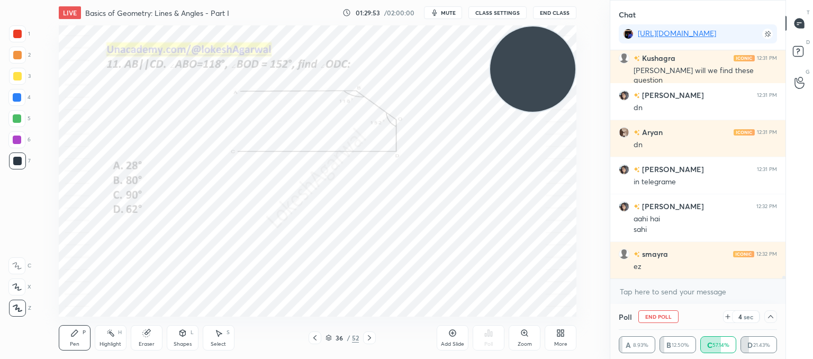
click at [767, 318] on icon at bounding box center [770, 316] width 8 height 8
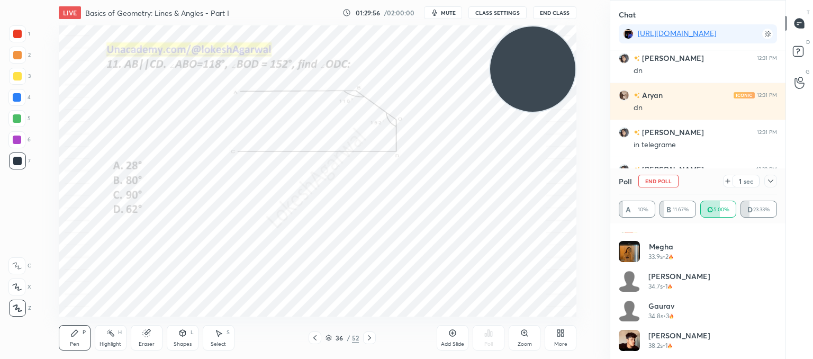
scroll to position [851, 0]
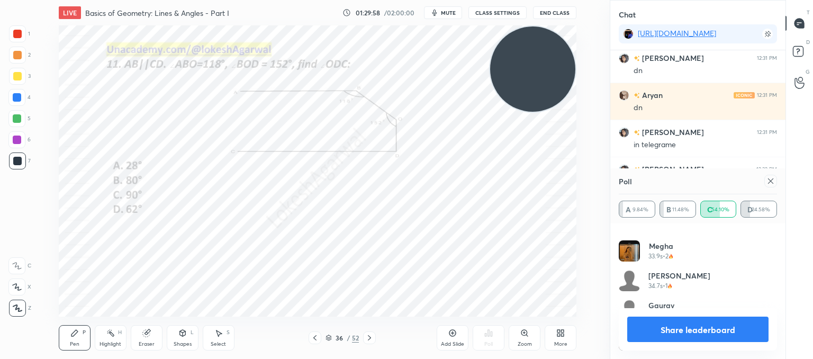
drag, startPoint x: 771, startPoint y: 179, endPoint x: 627, endPoint y: 219, distance: 149.2
click at [771, 179] on icon at bounding box center [770, 181] width 8 height 8
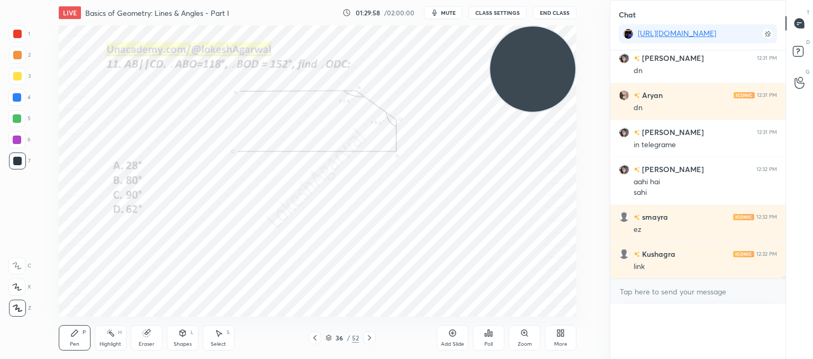
scroll to position [0, 0]
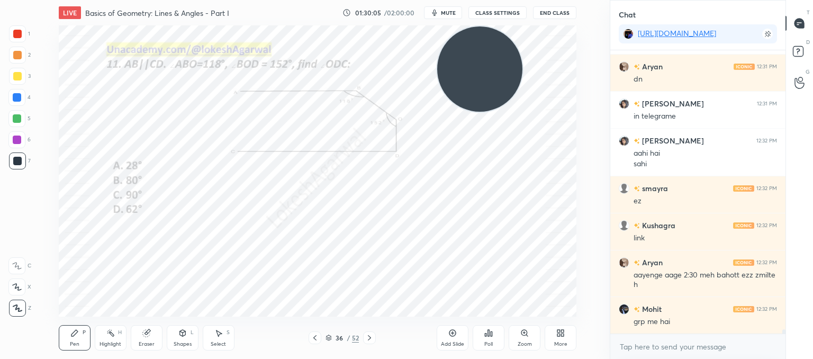
drag, startPoint x: 543, startPoint y: 75, endPoint x: 518, endPoint y: 53, distance: 33.4
click at [491, 63] on video at bounding box center [479, 68] width 85 height 85
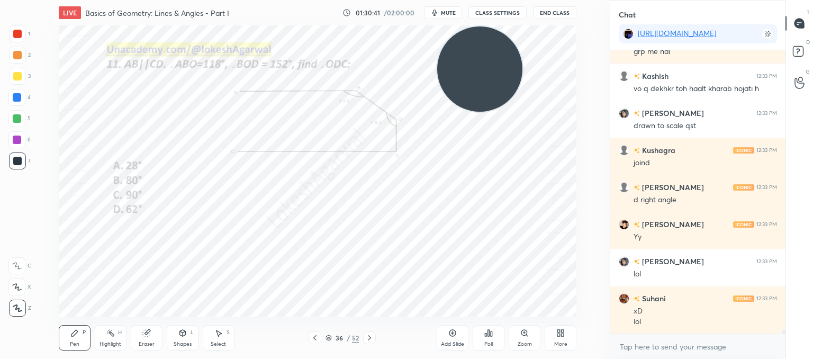
scroll to position [19750, 0]
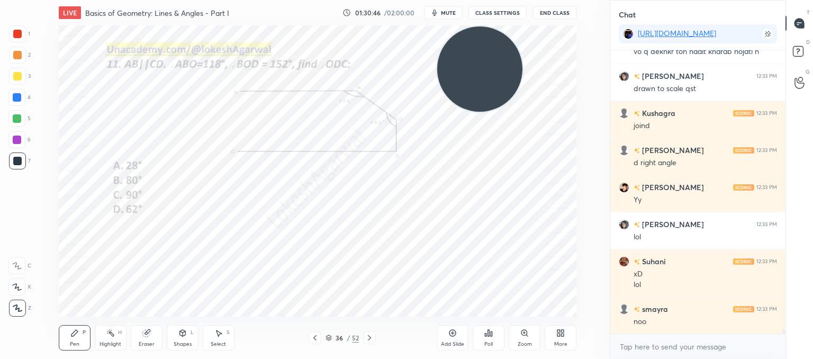
click at [152, 335] on div "Eraser" at bounding box center [147, 337] width 32 height 25
click at [485, 337] on div "Poll" at bounding box center [489, 337] width 32 height 25
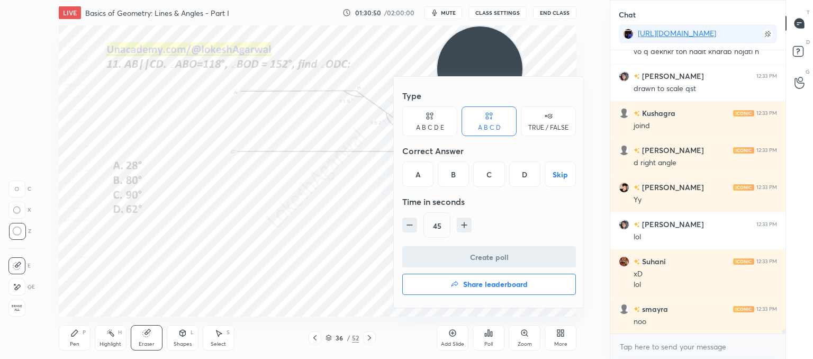
click at [348, 227] on div at bounding box center [406, 179] width 813 height 359
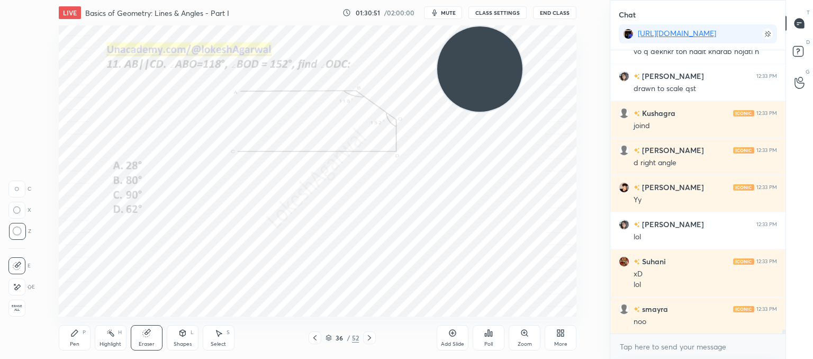
click at [523, 333] on icon at bounding box center [524, 333] width 8 height 8
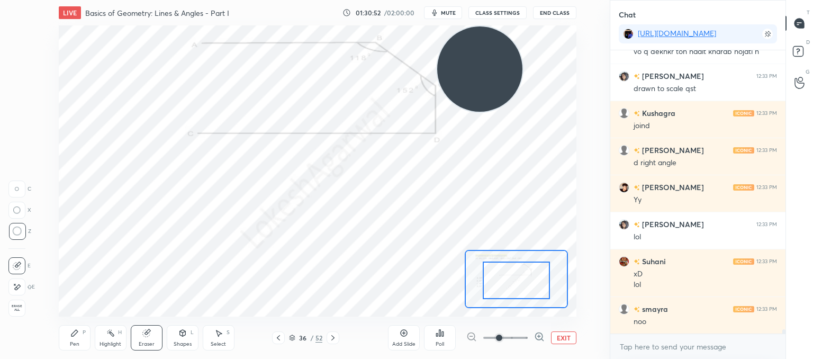
drag, startPoint x: 533, startPoint y: 283, endPoint x: 501, endPoint y: 270, distance: 34.2
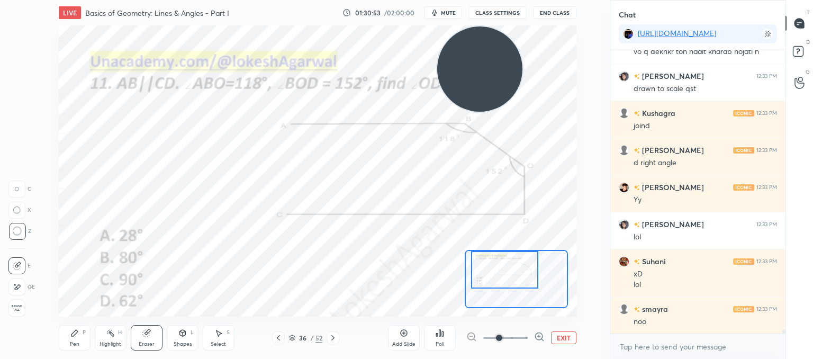
drag, startPoint x: 518, startPoint y: 273, endPoint x: 508, endPoint y: 265, distance: 13.1
click at [505, 265] on div at bounding box center [505, 270] width 68 height 38
click at [182, 339] on div "Shapes L" at bounding box center [183, 337] width 32 height 25
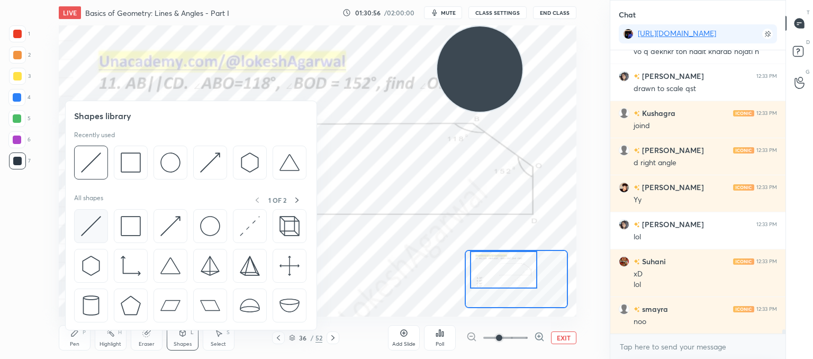
click at [83, 228] on img at bounding box center [91, 226] width 20 height 20
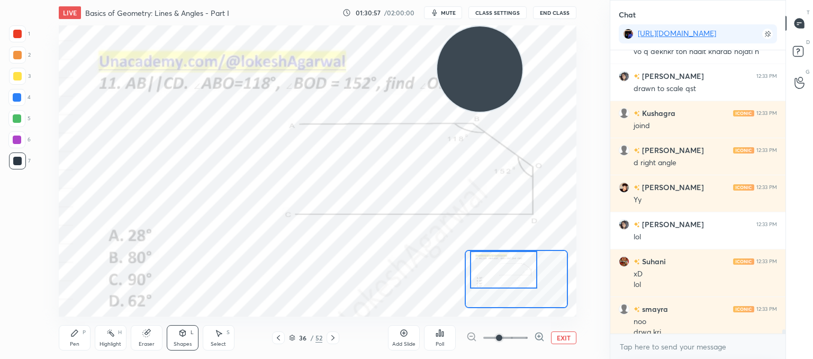
scroll to position [19760, 0]
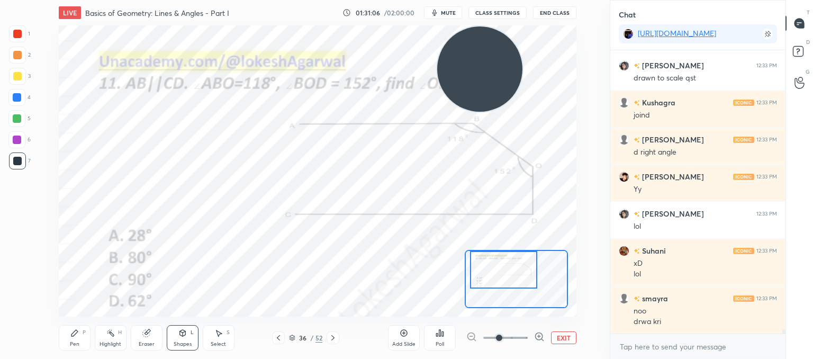
click at [76, 331] on icon at bounding box center [74, 333] width 6 height 6
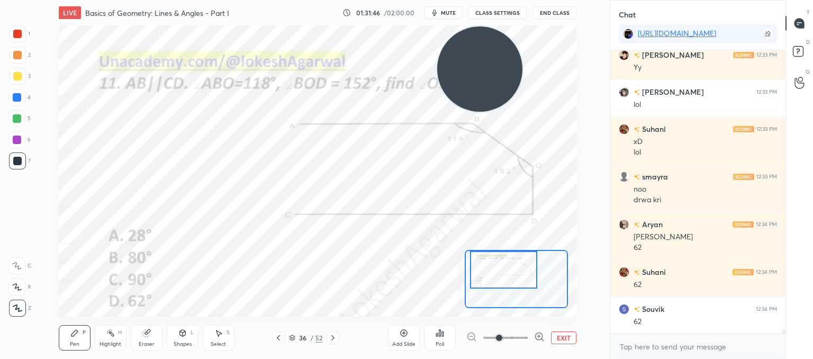
scroll to position [19919, 0]
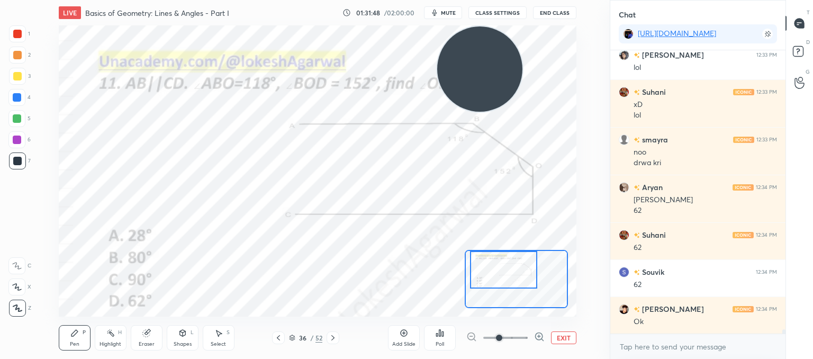
click at [568, 339] on button "EXIT" at bounding box center [563, 337] width 25 height 13
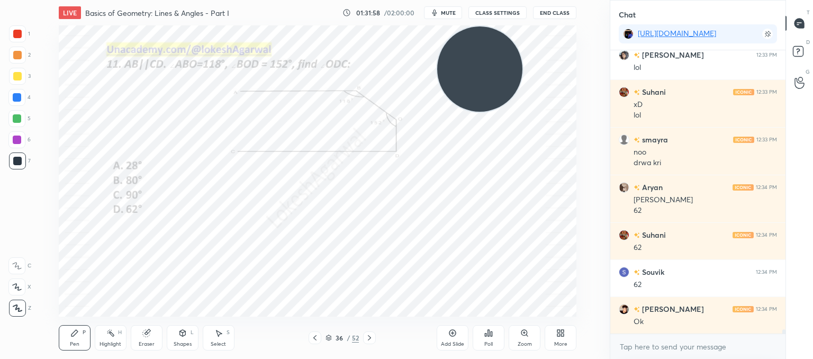
click at [371, 340] on icon at bounding box center [369, 337] width 8 height 8
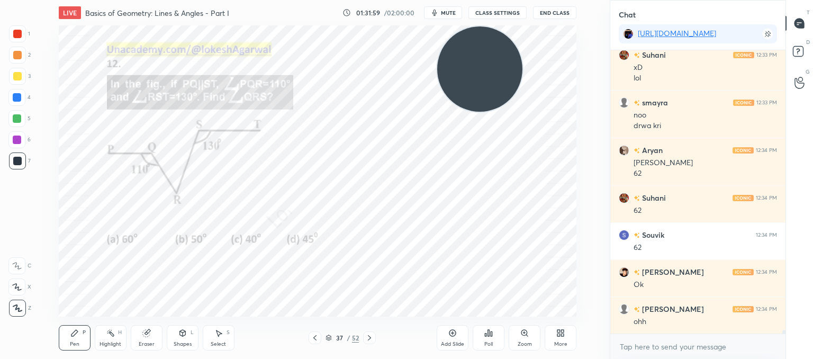
click at [371, 339] on icon at bounding box center [369, 337] width 8 height 8
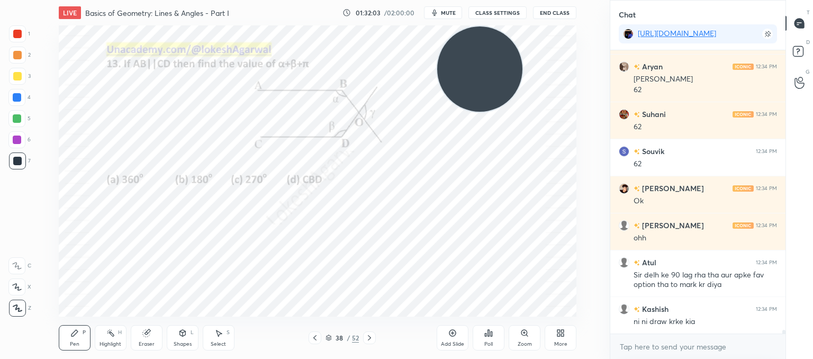
scroll to position [20077, 0]
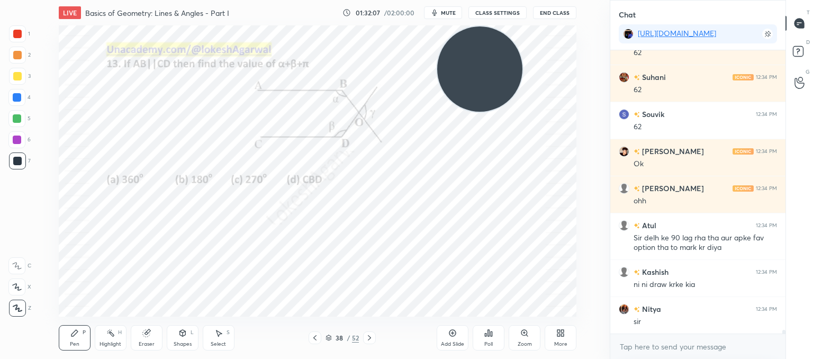
click at [316, 338] on icon at bounding box center [315, 337] width 8 height 8
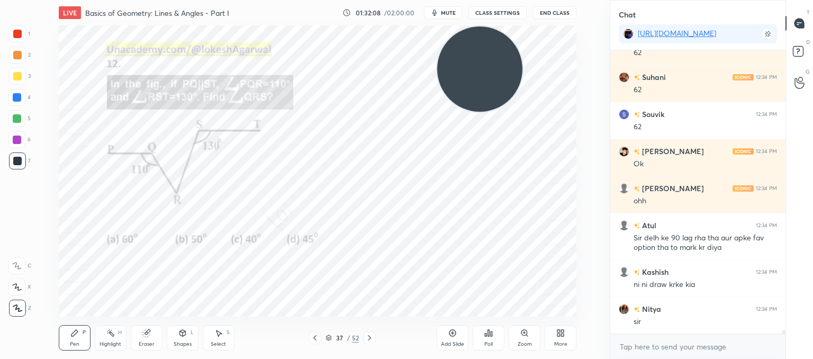
click at [316, 338] on icon at bounding box center [315, 337] width 8 height 8
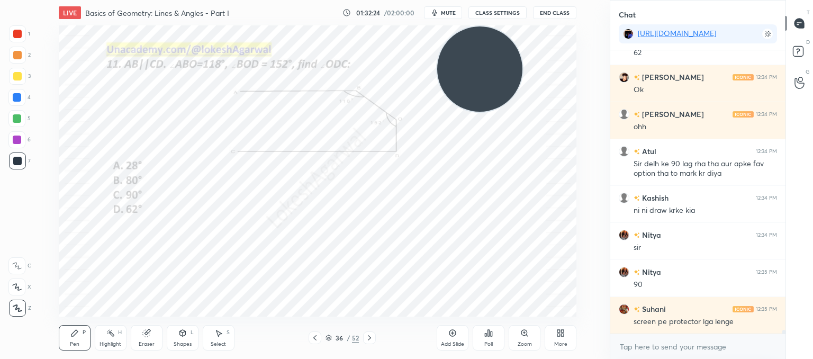
scroll to position [20188, 0]
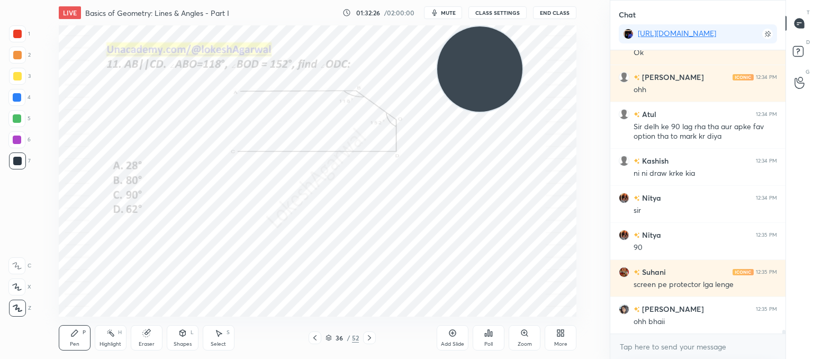
drag, startPoint x: 148, startPoint y: 339, endPoint x: 171, endPoint y: 322, distance: 28.5
click at [151, 338] on div "Eraser" at bounding box center [147, 337] width 32 height 25
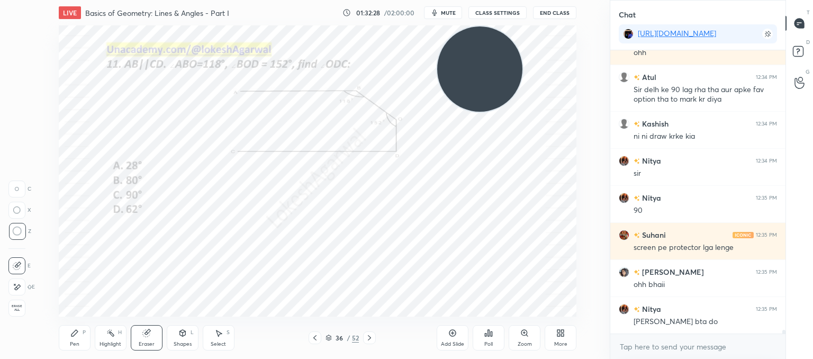
click at [72, 346] on div "Pen" at bounding box center [75, 343] width 10 height 5
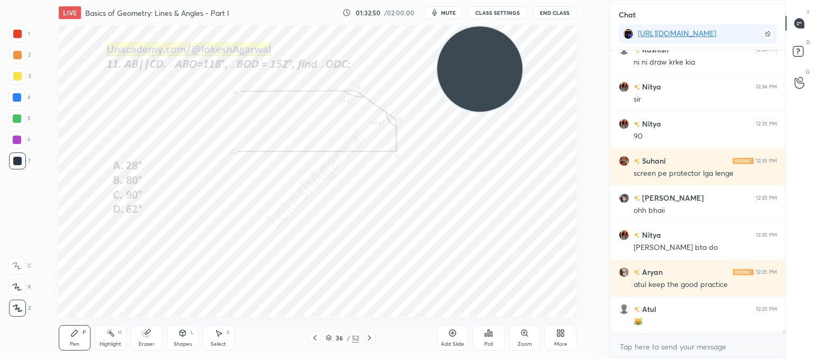
scroll to position [20336, 0]
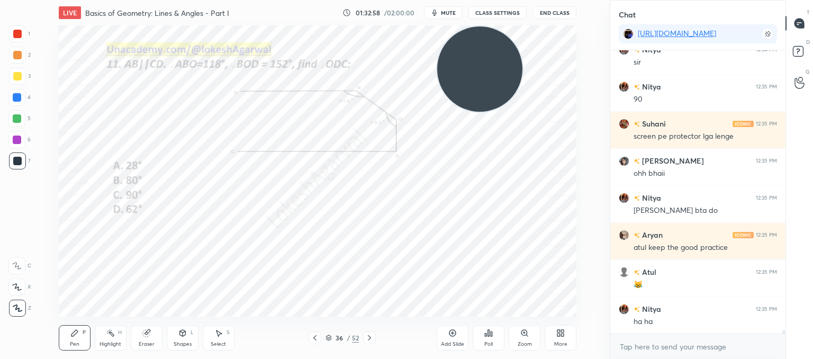
click at [368, 337] on icon at bounding box center [369, 337] width 8 height 8
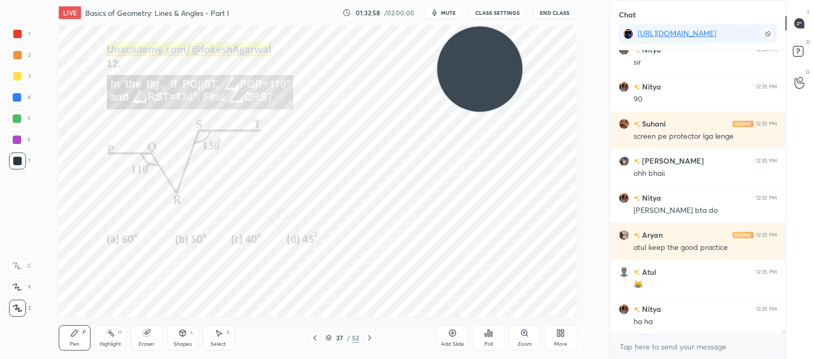
click at [368, 337] on icon at bounding box center [369, 337] width 8 height 8
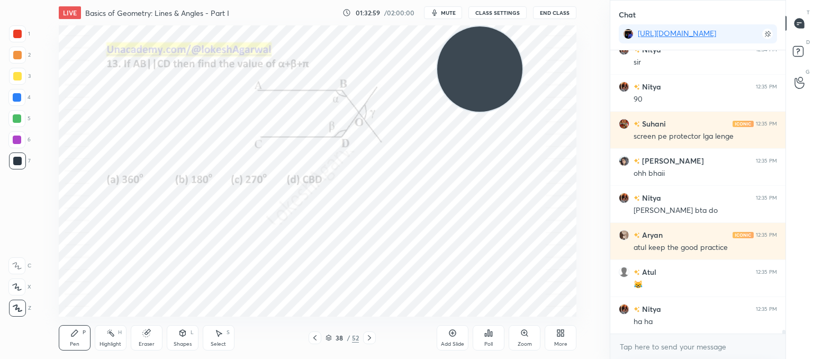
click at [368, 337] on icon at bounding box center [369, 337] width 8 height 8
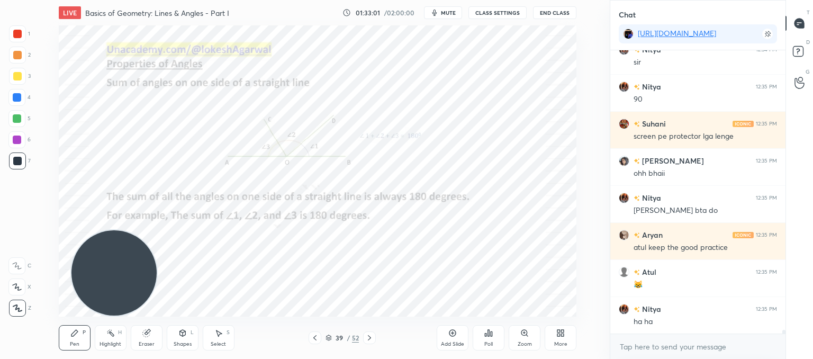
drag, startPoint x: 432, startPoint y: 105, endPoint x: 87, endPoint y: 325, distance: 409.2
click at [47, 0] on html "1 2 3 4 5 6 7 C X Z C X Z E E Erase all H H LIVE Basics of Geometry: Lines & An…" at bounding box center [406, 0] width 813 height 0
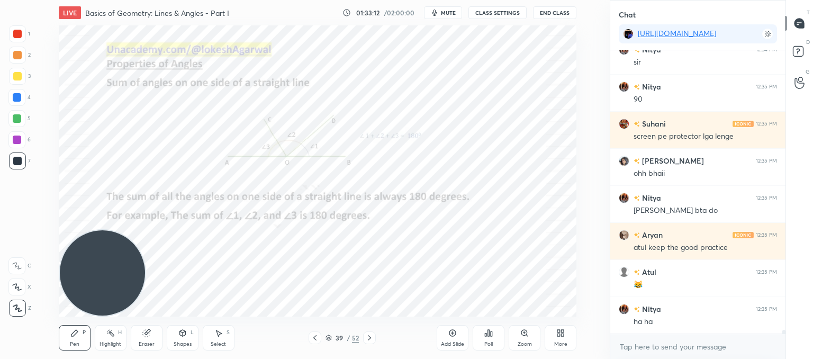
click at [449, 335] on icon at bounding box center [452, 333] width 8 height 8
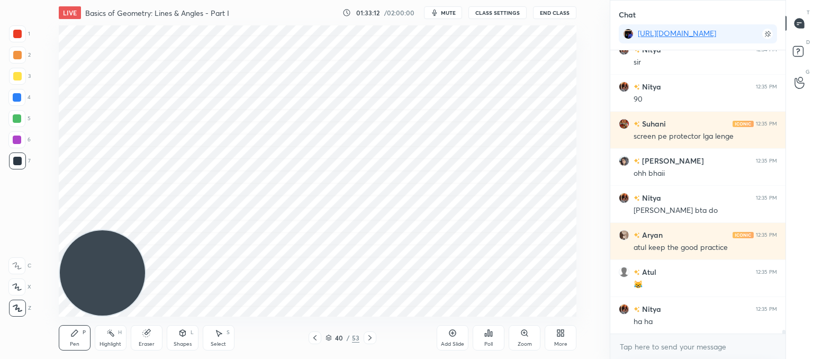
click at [174, 339] on div "Shapes L" at bounding box center [183, 337] width 32 height 25
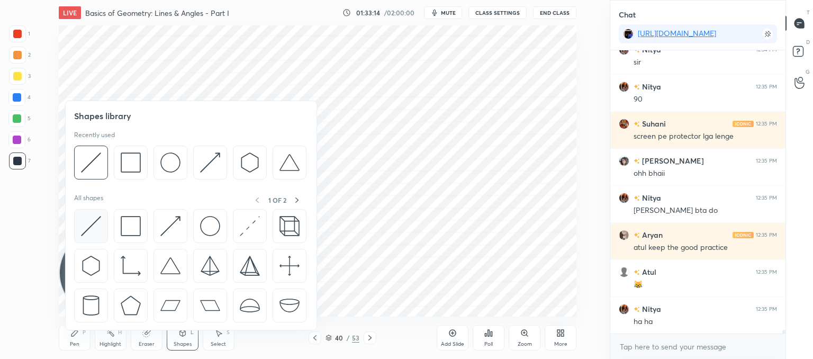
click at [89, 222] on img at bounding box center [91, 226] width 20 height 20
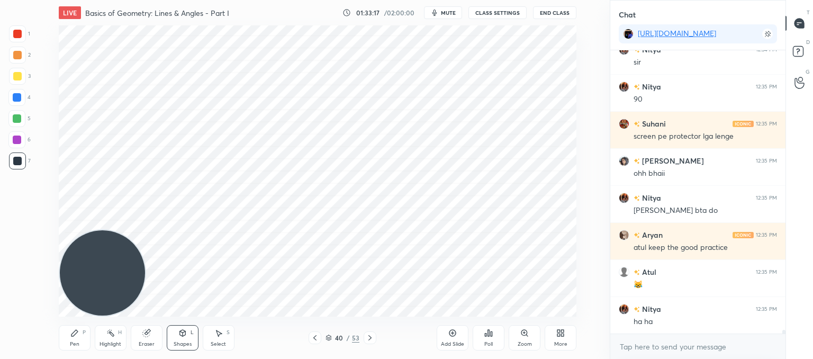
click at [77, 337] on div "Pen P" at bounding box center [75, 337] width 32 height 25
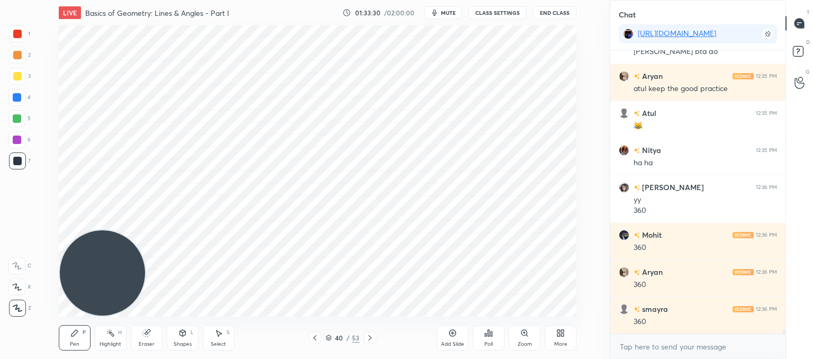
scroll to position [20532, 0]
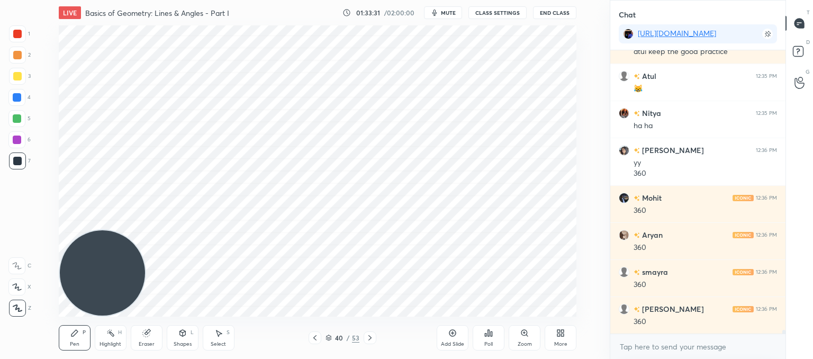
click at [177, 337] on div "Shapes L" at bounding box center [183, 337] width 32 height 25
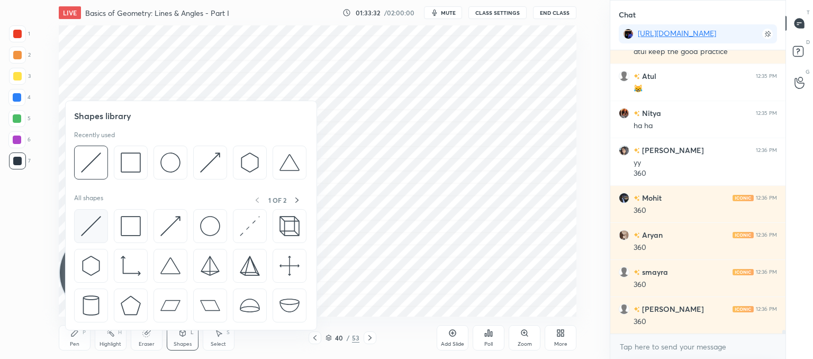
click at [95, 223] on img at bounding box center [91, 226] width 20 height 20
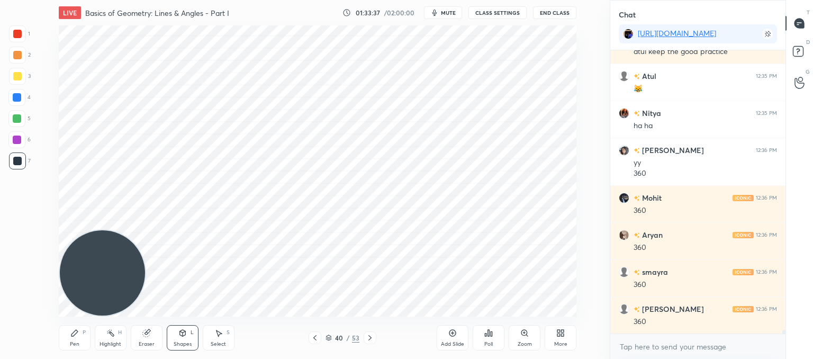
click at [74, 333] on icon at bounding box center [74, 333] width 6 height 6
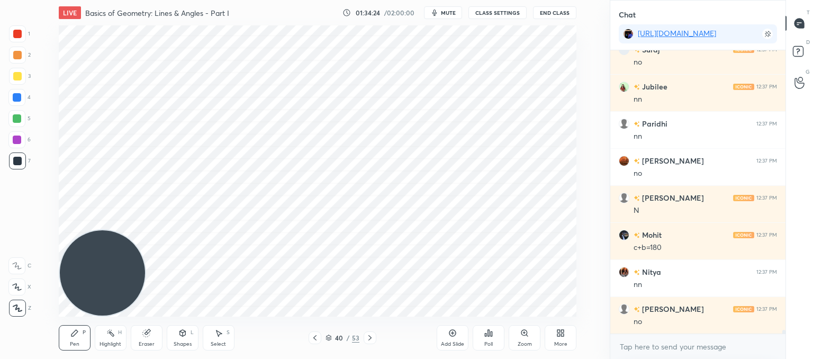
scroll to position [21014, 0]
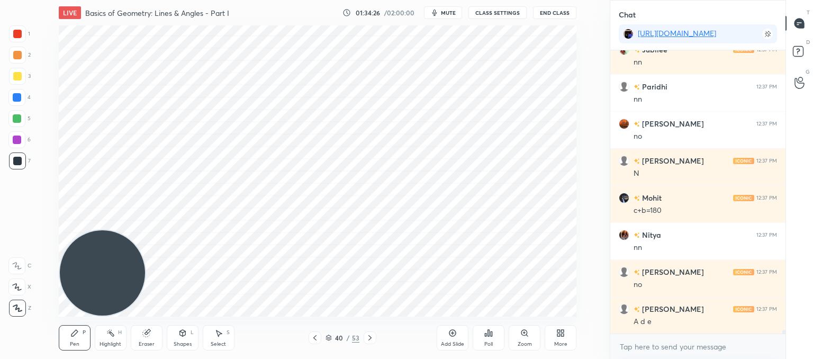
drag, startPoint x: 219, startPoint y: 334, endPoint x: 220, endPoint y: 327, distance: 7.4
click at [220, 333] on icon at bounding box center [219, 333] width 6 height 6
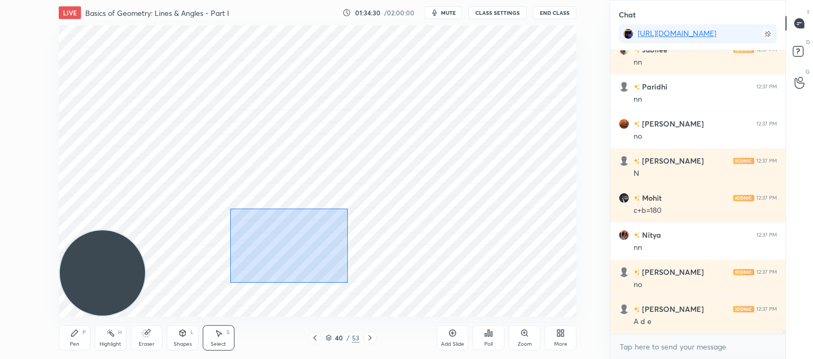
drag, startPoint x: 345, startPoint y: 280, endPoint x: 240, endPoint y: 214, distance: 123.5
click at [228, 208] on div "0 ° Undo Copy Paste here Duplicate Duplicate to new slide Delete" at bounding box center [318, 170] width 518 height 291
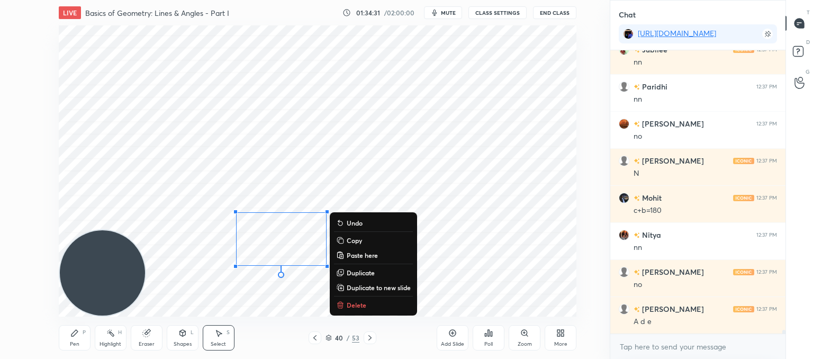
click at [361, 303] on p "Delete" at bounding box center [357, 305] width 20 height 8
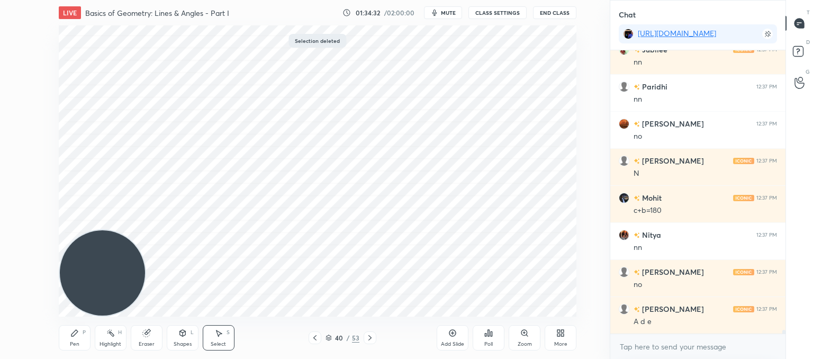
click at [78, 336] on icon at bounding box center [74, 333] width 8 height 8
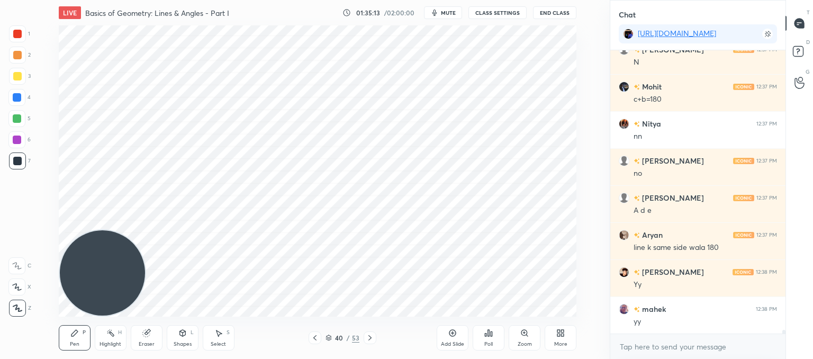
scroll to position [21162, 0]
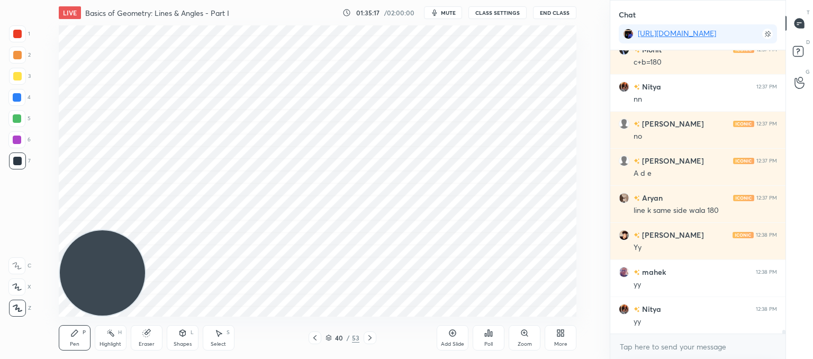
click at [314, 339] on icon at bounding box center [315, 337] width 8 height 8
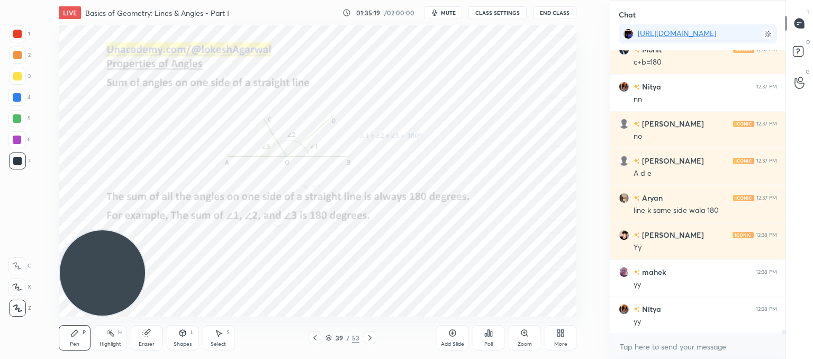
scroll to position [21199, 0]
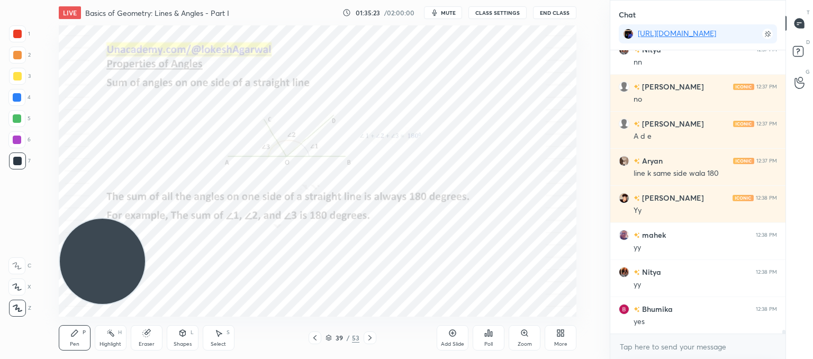
drag, startPoint x: 101, startPoint y: 254, endPoint x: 68, endPoint y: 28, distance: 227.9
click at [68, 219] on video at bounding box center [102, 261] width 85 height 85
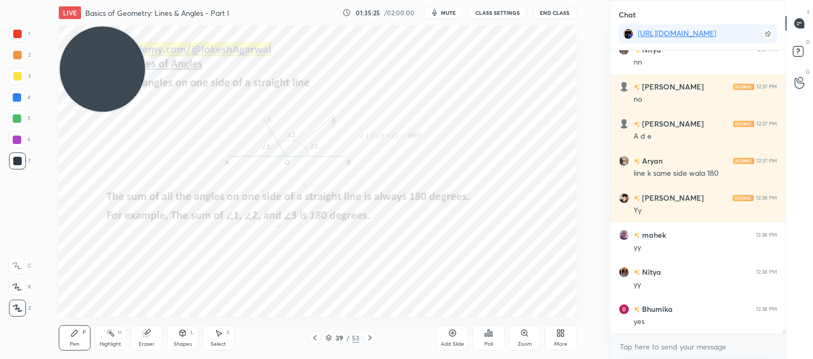
click at [370, 338] on icon at bounding box center [370, 337] width 8 height 8
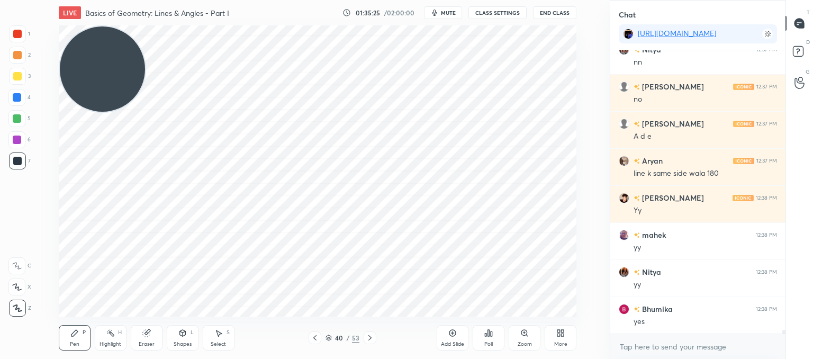
click at [372, 336] on icon at bounding box center [370, 337] width 8 height 8
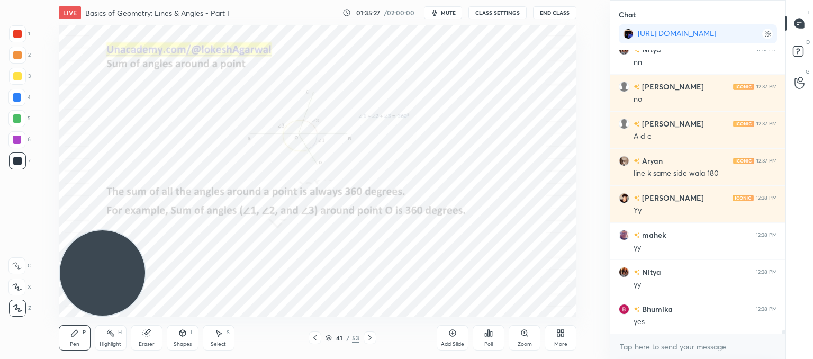
drag, startPoint x: 52, startPoint y: 291, endPoint x: 142, endPoint y: 244, distance: 101.8
click at [57, 300] on div "Setting up your live class Poll for secs No correct answer Start poll" at bounding box center [317, 170] width 567 height 291
click at [369, 337] on icon at bounding box center [370, 337] width 8 height 8
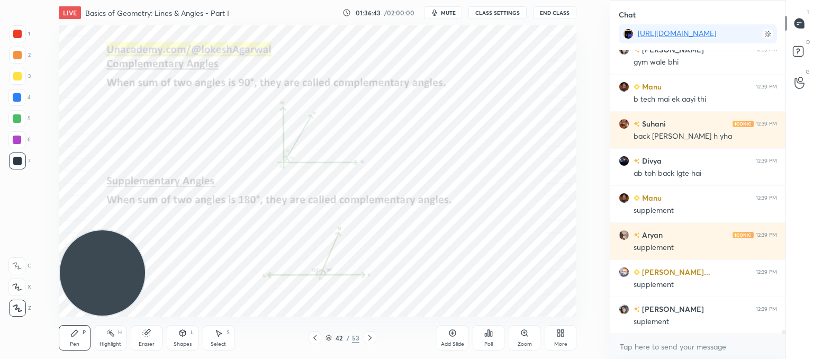
scroll to position [21606, 0]
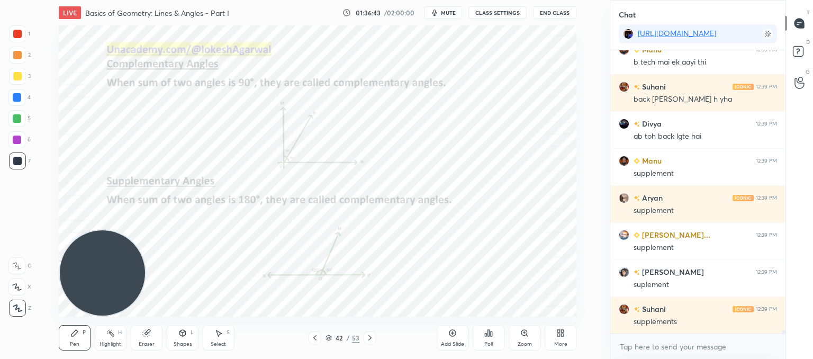
click at [366, 339] on icon at bounding box center [370, 337] width 8 height 8
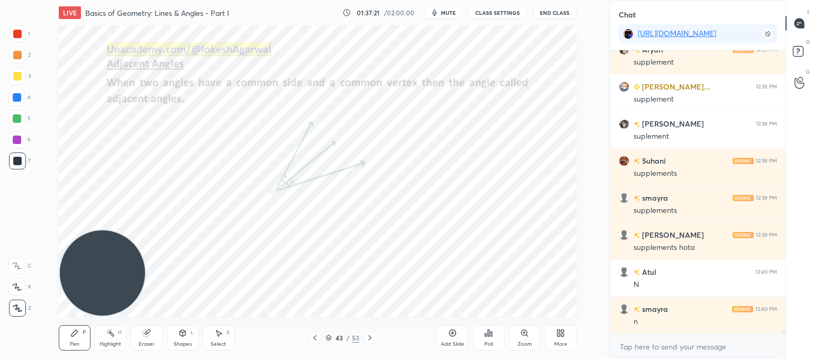
scroll to position [21792, 0]
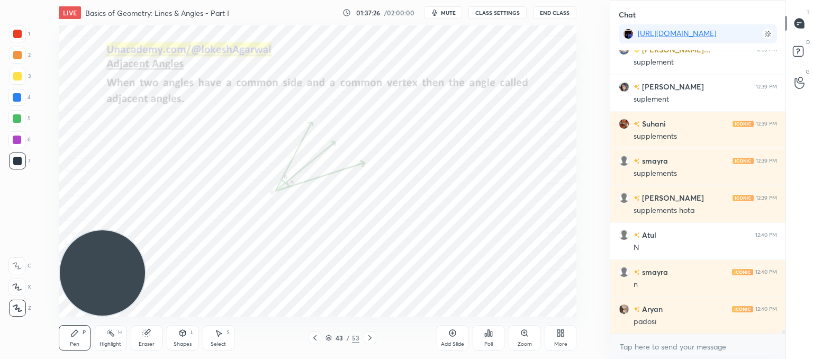
click at [372, 337] on icon at bounding box center [370, 337] width 8 height 8
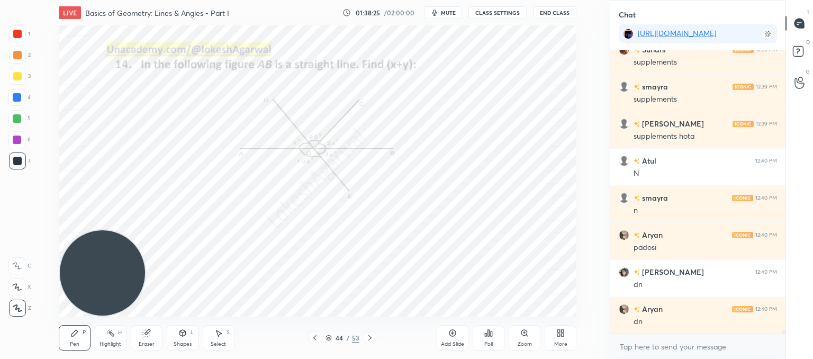
scroll to position [21903, 0]
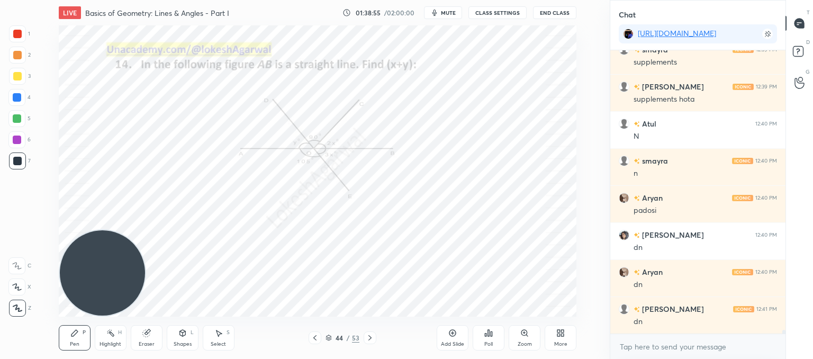
click at [491, 337] on icon at bounding box center [488, 333] width 8 height 8
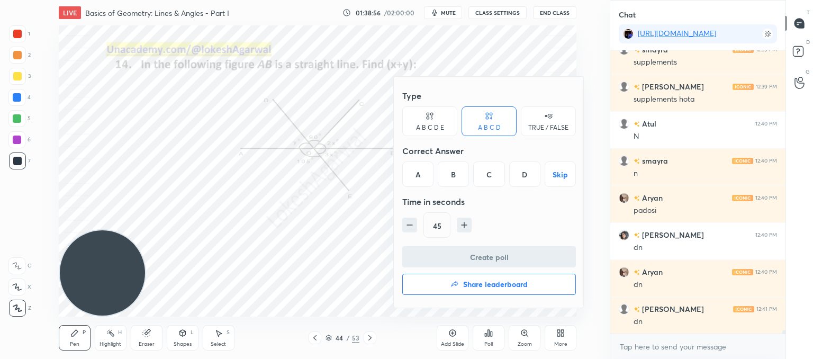
click at [439, 124] on div "A B C D E" at bounding box center [430, 127] width 28 height 6
click at [533, 172] on div "E" at bounding box center [533, 173] width 25 height 25
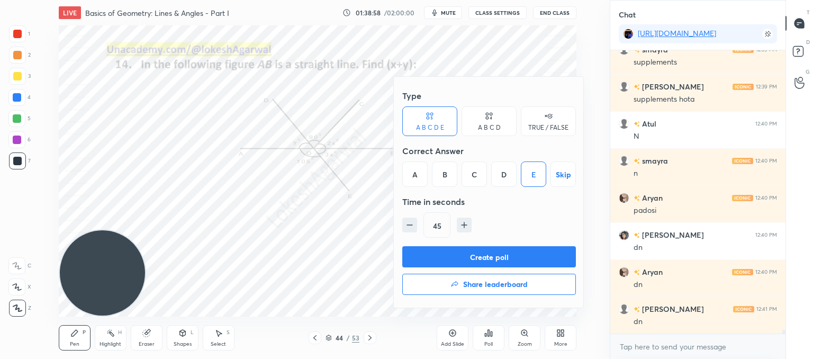
click at [501, 255] on button "Create poll" at bounding box center [489, 256] width 174 height 21
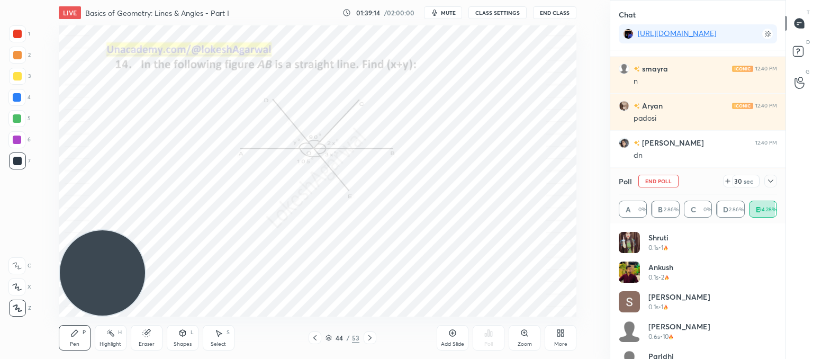
scroll to position [22032, 0]
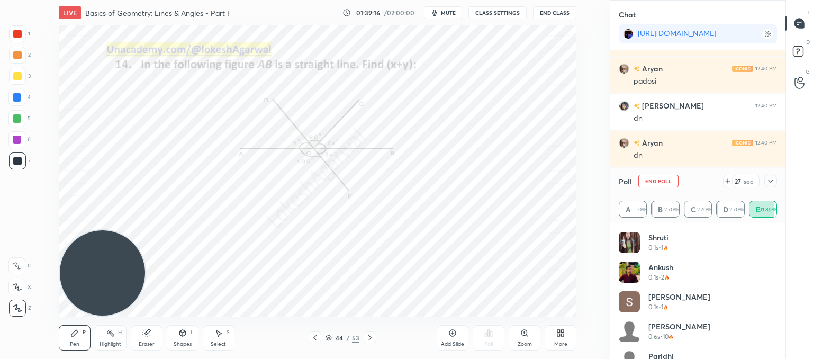
click at [768, 183] on icon at bounding box center [770, 181] width 8 height 8
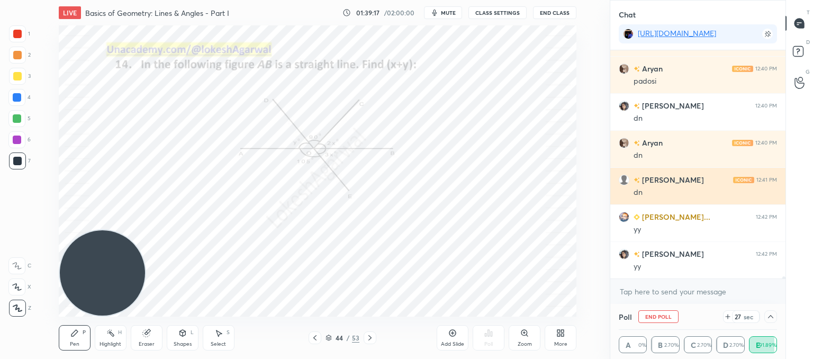
scroll to position [0, 3]
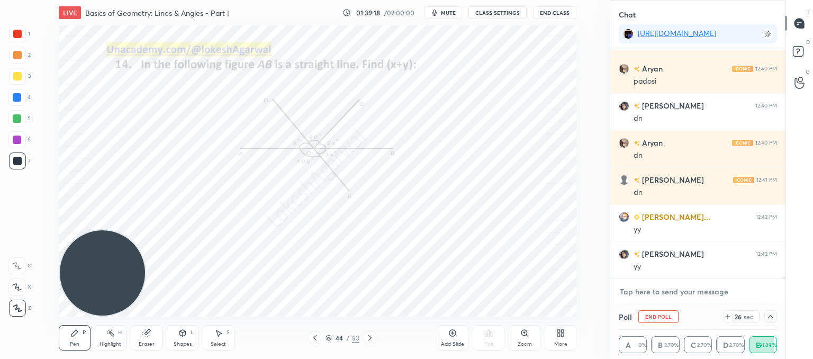
click at [661, 284] on textarea at bounding box center [698, 291] width 158 height 17
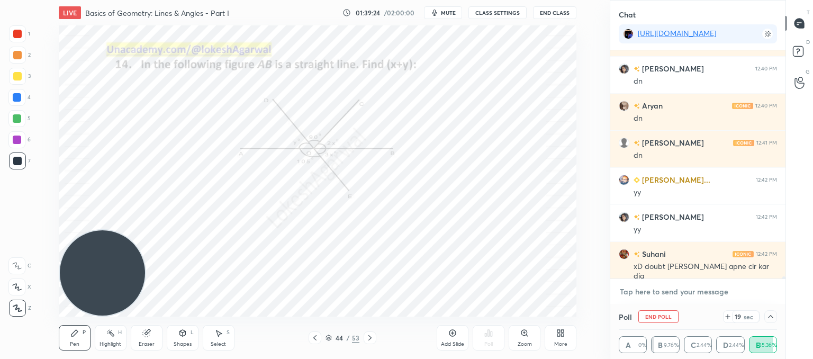
click at [662, 284] on textarea at bounding box center [698, 291] width 158 height 17
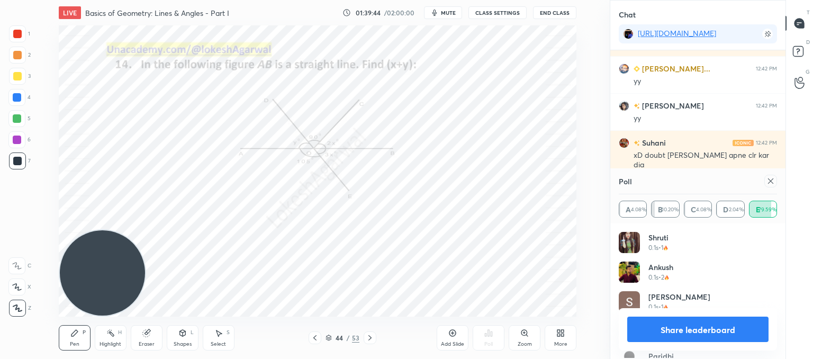
scroll to position [3, 3]
click at [771, 179] on icon at bounding box center [770, 181] width 8 height 8
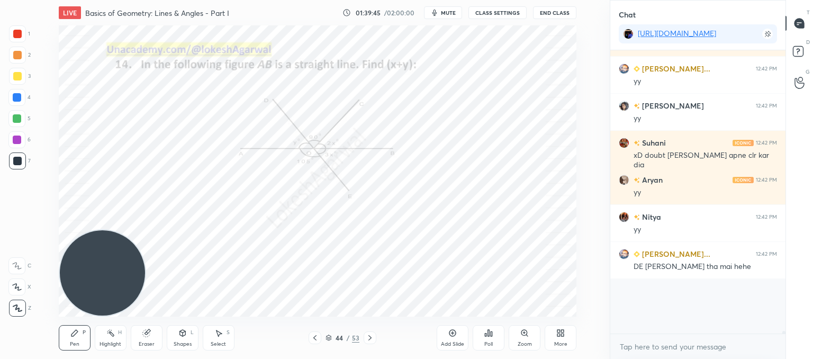
scroll to position [275, 172]
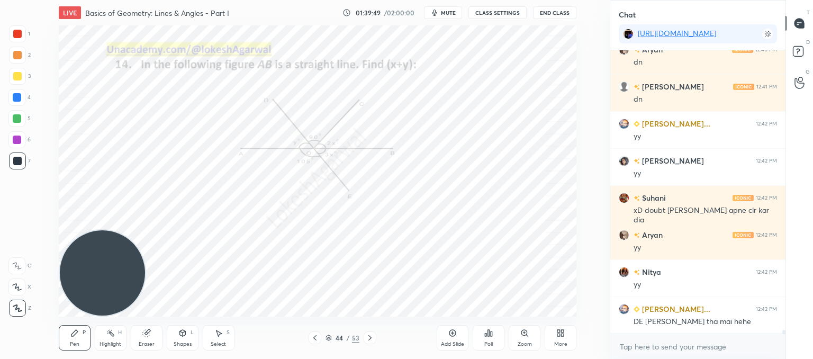
click at [187, 341] on div "Shapes" at bounding box center [183, 343] width 18 height 5
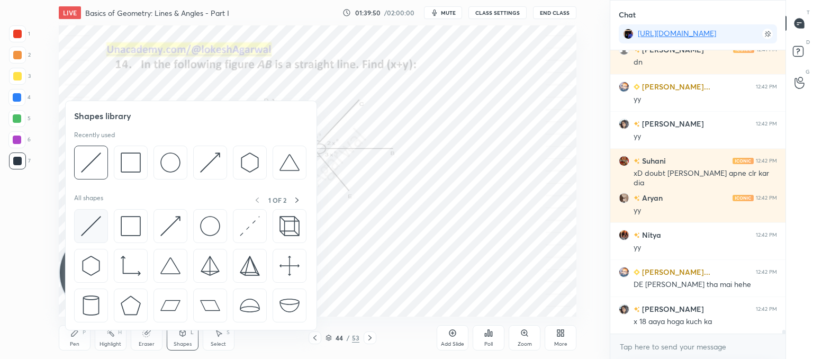
click at [85, 220] on img at bounding box center [91, 226] width 20 height 20
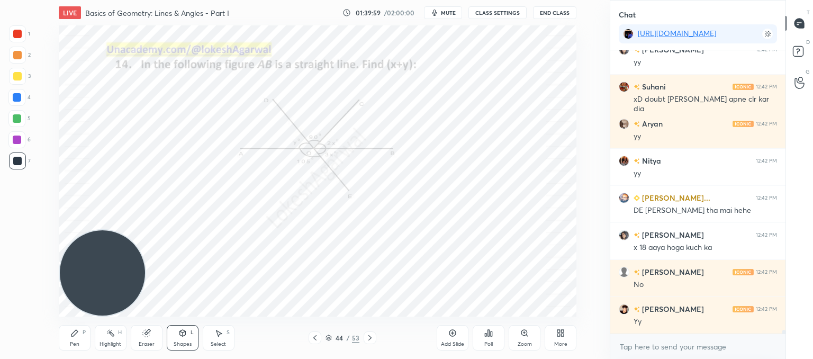
drag, startPoint x: 74, startPoint y: 338, endPoint x: 101, endPoint y: 309, distance: 39.7
click at [75, 338] on div "Pen P" at bounding box center [75, 337] width 32 height 25
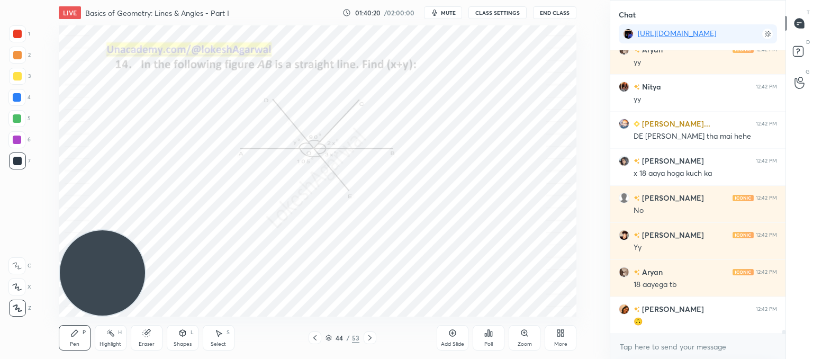
scroll to position [22347, 0]
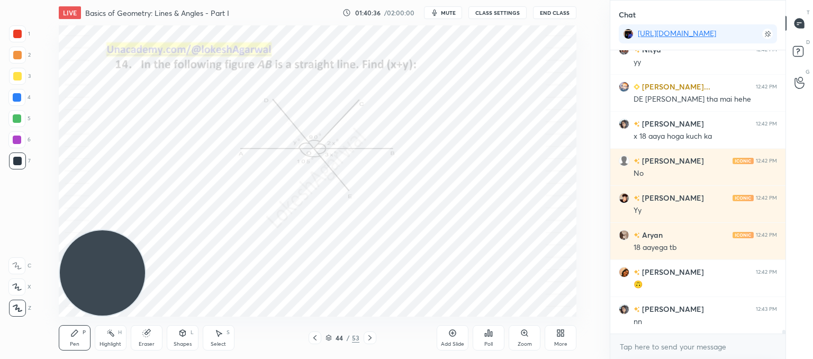
drag, startPoint x: 153, startPoint y: 332, endPoint x: 159, endPoint y: 322, distance: 10.9
click at [155, 331] on div "Eraser" at bounding box center [147, 337] width 32 height 25
click at [69, 339] on div "Pen P" at bounding box center [75, 337] width 32 height 25
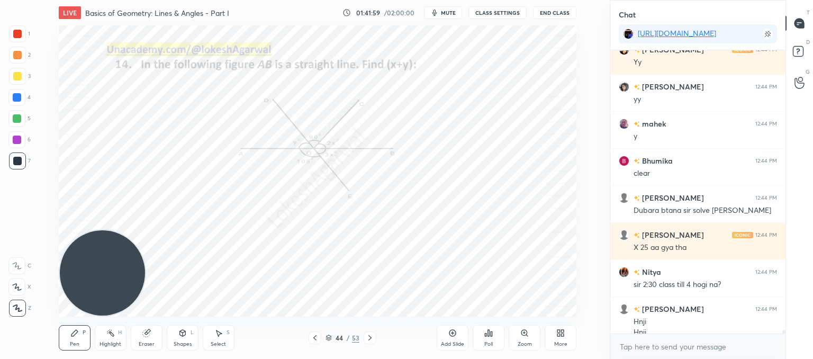
scroll to position [22765, 0]
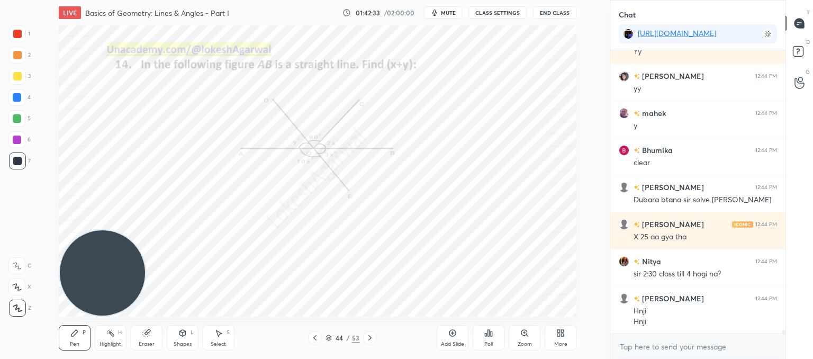
click at [373, 338] on icon at bounding box center [370, 337] width 8 height 8
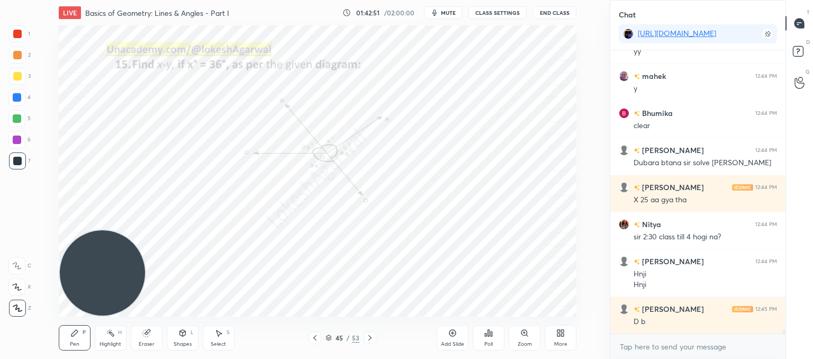
scroll to position [22839, 0]
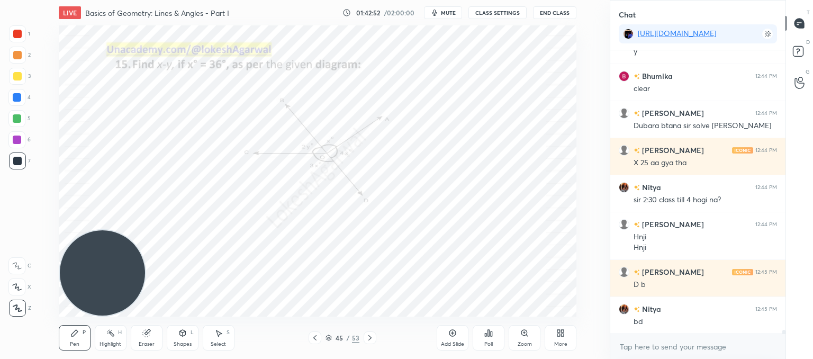
click at [527, 333] on icon at bounding box center [524, 333] width 6 height 6
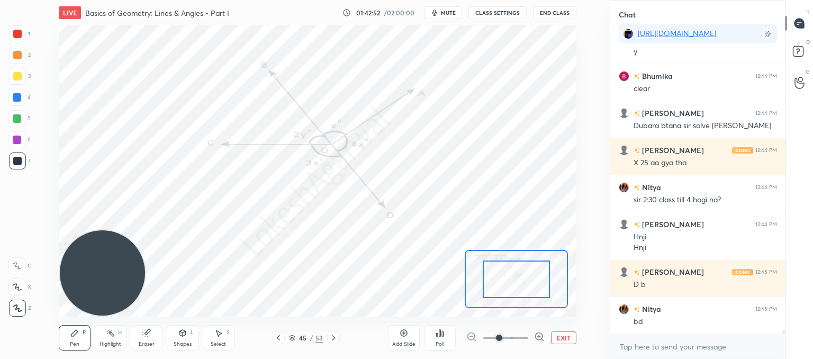
scroll to position [22877, 0]
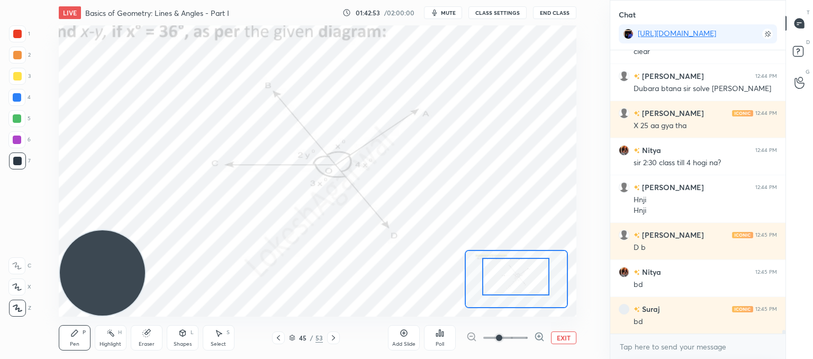
drag, startPoint x: 535, startPoint y: 286, endPoint x: 527, endPoint y: 267, distance: 20.2
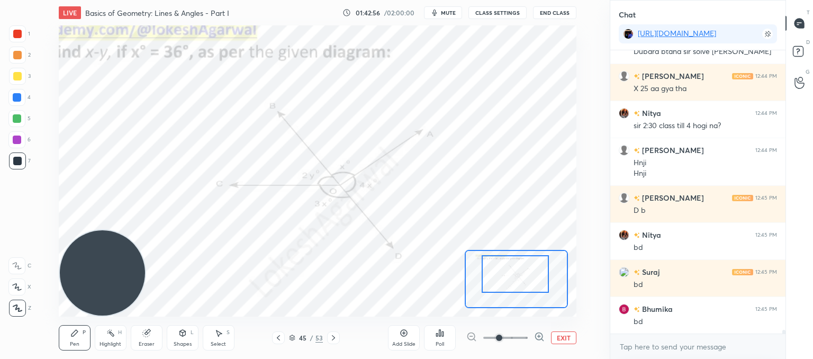
scroll to position [22951, 0]
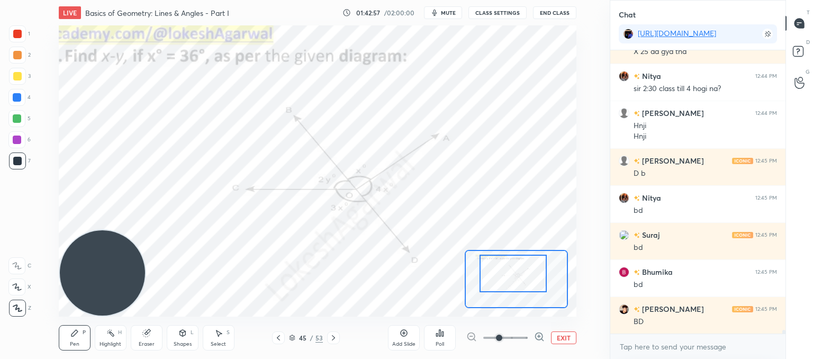
click at [520, 276] on div at bounding box center [513, 274] width 68 height 38
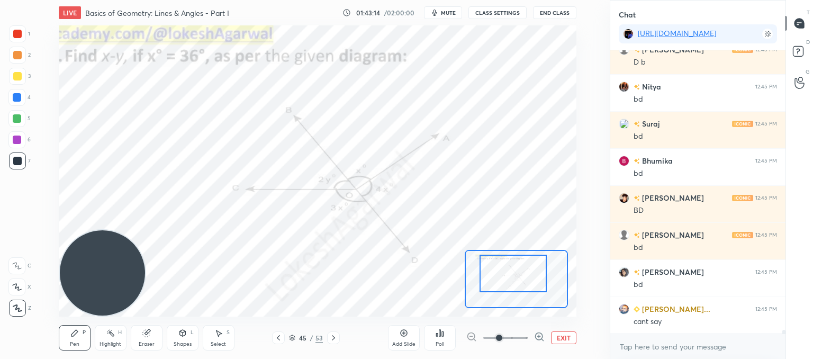
scroll to position [23099, 0]
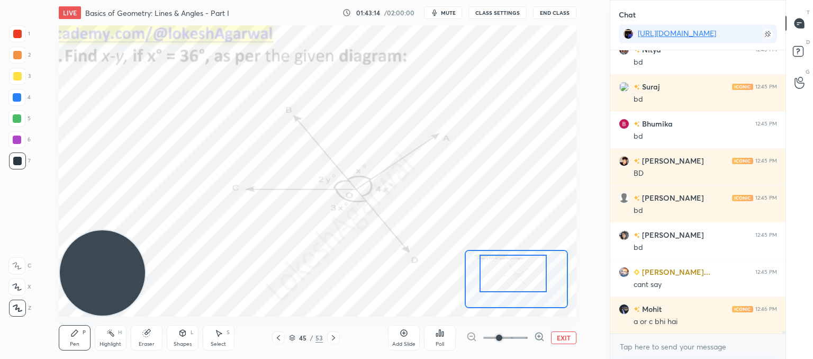
drag, startPoint x: 78, startPoint y: 341, endPoint x: 144, endPoint y: 306, distance: 74.3
click at [79, 340] on div "Pen P" at bounding box center [75, 337] width 32 height 25
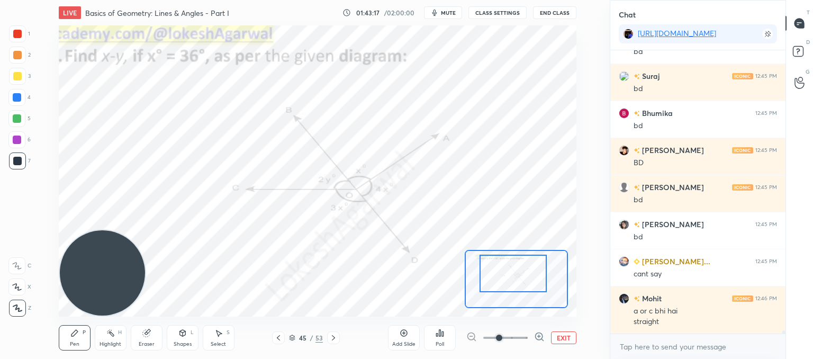
scroll to position [23146, 0]
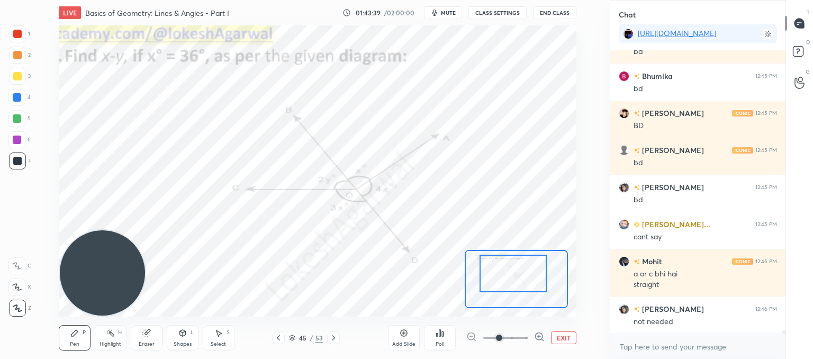
drag, startPoint x: 149, startPoint y: 341, endPoint x: 166, endPoint y: 319, distance: 28.1
click at [152, 339] on div "Eraser" at bounding box center [147, 337] width 32 height 25
click at [79, 335] on div "Pen P" at bounding box center [75, 337] width 32 height 25
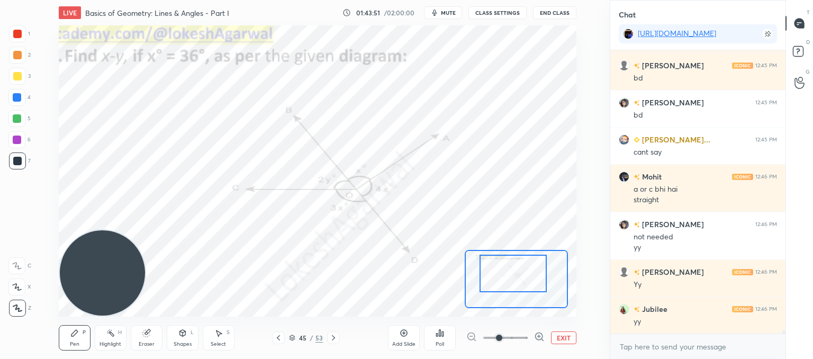
scroll to position [23305, 0]
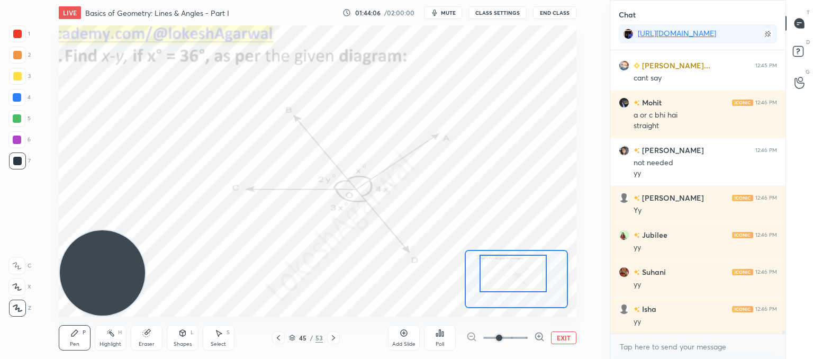
drag, startPoint x: 218, startPoint y: 336, endPoint x: 246, endPoint y: 324, distance: 29.9
click at [223, 332] on div "Select S" at bounding box center [219, 337] width 32 height 25
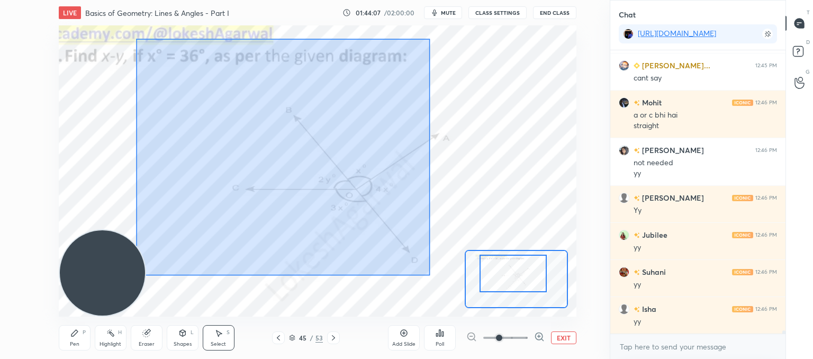
drag, startPoint x: 430, startPoint y: 275, endPoint x: 135, endPoint y: 43, distance: 374.9
click at [134, 39] on div "0 ° Undo Copy Paste here Duplicate Duplicate to new slide Delete" at bounding box center [341, 215] width 776 height 437
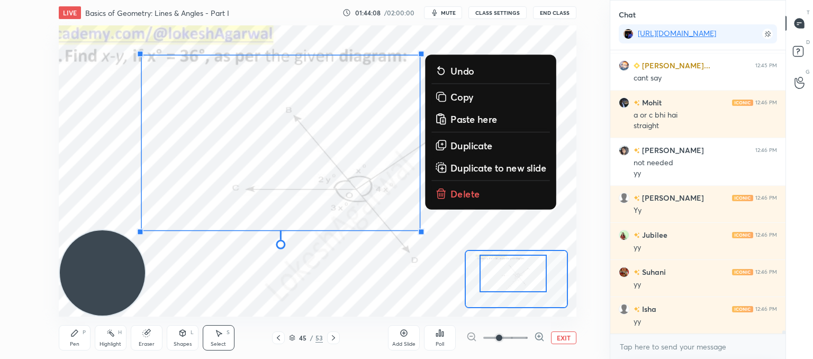
drag, startPoint x: 455, startPoint y: 196, endPoint x: 448, endPoint y: 194, distance: 7.1
click at [448, 194] on button "Delete" at bounding box center [490, 193] width 119 height 19
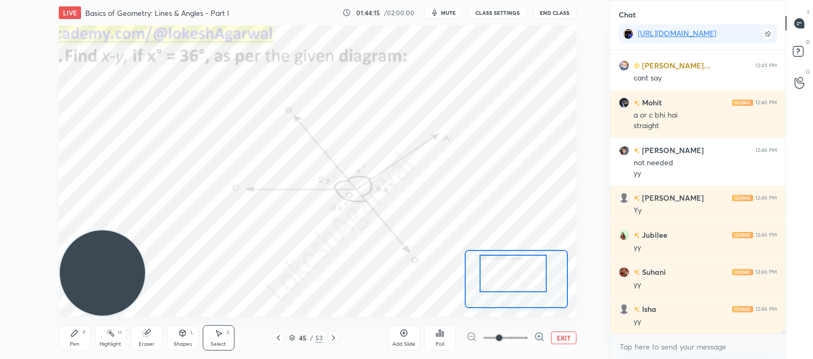
click at [336, 338] on icon at bounding box center [333, 337] width 8 height 8
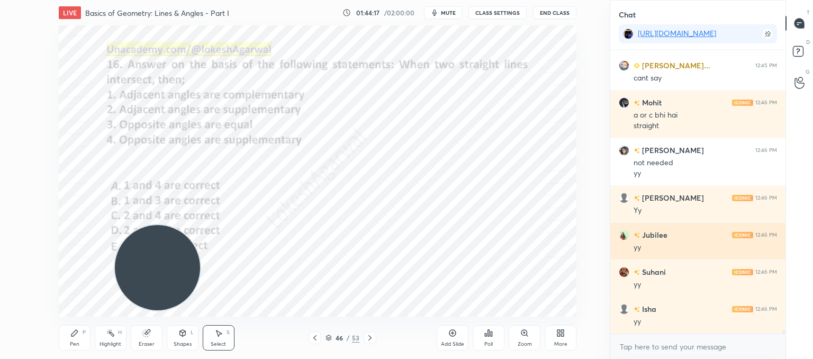
drag, startPoint x: 148, startPoint y: 248, endPoint x: 631, endPoint y: 234, distance: 482.9
click at [636, 236] on div "1 2 3 4 5 6 7 C X Z C X Z E E Erase all H H LIVE Basics of Geometry: Lines & An…" at bounding box center [406, 179] width 813 height 359
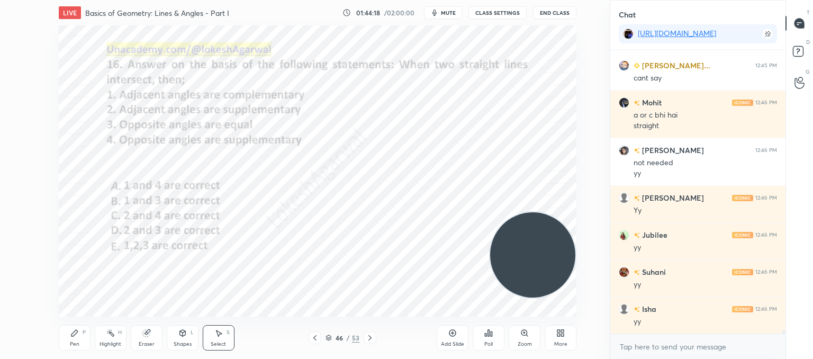
click at [77, 336] on icon at bounding box center [74, 333] width 8 height 8
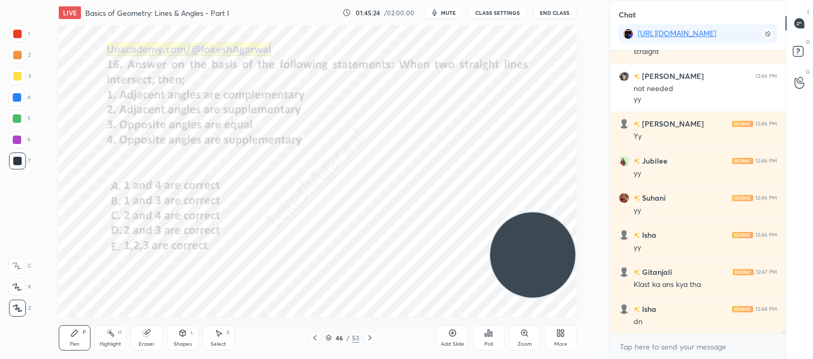
scroll to position [23416, 0]
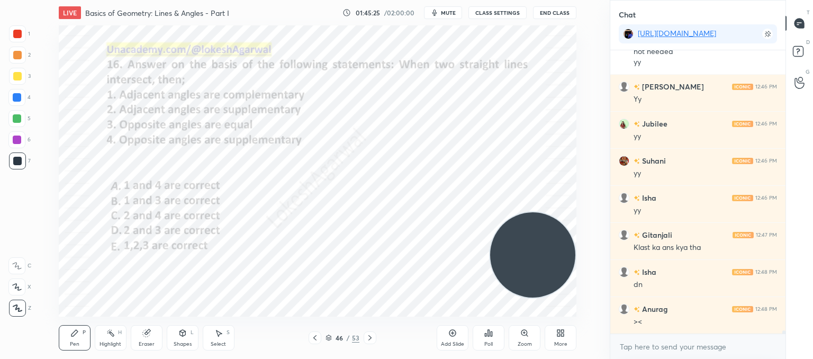
click at [486, 331] on icon at bounding box center [488, 333] width 8 height 8
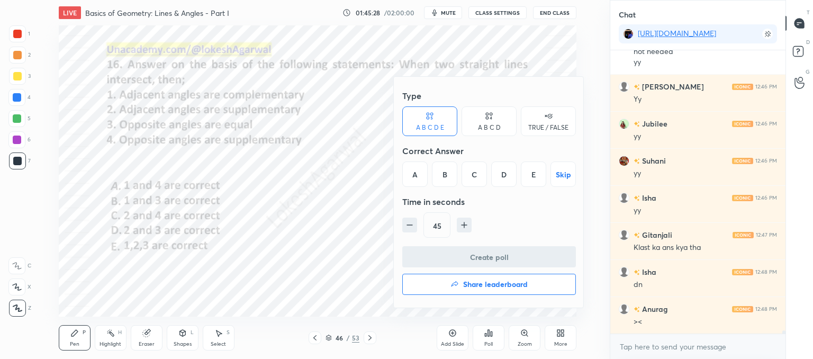
click at [511, 169] on div "D" at bounding box center [503, 173] width 25 height 25
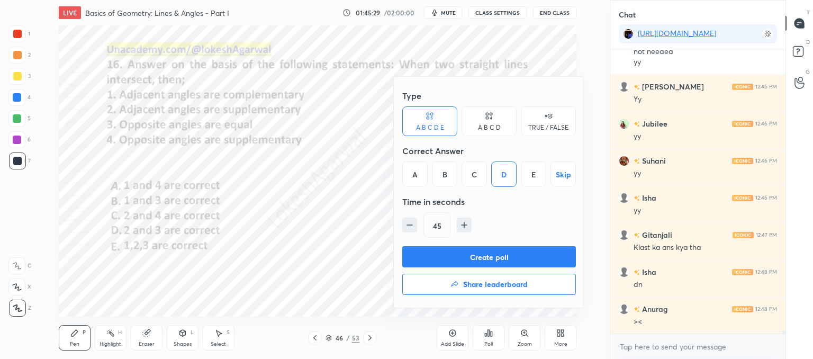
scroll to position [23453, 0]
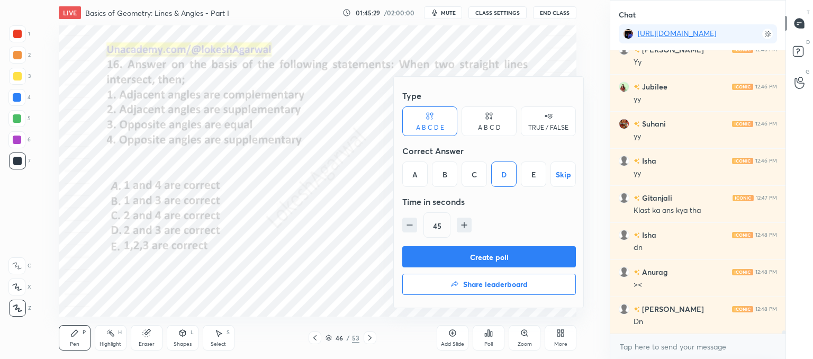
click at [476, 255] on button "Create poll" at bounding box center [489, 256] width 174 height 21
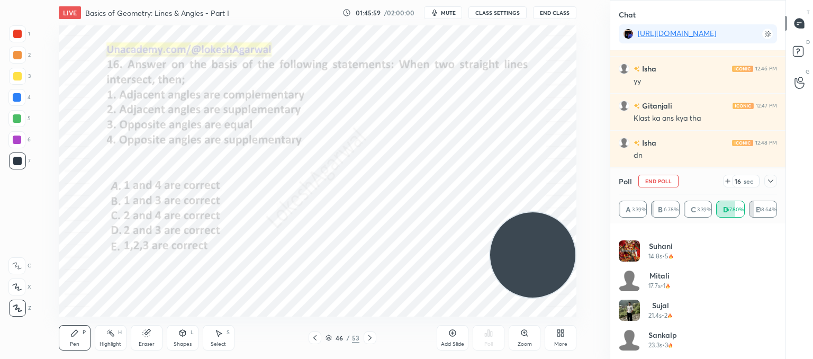
scroll to position [23583, 0]
click at [768, 184] on icon at bounding box center [770, 181] width 8 height 8
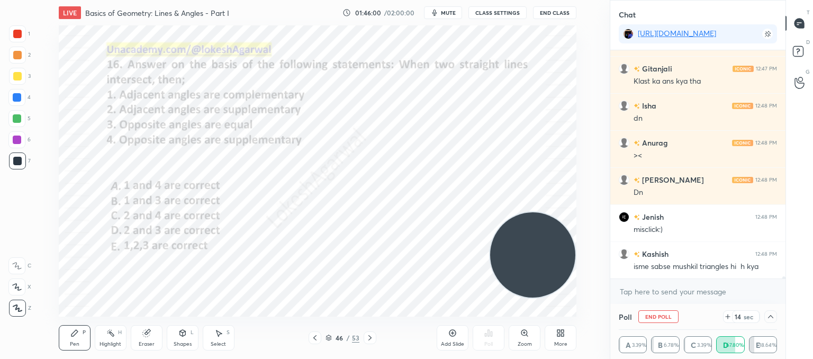
scroll to position [0, 0]
drag, startPoint x: 152, startPoint y: 343, endPoint x: 169, endPoint y: 324, distance: 26.2
click at [155, 342] on div "Eraser" at bounding box center [147, 337] width 32 height 25
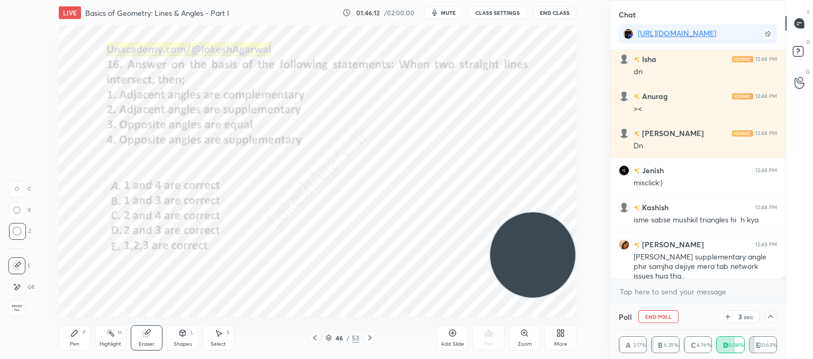
click at [80, 334] on div "Pen P" at bounding box center [75, 337] width 32 height 25
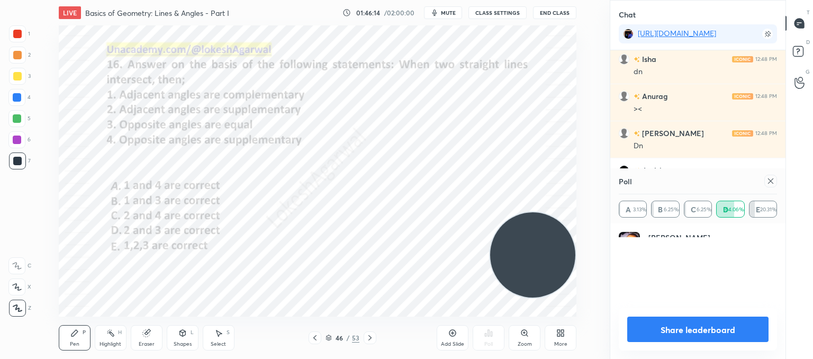
scroll to position [123, 155]
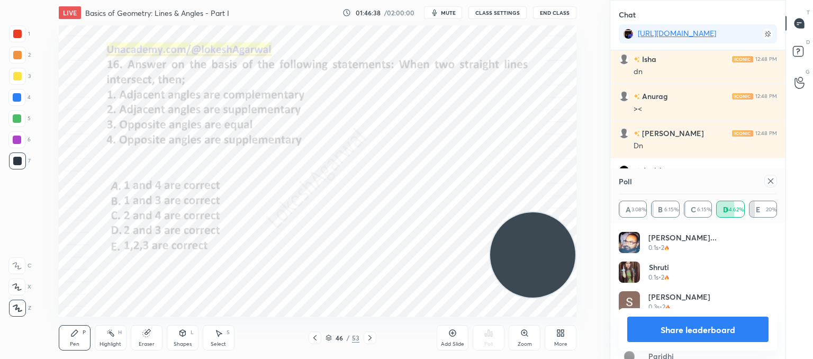
drag, startPoint x: 768, startPoint y: 178, endPoint x: 737, endPoint y: 183, distance: 31.6
click at [766, 178] on icon at bounding box center [770, 181] width 8 height 8
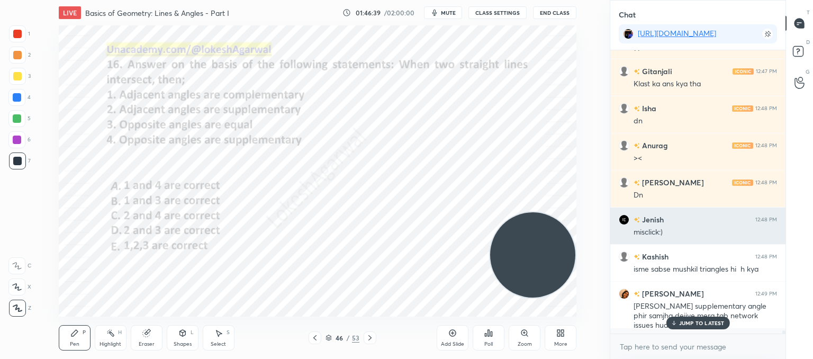
scroll to position [277, 172]
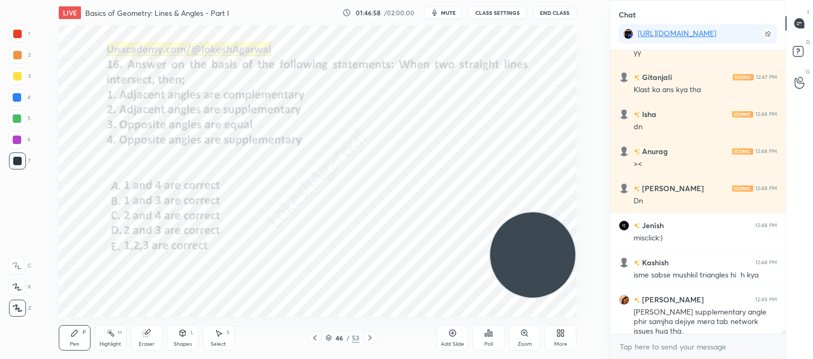
click at [221, 334] on icon at bounding box center [218, 333] width 8 height 8
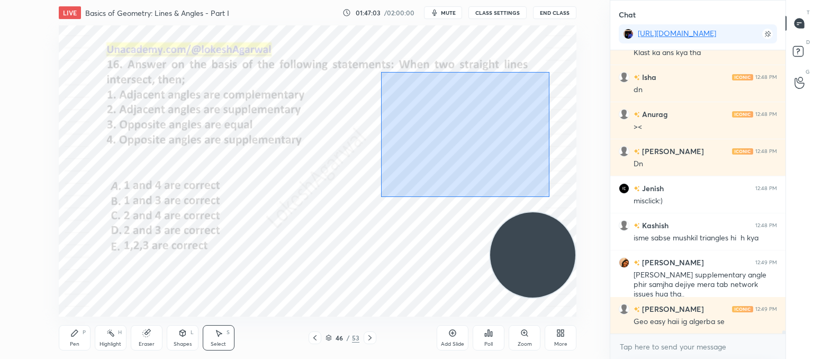
drag, startPoint x: 549, startPoint y: 197, endPoint x: 381, endPoint y: 70, distance: 210.8
click at [381, 70] on div "0 ° Undo Copy Paste here Duplicate Duplicate to new slide Delete" at bounding box center [318, 170] width 518 height 291
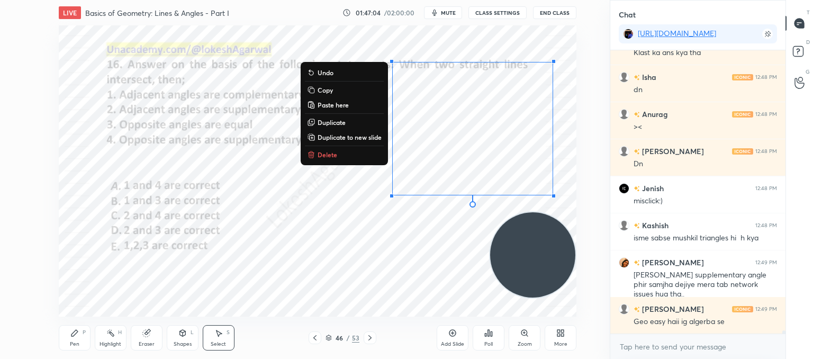
click at [318, 154] on p "Delete" at bounding box center [328, 154] width 20 height 8
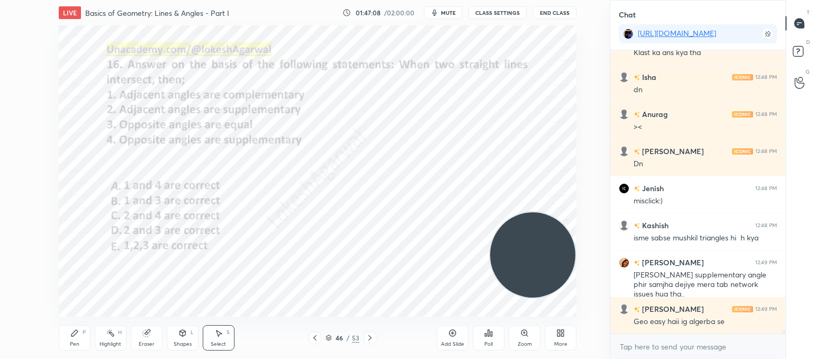
scroll to position [23648, 0]
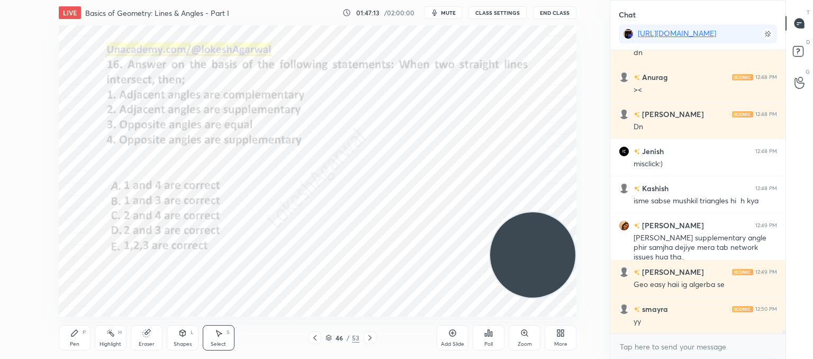
drag, startPoint x: 73, startPoint y: 337, endPoint x: 83, endPoint y: 330, distance: 12.9
click at [73, 337] on div "Pen P" at bounding box center [75, 337] width 32 height 25
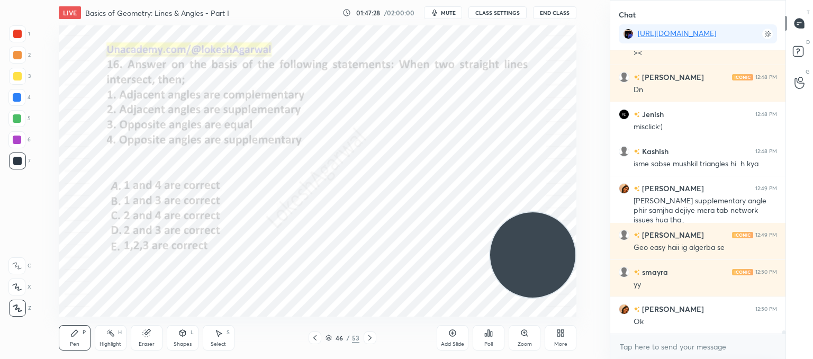
click at [218, 340] on div "Select S" at bounding box center [219, 337] width 32 height 25
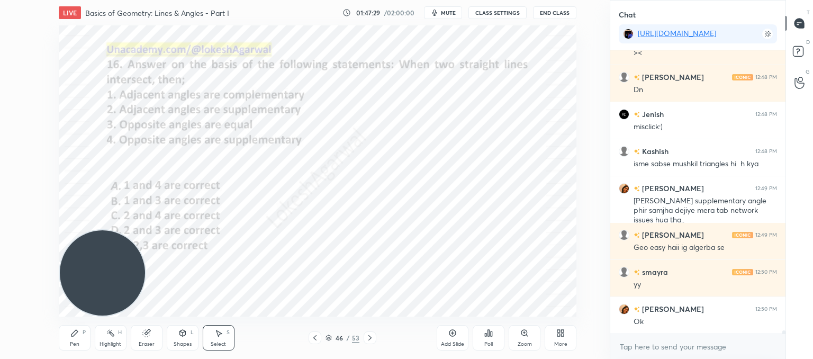
drag, startPoint x: 541, startPoint y: 261, endPoint x: 8, endPoint y: 298, distance: 534.2
click at [0, 305] on div "1 2 3 4 5 6 7 C X Z C X Z E E Erase all H H LIVE Basics of Geometry: Lines & An…" at bounding box center [300, 179] width 601 height 359
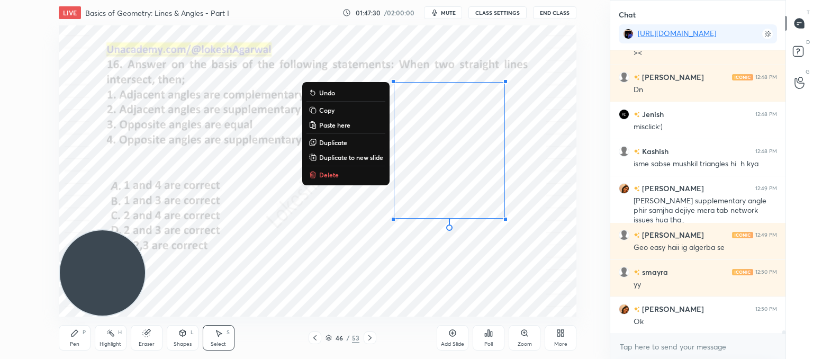
drag, startPoint x: 537, startPoint y: 248, endPoint x: 322, endPoint y: -1, distance: 328.7
click at [322, 0] on html "1 2 3 4 5 6 7 C X Z C X Z E E Erase all H H LIVE Basics of Geometry: Lines & An…" at bounding box center [406, 0] width 813 height 0
click at [326, 178] on p "Delete" at bounding box center [329, 174] width 20 height 8
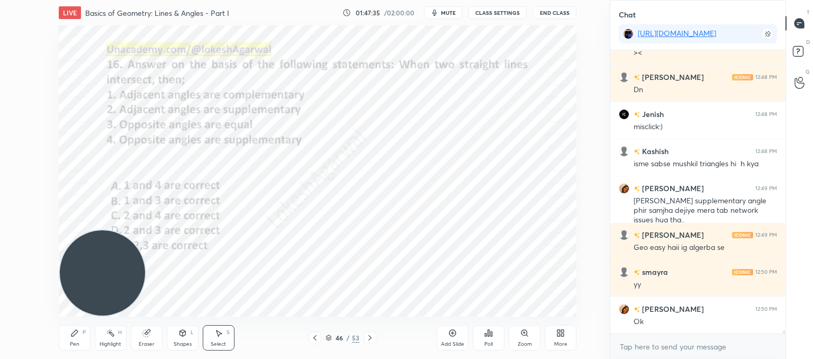
click at [70, 341] on div "Pen" at bounding box center [75, 343] width 10 height 5
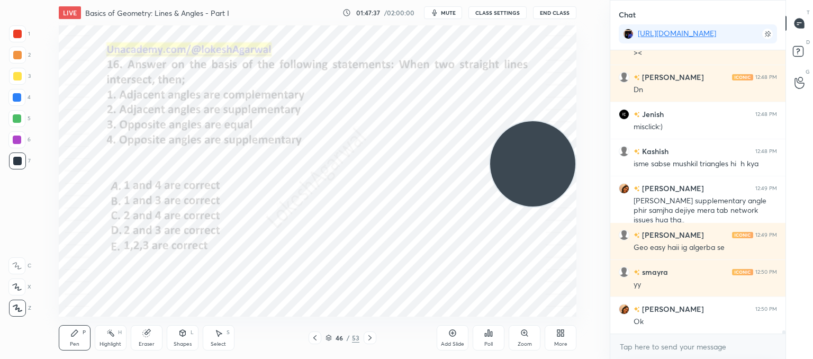
drag, startPoint x: 102, startPoint y: 278, endPoint x: 540, endPoint y: 167, distance: 451.6
click at [612, 171] on div "1 2 3 4 5 6 7 C X Z C X Z E E Erase all H H LIVE Basics of Geometry: Lines & An…" at bounding box center [406, 179] width 813 height 359
click at [186, 343] on div "Shapes" at bounding box center [183, 343] width 18 height 5
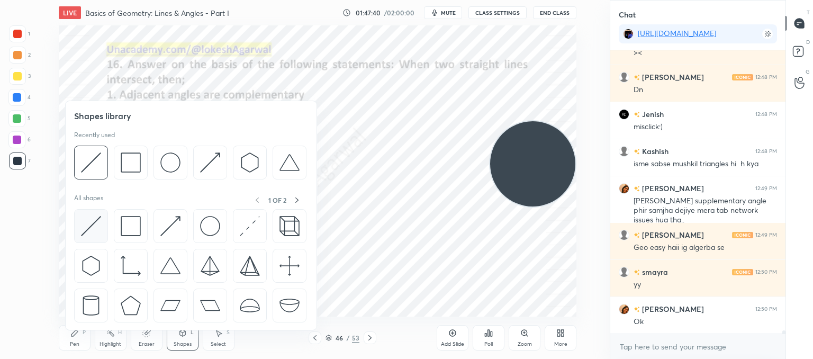
click at [93, 225] on img at bounding box center [91, 226] width 20 height 20
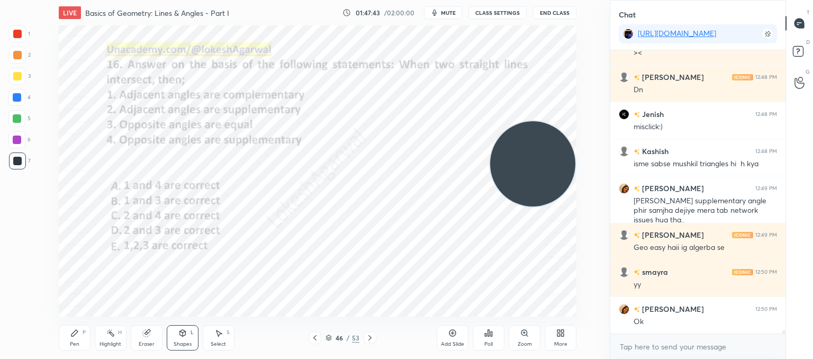
scroll to position [23696, 0]
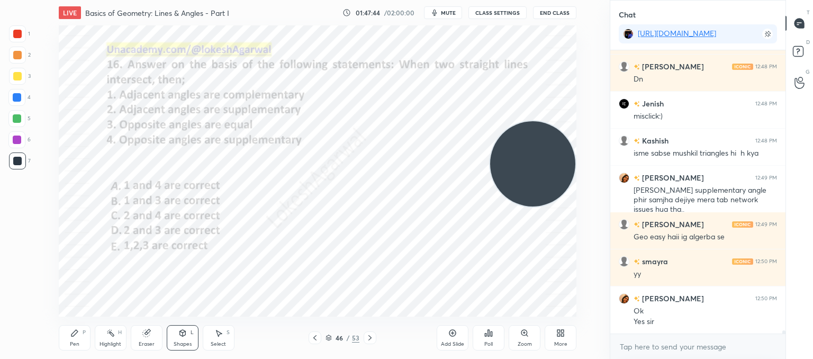
click at [72, 341] on div "Pen" at bounding box center [75, 343] width 10 height 5
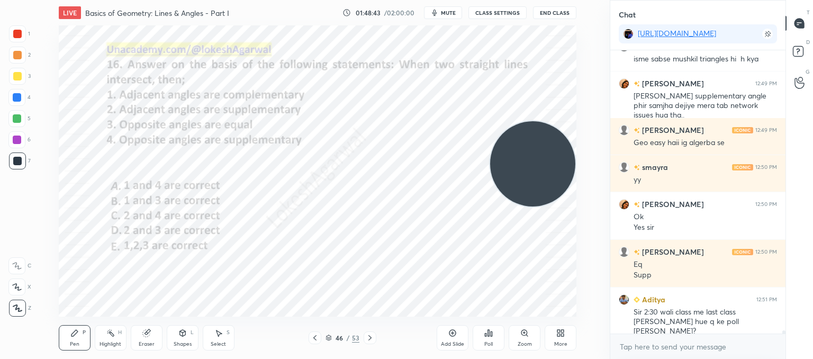
scroll to position [23827, 0]
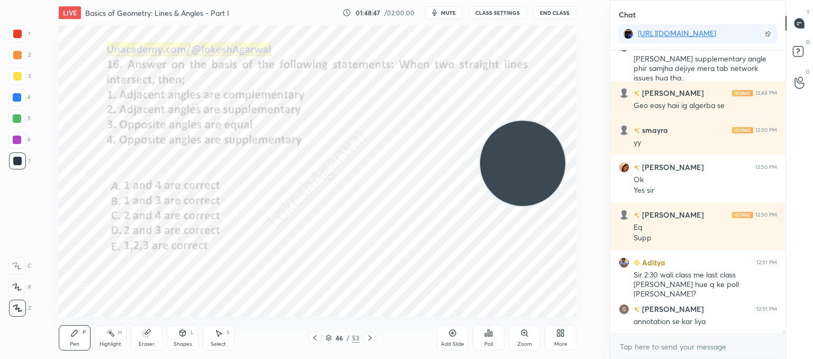
drag, startPoint x: 553, startPoint y: 143, endPoint x: 0, endPoint y: 383, distance: 602.3
click at [0, 0] on html "1 2 3 4 5 6 7 C X Z C X Z E E Erase all H H LIVE Basics of Geometry: Lines & An…" at bounding box center [406, 0] width 813 height 0
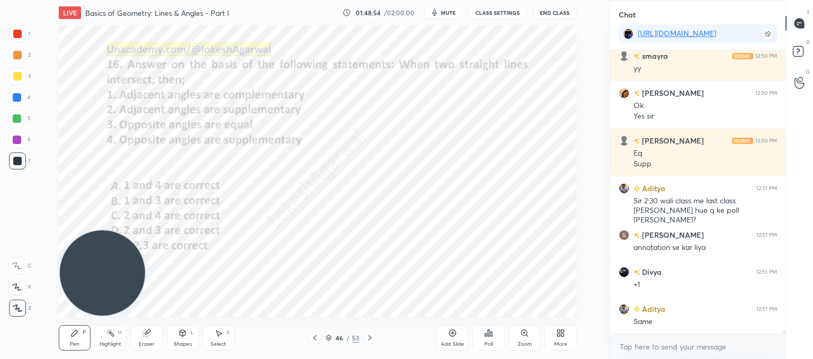
scroll to position [23938, 0]
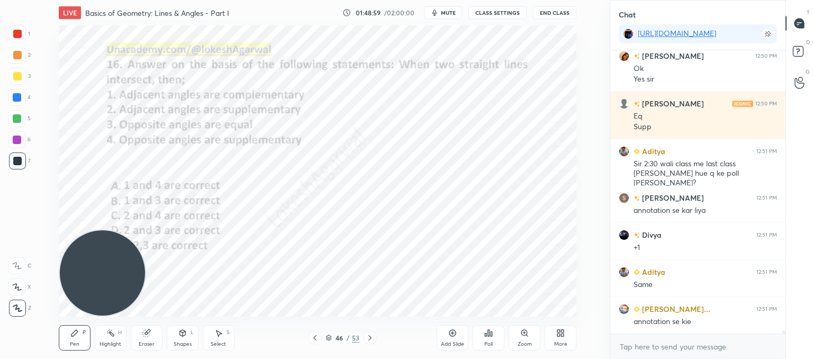
drag, startPoint x: 146, startPoint y: 333, endPoint x: 150, endPoint y: 316, distance: 17.3
click at [149, 321] on div "Pen P Highlight H Eraser Shapes L Select S 46 / 53 Add Slide Poll Zoom More" at bounding box center [318, 337] width 518 height 42
click at [148, 338] on div "Eraser" at bounding box center [147, 337] width 32 height 25
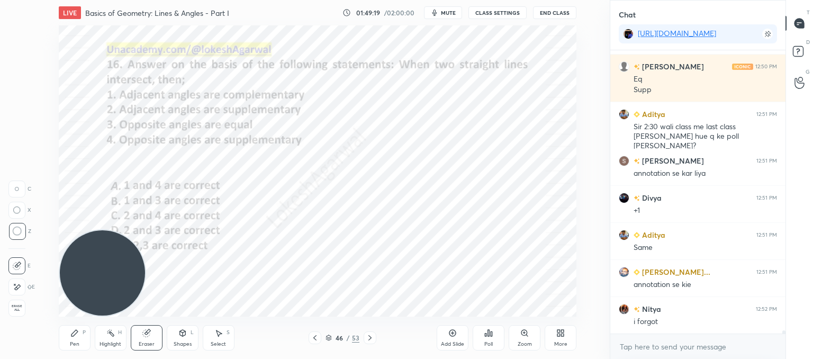
scroll to position [24012, 0]
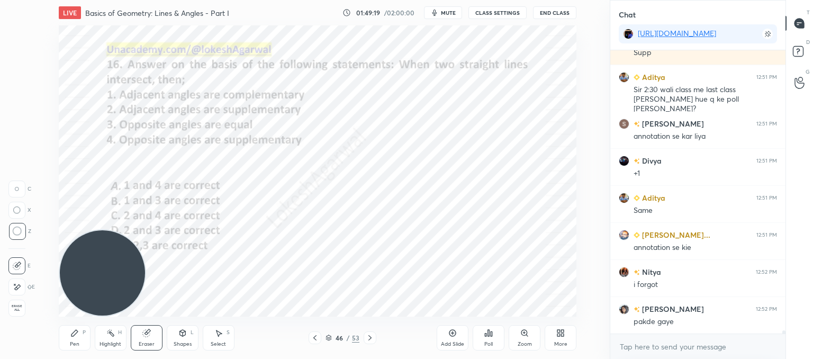
drag, startPoint x: 74, startPoint y: 332, endPoint x: 129, endPoint y: 304, distance: 62.0
click at [74, 330] on icon at bounding box center [74, 333] width 8 height 8
click at [368, 336] on icon at bounding box center [370, 337] width 8 height 8
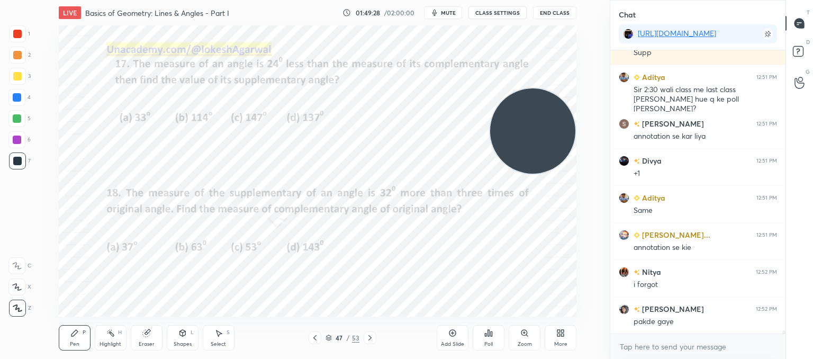
drag, startPoint x: 87, startPoint y: 257, endPoint x: 502, endPoint y: 153, distance: 427.7
click at [546, 115] on video at bounding box center [532, 130] width 85 height 85
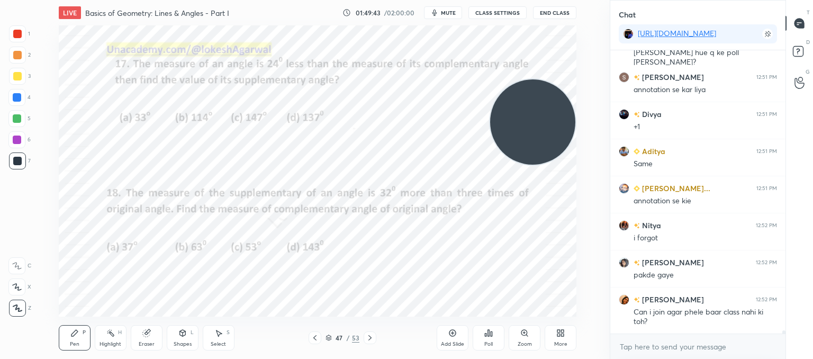
drag, startPoint x: 508, startPoint y: 159, endPoint x: 512, endPoint y: 150, distance: 9.5
click at [512, 150] on video at bounding box center [532, 121] width 85 height 85
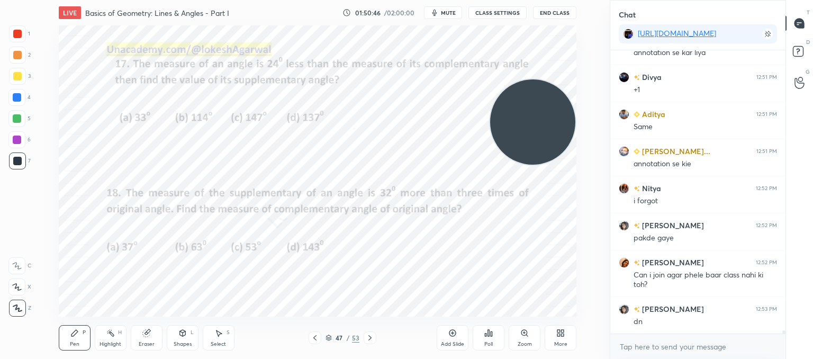
click at [491, 341] on div "Poll" at bounding box center [488, 343] width 8 height 5
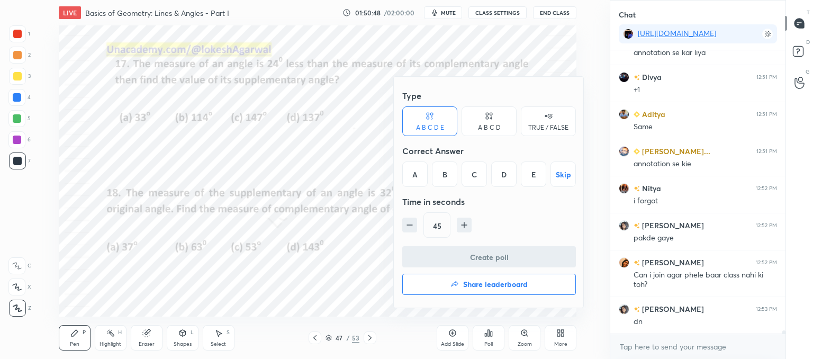
click at [494, 124] on div "A B C D" at bounding box center [489, 127] width 23 height 6
click at [489, 176] on div "C" at bounding box center [488, 173] width 31 height 25
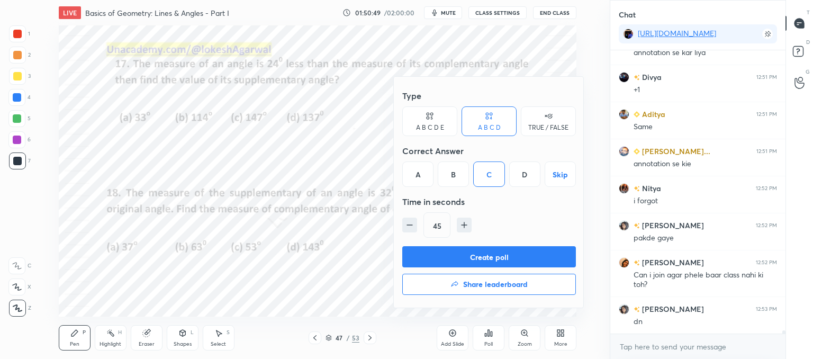
click at [478, 250] on button "Create poll" at bounding box center [489, 256] width 174 height 21
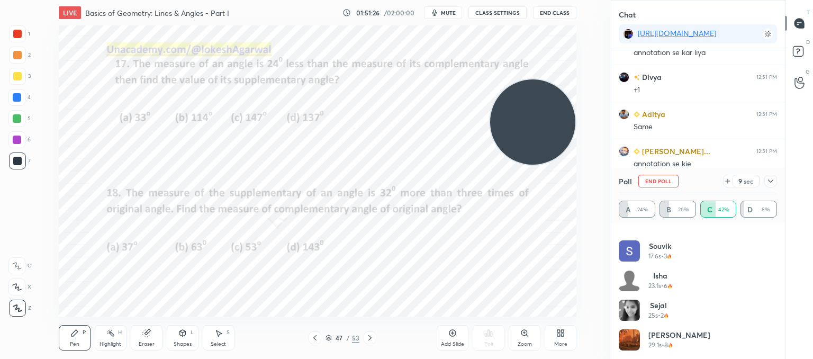
scroll to position [525, 0]
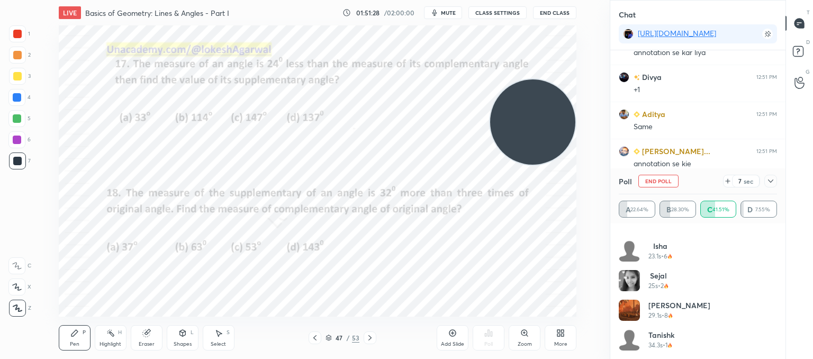
click at [726, 183] on icon at bounding box center [727, 181] width 8 height 8
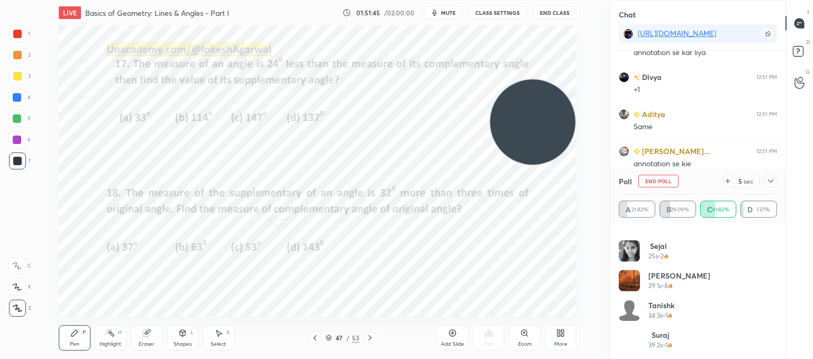
scroll to position [555, 0]
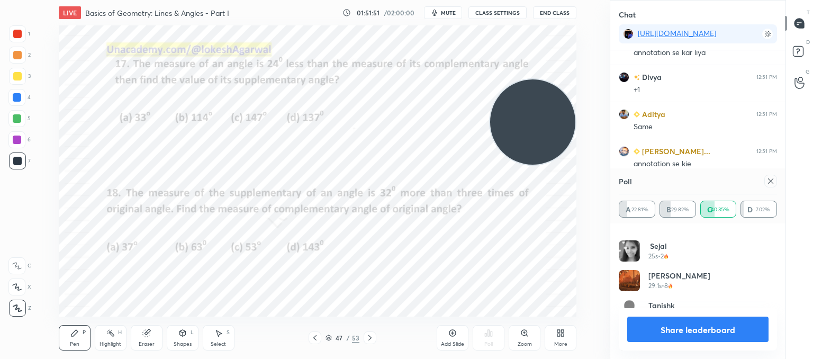
click at [773, 185] on icon at bounding box center [770, 181] width 8 height 8
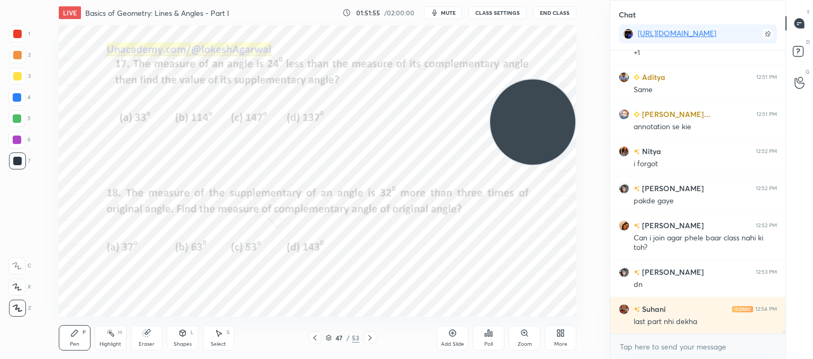
scroll to position [24170, 0]
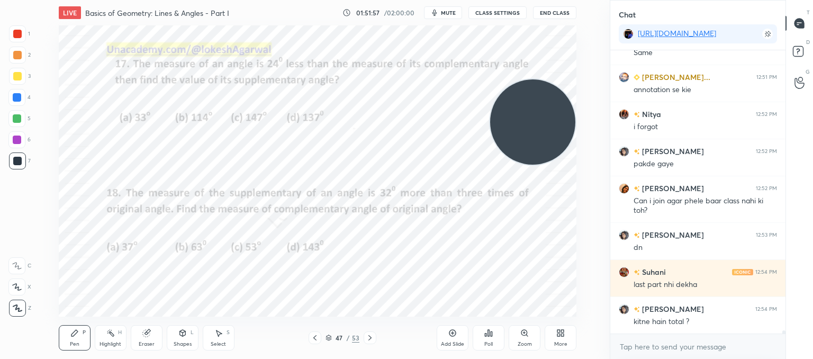
drag, startPoint x: 529, startPoint y: 134, endPoint x: 0, endPoint y: 112, distance: 529.1
click at [0, 112] on div "1 2 3 4 5 6 7 C X Z C X Z E E Erase all H H LIVE Basics of Geometry: Lines & An…" at bounding box center [300, 179] width 601 height 359
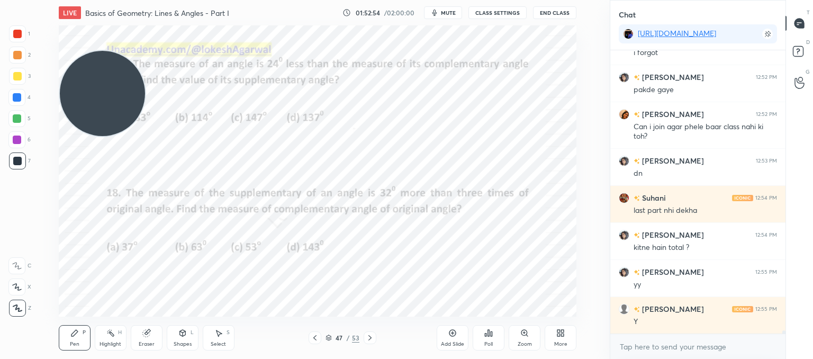
scroll to position [24281, 0]
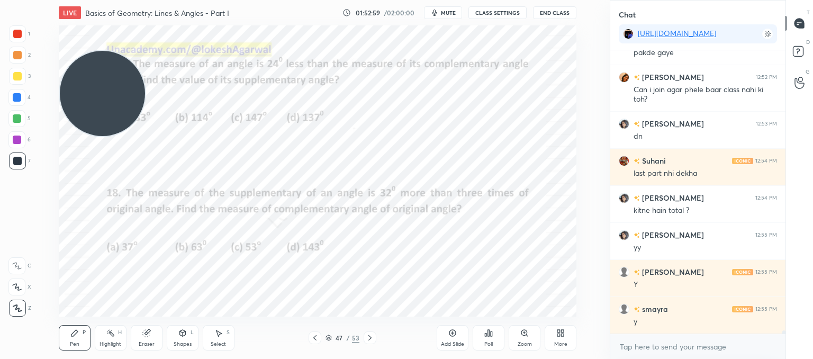
click at [477, 310] on div "Add Slide Poll Zoom More" at bounding box center [507, 337] width 140 height 59
click at [440, 307] on div "LIVE Basics of Geometry: Lines & Angles - Part I 01:53:02 / 02:00:00 mute CLASS…" at bounding box center [317, 179] width 567 height 359
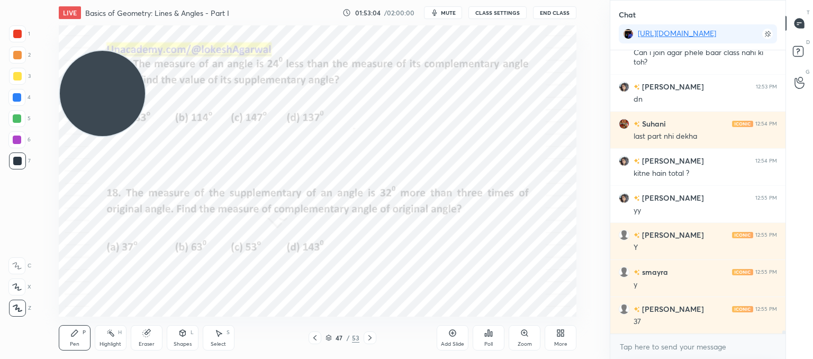
click at [455, 310] on div "LIVE Basics of Geometry: Lines & Angles - Part I 01:53:04 / 02:00:00 mute CLASS…" at bounding box center [317, 179] width 567 height 359
click at [454, 310] on div "LIVE Basics of Geometry: Lines & Angles - Part I 01:53:05 / 02:00:00 mute CLASS…" at bounding box center [317, 179] width 567 height 359
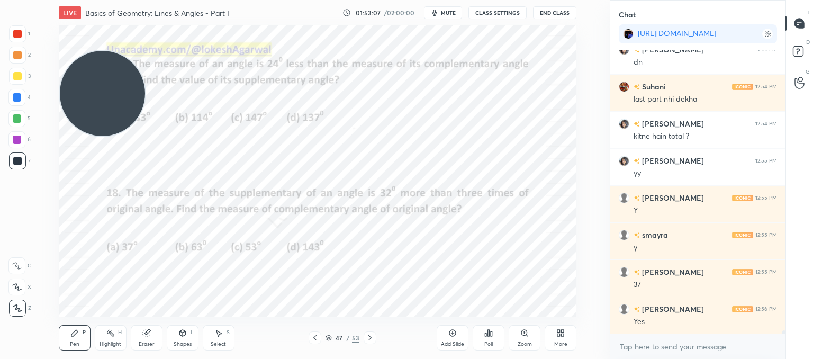
click at [457, 309] on div "LIVE Basics of Geometry: Lines & Angles - Part I 01:53:07 / 02:00:00 mute CLASS…" at bounding box center [317, 179] width 567 height 359
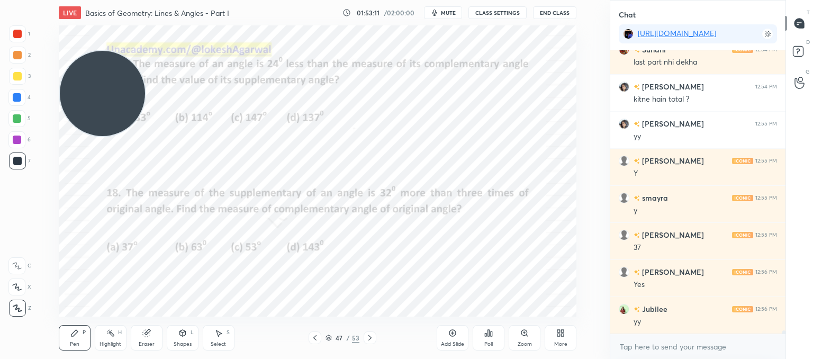
click at [457, 309] on div "LIVE Basics of Geometry: Lines & Angles - Part I 01:53:11 / 02:00:00 mute CLASS…" at bounding box center [317, 179] width 567 height 359
click at [455, 310] on div "LIVE Basics of Geometry: Lines & Angles - Part I 01:53:13 / 02:00:00 mute CLASS…" at bounding box center [317, 179] width 567 height 359
click at [140, 341] on div "Eraser" at bounding box center [147, 343] width 16 height 5
drag, startPoint x: 72, startPoint y: 335, endPoint x: 105, endPoint y: 327, distance: 33.9
click at [75, 337] on icon at bounding box center [74, 333] width 8 height 8
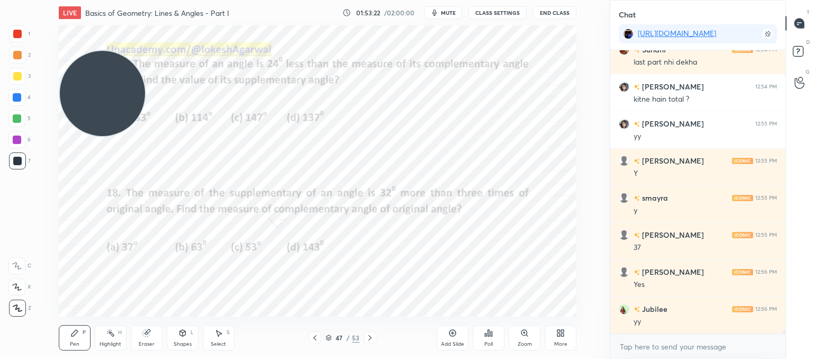
click at [475, 289] on div "LIVE Basics of Geometry: Lines & Angles - Part I 01:53:22 / 02:00:00 mute CLASS…" at bounding box center [317, 179] width 567 height 359
drag, startPoint x: 442, startPoint y: 309, endPoint x: 501, endPoint y: 307, distance: 58.8
click at [502, 308] on div "Add Slide Poll Zoom More" at bounding box center [507, 337] width 140 height 59
click at [644, 343] on textarea at bounding box center [698, 346] width 158 height 17
click at [143, 84] on div "Setting up your live class Poll for secs No correct answer Start poll" at bounding box center [318, 170] width 518 height 291
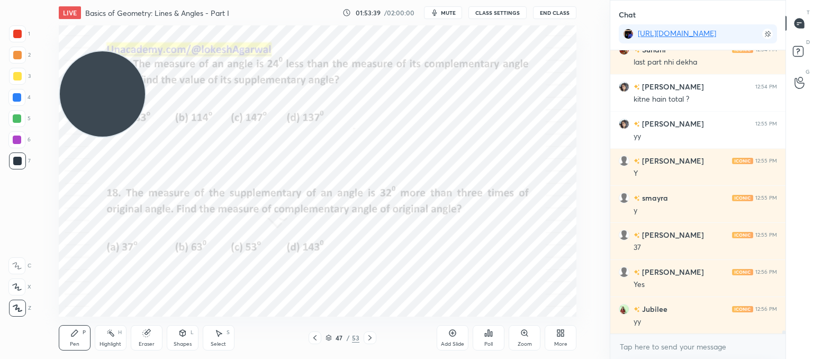
drag, startPoint x: 112, startPoint y: 79, endPoint x: 89, endPoint y: 189, distance: 113.0
click at [89, 137] on video at bounding box center [102, 93] width 85 height 85
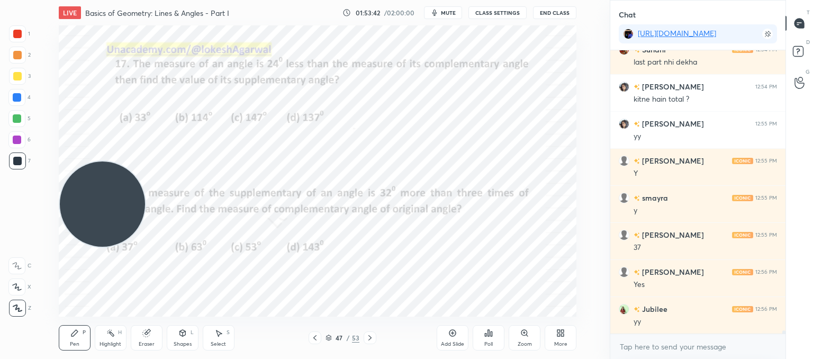
click at [370, 341] on icon at bounding box center [370, 337] width 8 height 8
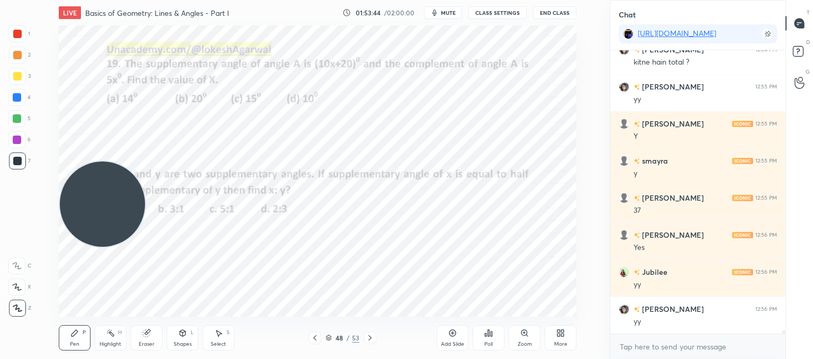
drag, startPoint x: 112, startPoint y: 191, endPoint x: 83, endPoint y: 247, distance: 63.4
click at [80, 247] on video at bounding box center [102, 203] width 85 height 85
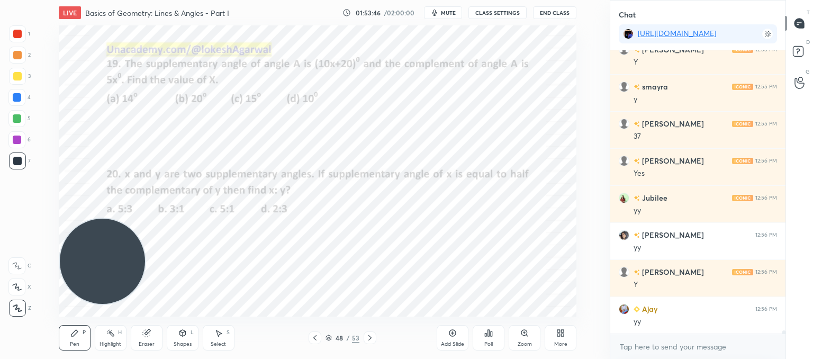
scroll to position [24540, 0]
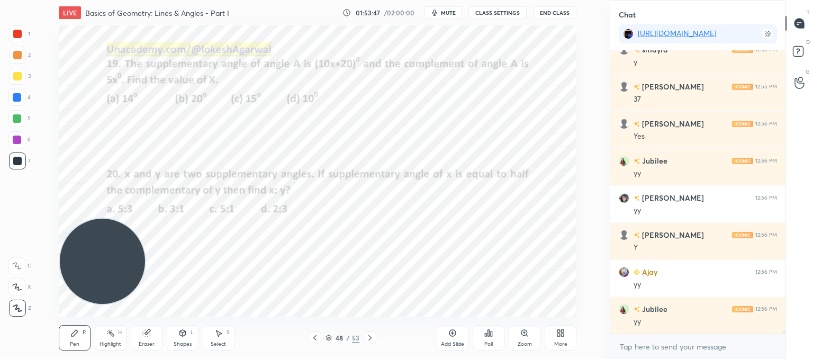
click at [364, 340] on div at bounding box center [370, 337] width 13 height 13
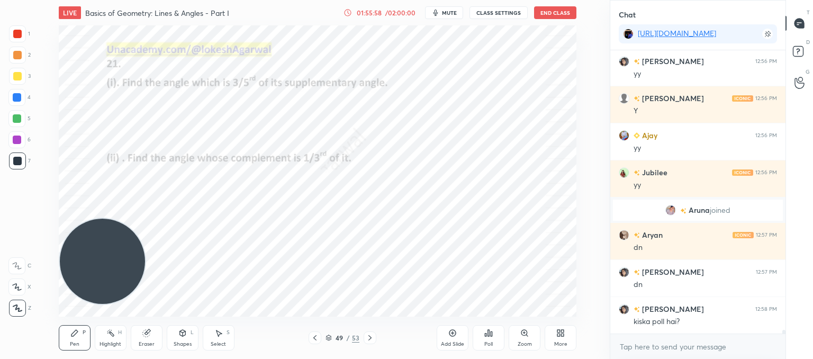
scroll to position [22815, 0]
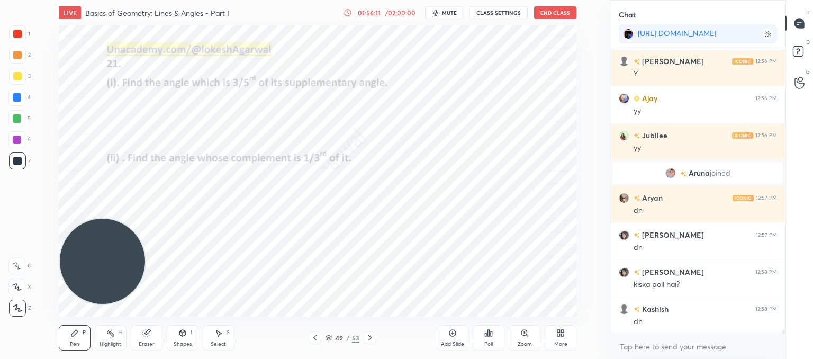
click at [497, 333] on div "Poll" at bounding box center [489, 337] width 32 height 25
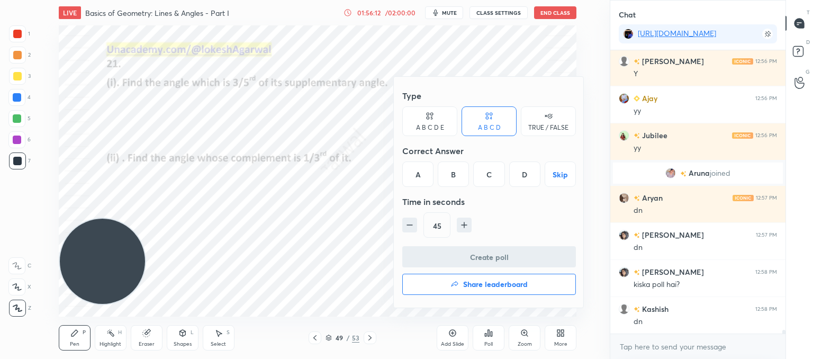
click at [413, 129] on div "A B C D E" at bounding box center [429, 121] width 55 height 30
click at [447, 178] on div "B" at bounding box center [444, 173] width 25 height 25
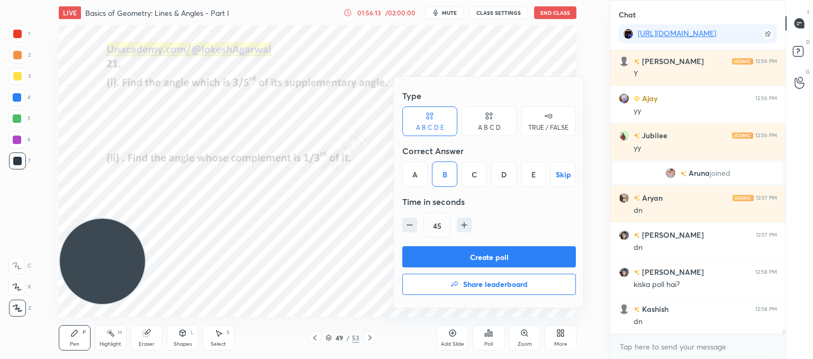
click at [450, 254] on button "Create poll" at bounding box center [489, 256] width 174 height 21
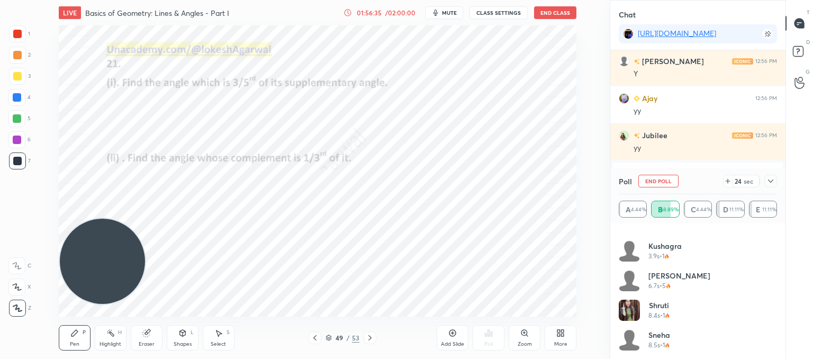
scroll to position [22907, 0]
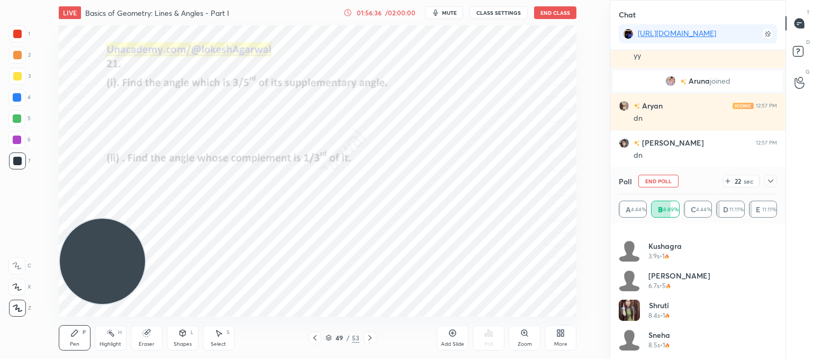
click at [767, 177] on icon at bounding box center [770, 181] width 8 height 8
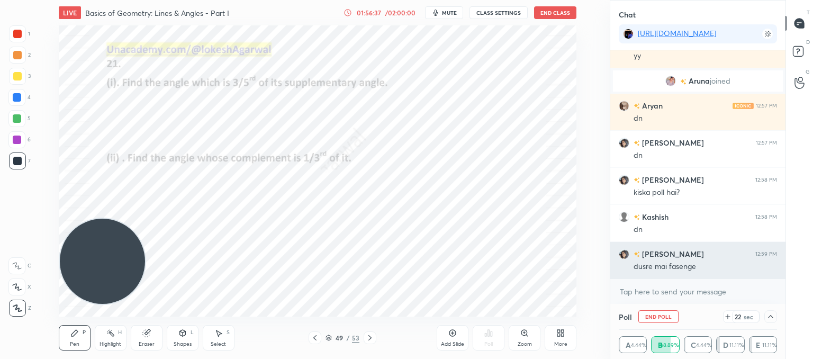
scroll to position [0, 0]
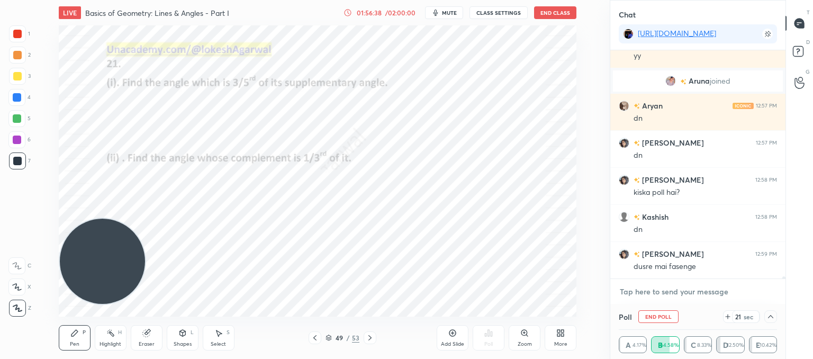
click at [649, 296] on textarea at bounding box center [698, 291] width 158 height 17
click at [773, 316] on icon at bounding box center [770, 316] width 8 height 8
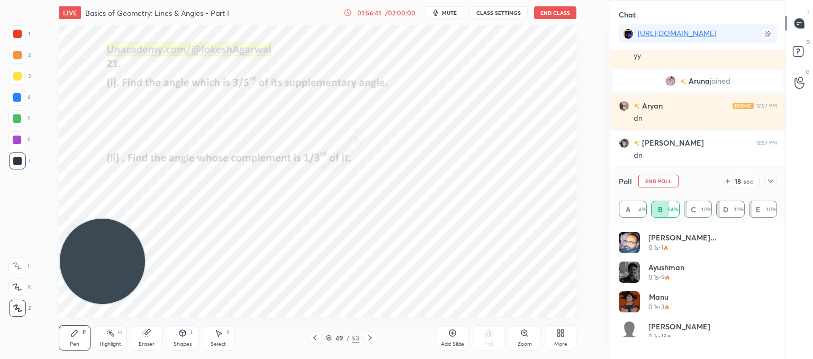
scroll to position [124, 155]
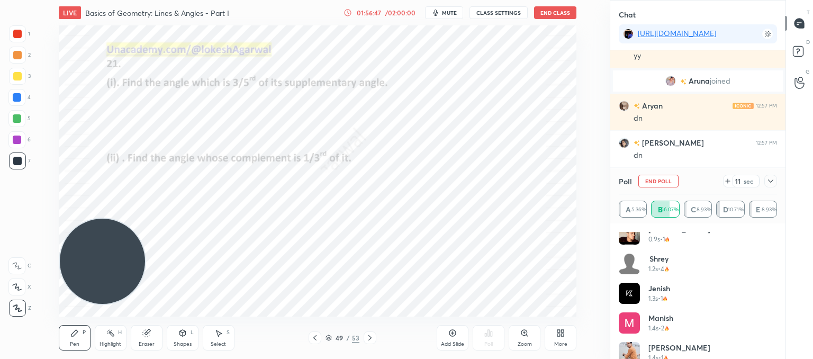
click at [769, 182] on icon at bounding box center [770, 181] width 8 height 8
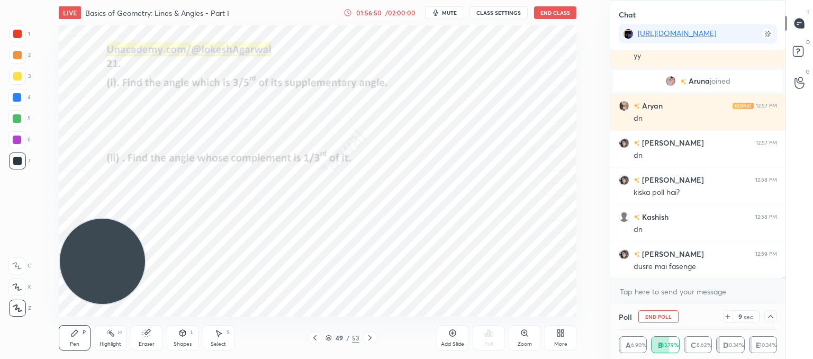
click at [215, 337] on div "Select S" at bounding box center [219, 337] width 32 height 25
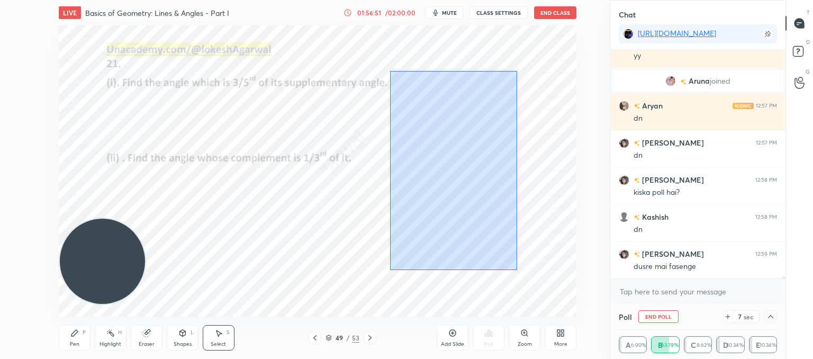
drag, startPoint x: 517, startPoint y: 270, endPoint x: 386, endPoint y: 55, distance: 251.7
click at [385, 55] on div "0 ° Undo Copy Paste here Duplicate Duplicate to new slide Delete" at bounding box center [318, 170] width 518 height 291
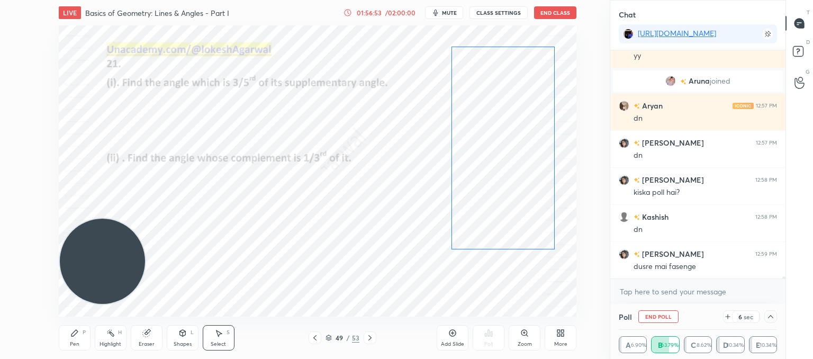
drag, startPoint x: 449, startPoint y: 111, endPoint x: 505, endPoint y: 98, distance: 58.2
click at [505, 98] on div "0 ° Undo Copy Paste here Duplicate Duplicate to new slide Delete" at bounding box center [318, 170] width 518 height 291
click at [405, 240] on div "0 ° Undo Copy Paste here Duplicate Duplicate to new slide Delete" at bounding box center [318, 170] width 518 height 291
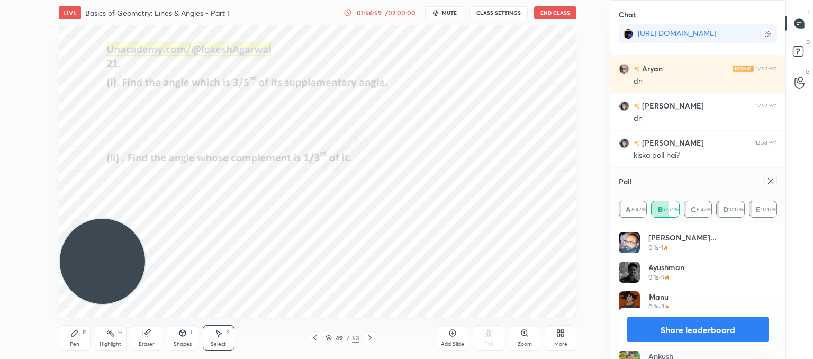
click at [768, 182] on icon at bounding box center [770, 181] width 8 height 8
type textarea "x"
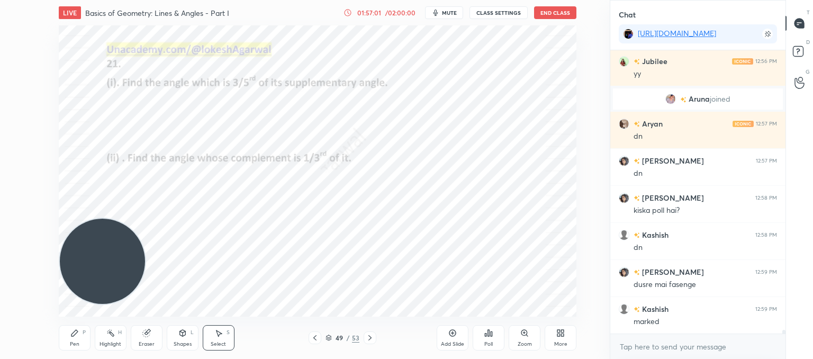
click at [500, 342] on div "Poll" at bounding box center [489, 337] width 32 height 25
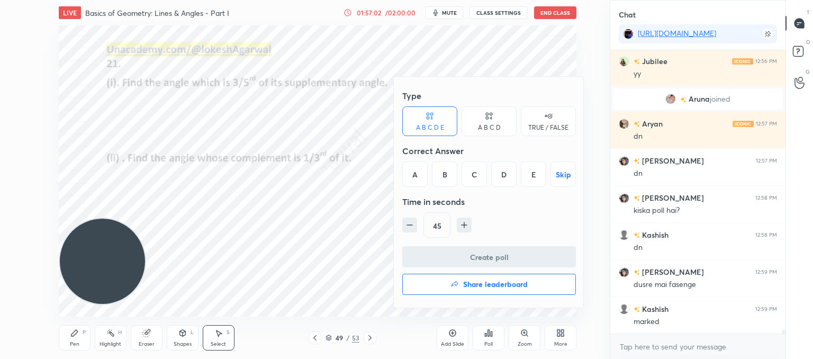
click at [451, 171] on div "B" at bounding box center [444, 173] width 25 height 25
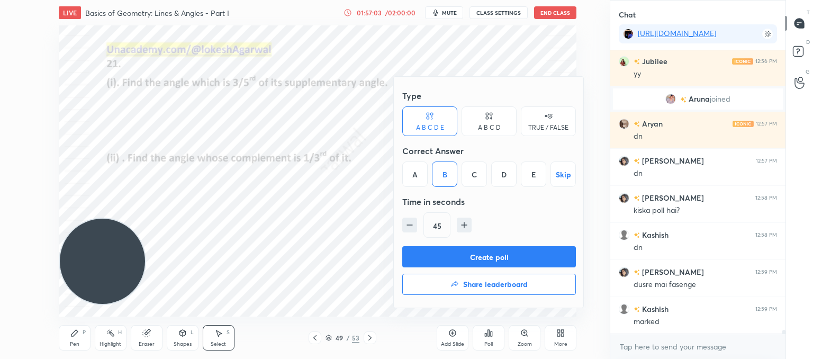
click at [411, 225] on icon "button" at bounding box center [409, 225] width 5 height 0
type input "30"
click at [420, 250] on button "Create poll" at bounding box center [489, 256] width 174 height 21
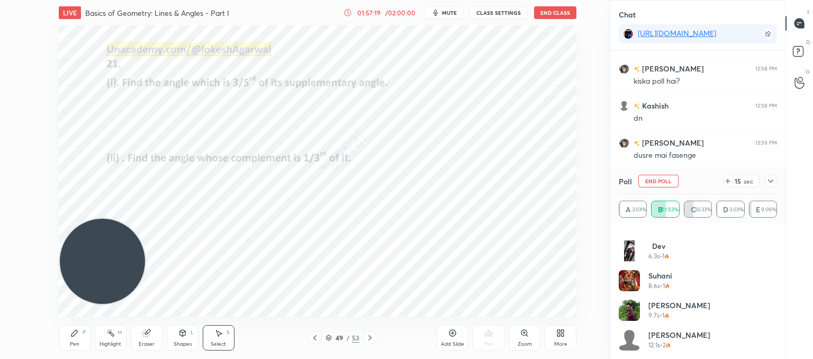
click at [773, 185] on icon at bounding box center [770, 181] width 8 height 8
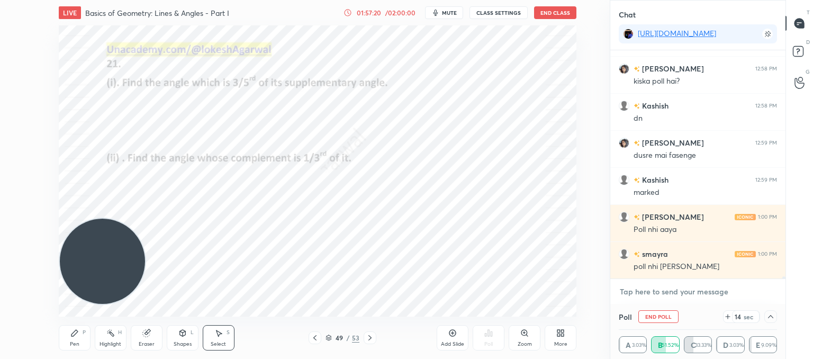
click at [639, 284] on textarea at bounding box center [698, 291] width 158 height 17
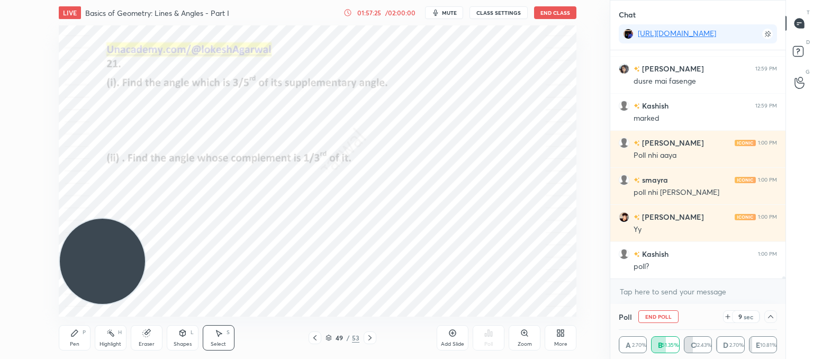
click at [729, 315] on icon at bounding box center [727, 316] width 8 height 8
click at [675, 293] on textarea at bounding box center [698, 291] width 158 height 17
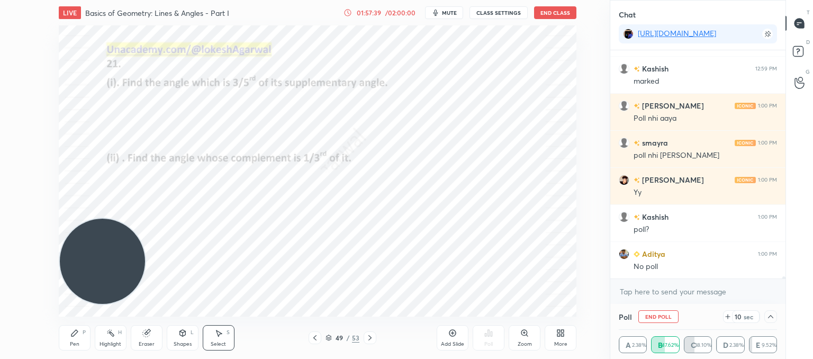
click at [775, 319] on div at bounding box center [770, 316] width 13 height 13
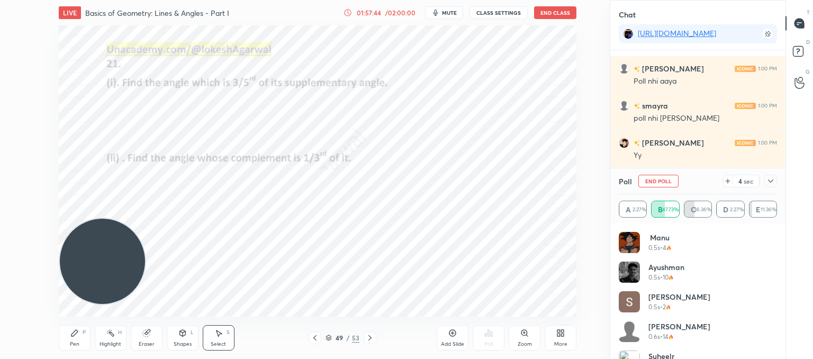
drag, startPoint x: 770, startPoint y: 179, endPoint x: 759, endPoint y: 189, distance: 14.2
click at [770, 179] on icon at bounding box center [770, 181] width 8 height 8
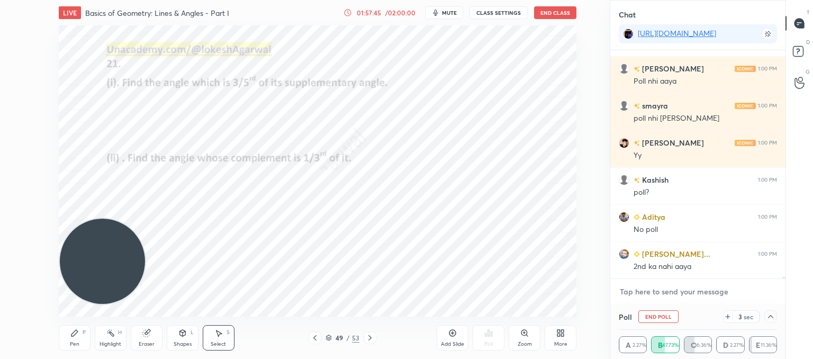
click at [655, 288] on textarea at bounding box center [698, 291] width 158 height 17
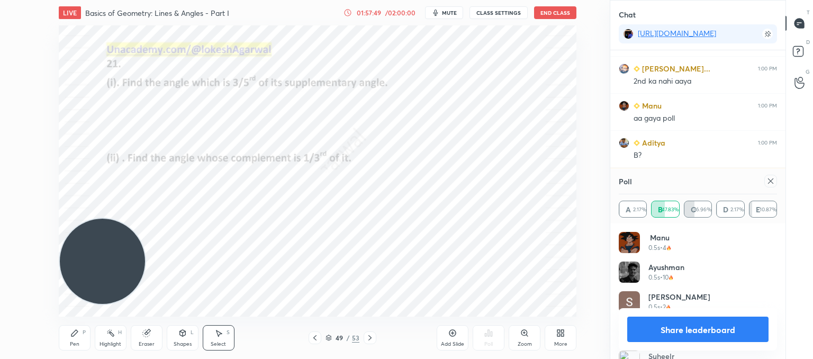
click at [771, 179] on icon at bounding box center [770, 181] width 8 height 8
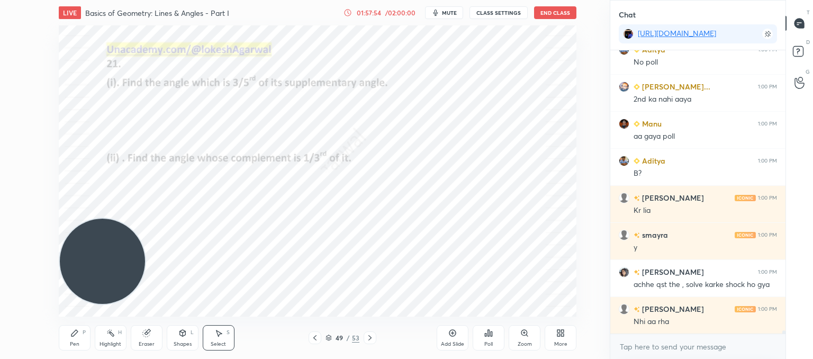
drag, startPoint x: 75, startPoint y: 339, endPoint x: 87, endPoint y: 333, distance: 13.3
click at [77, 339] on div "Pen P" at bounding box center [75, 337] width 32 height 25
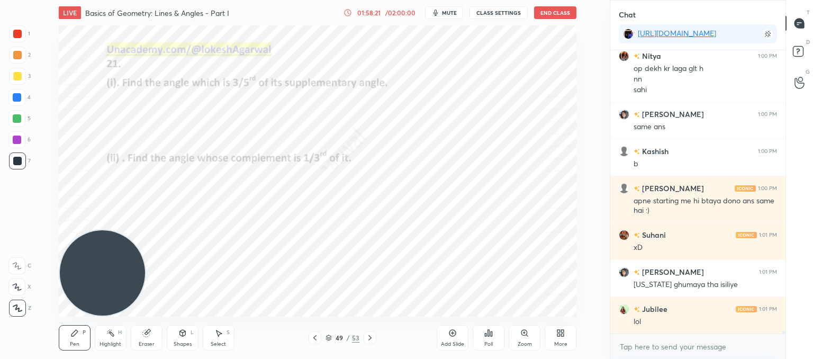
drag, startPoint x: 121, startPoint y: 262, endPoint x: 80, endPoint y: 297, distance: 53.3
click at [56, 312] on div "Setting up your live class Poll for secs No correct answer Start poll" at bounding box center [317, 170] width 567 height 291
click at [152, 334] on div "Eraser" at bounding box center [147, 337] width 32 height 25
click at [76, 349] on div "Pen P" at bounding box center [75, 337] width 32 height 25
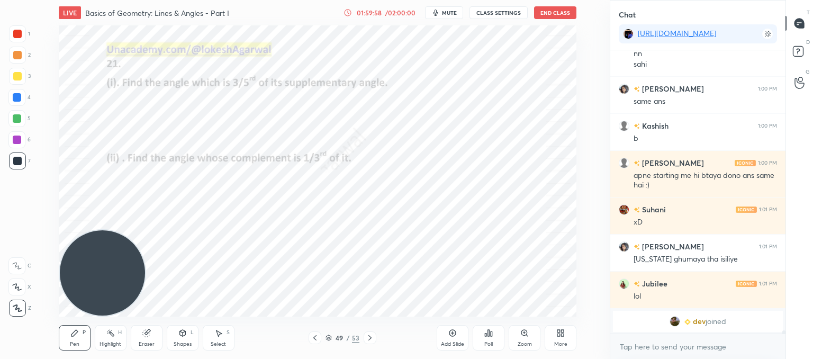
drag, startPoint x: 219, startPoint y: 331, endPoint x: 225, endPoint y: 329, distance: 6.4
click at [222, 331] on div "Select S" at bounding box center [219, 337] width 32 height 25
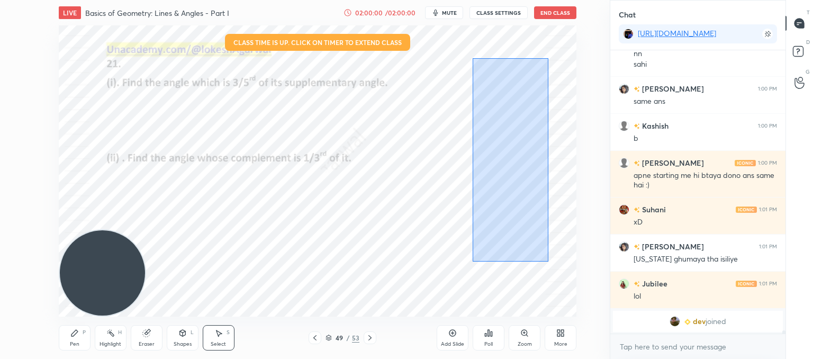
drag, startPoint x: 548, startPoint y: 261, endPoint x: 472, endPoint y: 60, distance: 214.4
click at [472, 60] on div "0 ° Undo Copy Paste here Duplicate Duplicate to new slide Delete" at bounding box center [318, 170] width 518 height 291
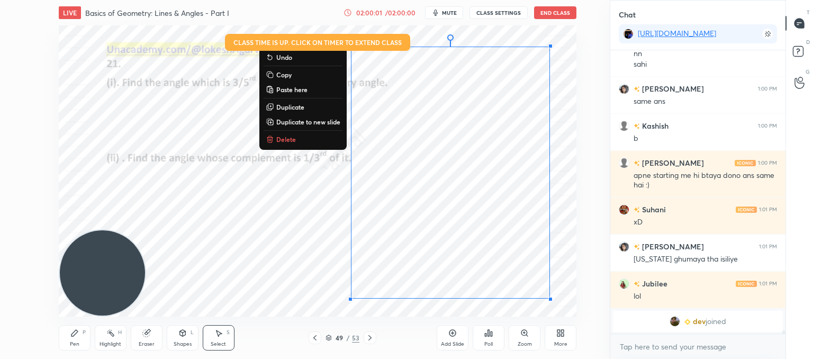
click at [280, 141] on p "Delete" at bounding box center [286, 139] width 20 height 8
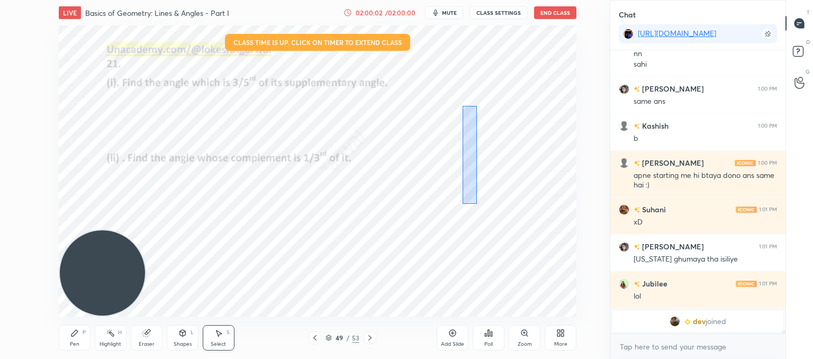
drag, startPoint x: 467, startPoint y: 188, endPoint x: 457, endPoint y: 92, distance: 96.9
click at [456, 92] on div "0 ° Undo Copy Paste here Duplicate Duplicate to new slide Delete" at bounding box center [318, 170] width 518 height 291
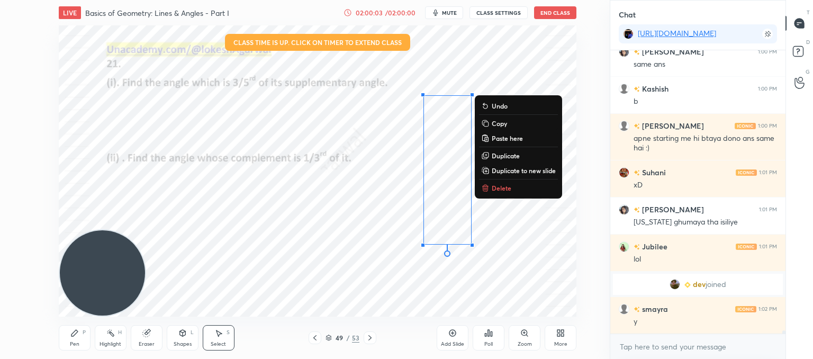
scroll to position [23403, 0]
click at [502, 187] on p "Delete" at bounding box center [502, 188] width 20 height 8
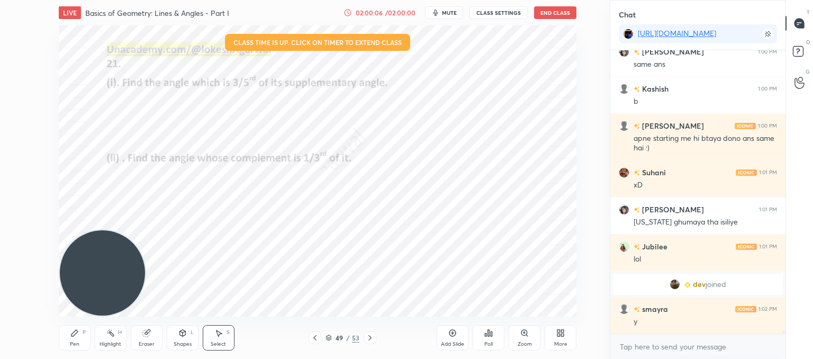
click at [369, 340] on icon at bounding box center [370, 337] width 8 height 8
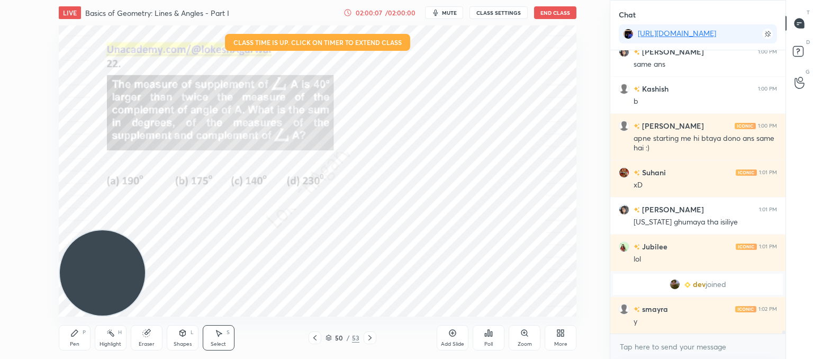
click at [372, 337] on icon at bounding box center [370, 337] width 8 height 8
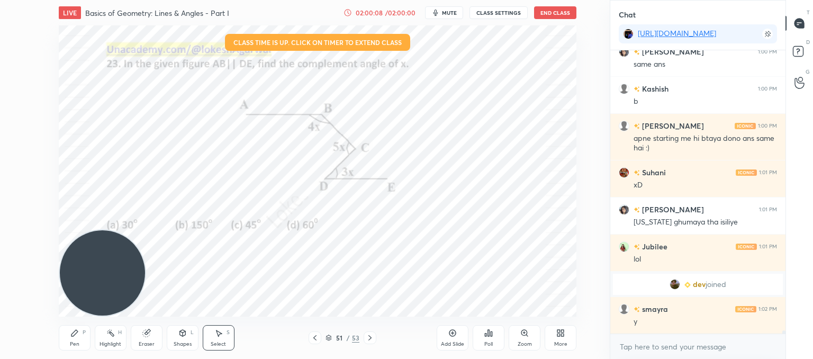
click at [373, 338] on icon at bounding box center [370, 337] width 8 height 8
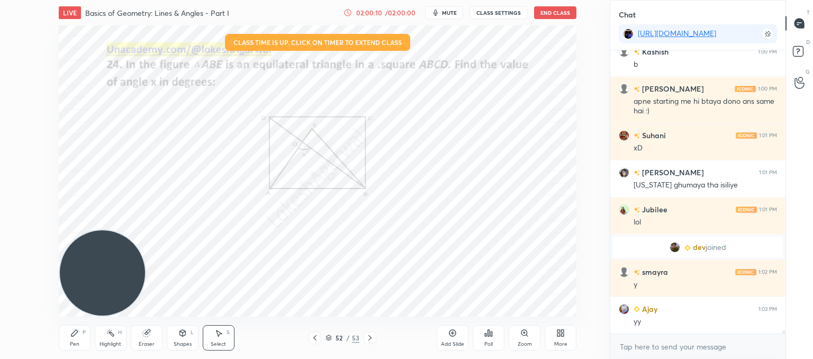
click at [78, 337] on div "Pen P" at bounding box center [75, 337] width 32 height 25
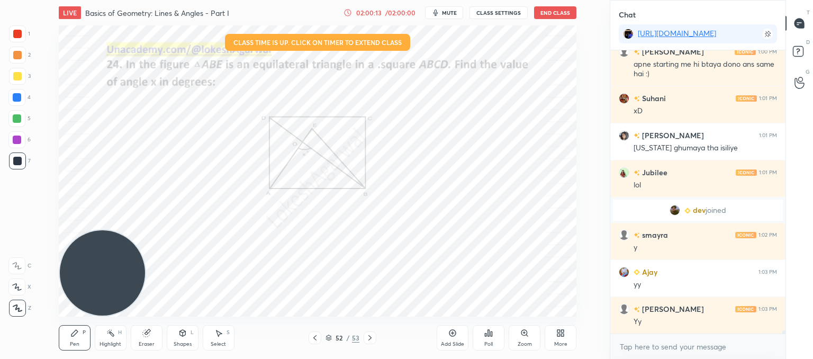
click at [370, 338] on icon at bounding box center [369, 337] width 3 height 5
click at [314, 338] on icon at bounding box center [315, 337] width 8 height 8
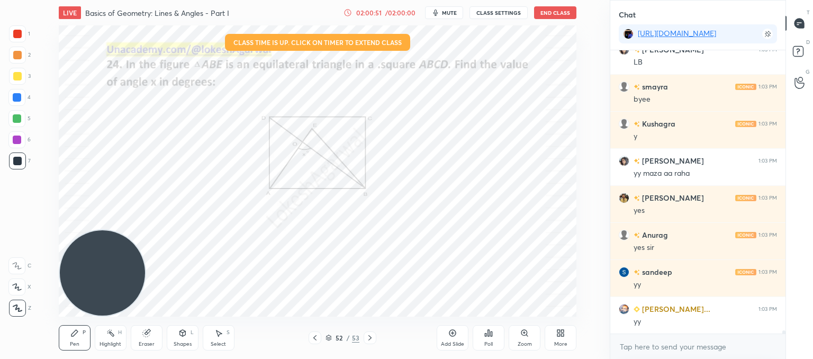
scroll to position [23884, 0]
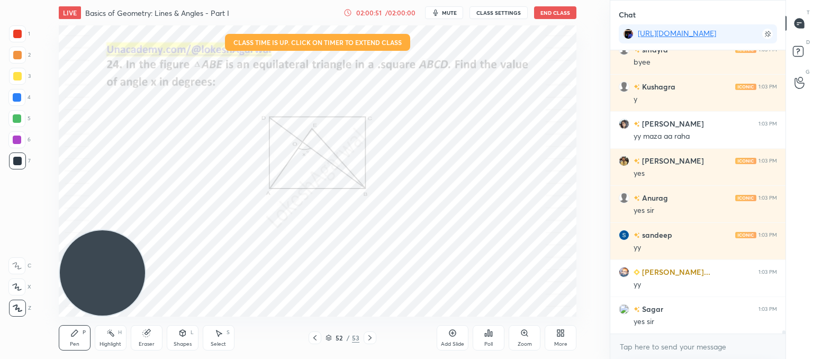
click at [481, 335] on div "Poll" at bounding box center [489, 337] width 32 height 25
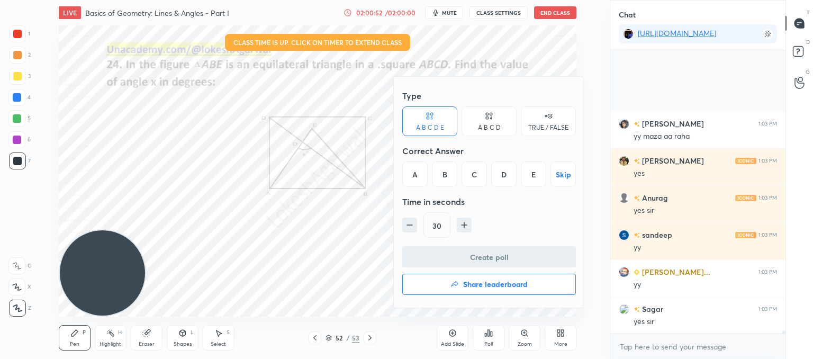
scroll to position [23995, 0]
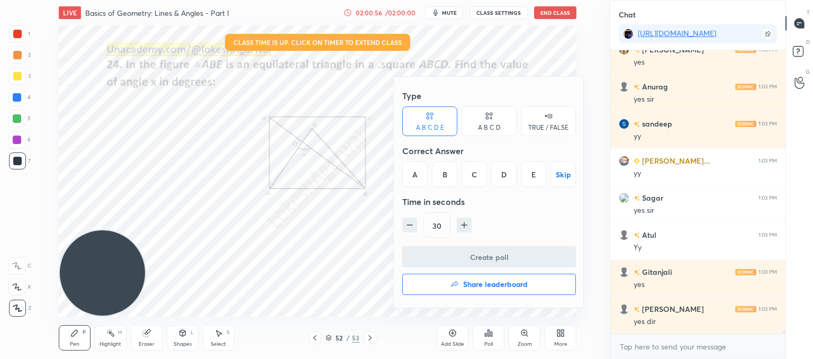
click at [476, 288] on button "Share leaderboard" at bounding box center [489, 284] width 174 height 21
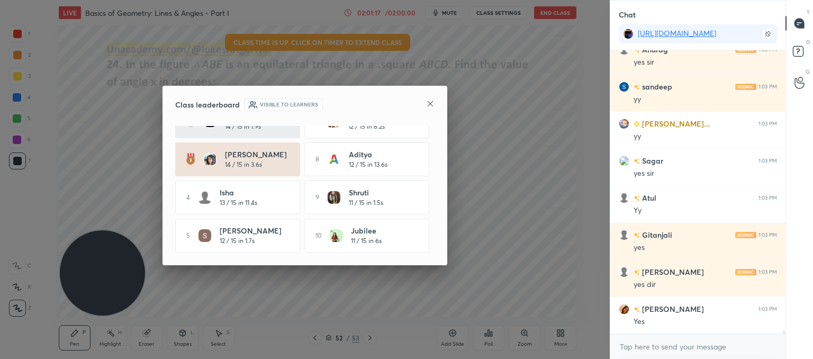
scroll to position [24069, 0]
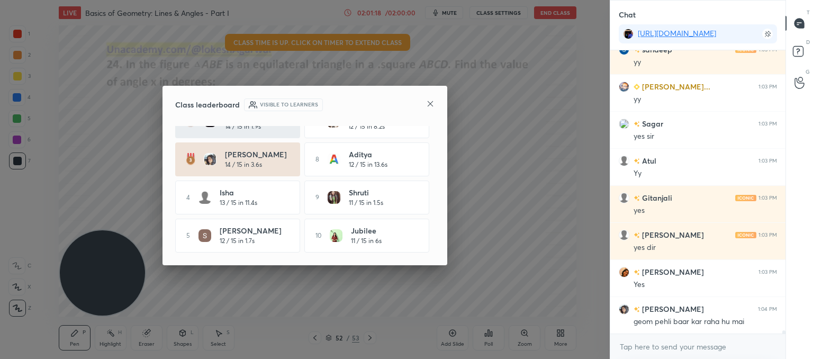
click at [427, 102] on icon at bounding box center [430, 103] width 8 height 8
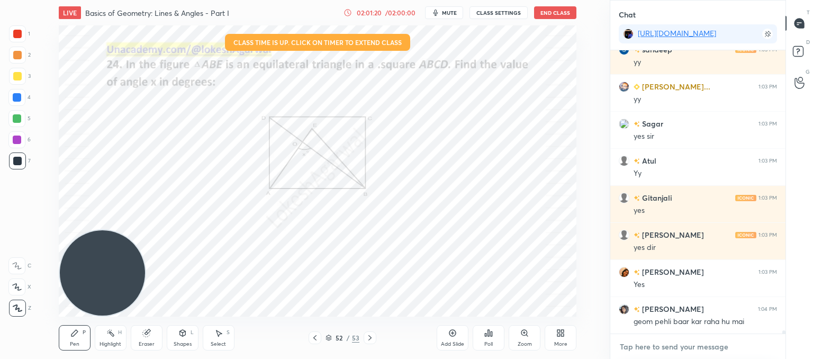
click at [665, 350] on textarea at bounding box center [698, 346] width 158 height 17
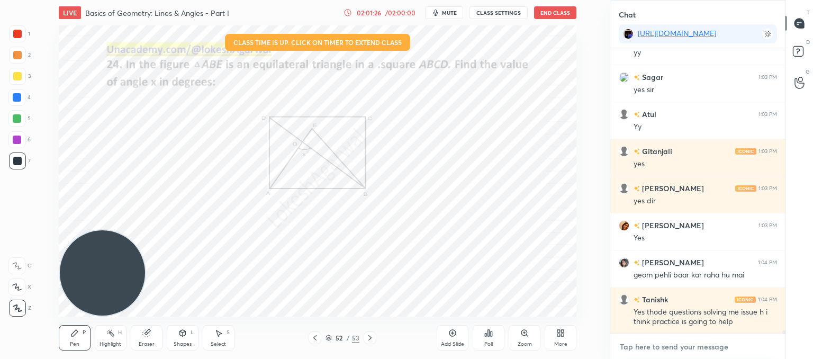
scroll to position [24153, 0]
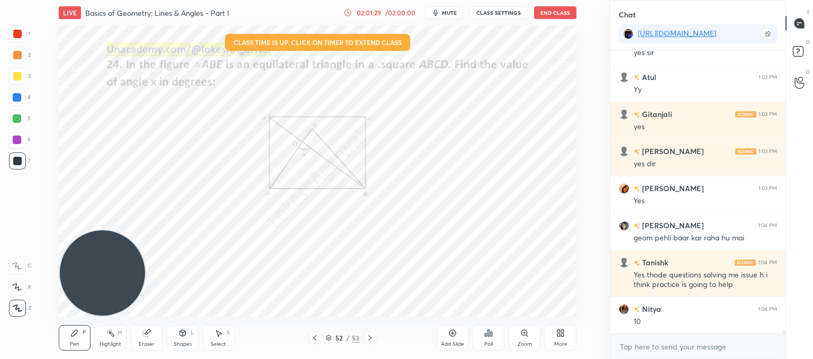
click at [368, 337] on icon at bounding box center [370, 337] width 8 height 8
click at [313, 337] on icon at bounding box center [315, 337] width 8 height 8
click at [315, 337] on icon at bounding box center [315, 337] width 8 height 8
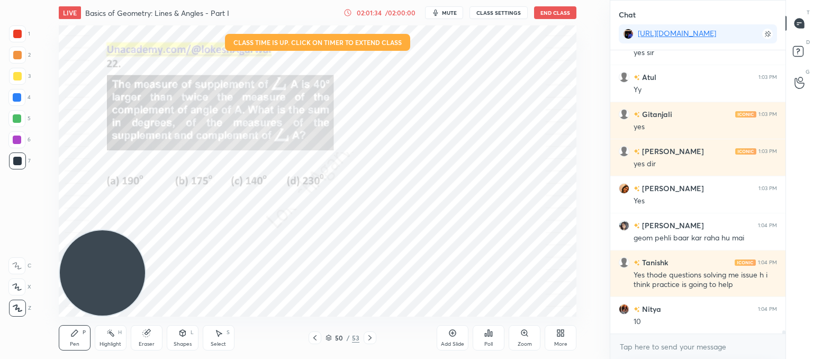
click at [368, 339] on icon at bounding box center [370, 337] width 8 height 8
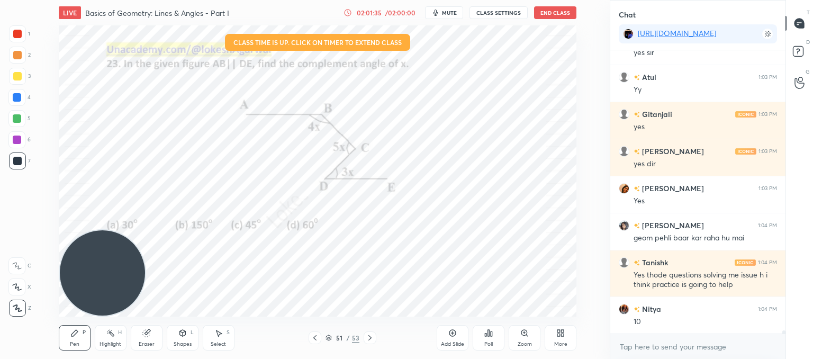
scroll to position [24190, 0]
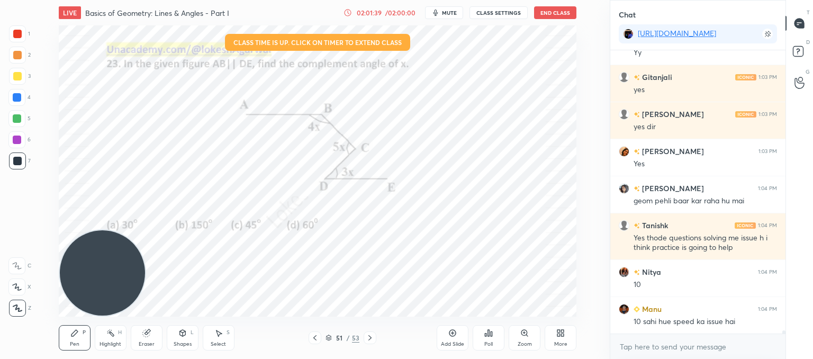
click at [314, 338] on icon at bounding box center [315, 337] width 8 height 8
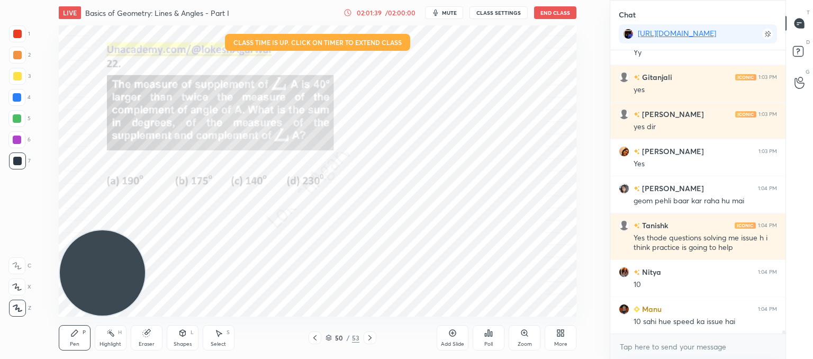
click at [313, 338] on icon at bounding box center [315, 337] width 8 height 8
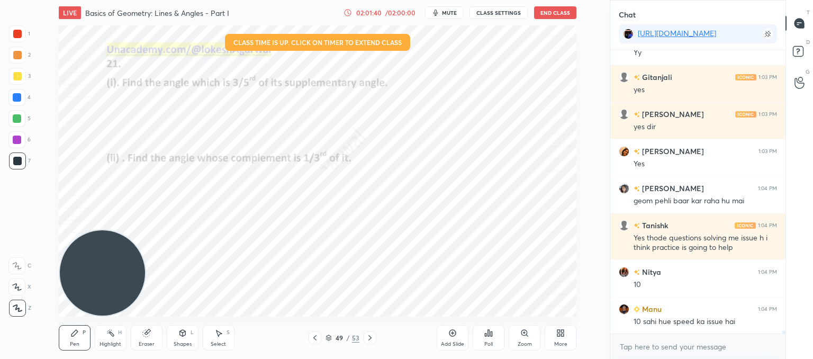
click at [312, 338] on icon at bounding box center [315, 337] width 8 height 8
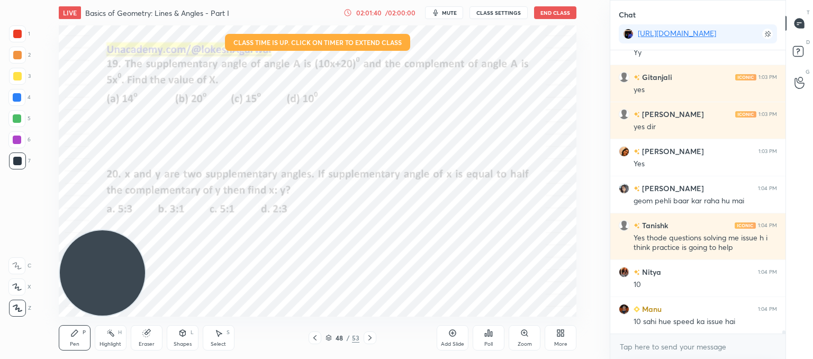
click at [311, 338] on icon at bounding box center [315, 337] width 8 height 8
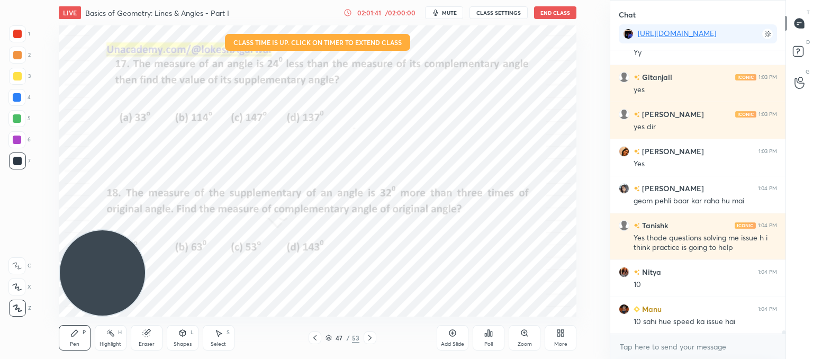
click at [311, 338] on icon at bounding box center [315, 337] width 8 height 8
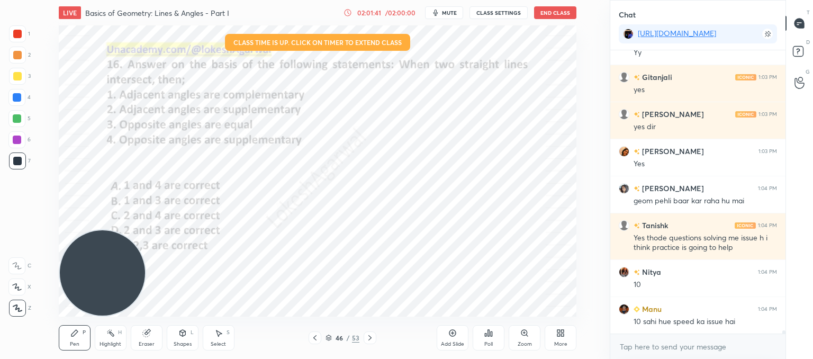
click at [311, 338] on icon at bounding box center [315, 337] width 8 height 8
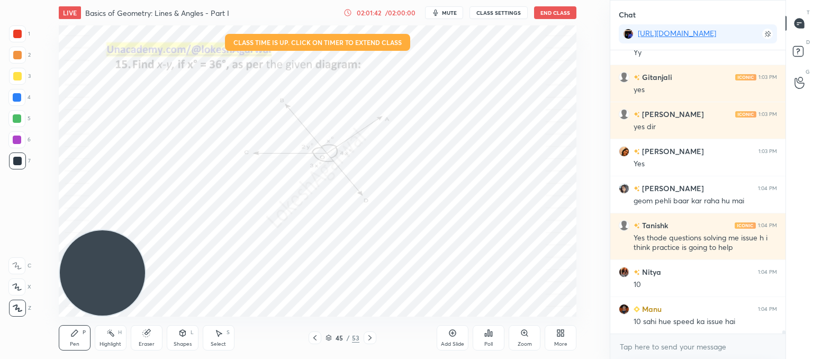
click at [311, 339] on icon at bounding box center [315, 337] width 8 height 8
click at [310, 339] on div at bounding box center [315, 337] width 13 height 13
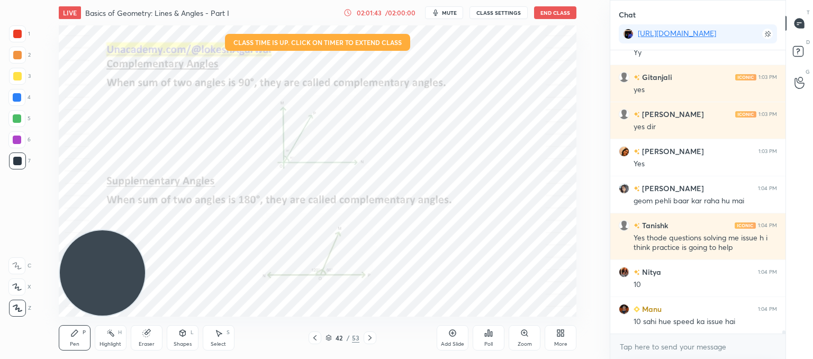
click at [310, 340] on div at bounding box center [315, 337] width 13 height 13
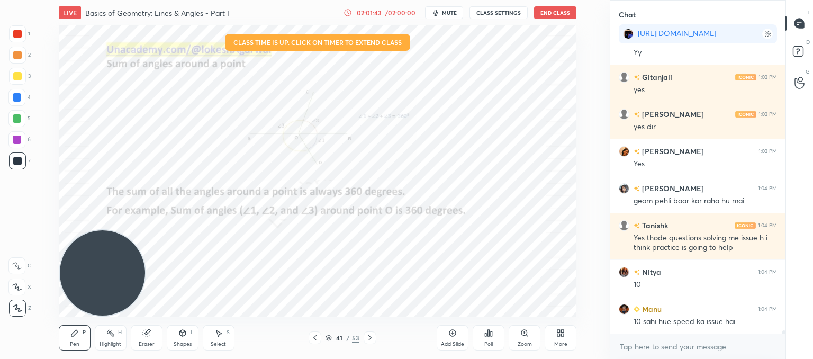
click at [310, 340] on div at bounding box center [315, 337] width 13 height 13
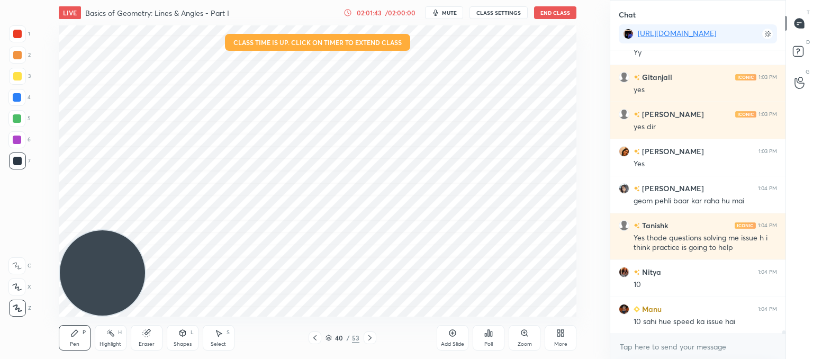
click at [310, 340] on div at bounding box center [315, 337] width 13 height 13
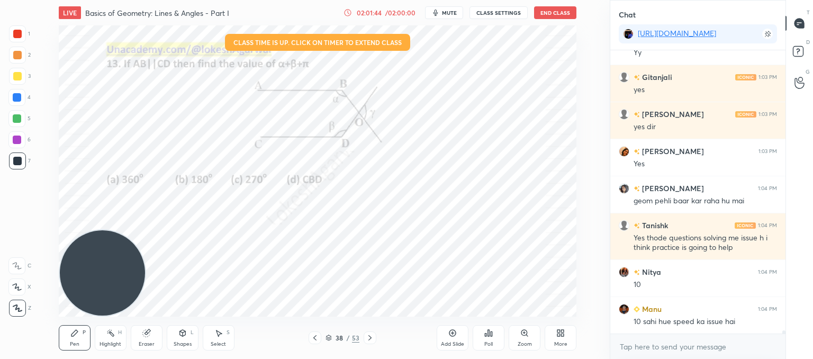
click at [310, 340] on div at bounding box center [315, 337] width 13 height 13
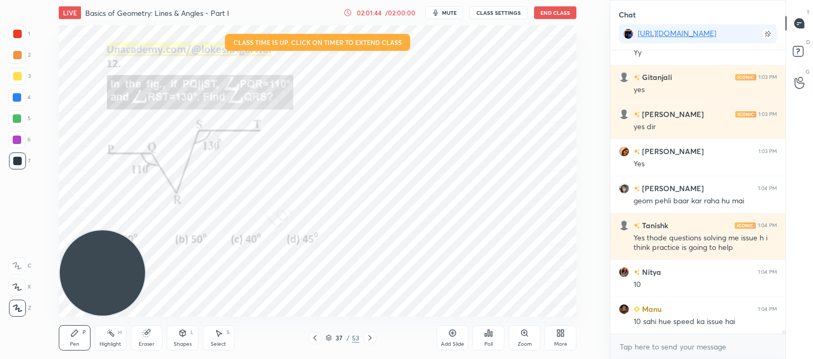
click at [310, 340] on div at bounding box center [315, 337] width 13 height 13
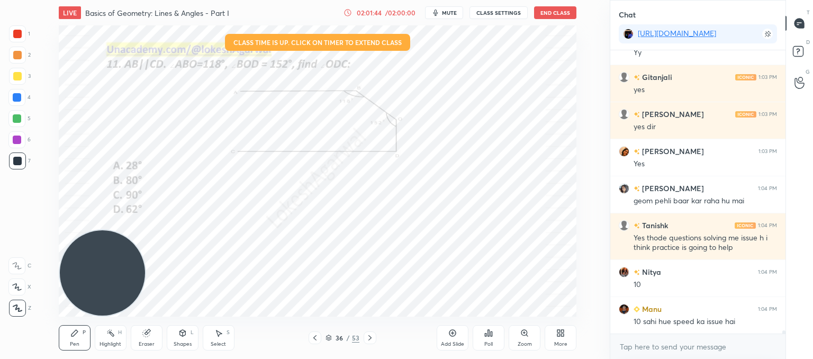
click at [310, 340] on div at bounding box center [315, 337] width 13 height 13
click at [310, 341] on div at bounding box center [315, 337] width 13 height 13
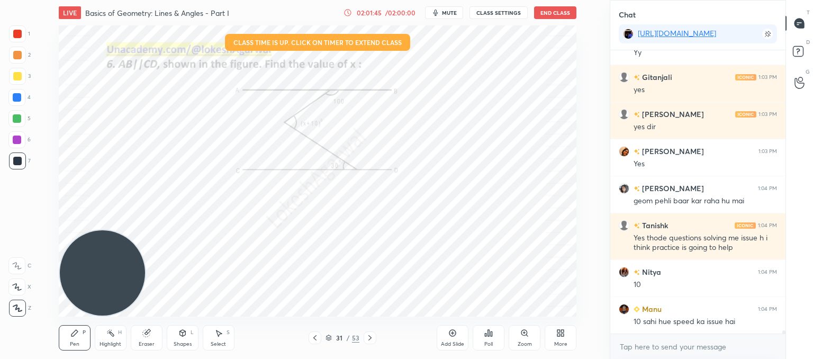
click at [310, 341] on div at bounding box center [315, 337] width 13 height 13
click at [309, 341] on div at bounding box center [315, 337] width 13 height 13
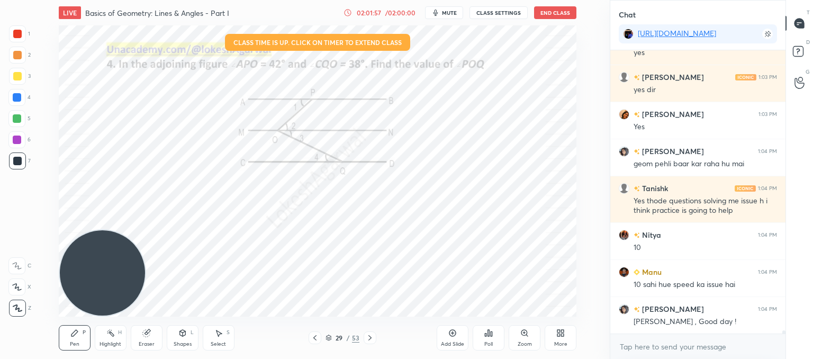
scroll to position [24301, 0]
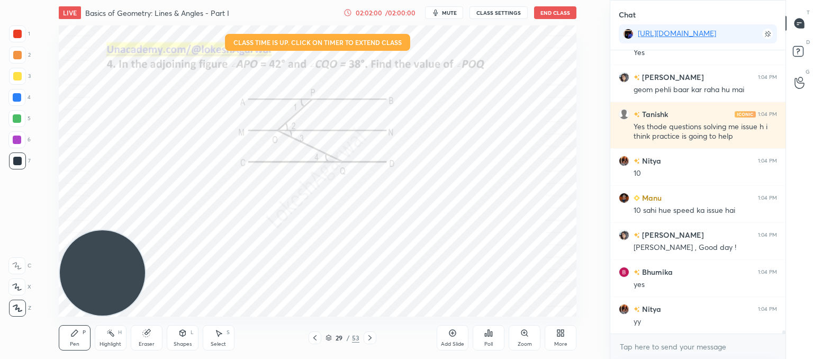
click at [548, 7] on button "End Class" at bounding box center [555, 12] width 42 height 13
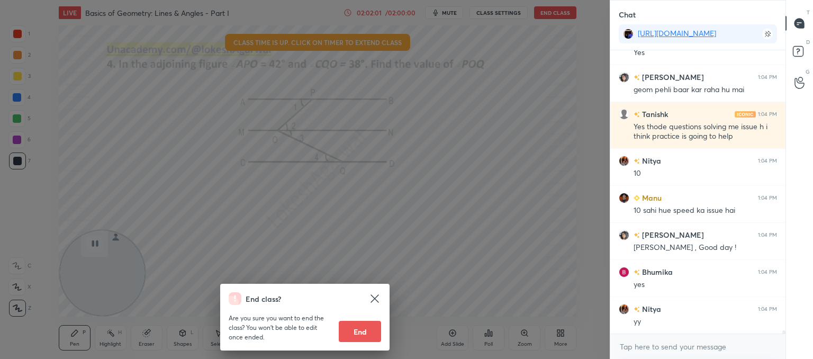
click at [346, 334] on button "End" at bounding box center [360, 331] width 42 height 21
type textarea "x"
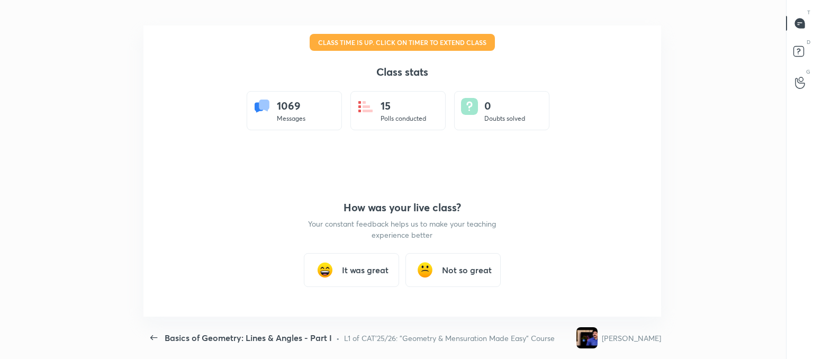
scroll to position [0, 0]
click at [339, 273] on div "It was great" at bounding box center [351, 270] width 95 height 34
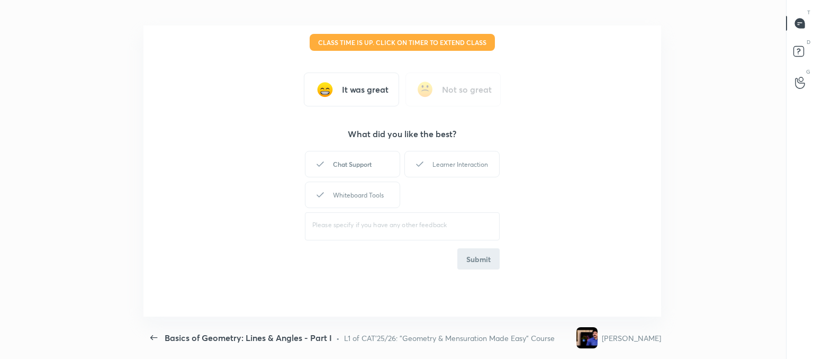
click at [345, 151] on div "Chat Support" at bounding box center [352, 164] width 95 height 26
click at [429, 161] on div "Learner Interaction" at bounding box center [451, 164] width 95 height 26
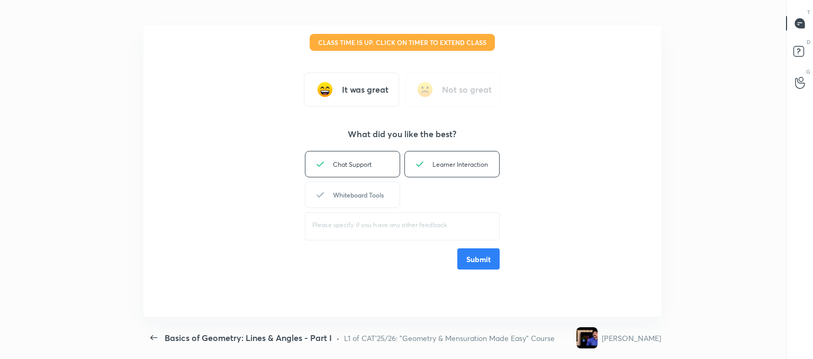
click at [367, 188] on div "Whiteboard Tools" at bounding box center [352, 195] width 95 height 26
click at [475, 252] on button "Submit" at bounding box center [478, 258] width 42 height 21
